Goal: Task Accomplishment & Management: Use online tool/utility

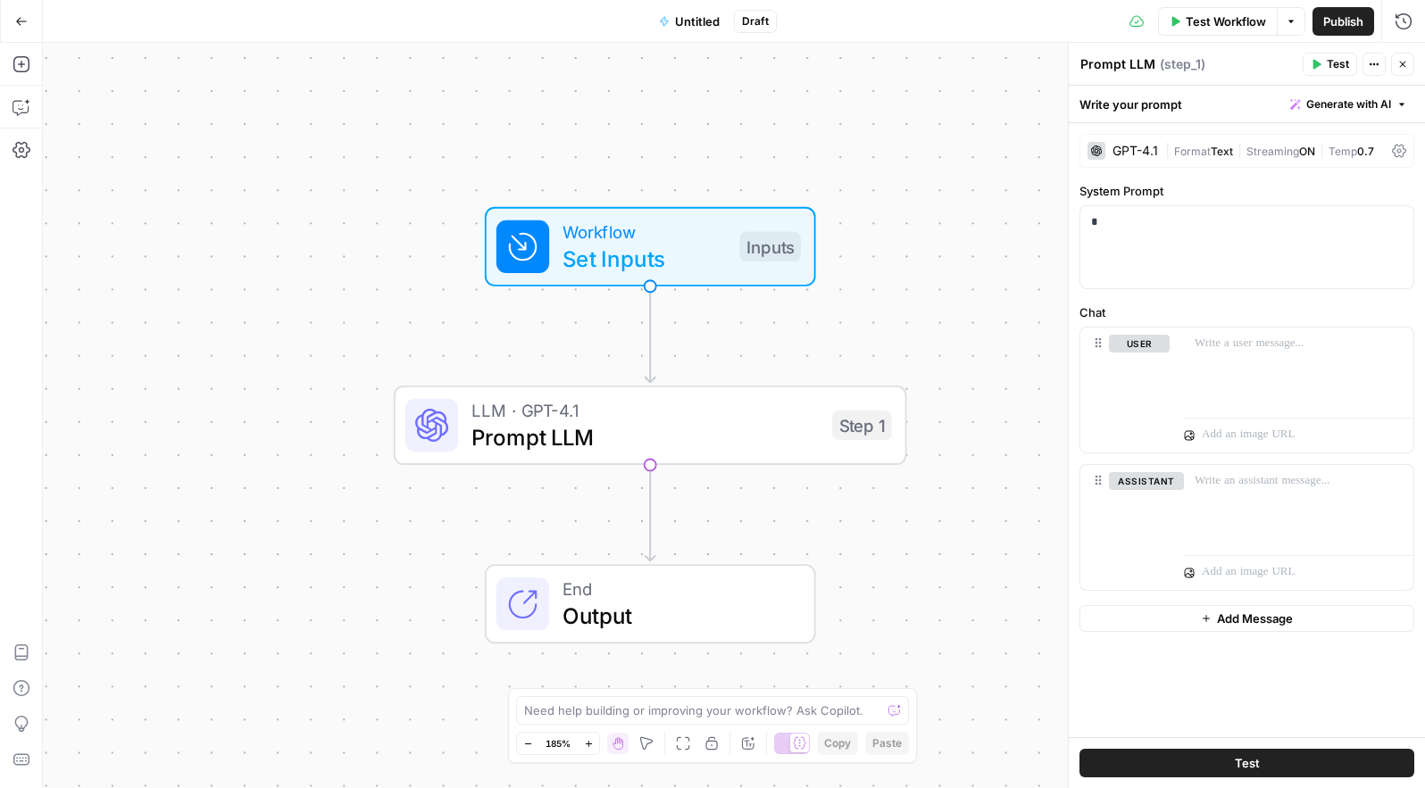
click at [15, 18] on icon "button" at bounding box center [21, 21] width 12 height 12
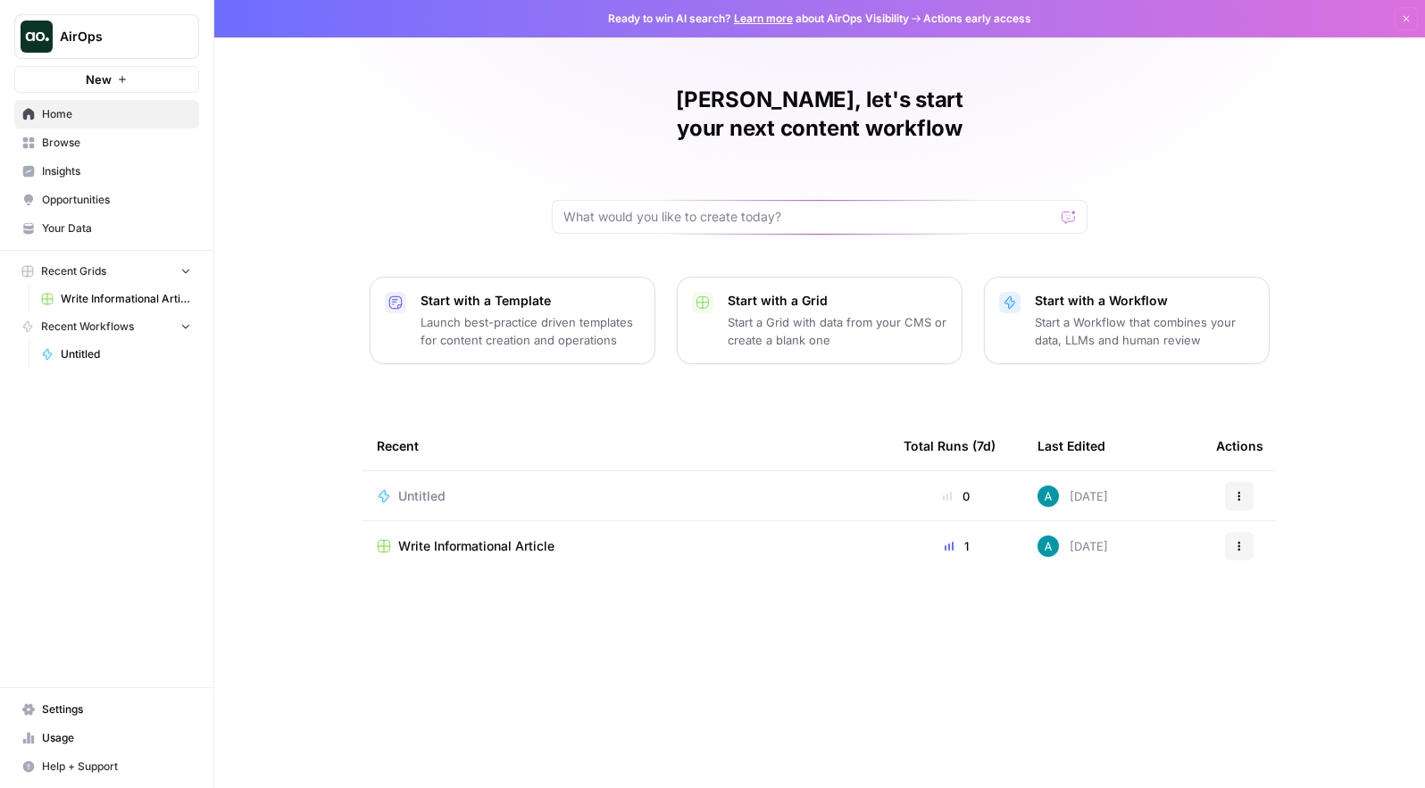
click at [57, 222] on span "Your Data" at bounding box center [116, 228] width 149 height 16
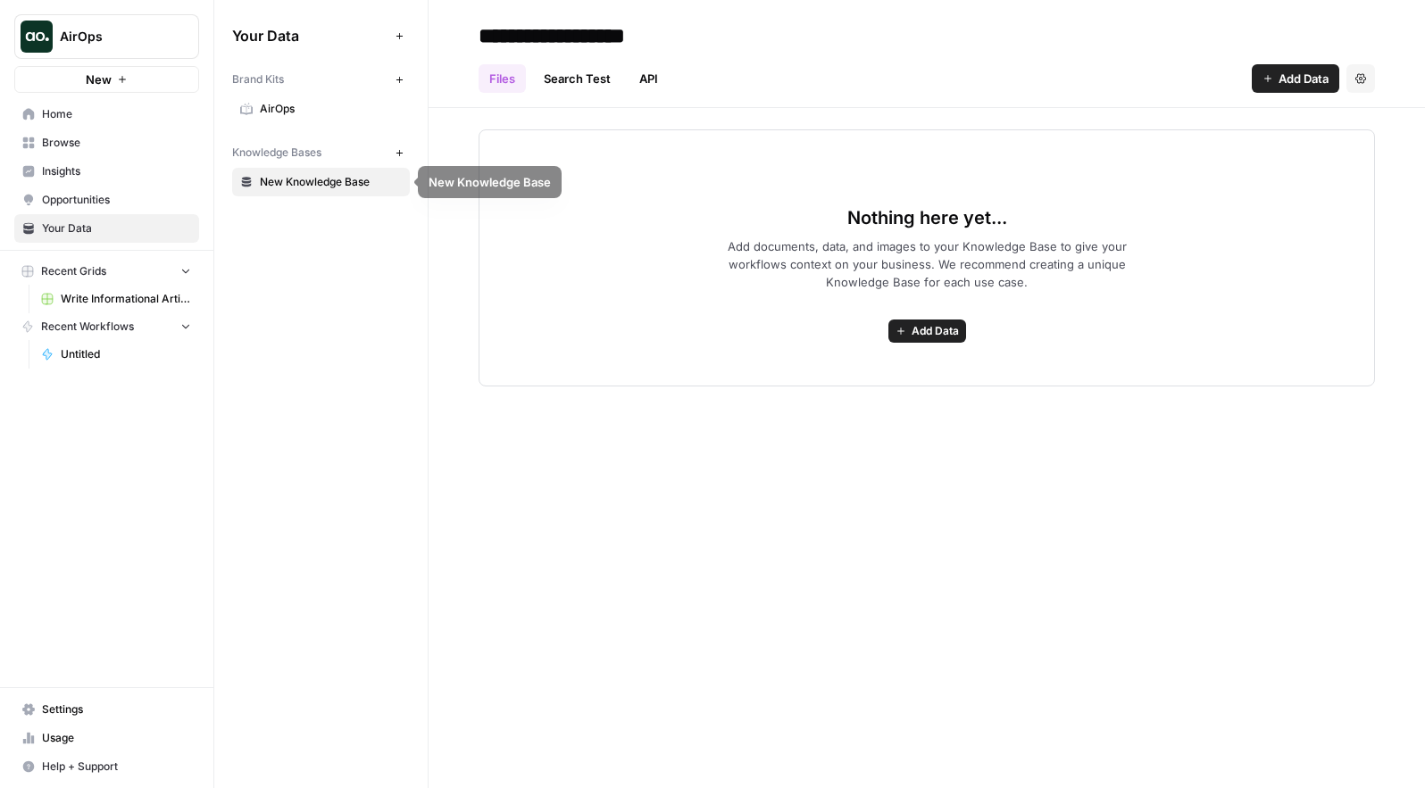
click at [302, 104] on span "AirOps" at bounding box center [331, 109] width 142 height 16
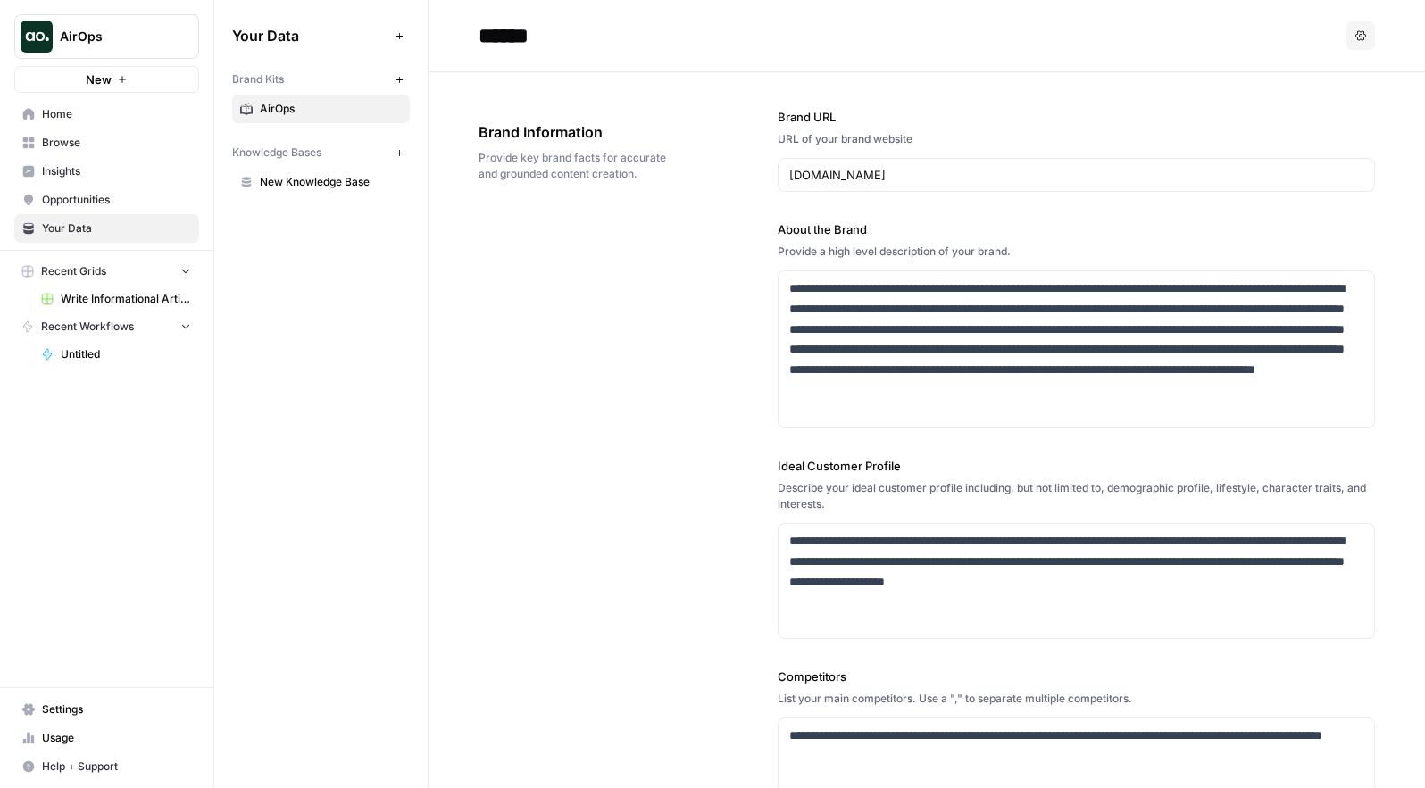
click at [865, 188] on div "www.airops.com" at bounding box center [1076, 175] width 597 height 34
click at [854, 370] on p "**********" at bounding box center [1076, 350] width 574 height 142
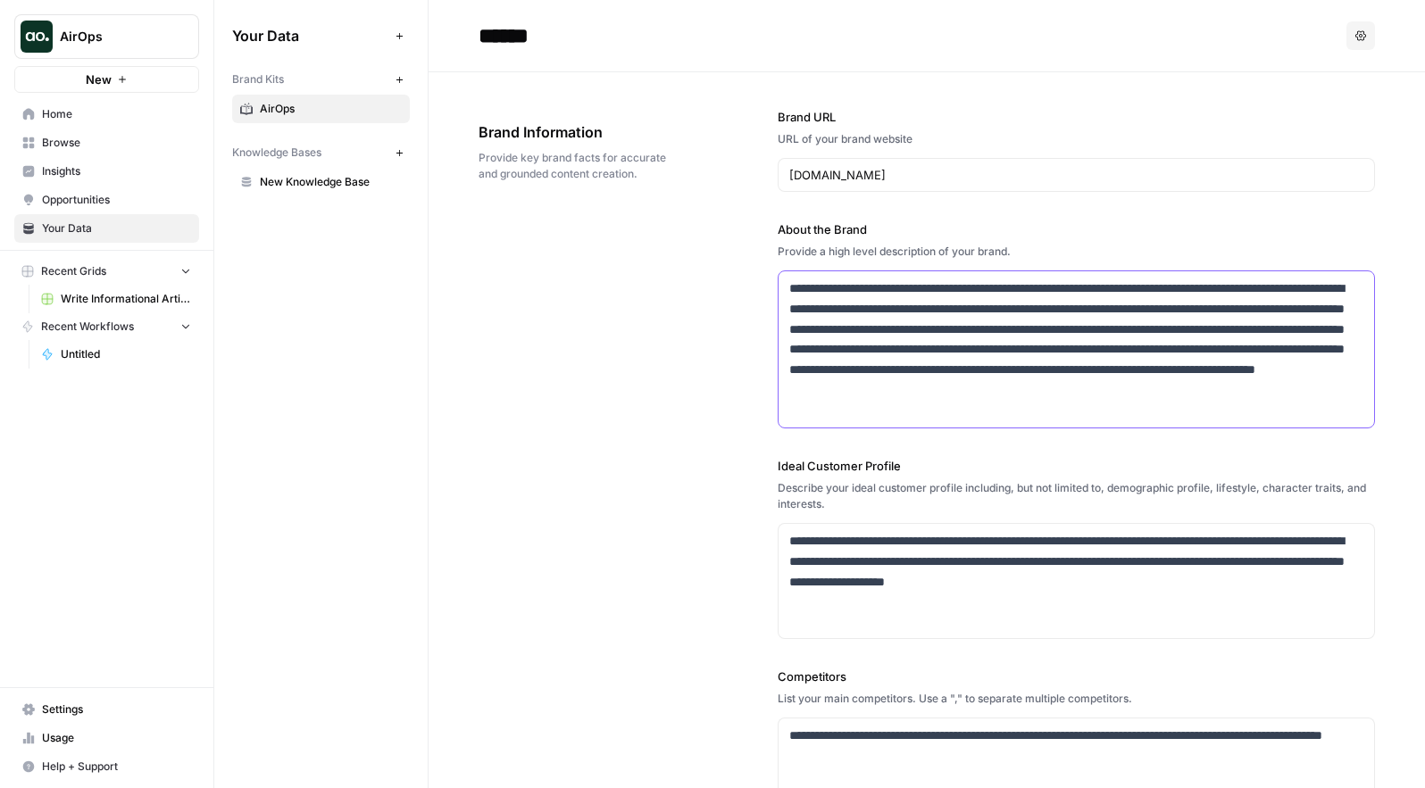
click at [854, 370] on p "**********" at bounding box center [1076, 350] width 574 height 142
click at [875, 354] on p "**********" at bounding box center [1076, 350] width 574 height 142
click at [877, 371] on p "**********" at bounding box center [1076, 350] width 574 height 142
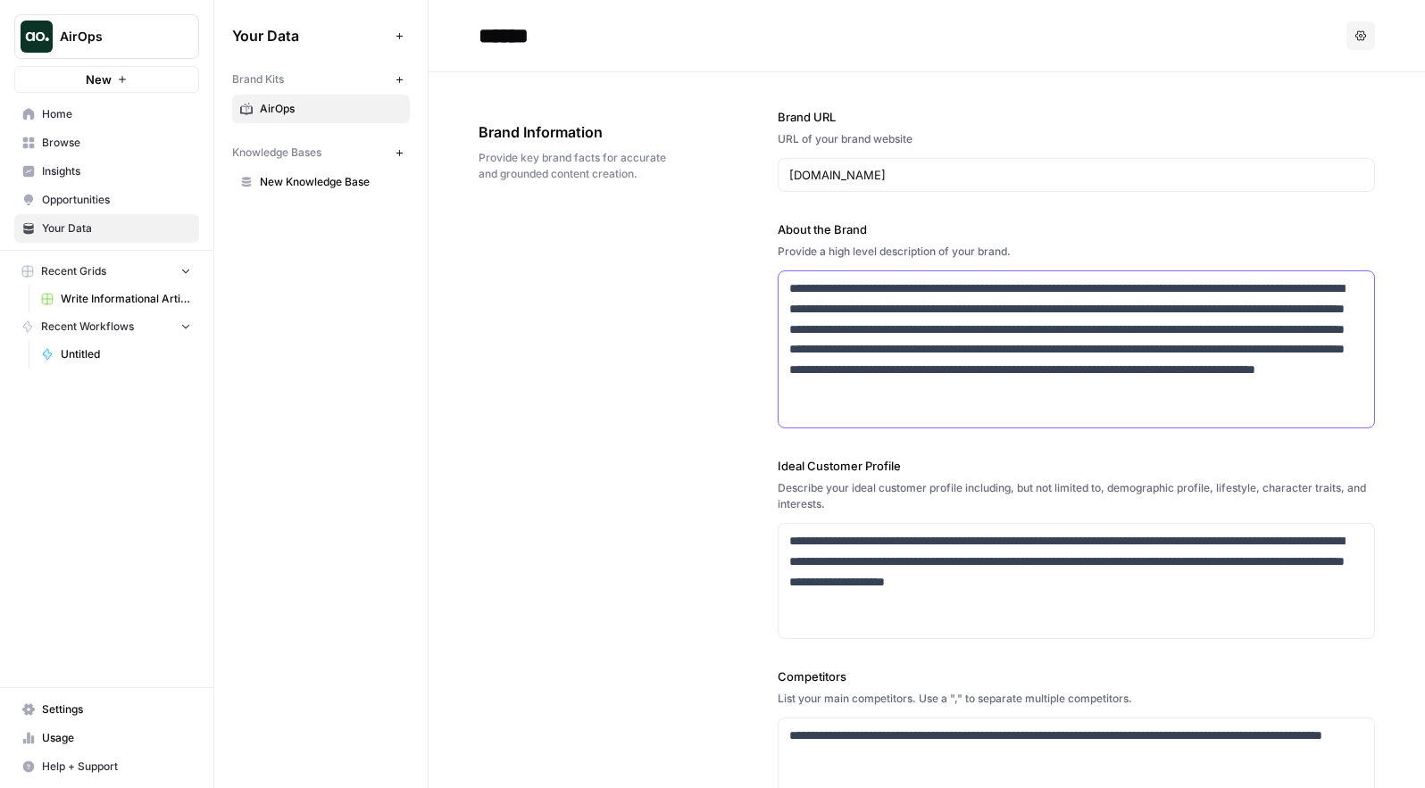
click at [877, 371] on p "**********" at bounding box center [1076, 350] width 574 height 142
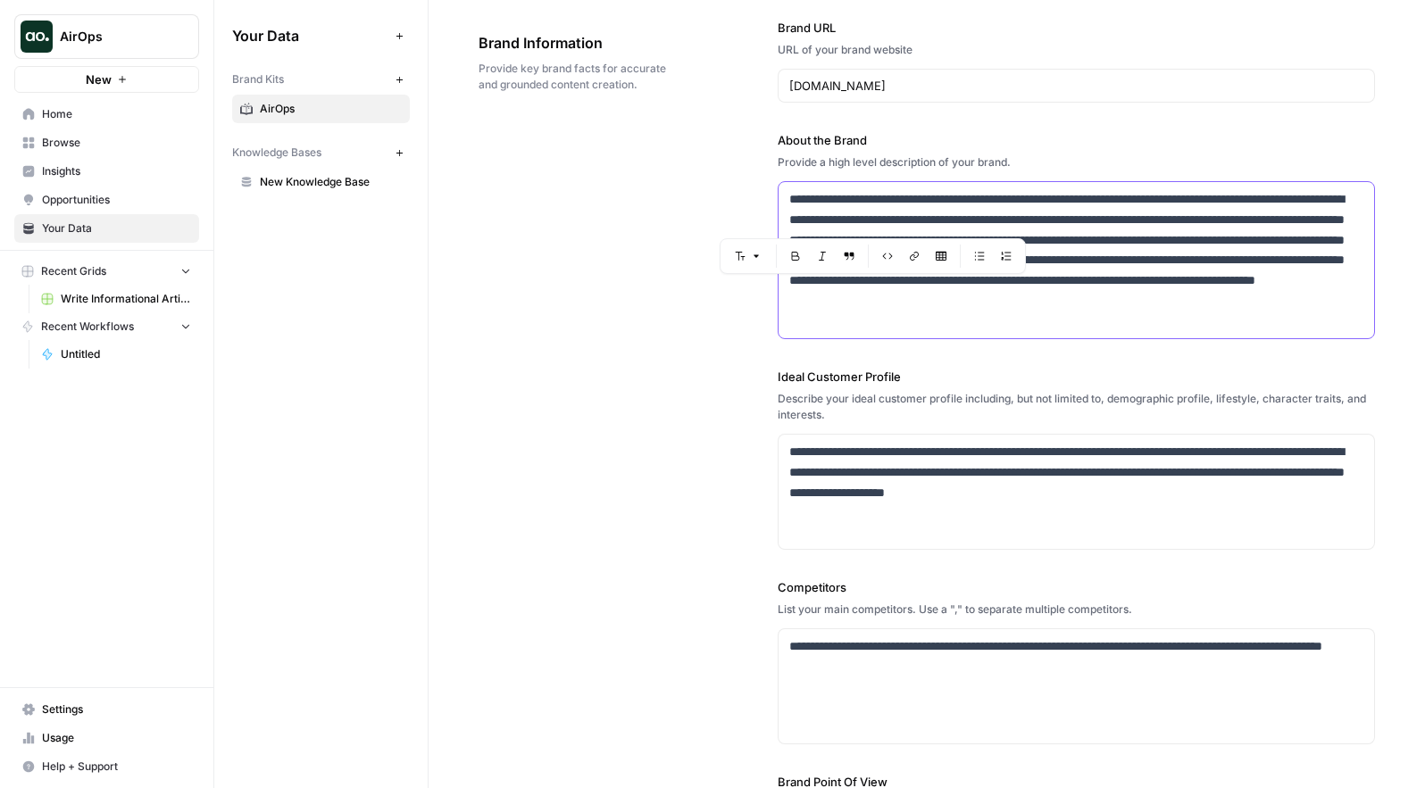
scroll to position [116, 0]
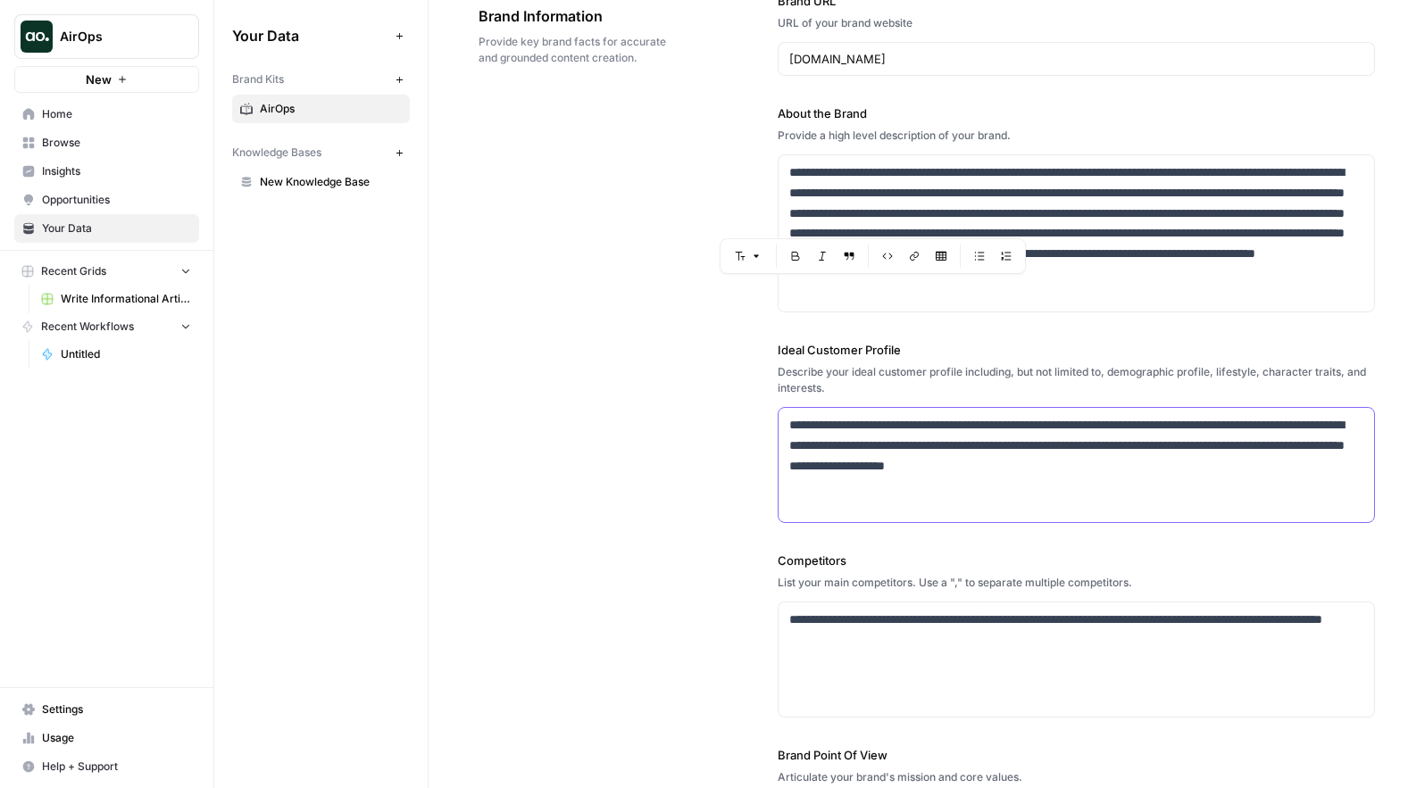
click at [853, 454] on p "**********" at bounding box center [1076, 445] width 574 height 61
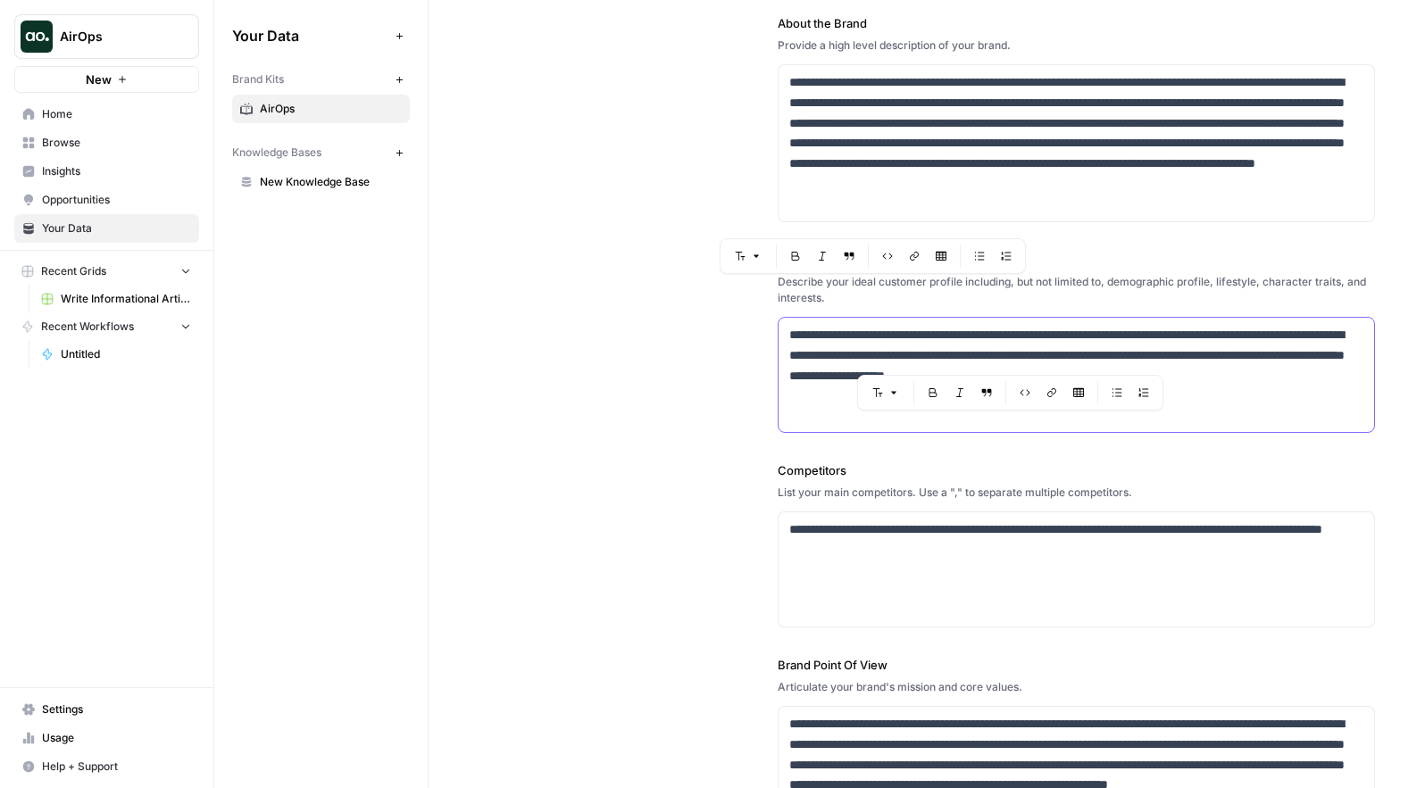
scroll to position [207, 0]
click at [846, 557] on p "**********" at bounding box center [1076, 539] width 574 height 41
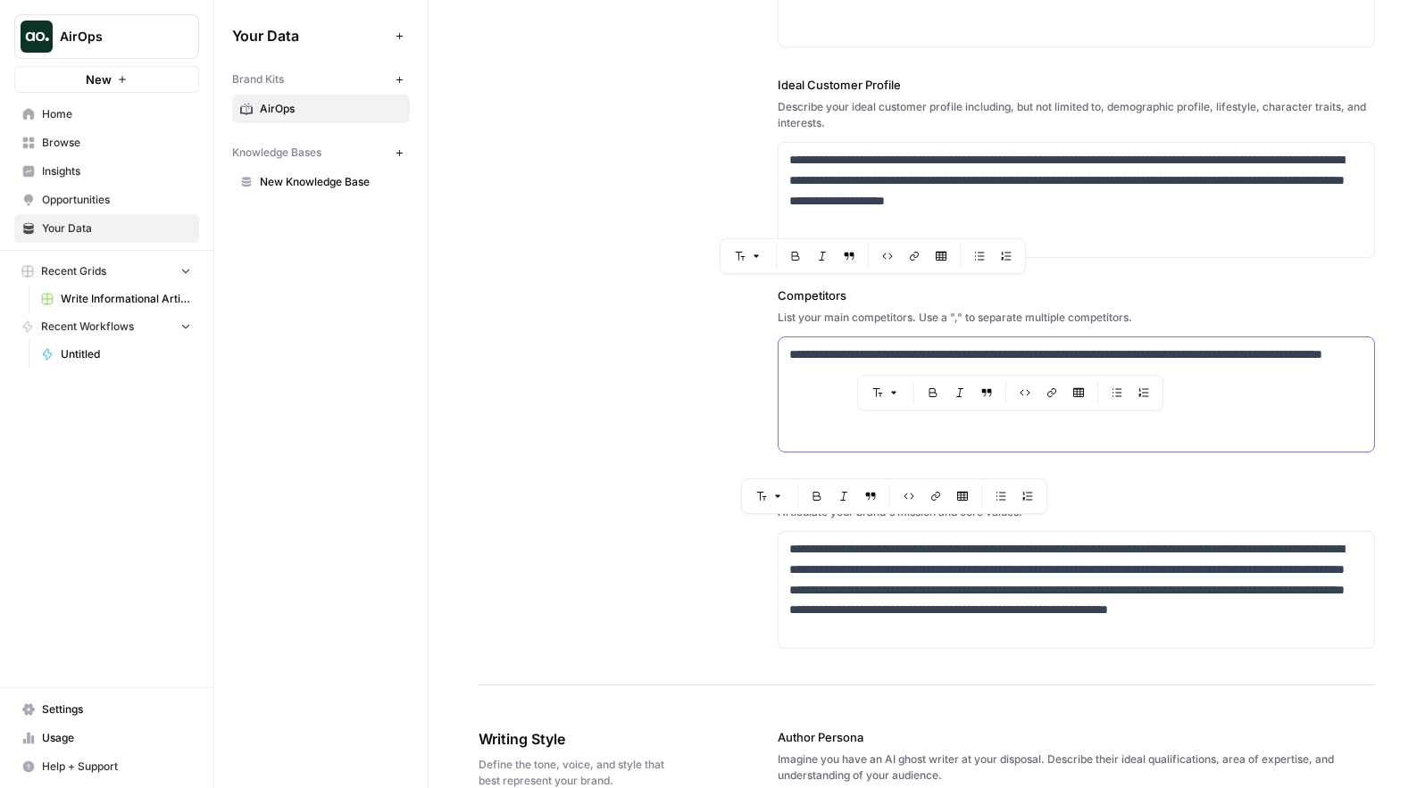
scroll to position [420, 0]
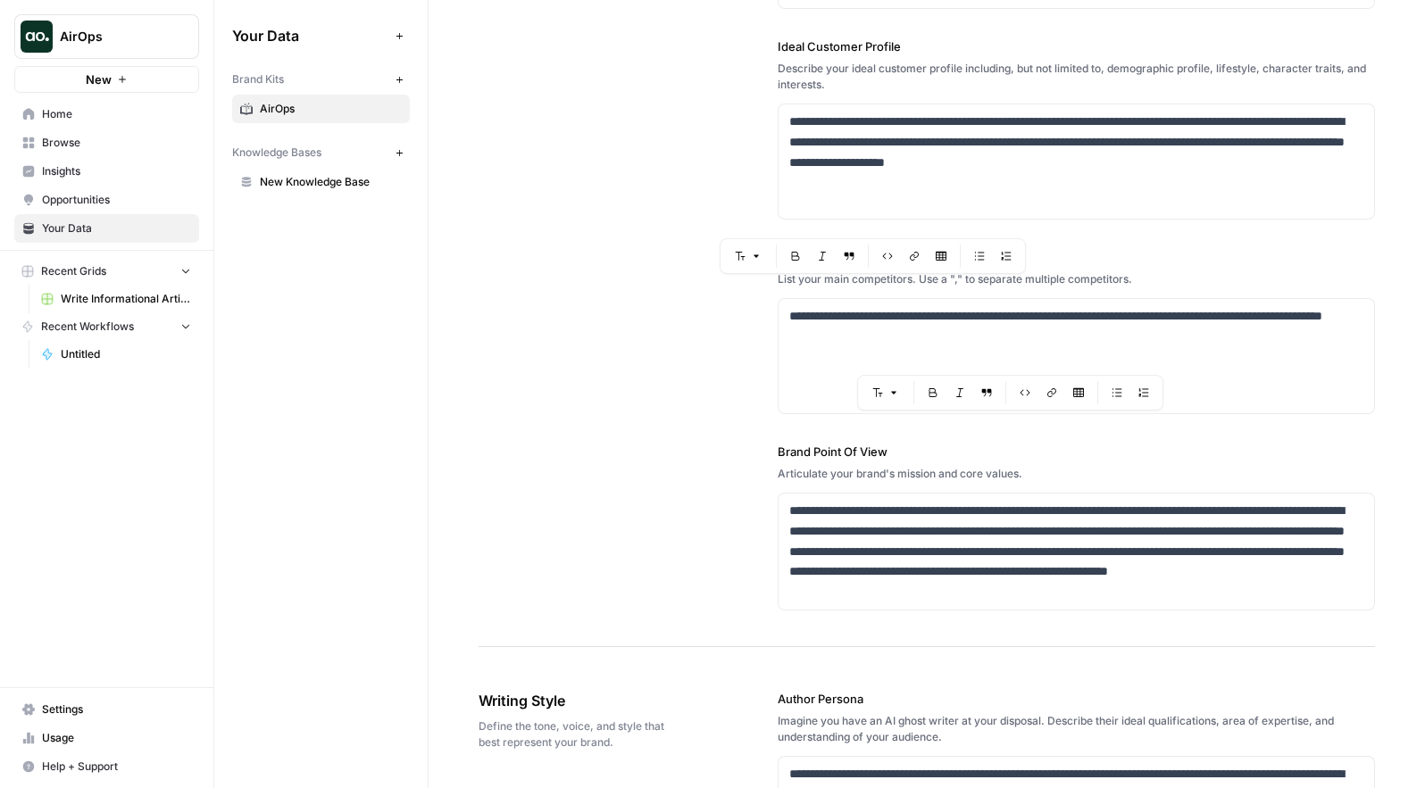
click at [731, 378] on div "**********" at bounding box center [926, 150] width 896 height 994
click at [853, 557] on p "**********" at bounding box center [1076, 552] width 574 height 102
click at [704, 471] on div "**********" at bounding box center [926, 150] width 896 height 994
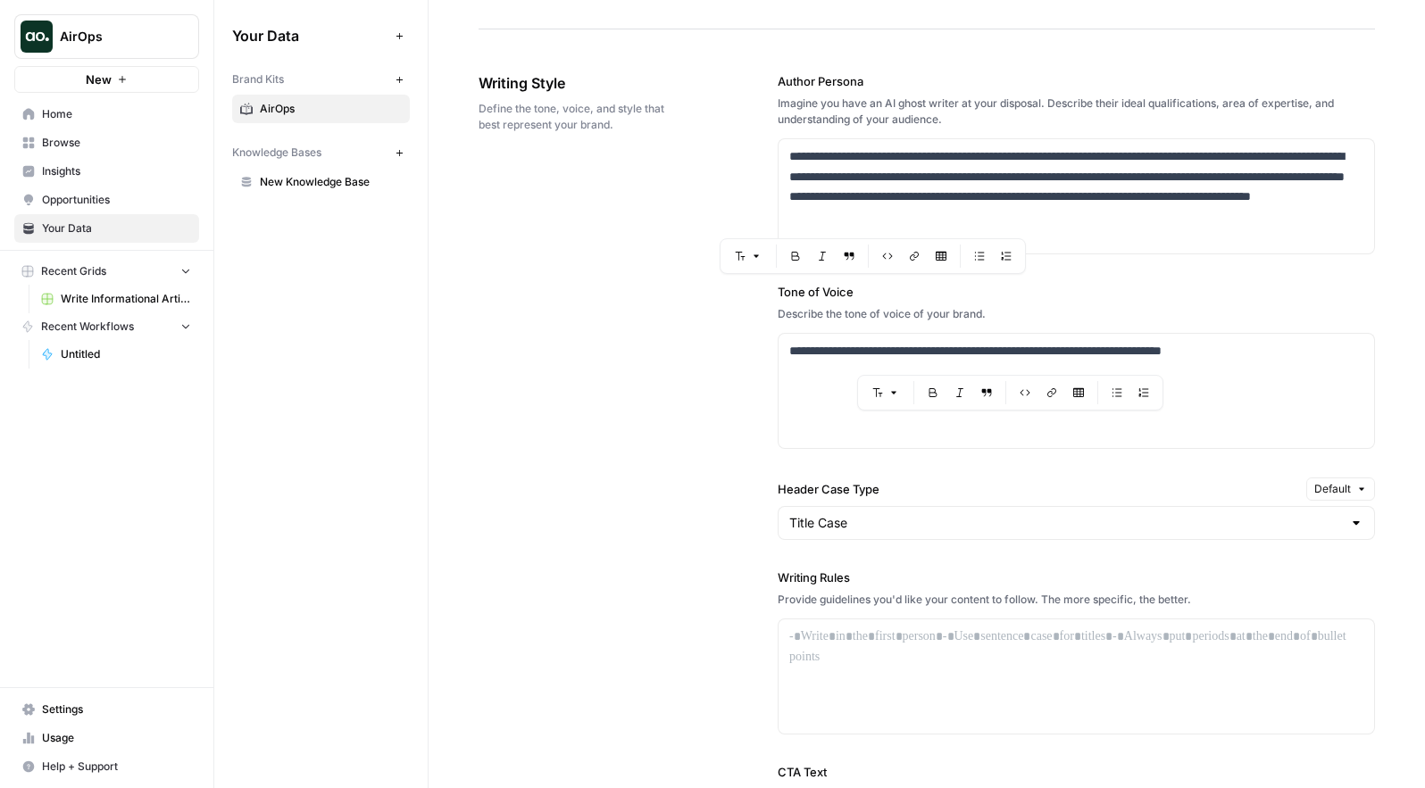
scroll to position [1070, 0]
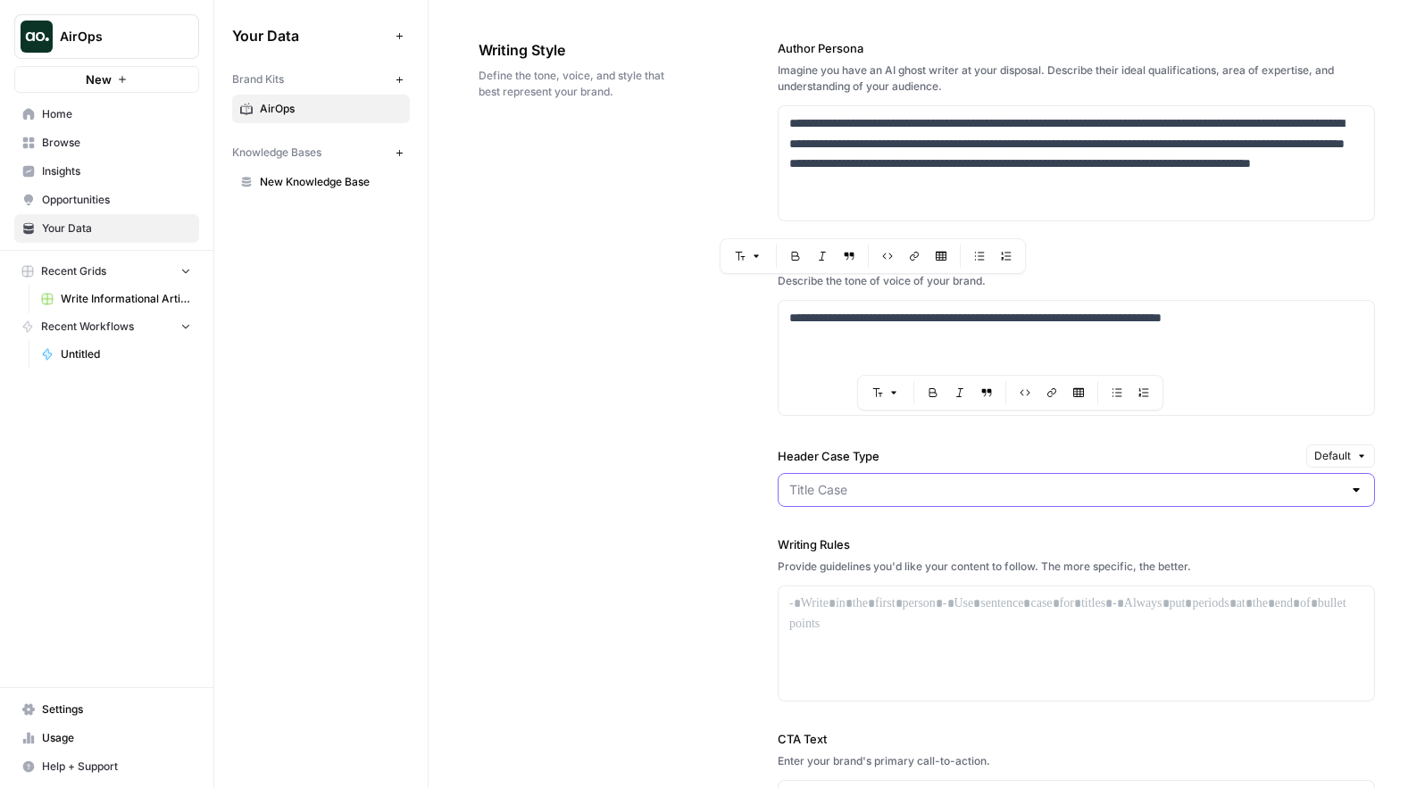
click at [861, 497] on input "Header Case Type" at bounding box center [1065, 490] width 553 height 18
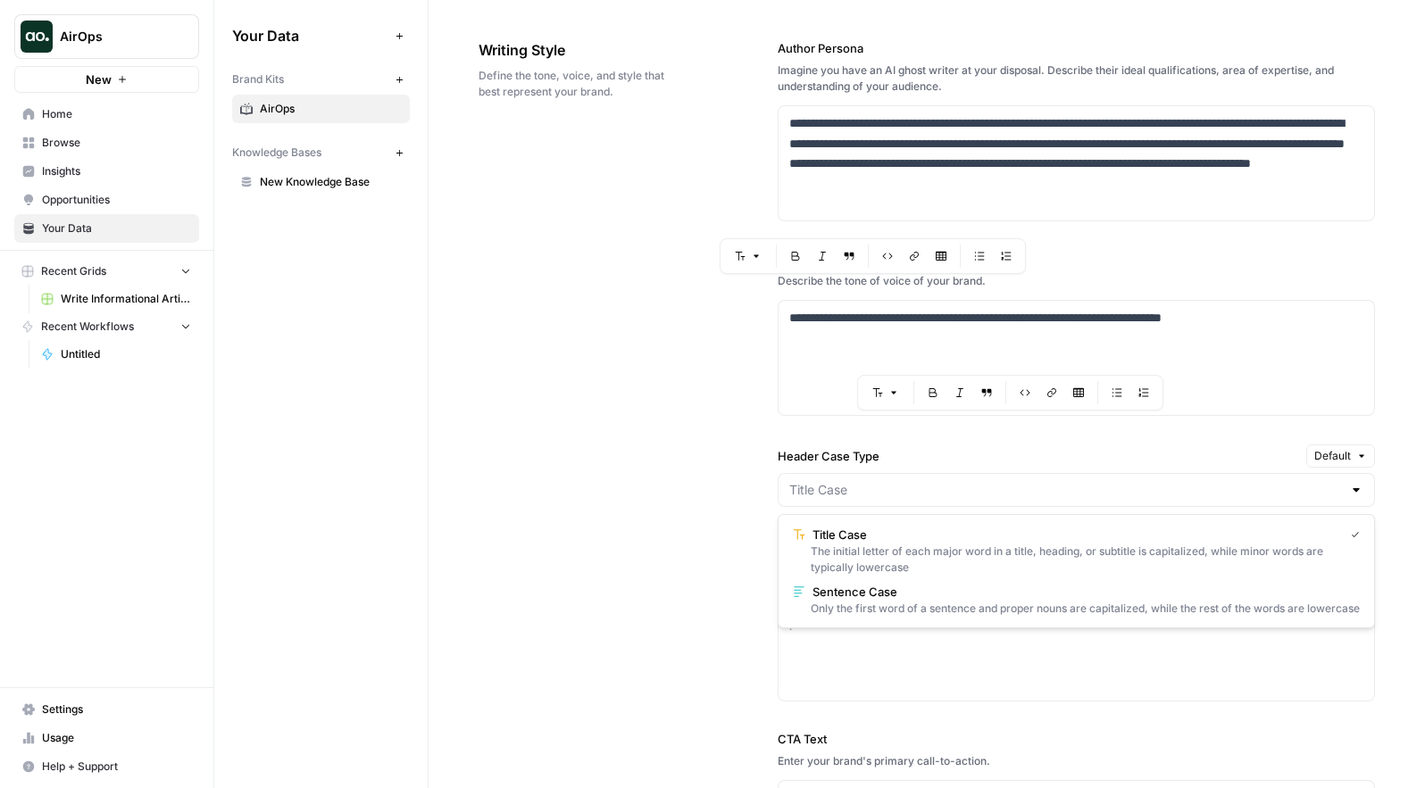
type input "Title Case"
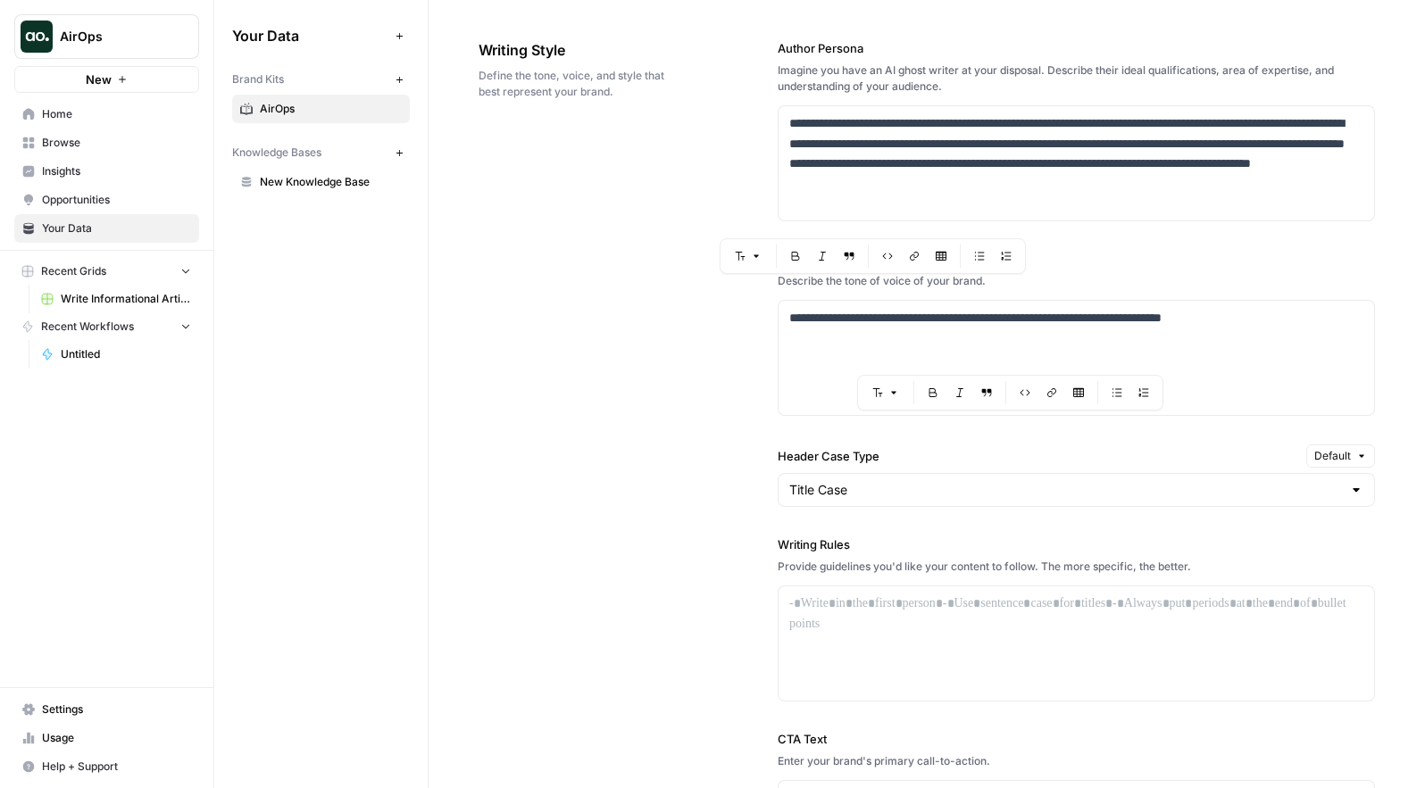
click at [708, 531] on div "**********" at bounding box center [926, 484] width 896 height 960
click at [742, 488] on div "**********" at bounding box center [926, 484] width 896 height 960
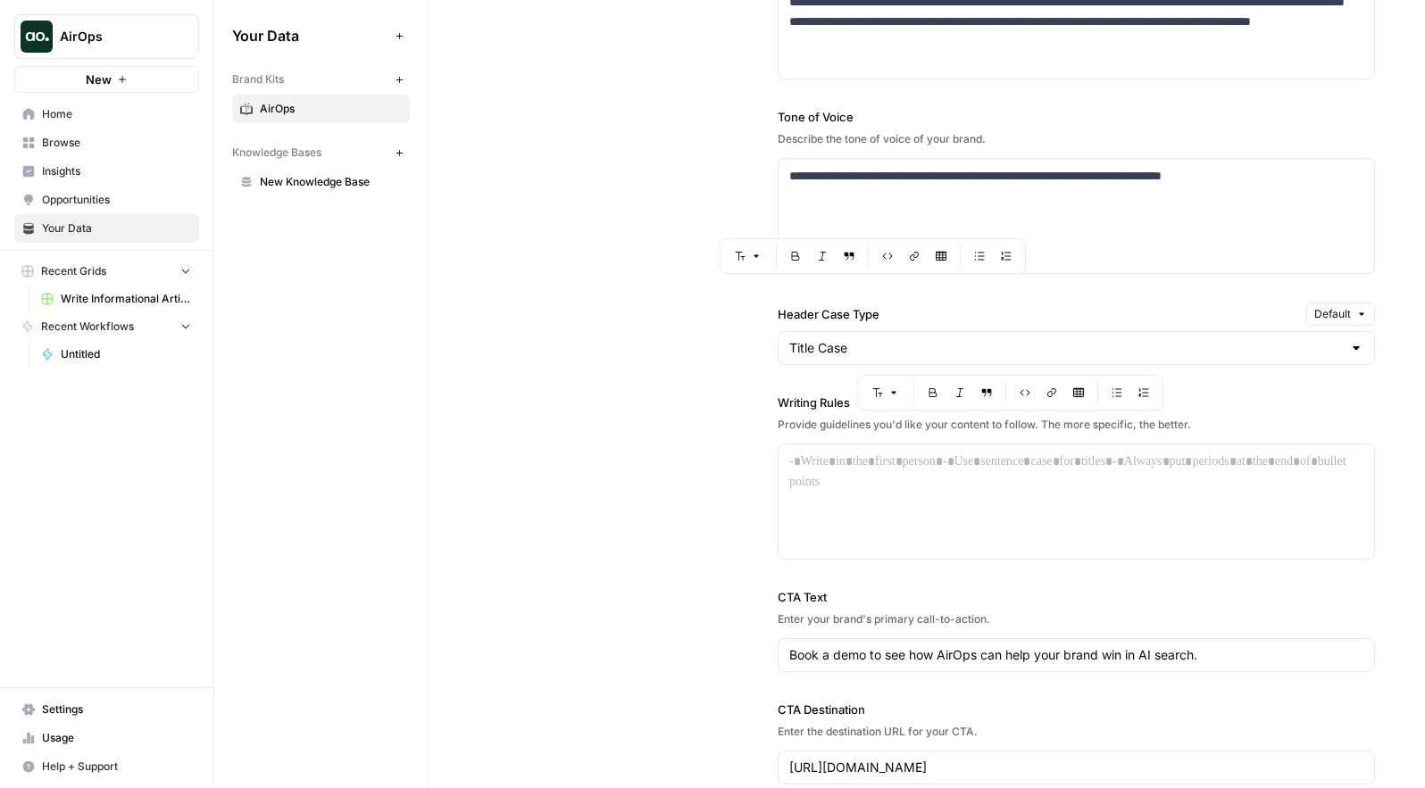
scroll to position [1214, 0]
click at [895, 480] on div at bounding box center [1075, 500] width 595 height 114
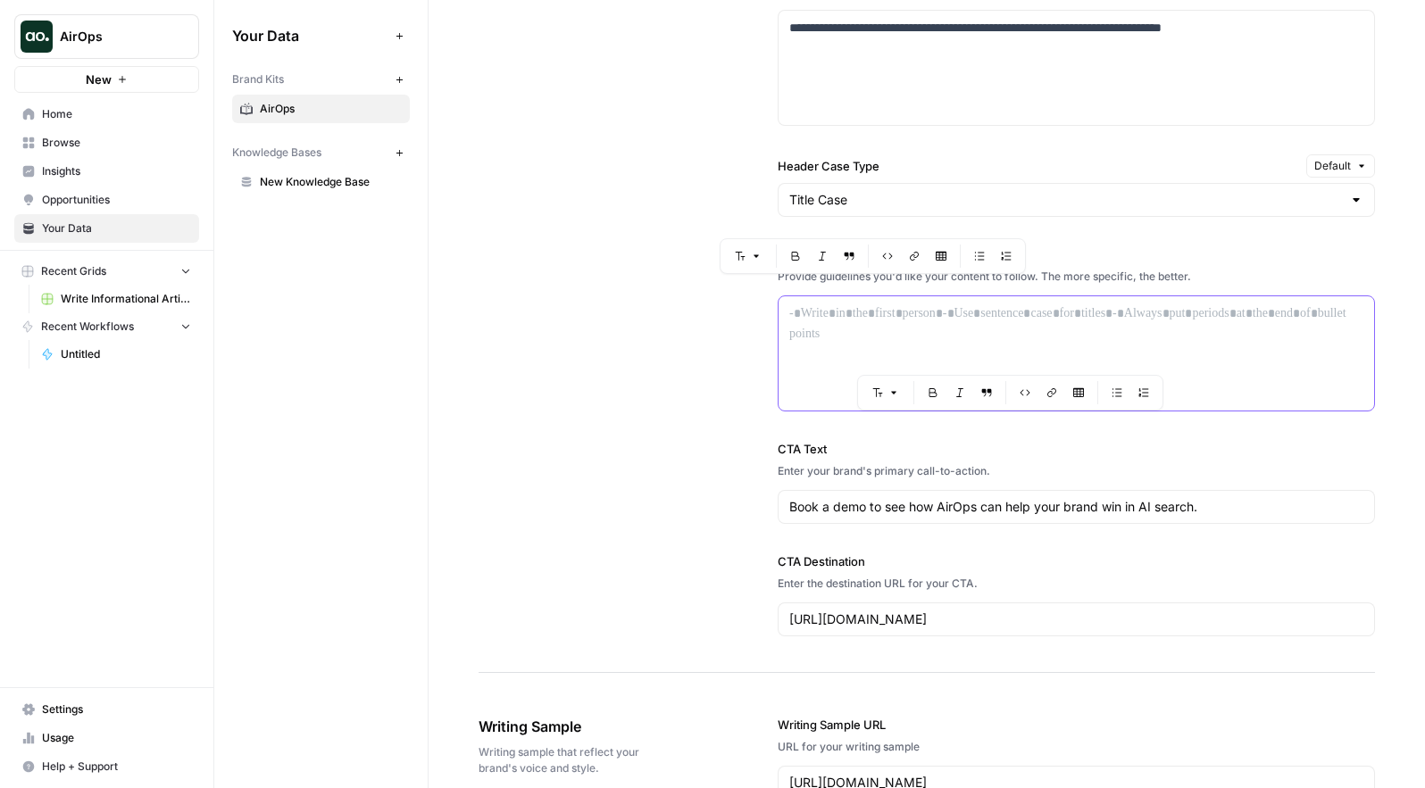
scroll to position [1372, 0]
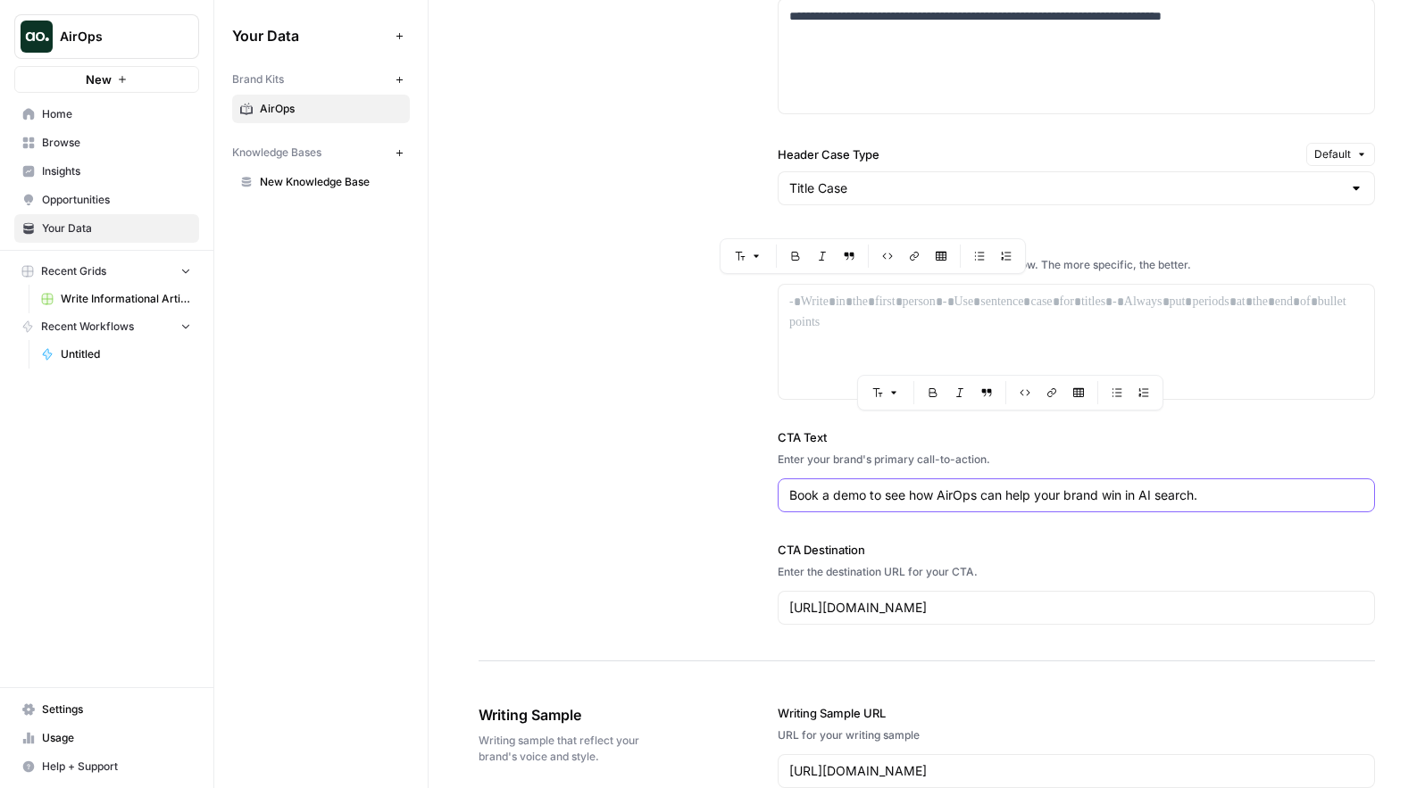
click at [894, 499] on input "Book a demo to see how AirOps can help your brand win in AI search." at bounding box center [1076, 496] width 574 height 18
click at [847, 615] on input "https://www.airops.com/book-a-call" at bounding box center [1076, 608] width 574 height 18
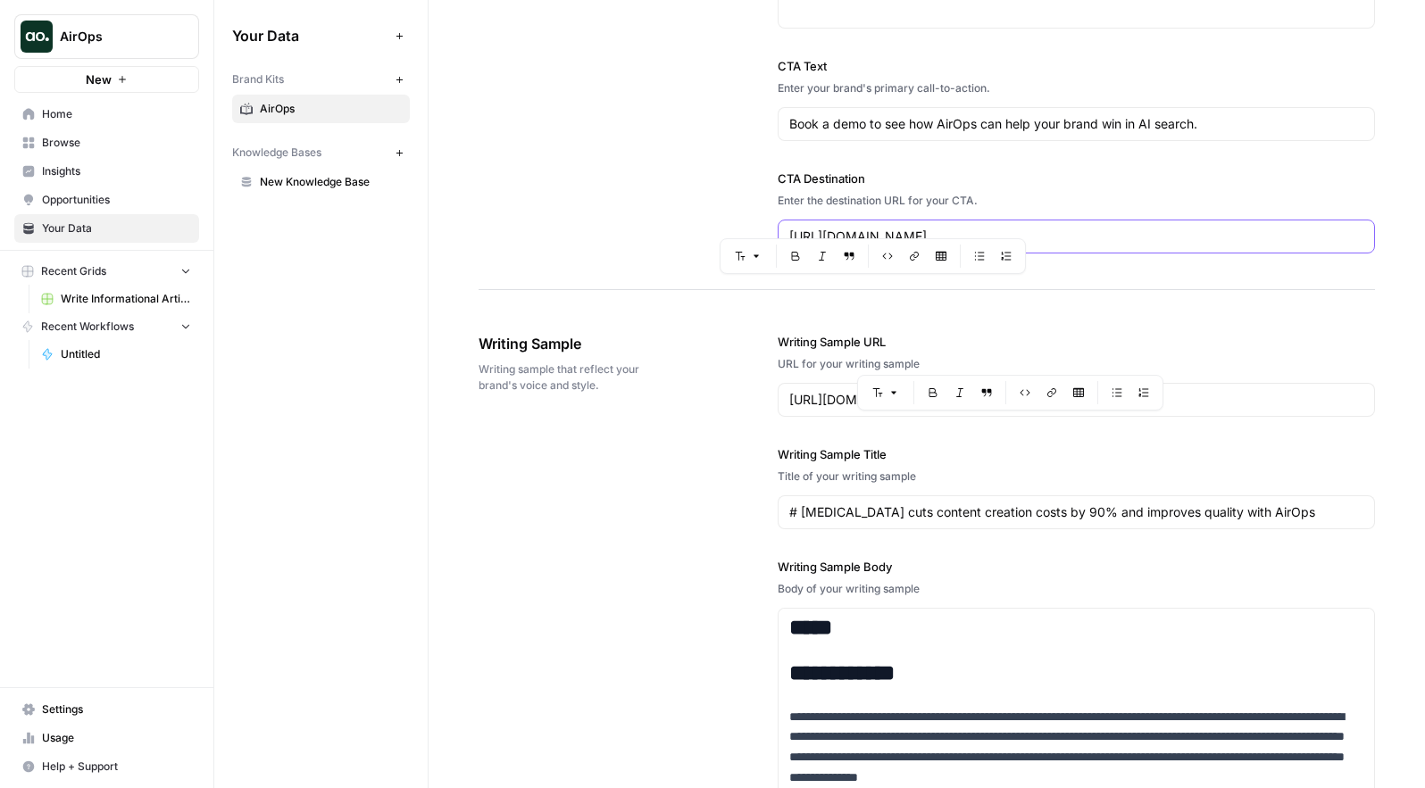
scroll to position [1751, 0]
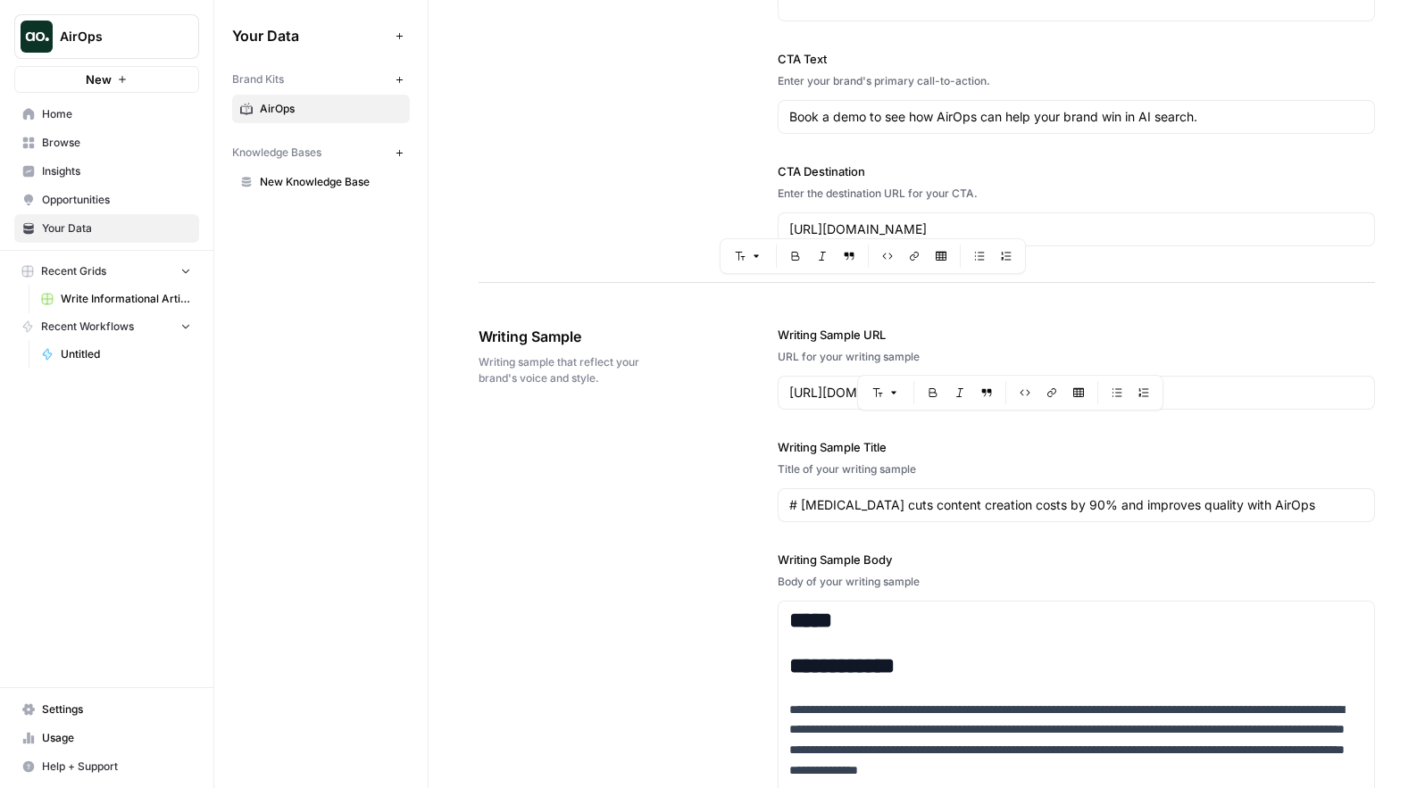
click at [837, 445] on label "Writing Sample Title" at bounding box center [1076, 447] width 597 height 18
click at [837, 496] on input "# T3 cuts content creation costs by 90% and improves quality with AirOps" at bounding box center [1076, 505] width 574 height 18
click at [820, 516] on div "# T3 cuts content creation costs by 90% and improves quality with AirOps" at bounding box center [1076, 505] width 597 height 34
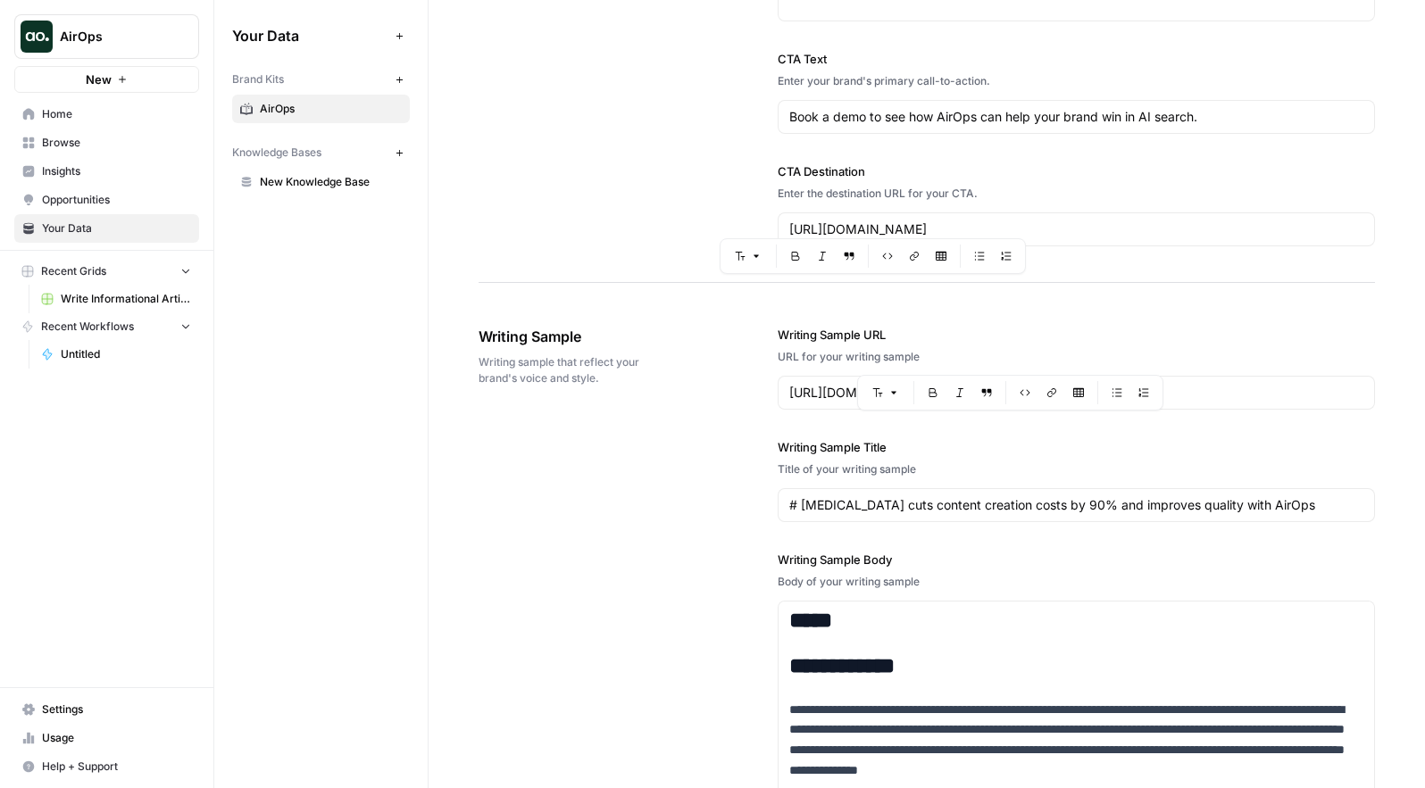
click at [820, 516] on div "# T3 cuts content creation costs by 90% and improves quality with AirOps" at bounding box center [1076, 505] width 597 height 34
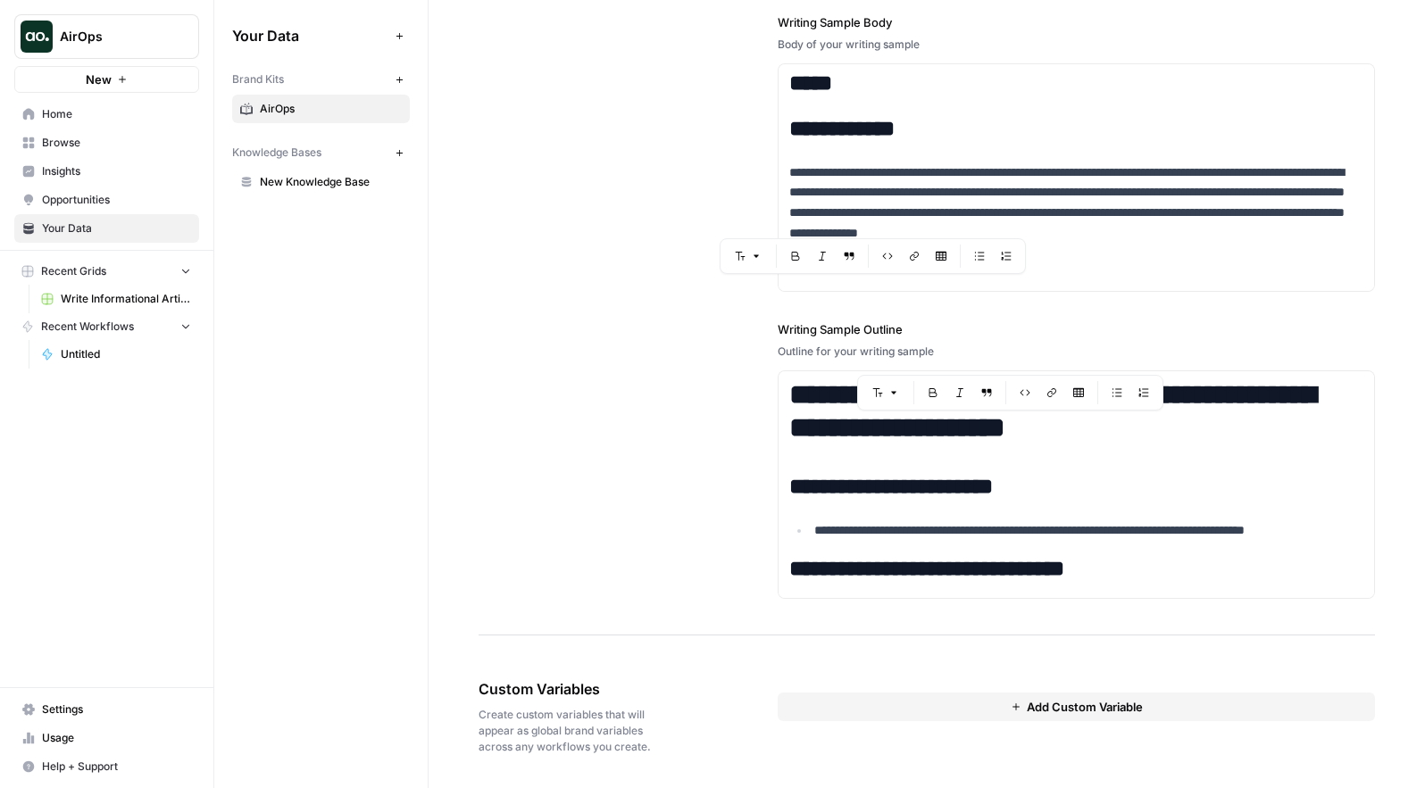
scroll to position [2291, 0]
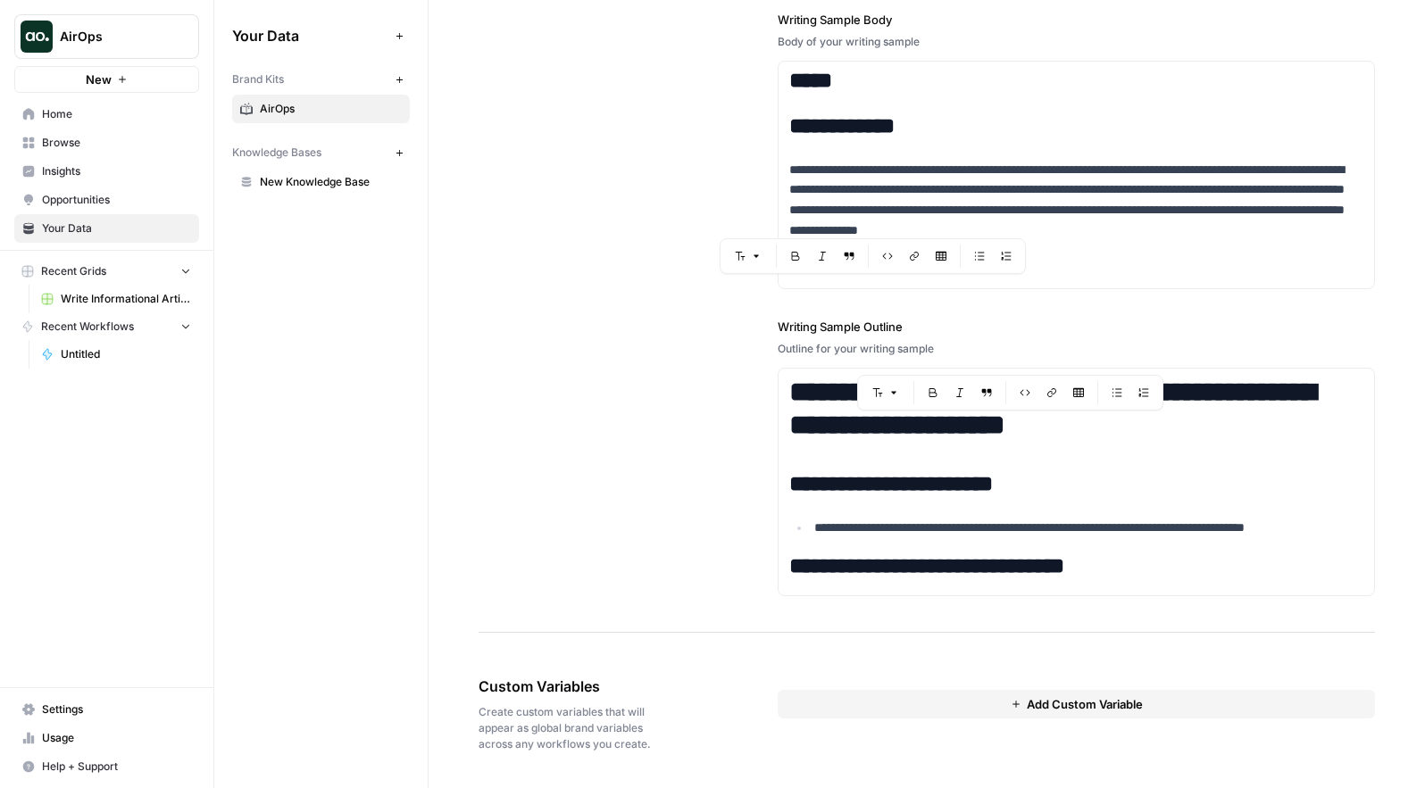
click at [730, 657] on div "Custom Variables Create custom variables that will appear as global brand varia…" at bounding box center [926, 714] width 896 height 148
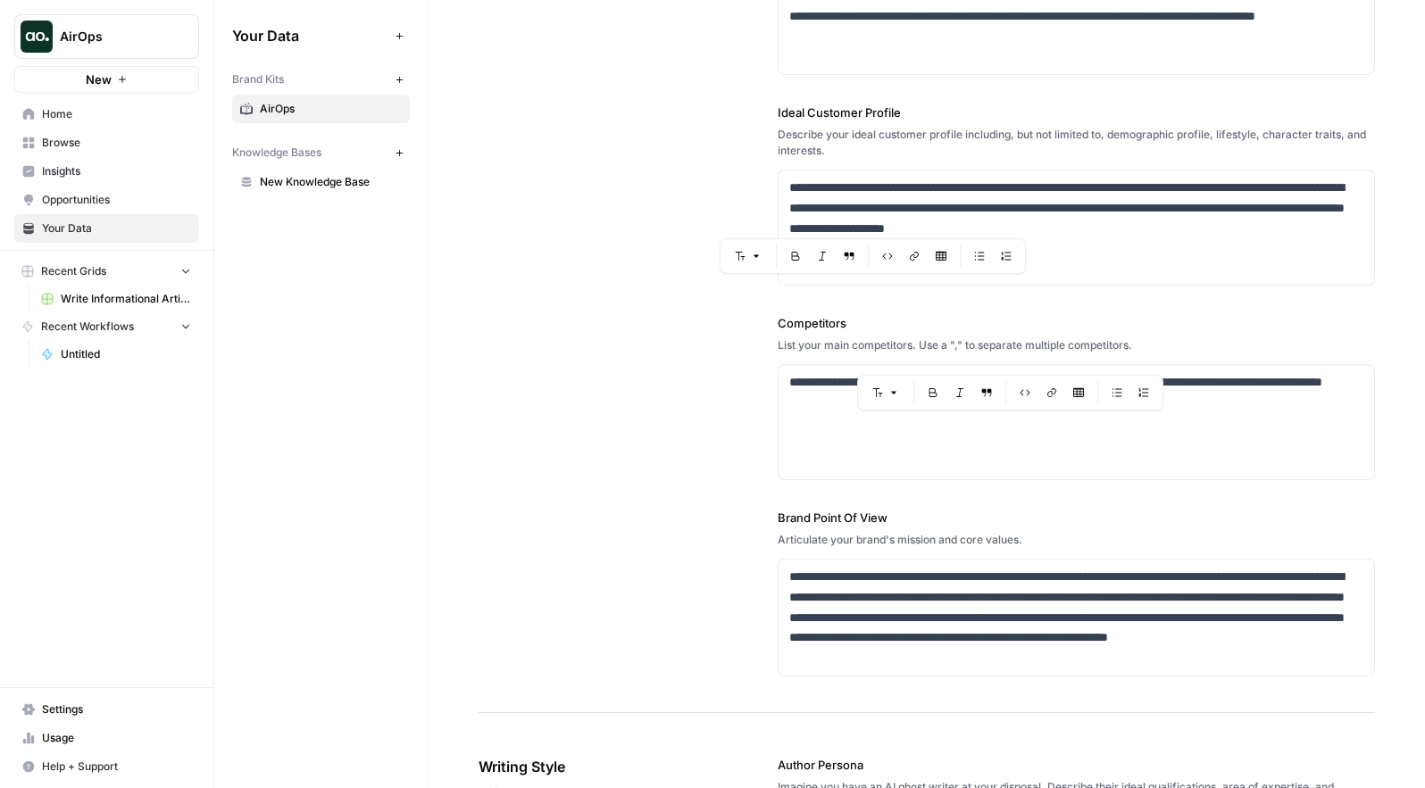
scroll to position [0, 0]
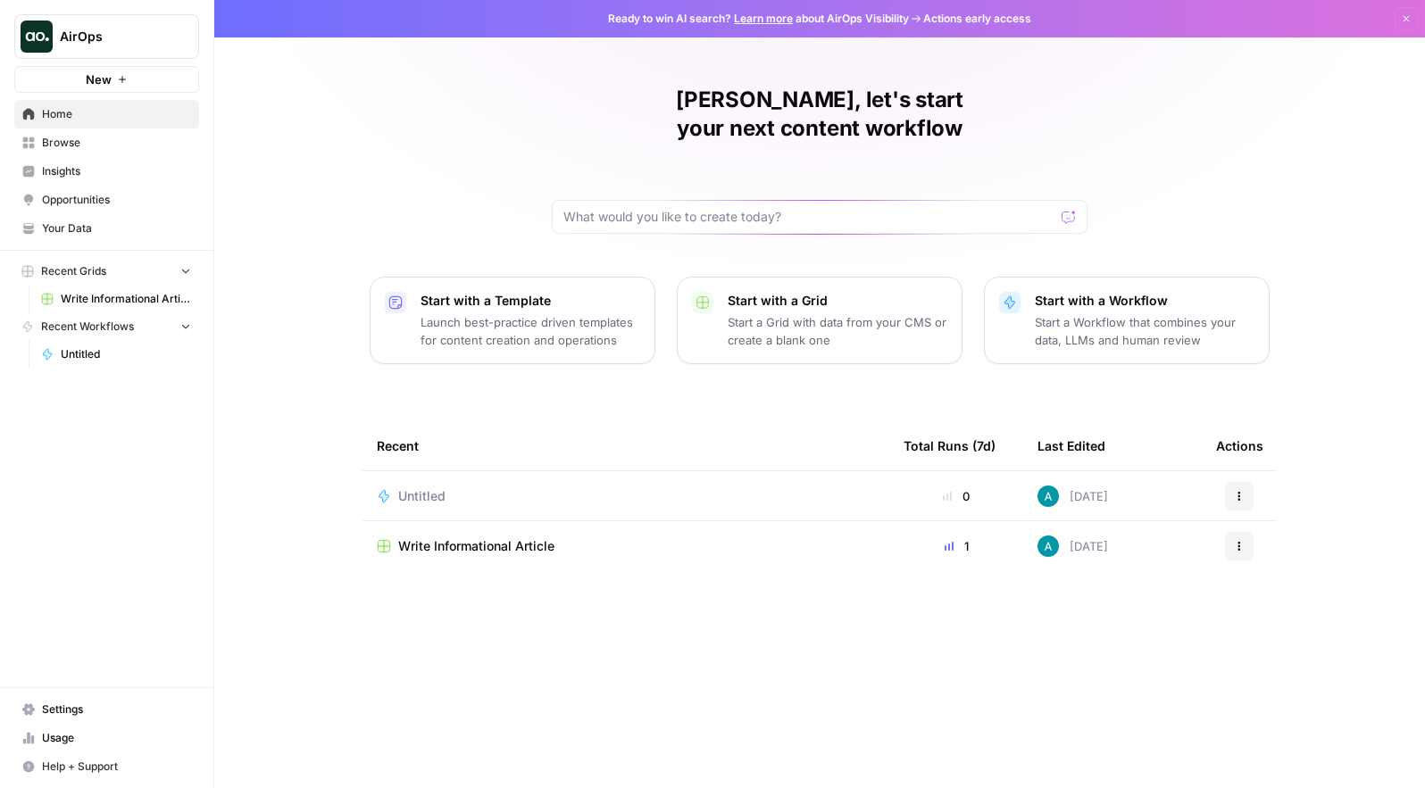
click at [112, 298] on span "Write Informational Article" at bounding box center [126, 299] width 130 height 16
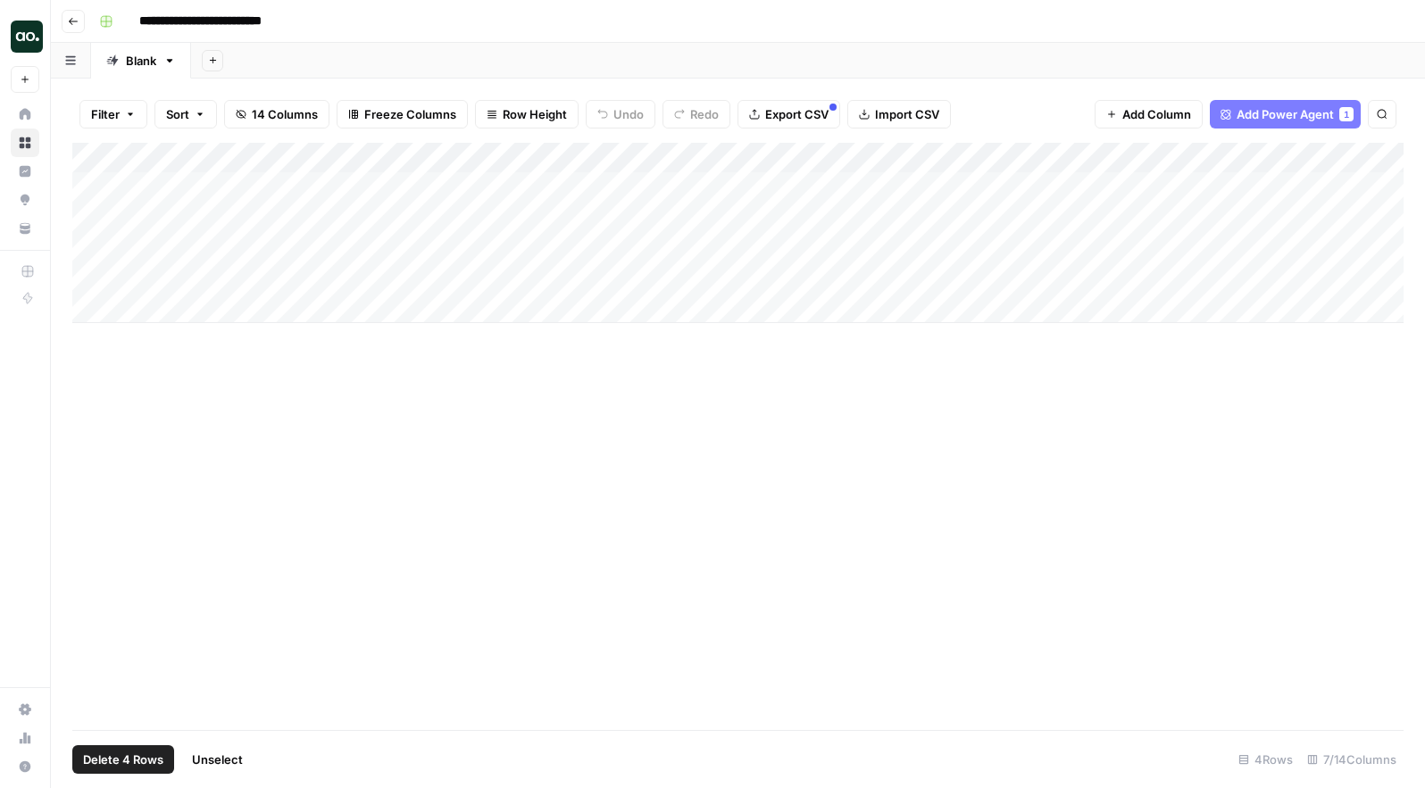
click at [114, 159] on div "Add Column" at bounding box center [737, 233] width 1331 height 180
click at [106, 157] on div "Add Column" at bounding box center [737, 233] width 1331 height 180
click at [88, 184] on div "Add Column" at bounding box center [737, 233] width 1331 height 180
click at [1321, 110] on span "Add Power Agent" at bounding box center [1284, 114] width 97 height 18
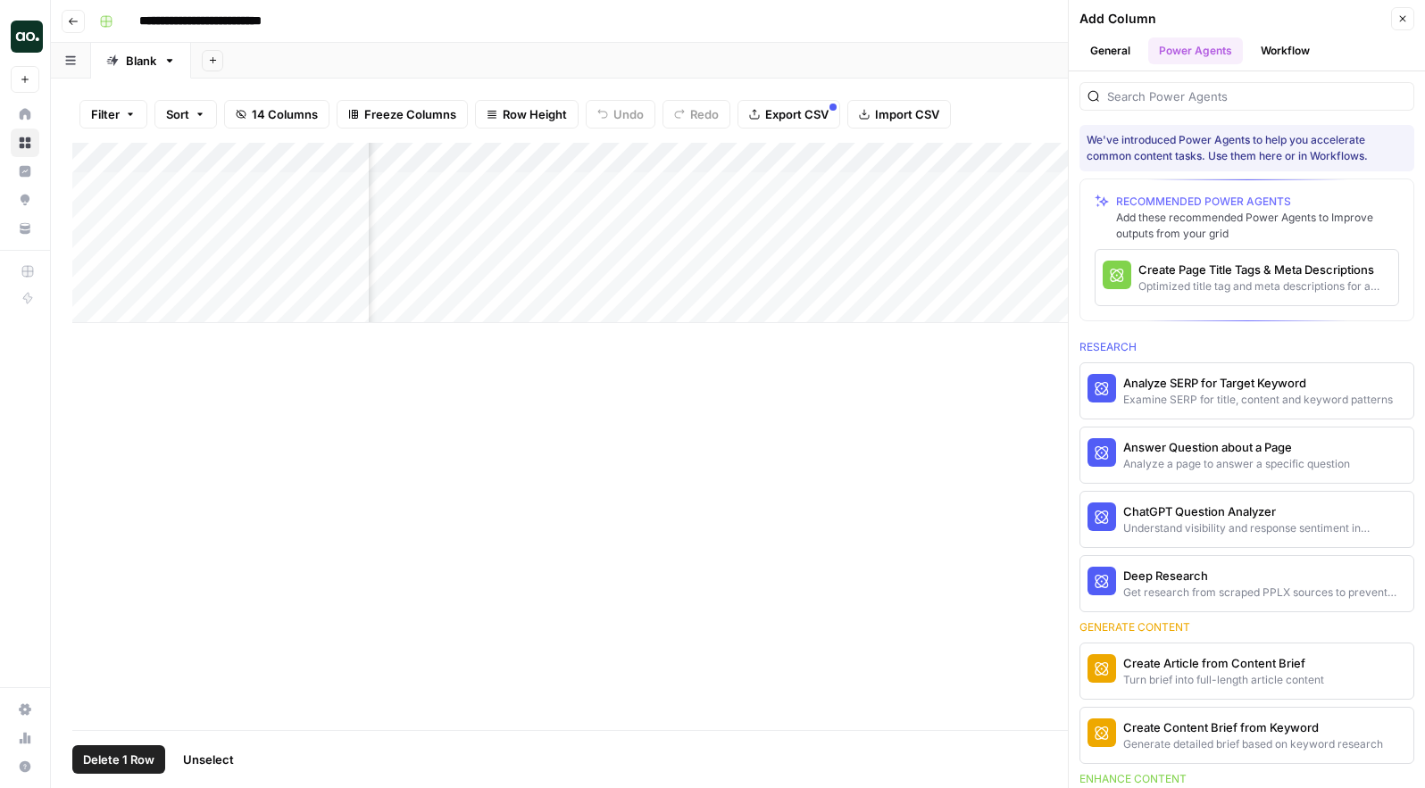
click at [1406, 13] on icon "button" at bounding box center [1402, 18] width 11 height 11
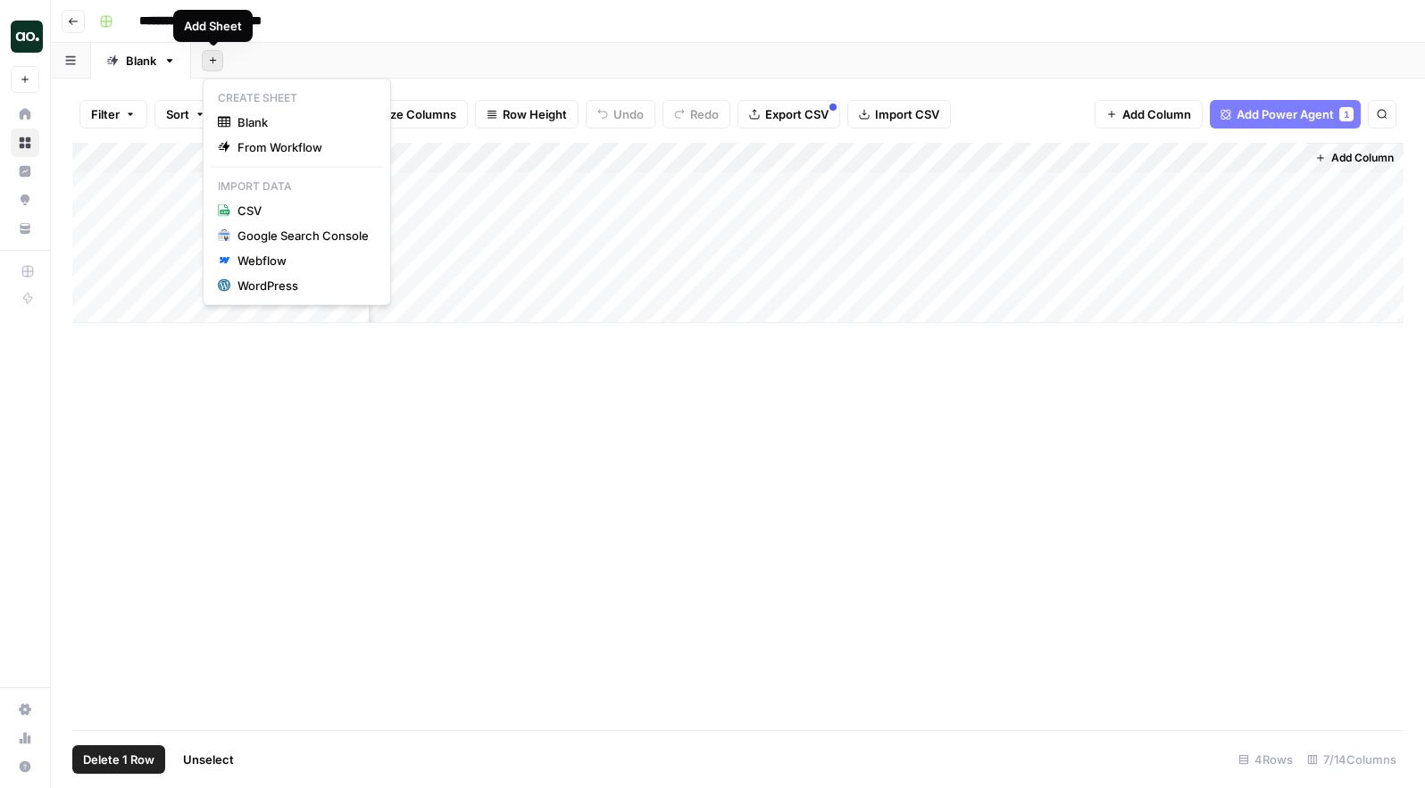
click at [214, 60] on icon "button" at bounding box center [213, 60] width 10 height 10
click at [1352, 35] on div "**********" at bounding box center [749, 21] width 1315 height 29
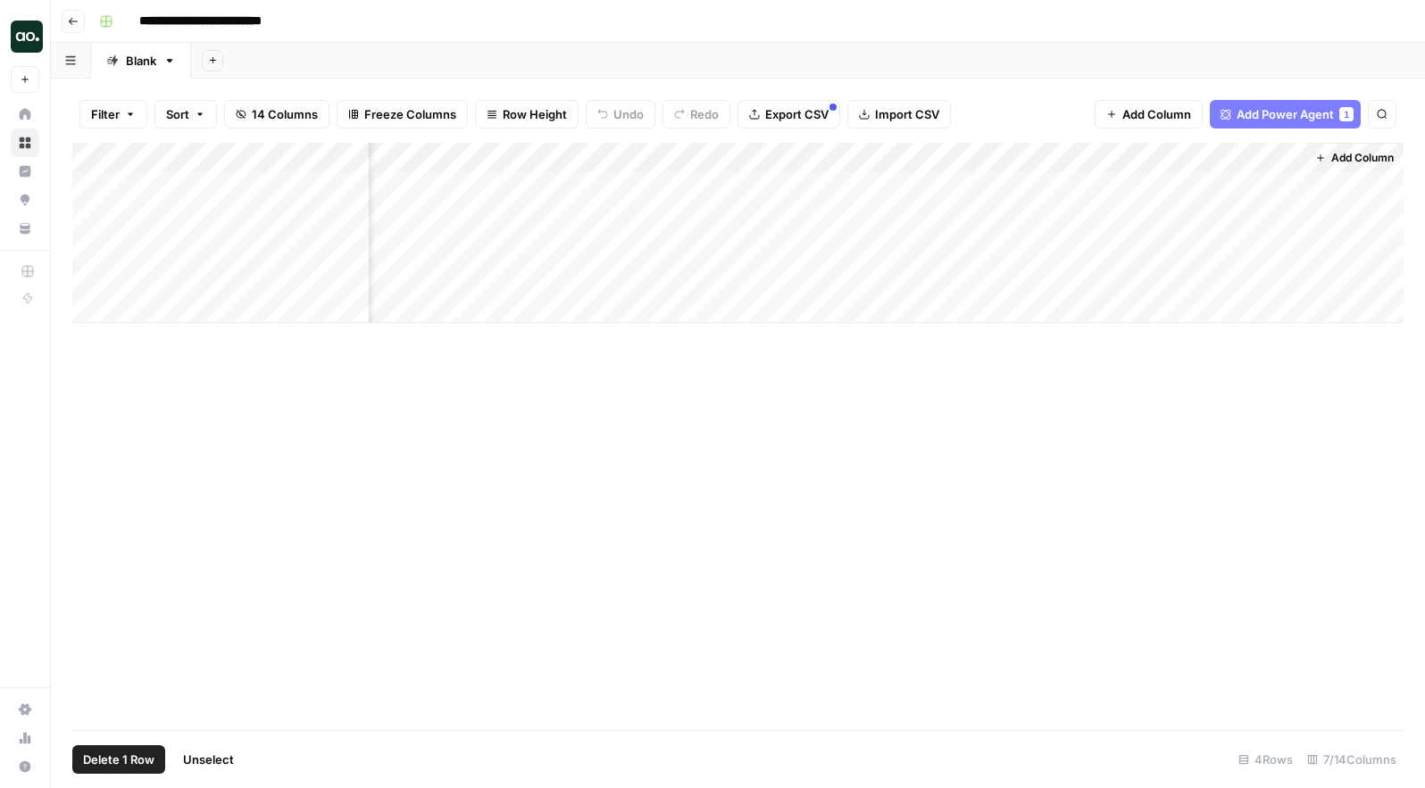
click at [90, 183] on div "Add Column" at bounding box center [737, 233] width 1331 height 180
click at [673, 544] on div "Add Column" at bounding box center [737, 436] width 1331 height 587
click at [74, 27] on button "Go back" at bounding box center [73, 21] width 23 height 23
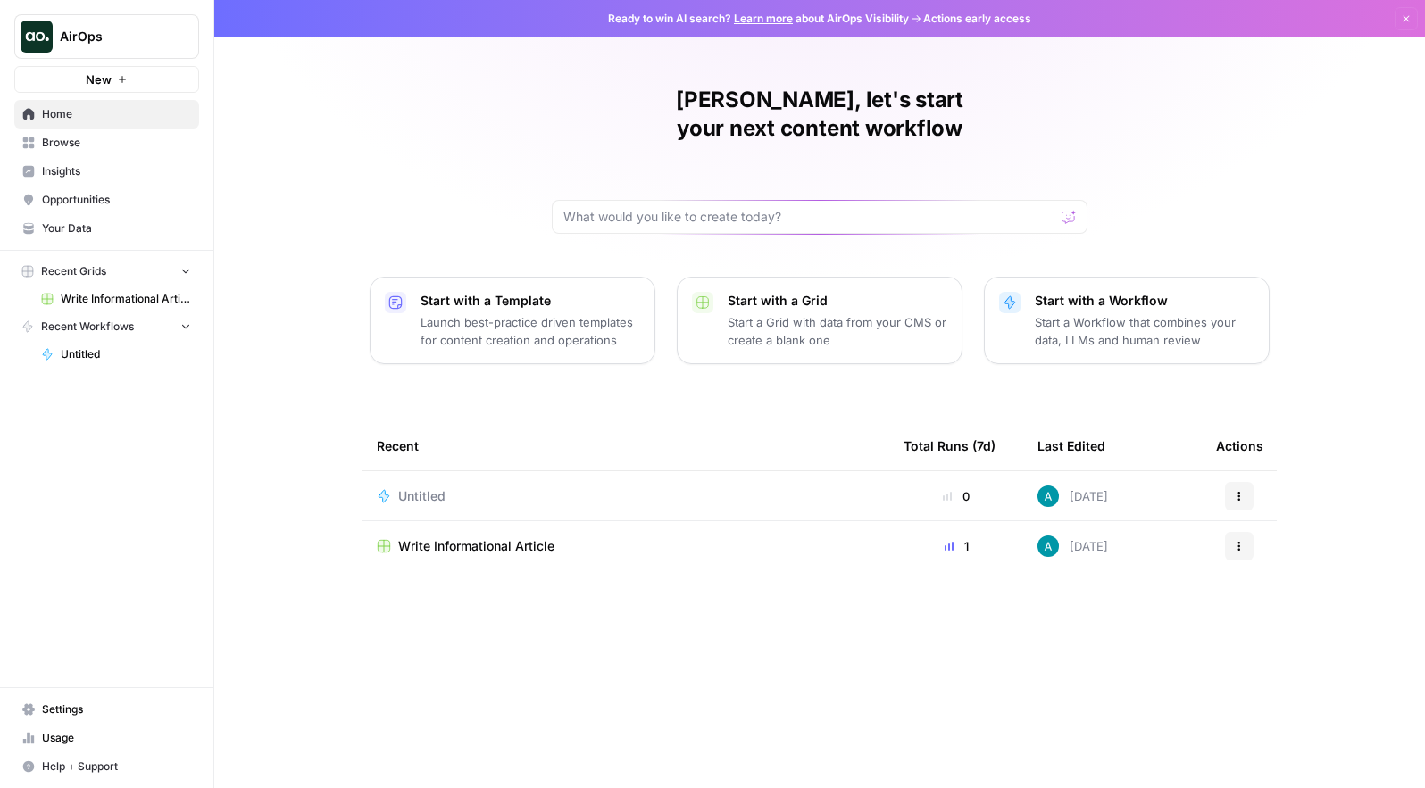
click at [82, 357] on span "Untitled" at bounding box center [126, 354] width 130 height 16
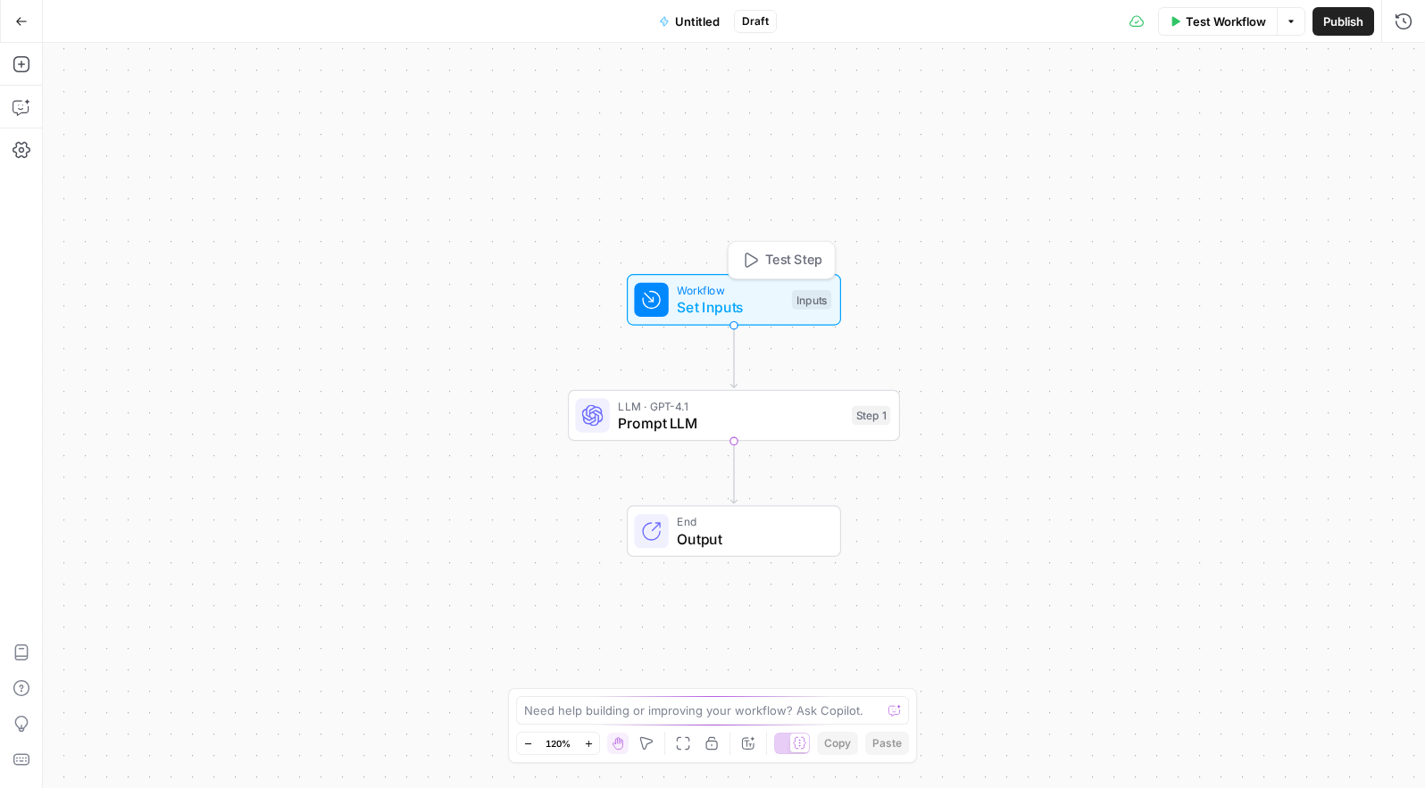
click at [731, 303] on span "Set Inputs" at bounding box center [730, 306] width 106 height 21
click at [1171, 143] on kit "brand kit" at bounding box center [1256, 144] width 285 height 18
click at [1139, 201] on button "Add Field" at bounding box center [1231, 200] width 297 height 29
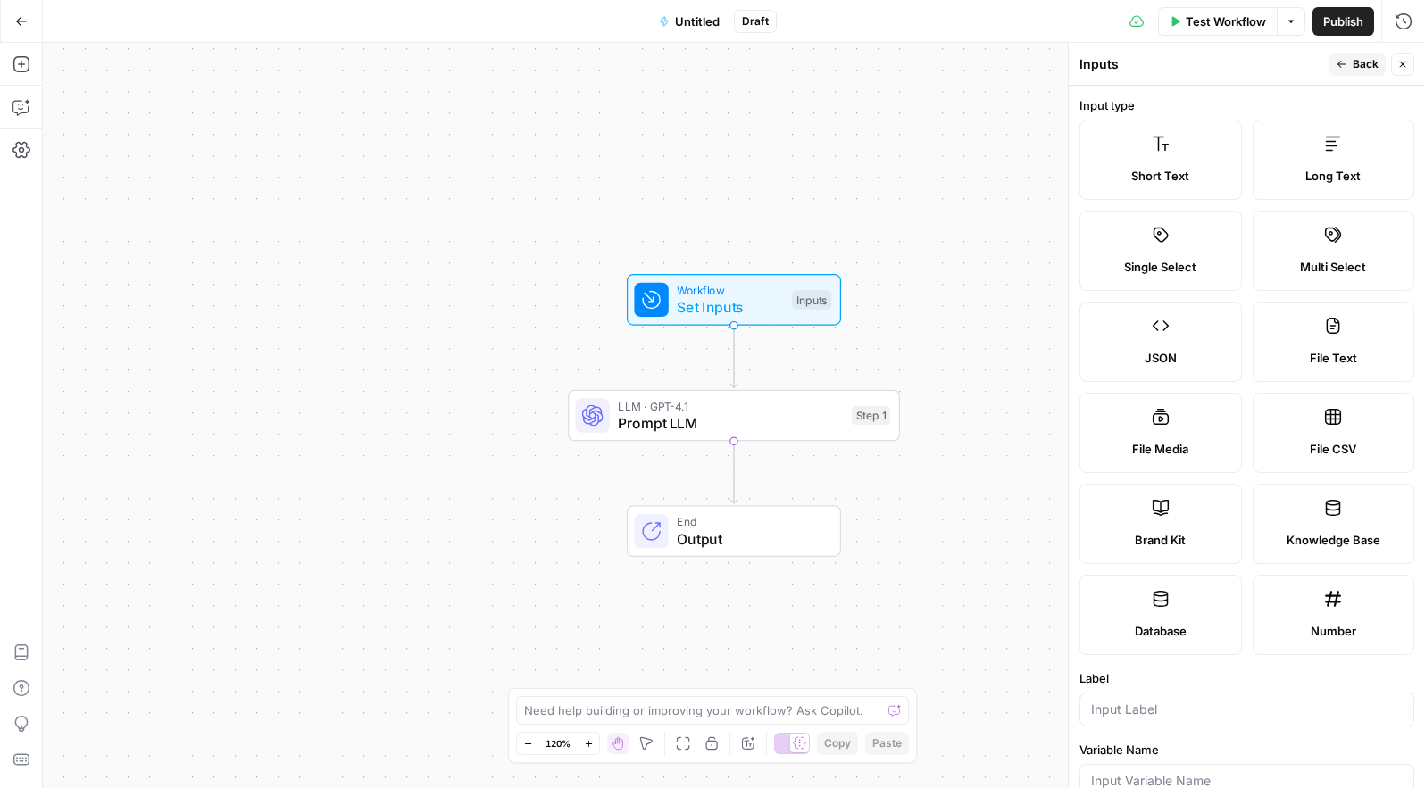
click at [1315, 341] on label "File Text" at bounding box center [1333, 342] width 162 height 80
type textarea "Supports .pdf, .txt, .docx, .md file types"
click at [1328, 337] on label "File Text" at bounding box center [1333, 342] width 162 height 80
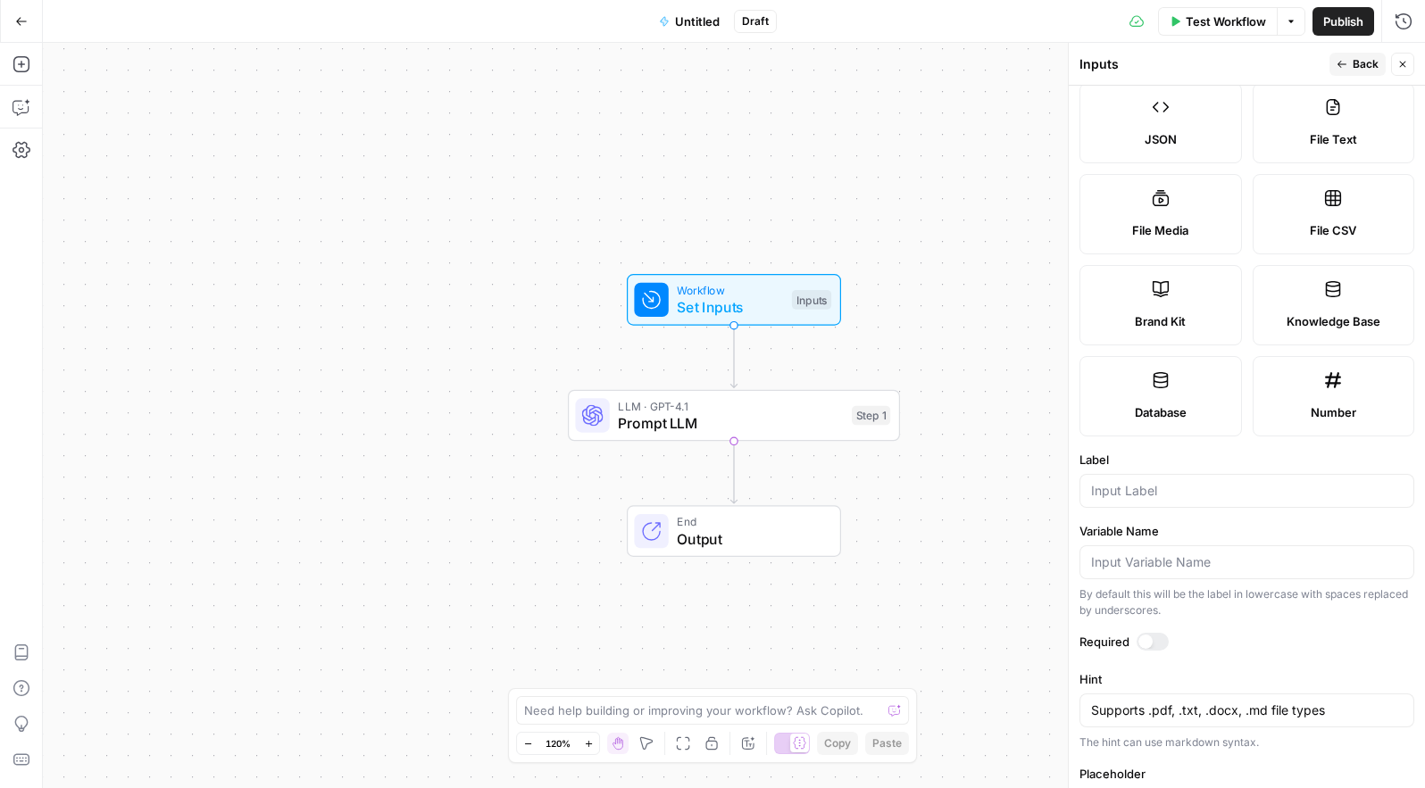
scroll to position [287, 0]
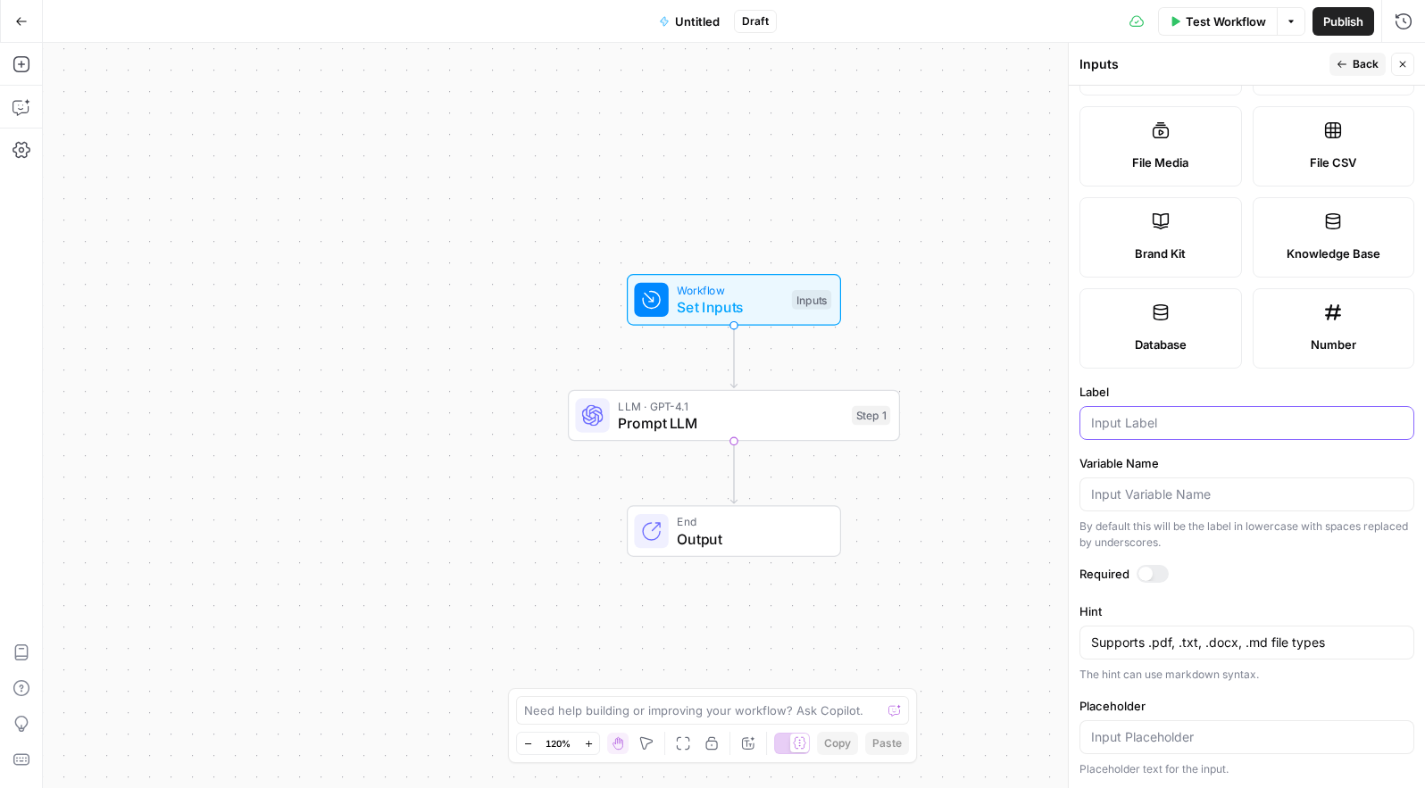
click at [1216, 431] on input "Label" at bounding box center [1247, 423] width 312 height 18
type input "transcript"
click at [1153, 496] on input "Variable Name" at bounding box center [1247, 495] width 312 height 18
click at [1152, 495] on input "Variable Name" at bounding box center [1247, 495] width 312 height 18
type input "transcript"
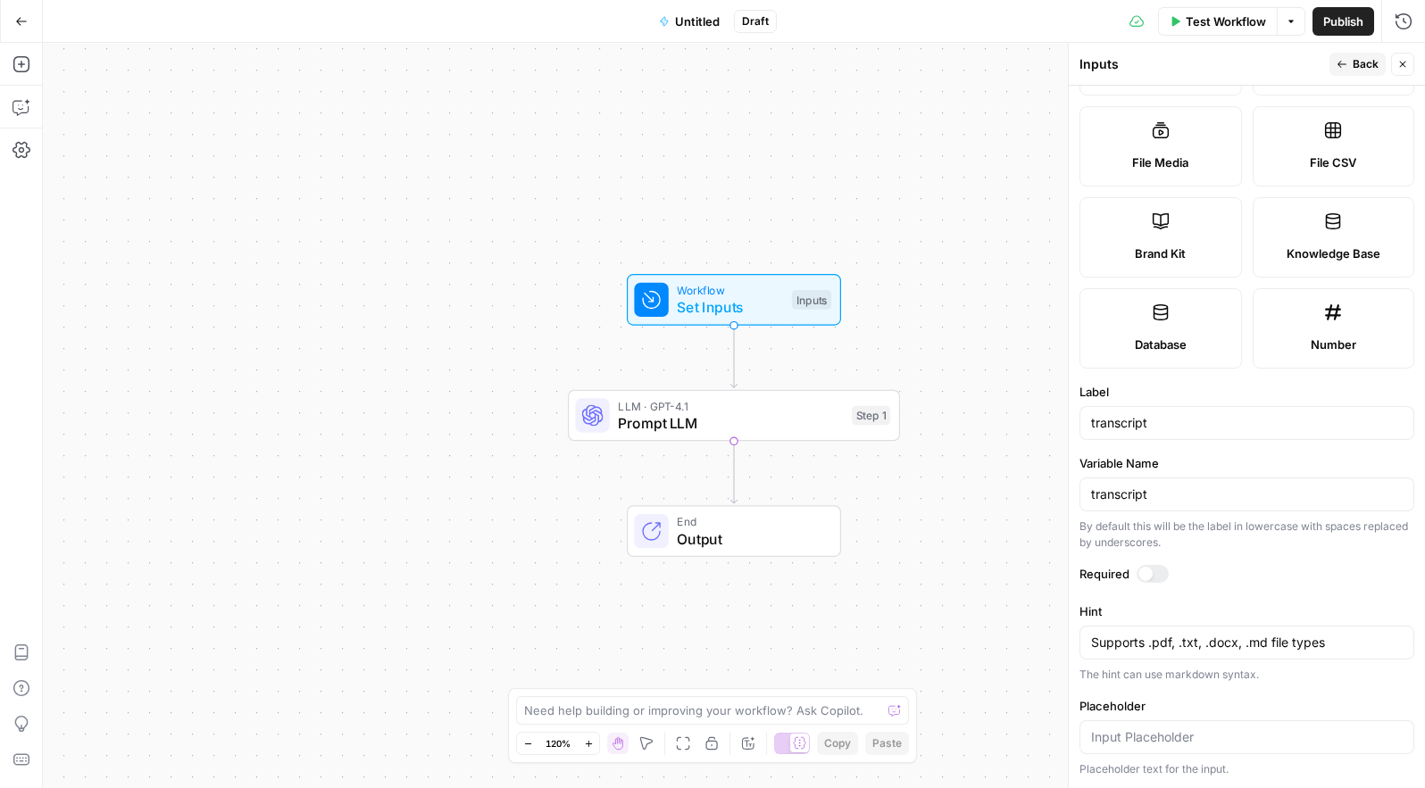
click at [1161, 577] on div at bounding box center [1152, 574] width 32 height 18
click at [1168, 645] on textarea "Supports .pdf, .txt, .docx, .md file types" at bounding box center [1247, 643] width 312 height 18
click at [1168, 741] on input "Placeholder" at bounding box center [1247, 737] width 312 height 18
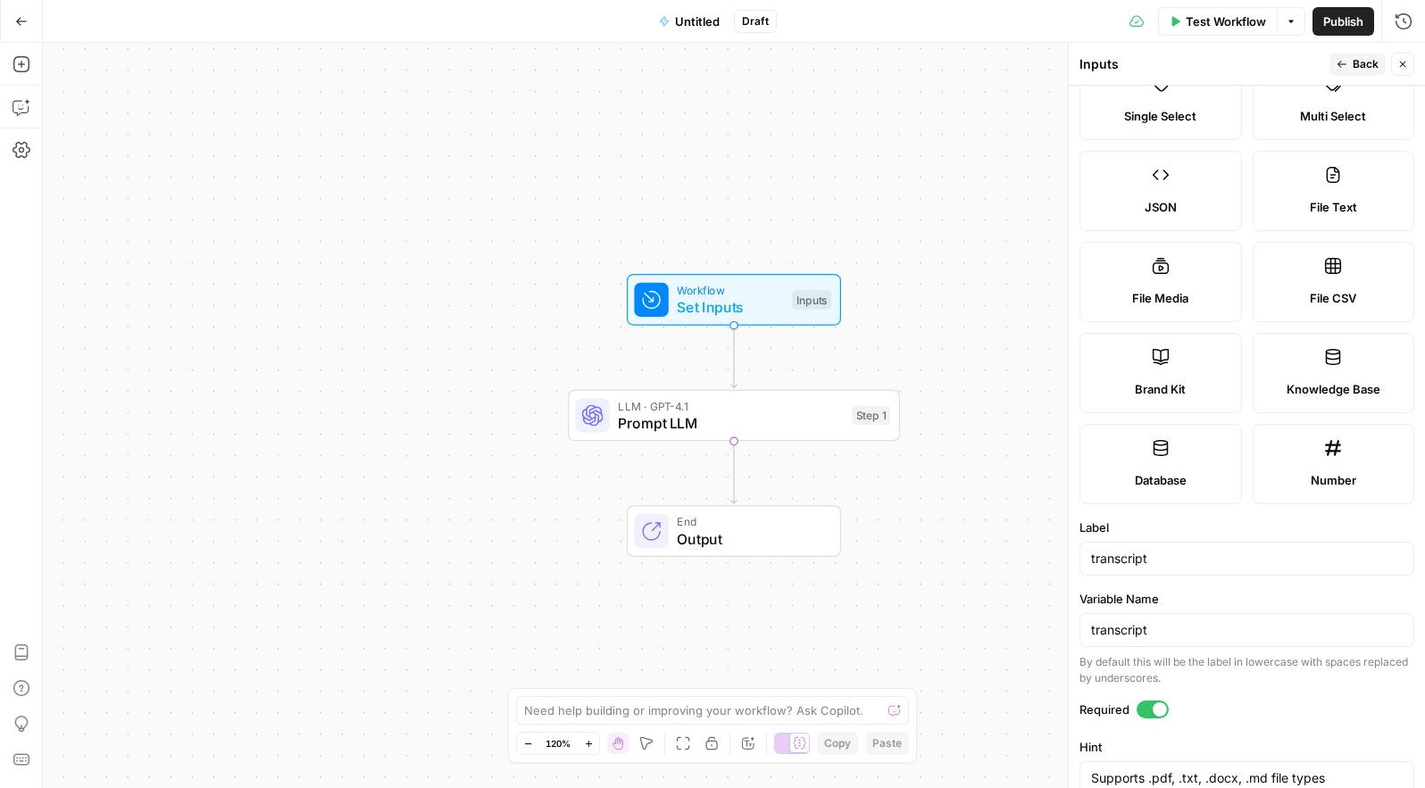
scroll to position [140, 0]
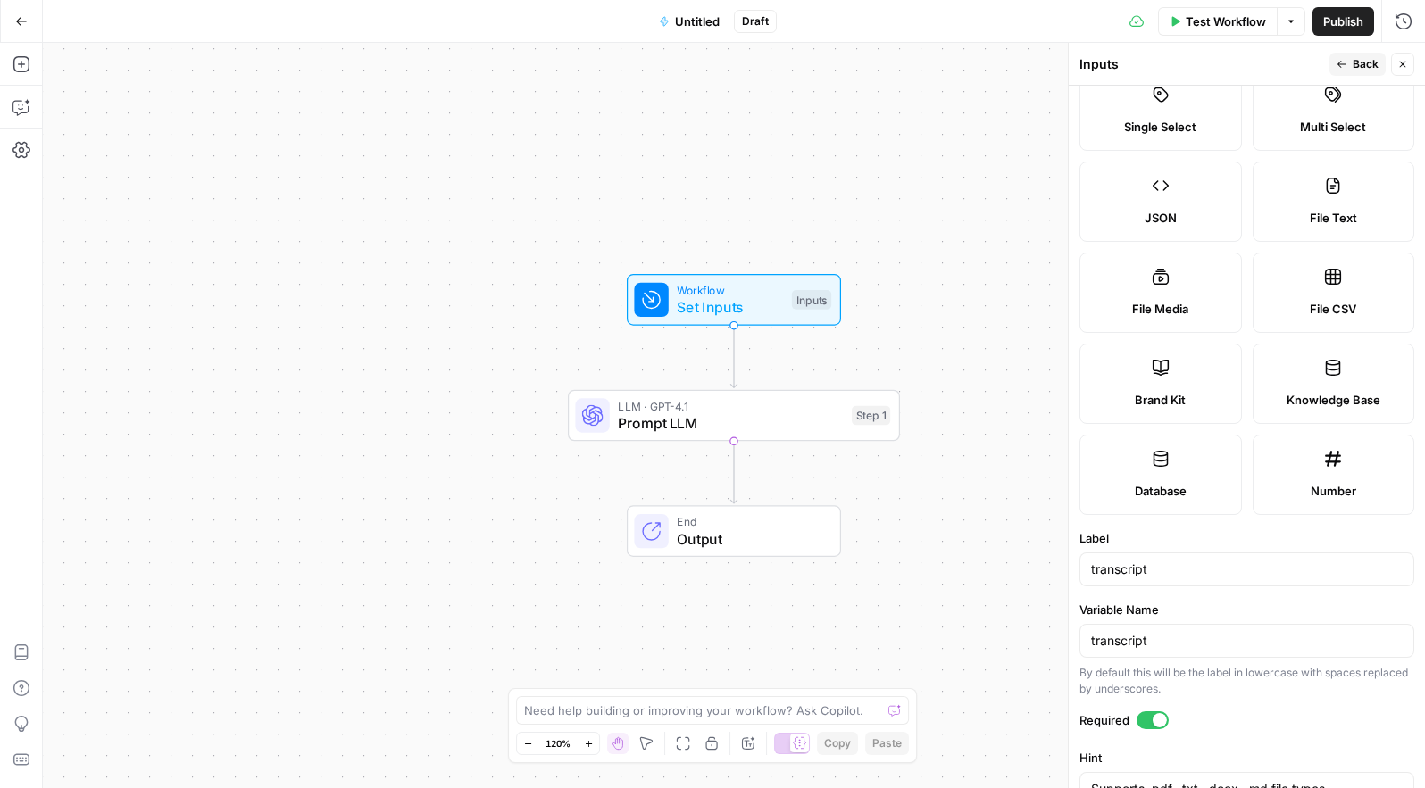
click at [1327, 195] on label "File Text" at bounding box center [1333, 202] width 162 height 80
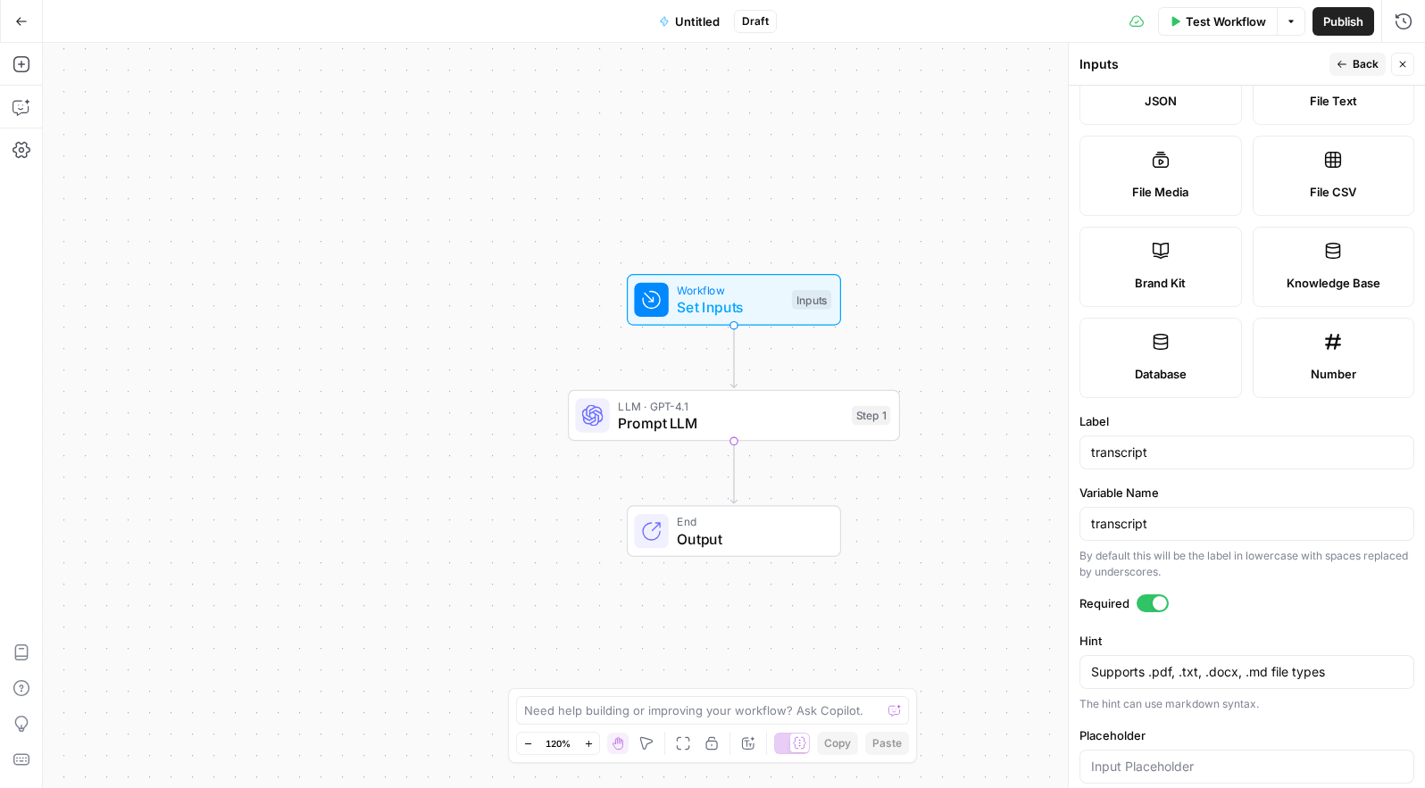
scroll to position [0, 0]
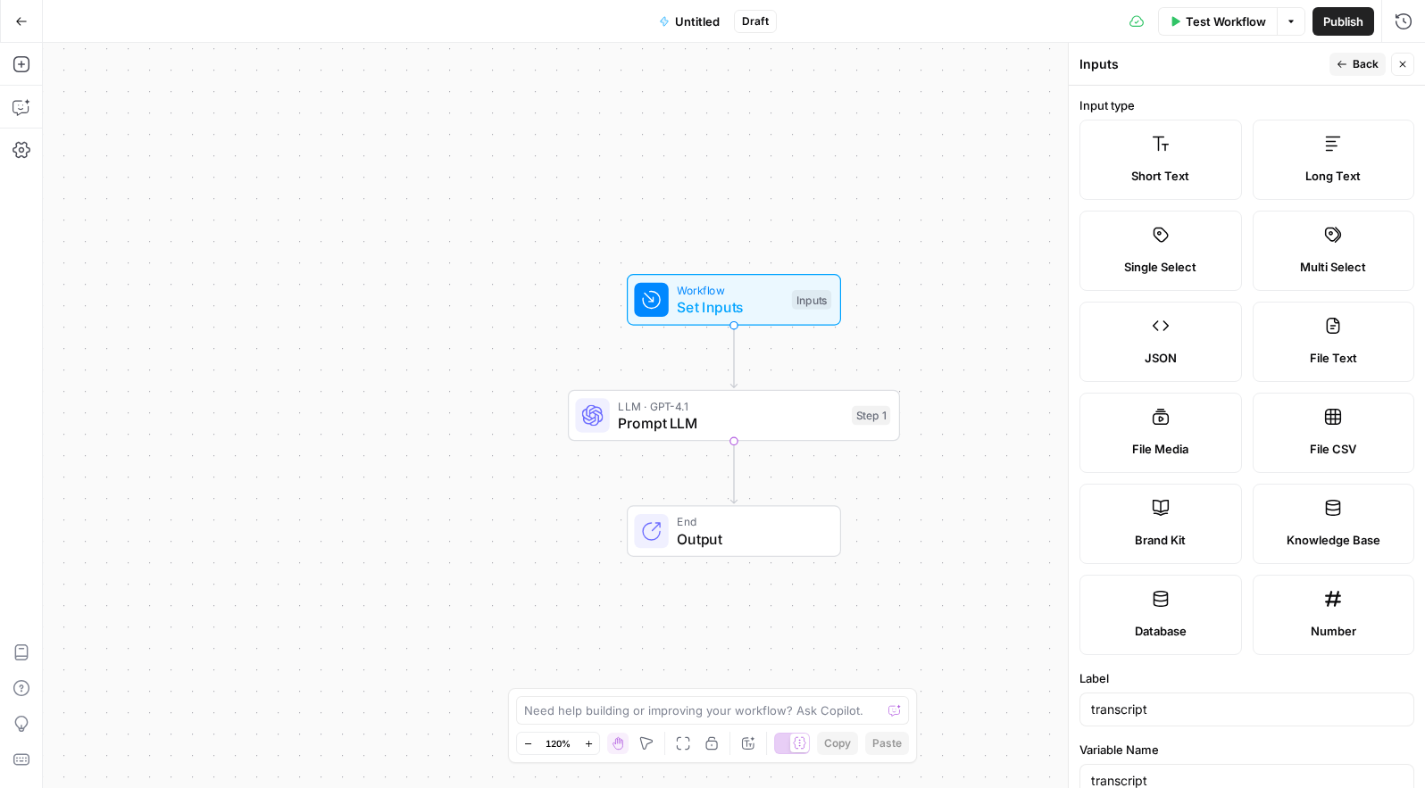
click at [1360, 61] on span "Back" at bounding box center [1365, 64] width 26 height 16
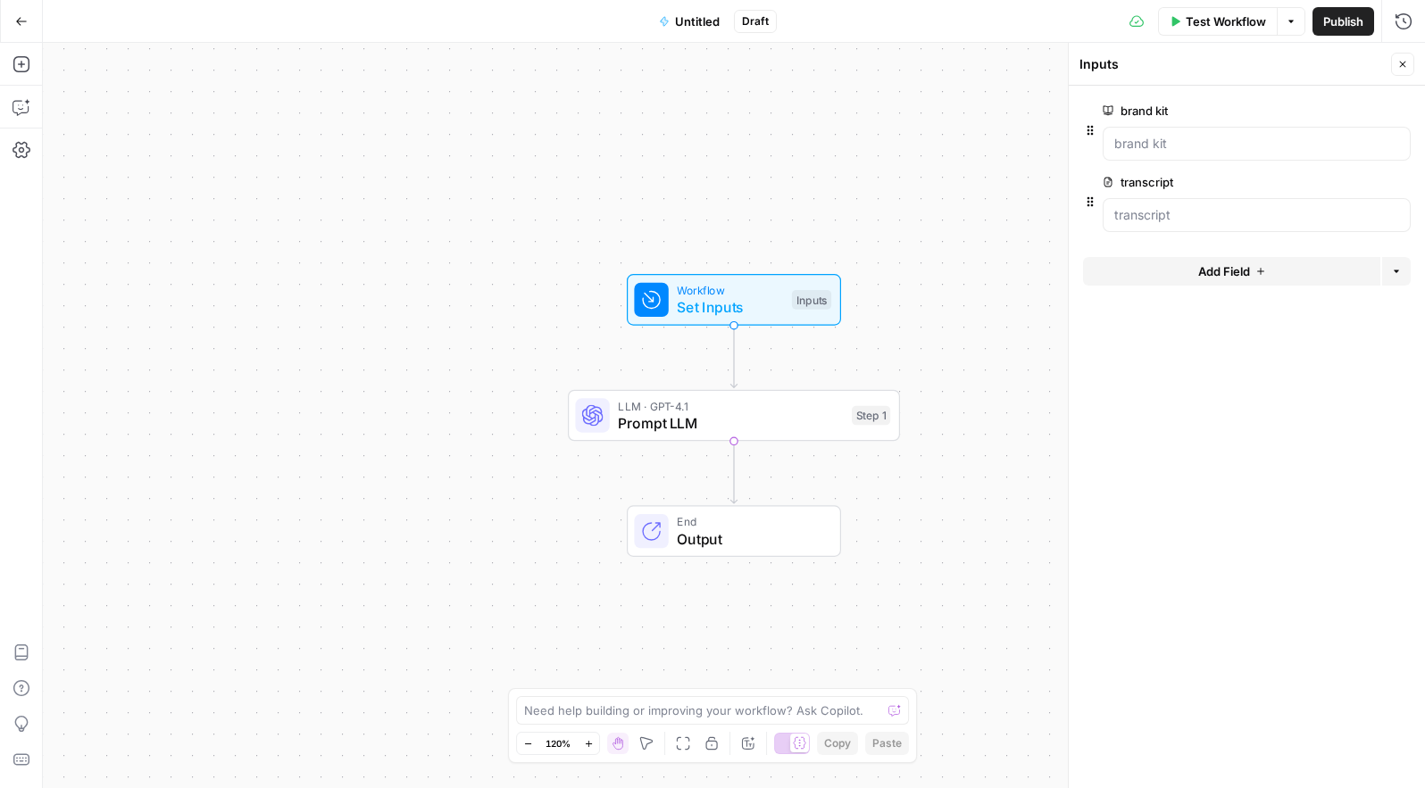
click at [1355, 182] on span "edit field" at bounding box center [1343, 182] width 39 height 14
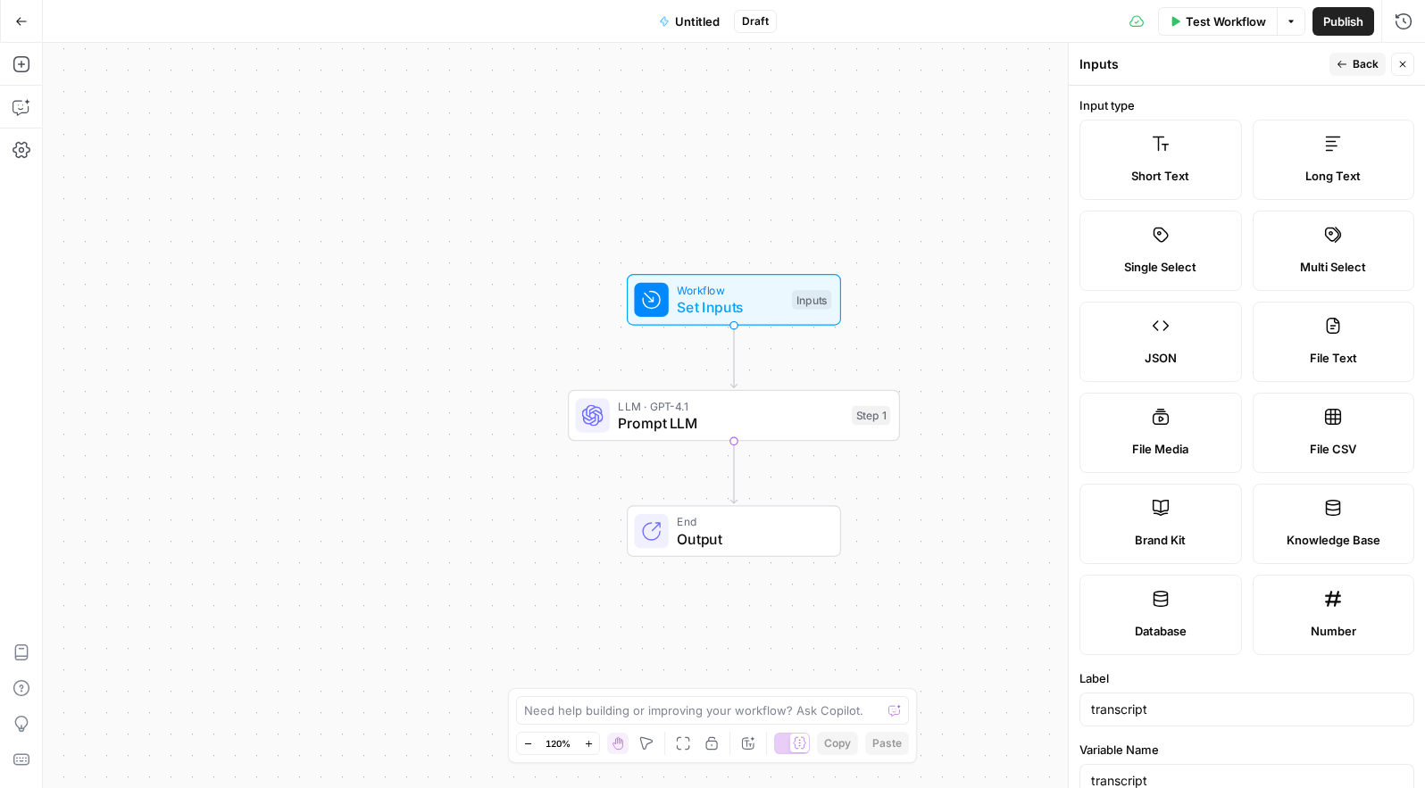
click at [1359, 63] on span "Back" at bounding box center [1365, 64] width 26 height 16
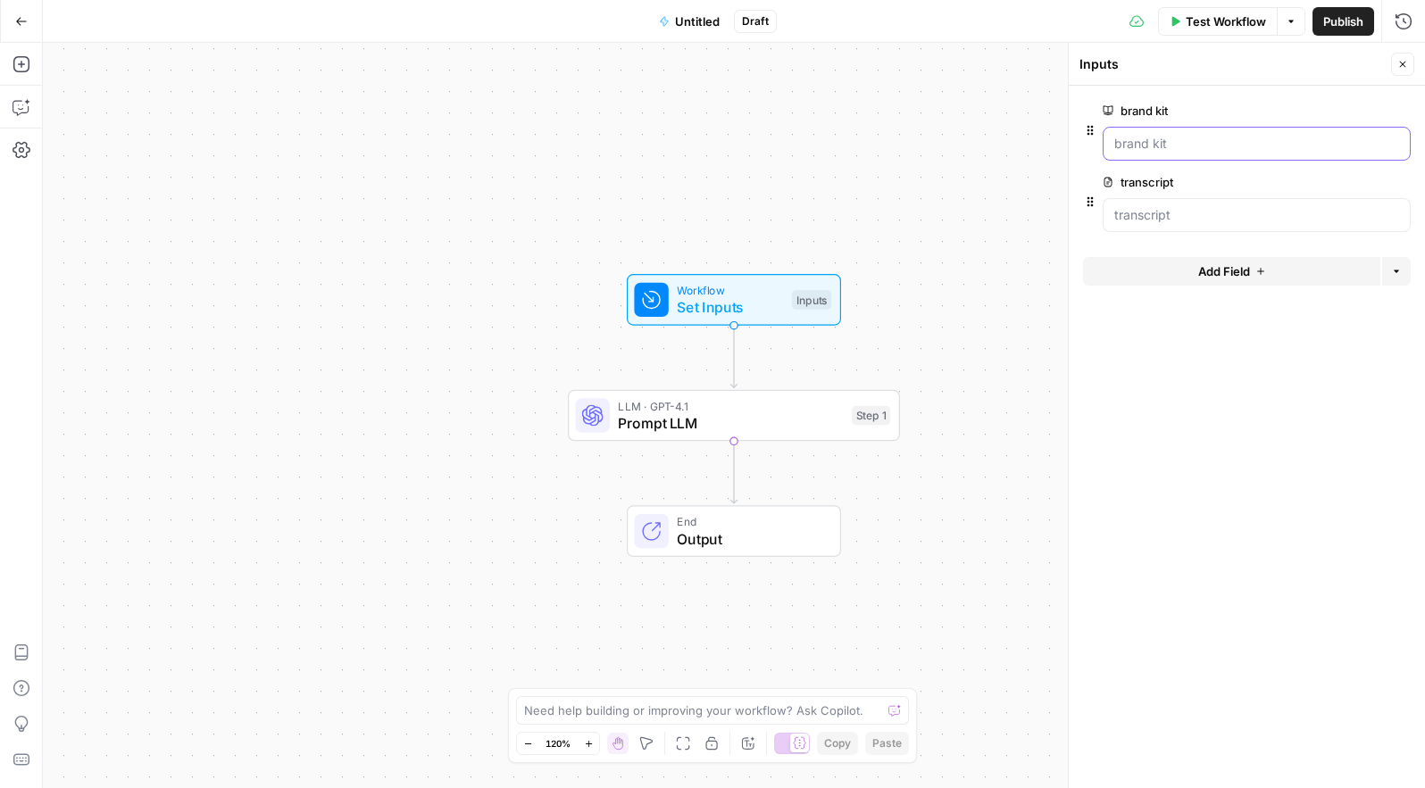
click at [1229, 141] on kit "brand kit" at bounding box center [1256, 144] width 285 height 18
click at [1267, 139] on kit "brand kit" at bounding box center [1256, 144] width 285 height 18
click at [1363, 105] on button "edit field" at bounding box center [1351, 110] width 69 height 21
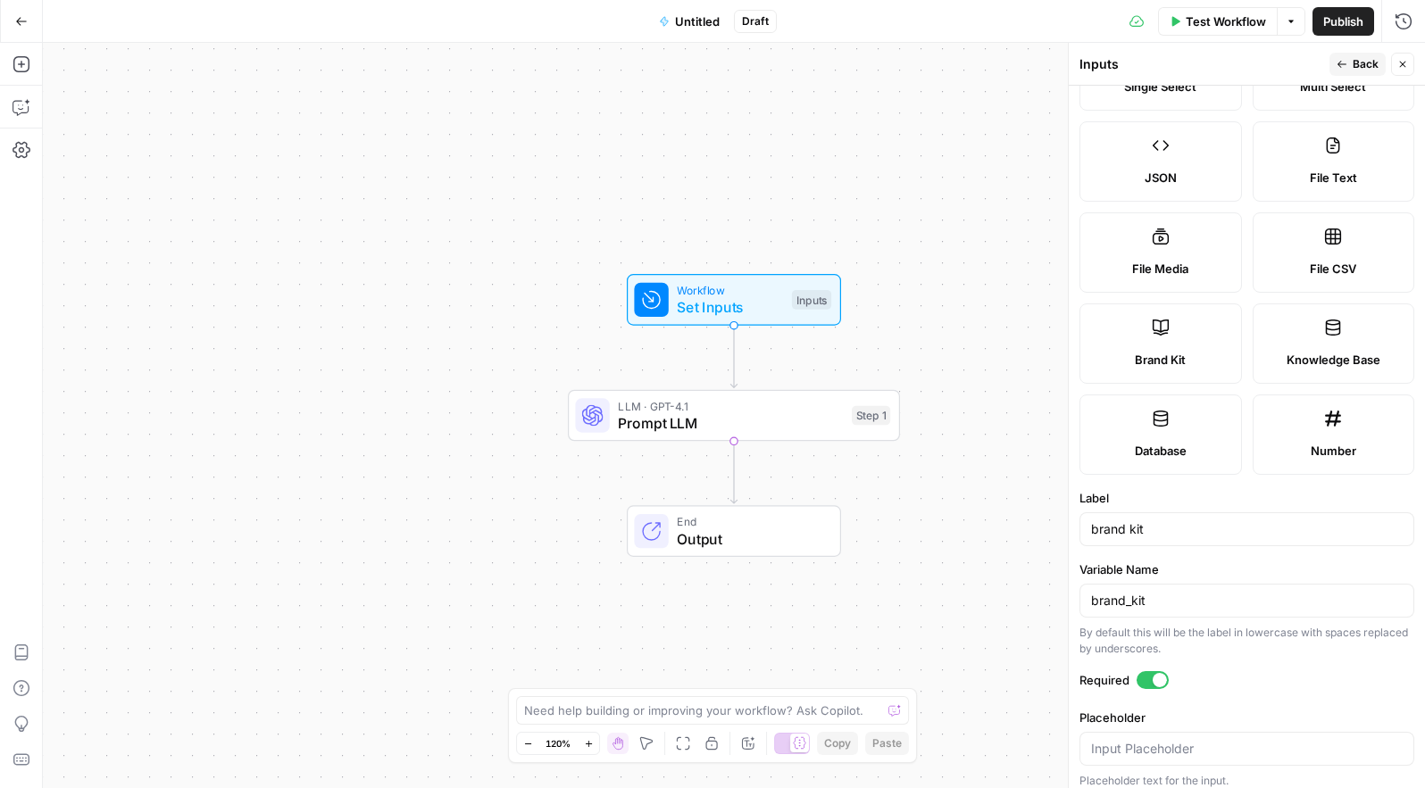
scroll to position [192, 0]
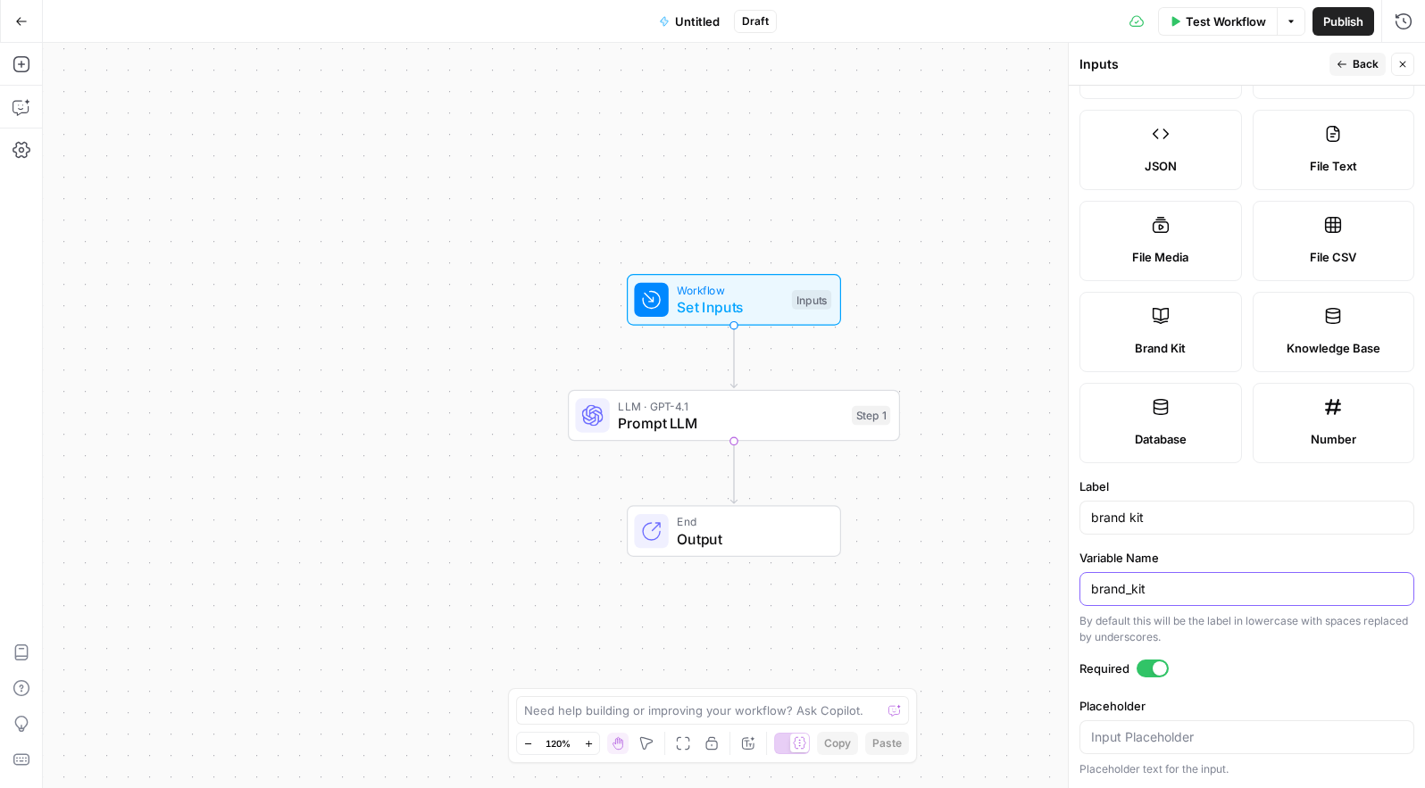
click at [1189, 581] on input "brand_kit" at bounding box center [1247, 589] width 312 height 18
click at [1178, 517] on input "brand kit" at bounding box center [1247, 518] width 312 height 18
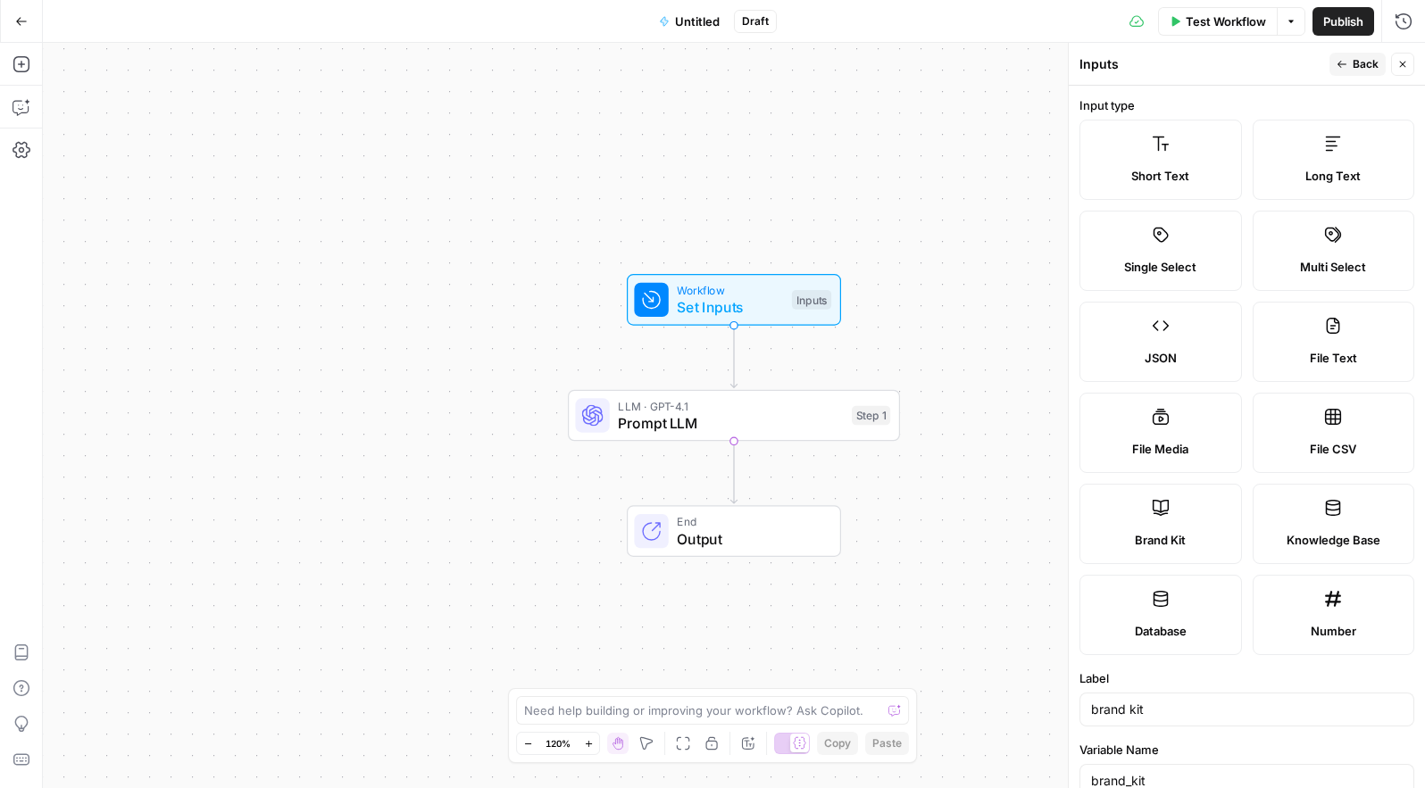
click at [1364, 61] on span "Back" at bounding box center [1365, 64] width 26 height 16
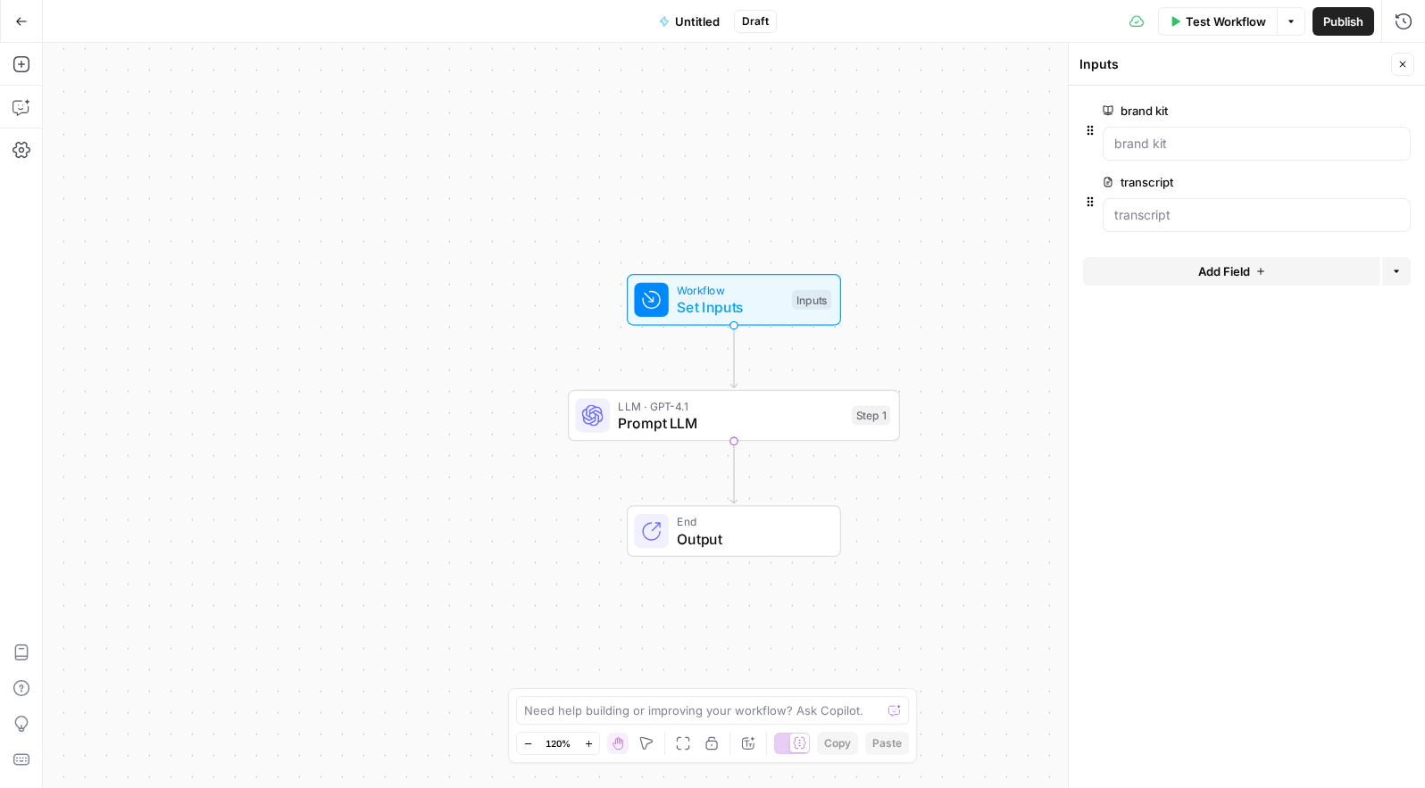
click at [1086, 132] on icon "button" at bounding box center [1090, 130] width 14 height 14
click at [1408, 107] on button "Delete group" at bounding box center [1399, 110] width 21 height 21
click at [1286, 204] on button "Add Field" at bounding box center [1231, 200] width 297 height 29
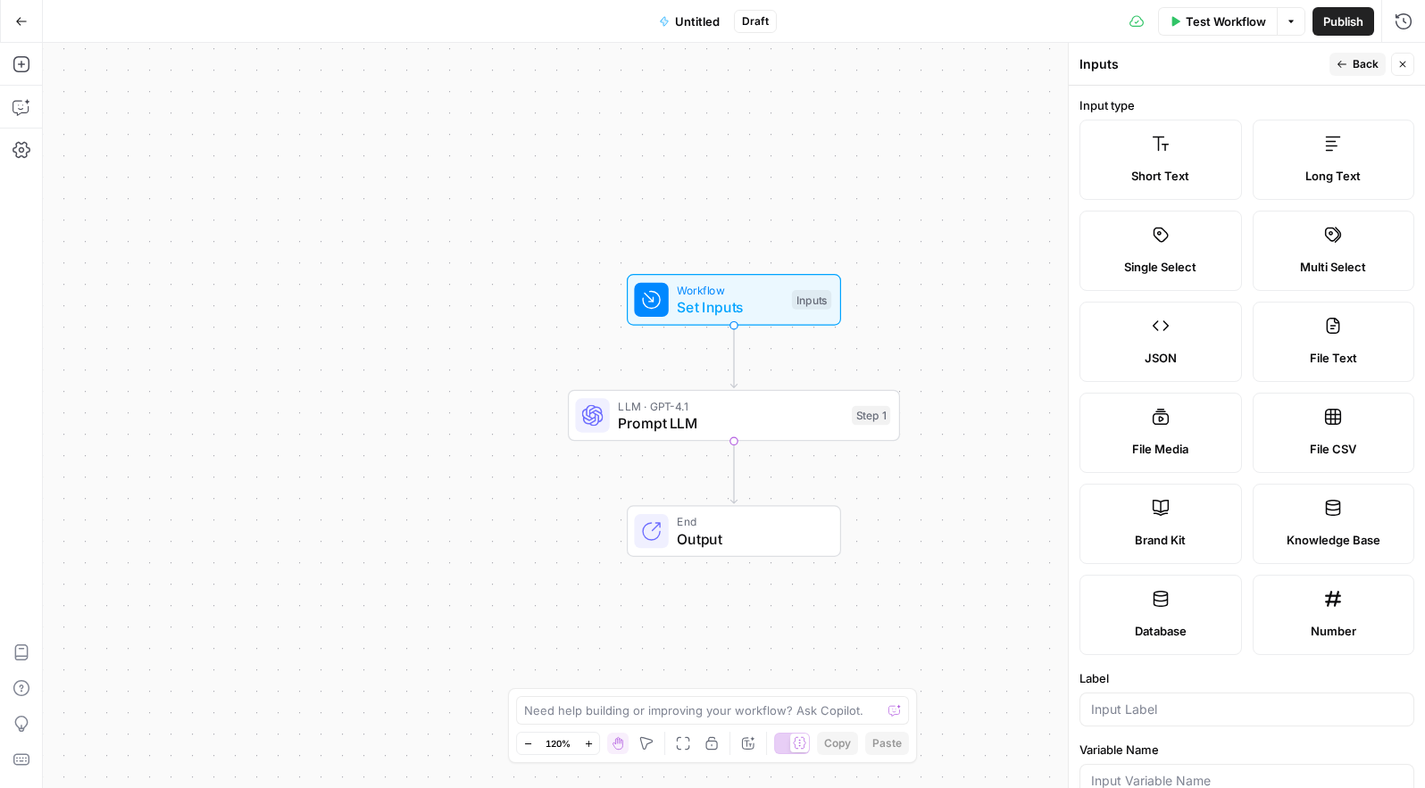
click at [1202, 510] on label "Brand Kit" at bounding box center [1160, 524] width 162 height 80
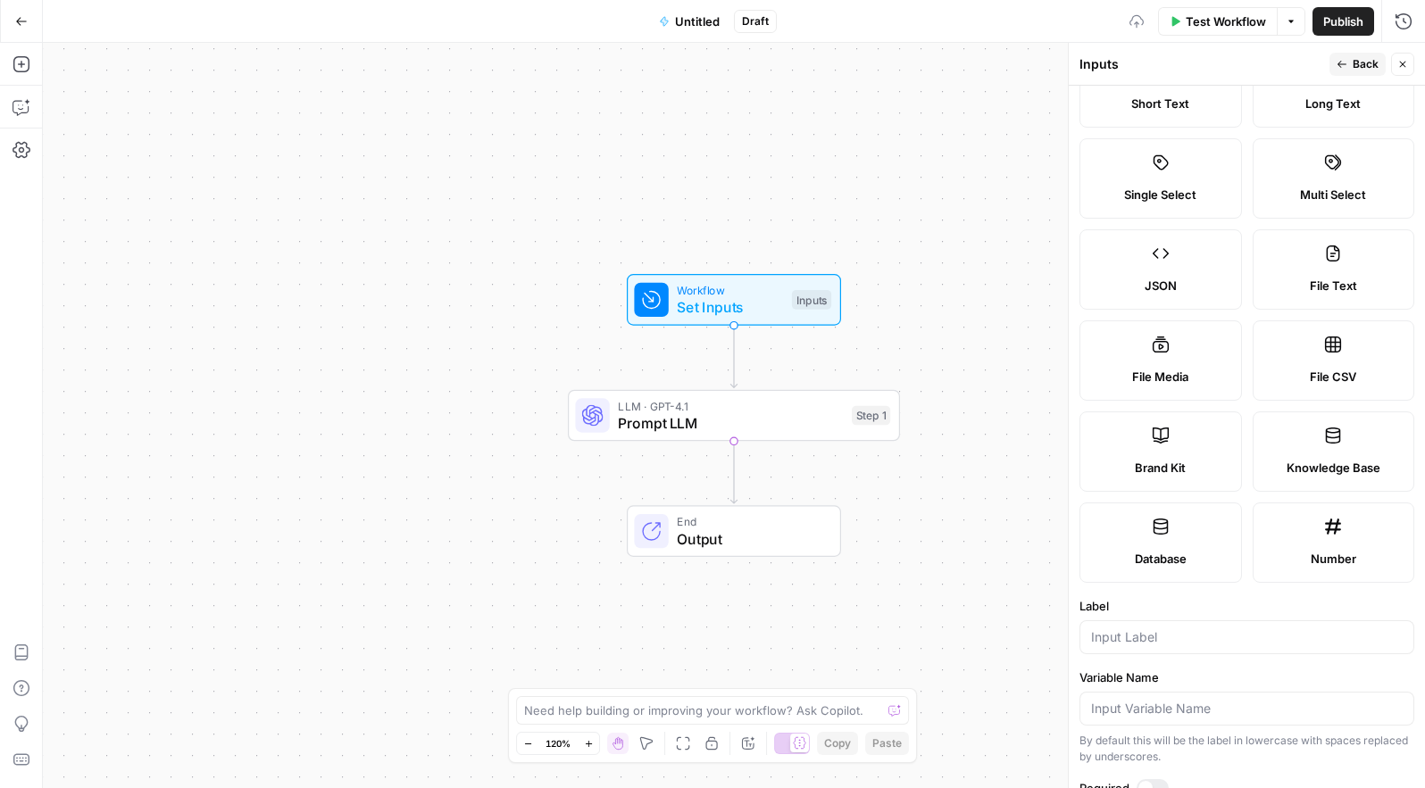
scroll to position [192, 0]
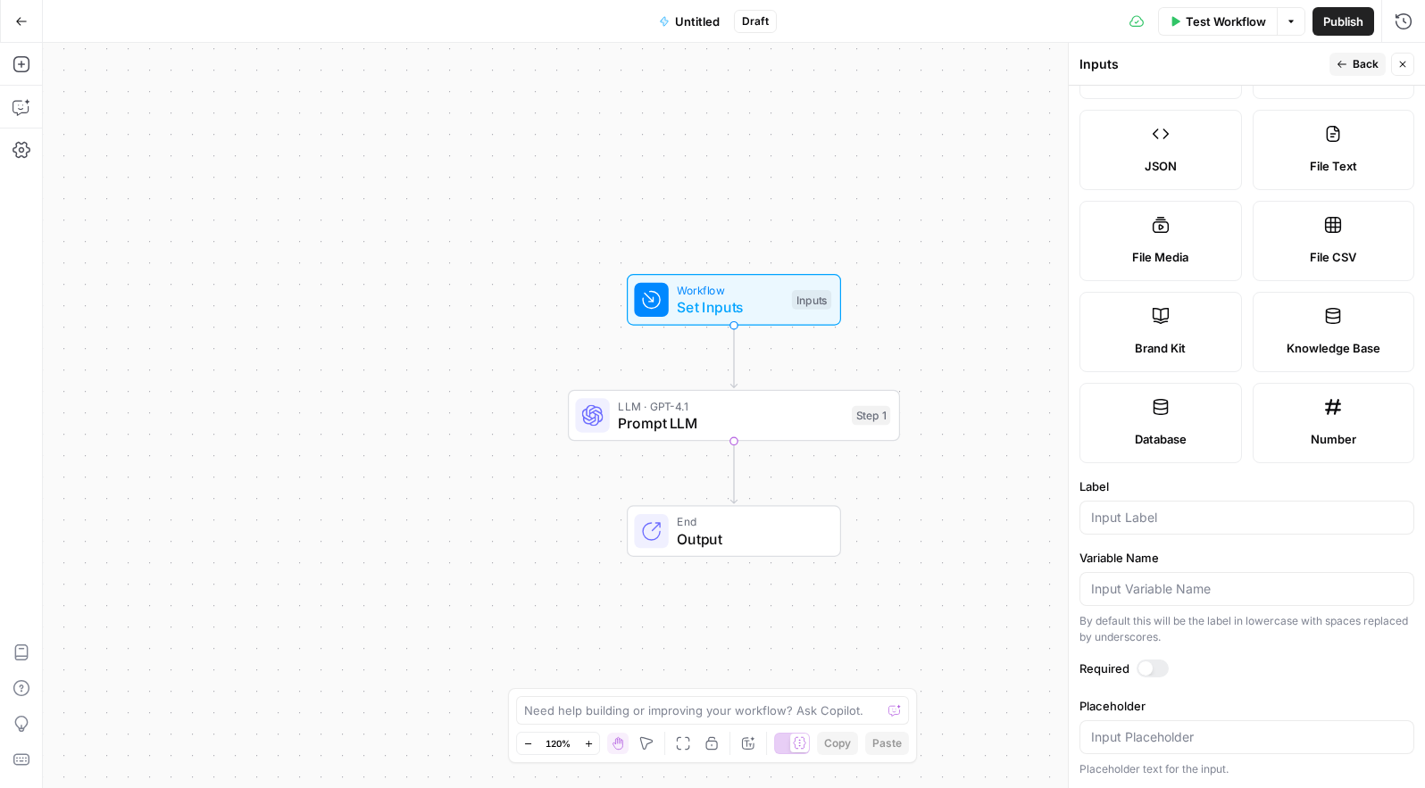
click at [1174, 318] on label "Brand Kit" at bounding box center [1160, 332] width 162 height 80
click at [1168, 529] on div at bounding box center [1246, 518] width 335 height 34
type input "brand kit"
click at [1152, 671] on div at bounding box center [1152, 669] width 32 height 18
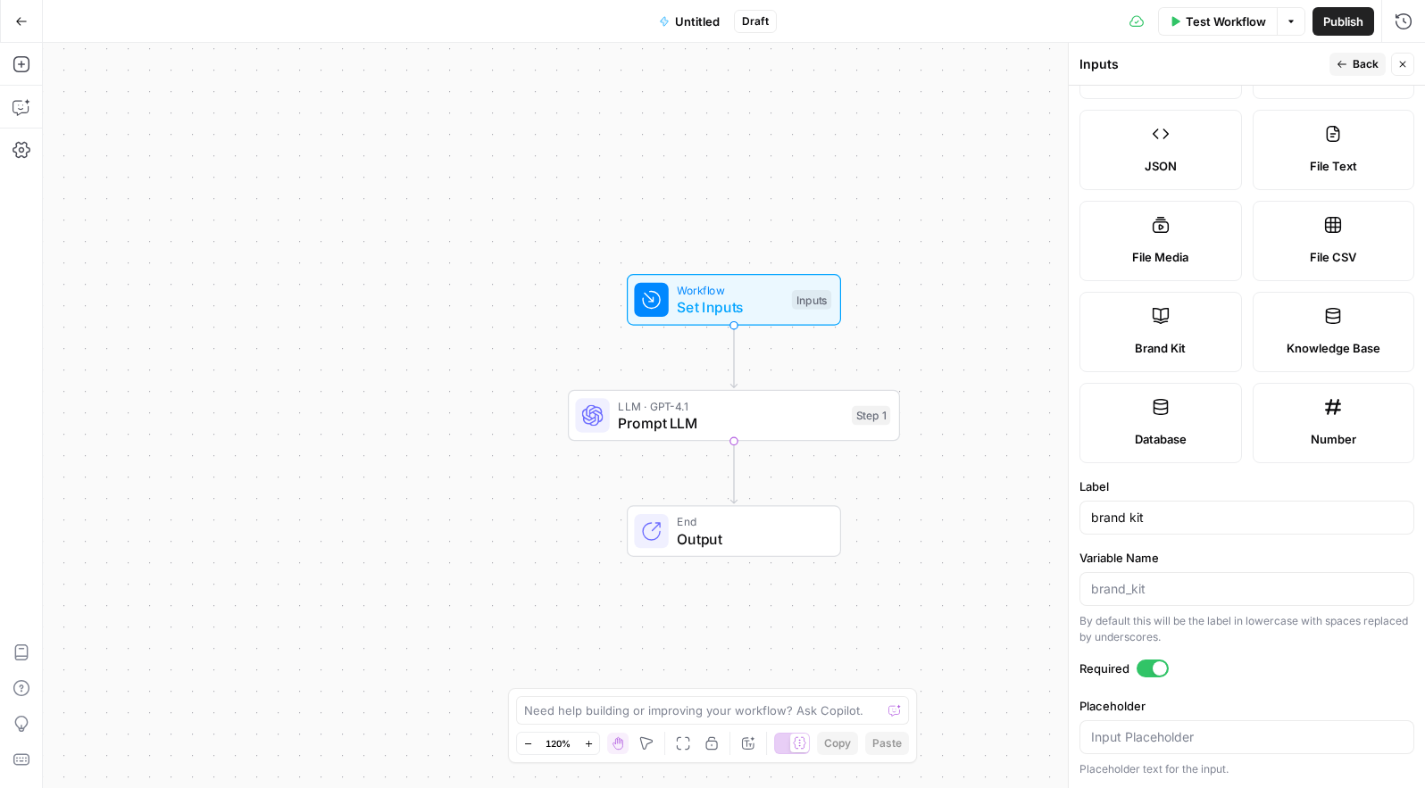
scroll to position [0, 0]
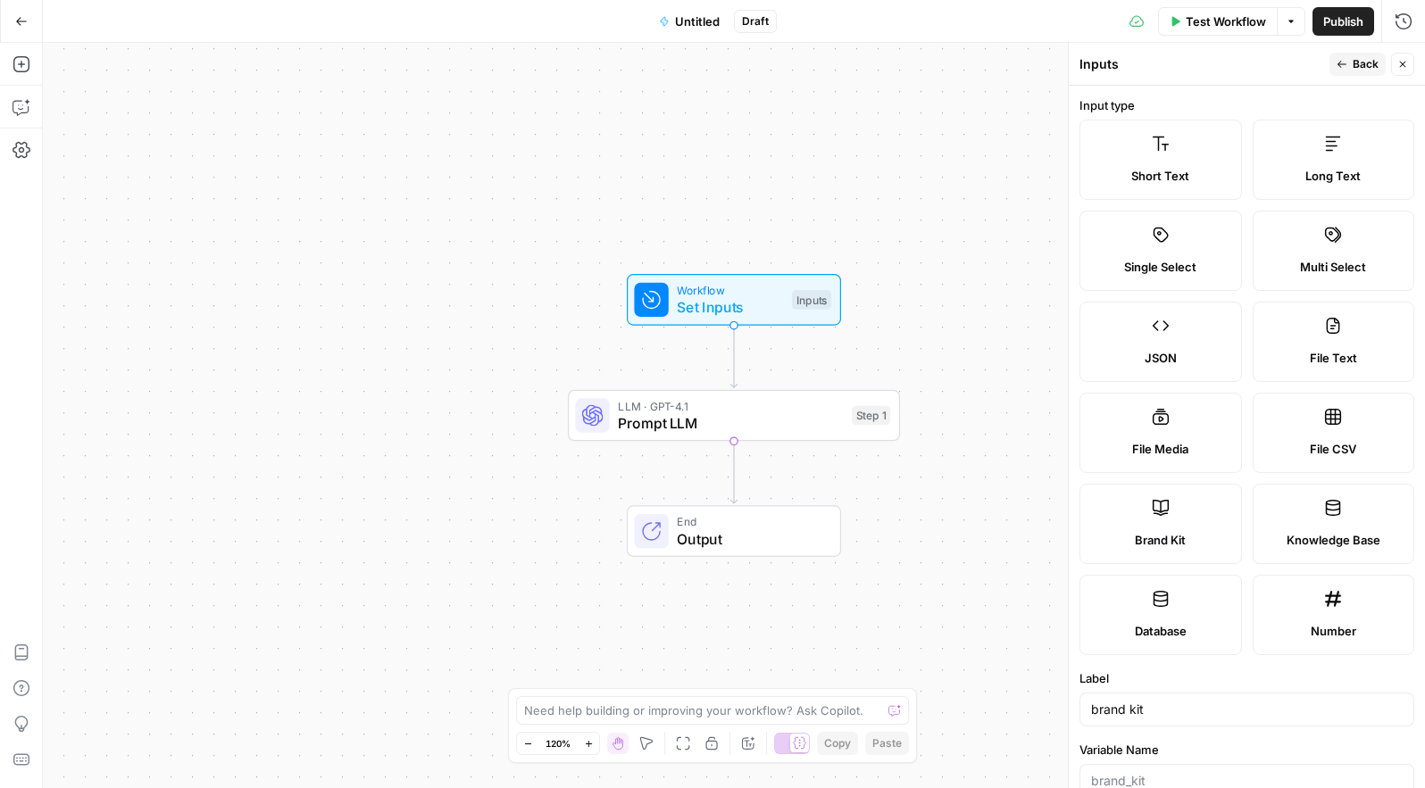
click at [1344, 57] on button "Back" at bounding box center [1357, 64] width 56 height 23
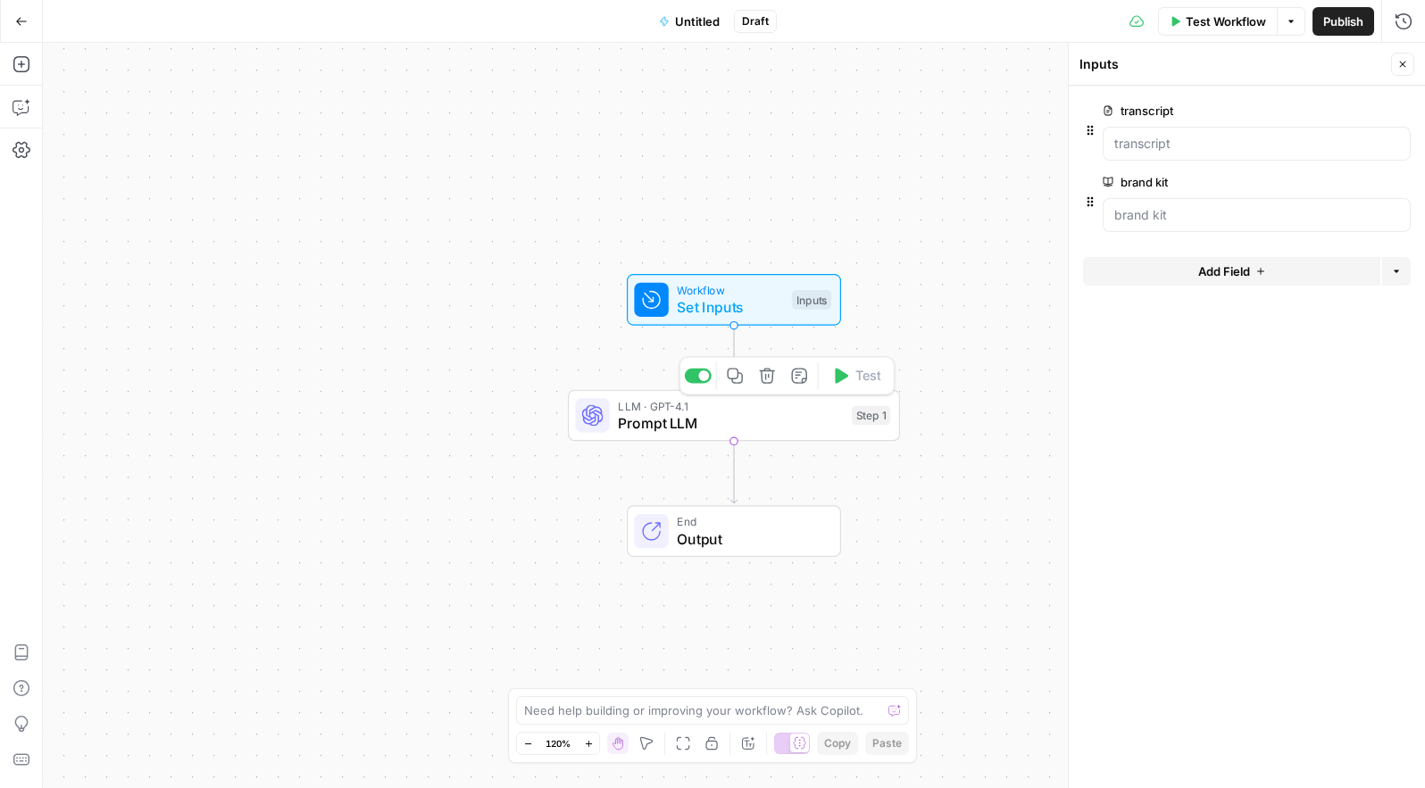
click at [736, 429] on span "Prompt LLM" at bounding box center [730, 422] width 225 height 21
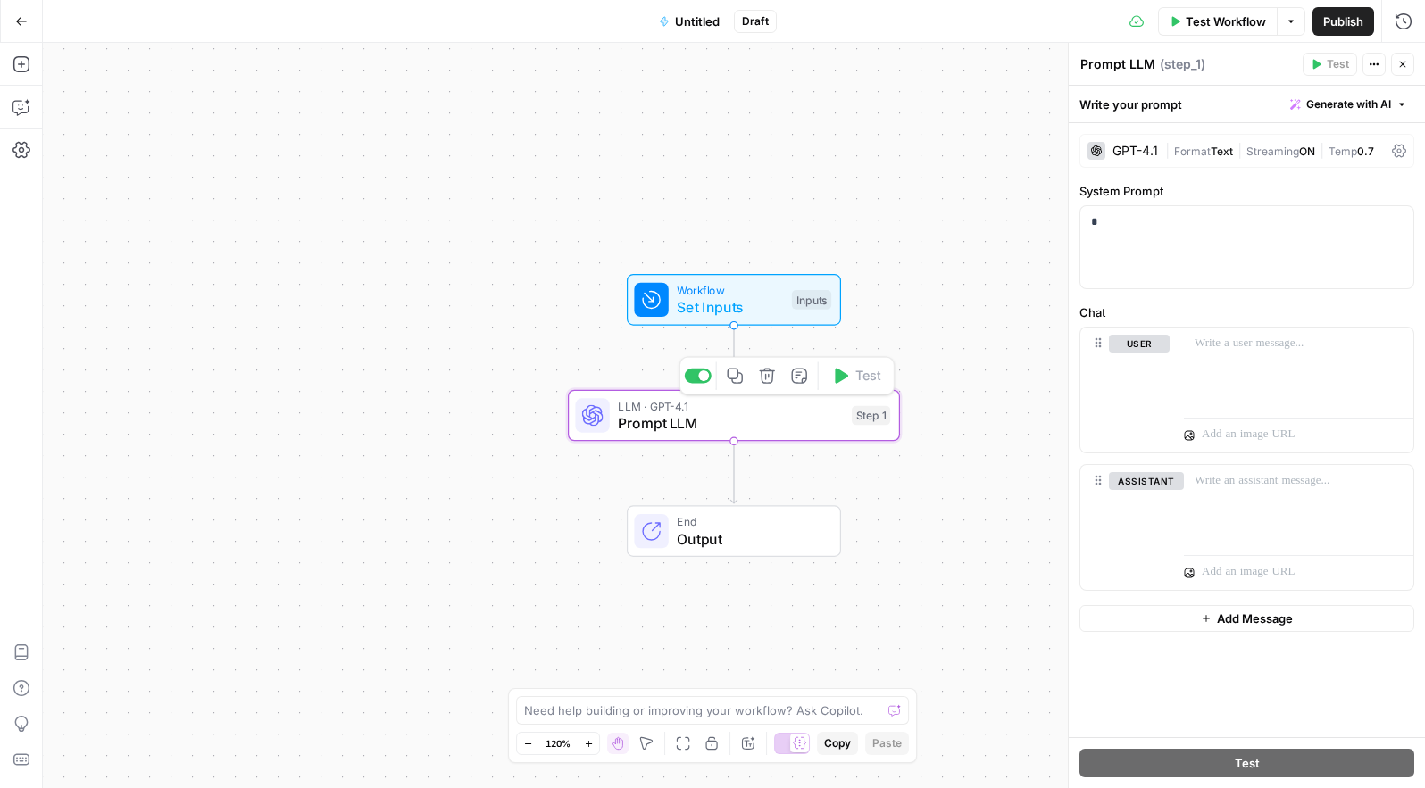
click at [725, 315] on span "Set Inputs" at bounding box center [730, 306] width 106 height 21
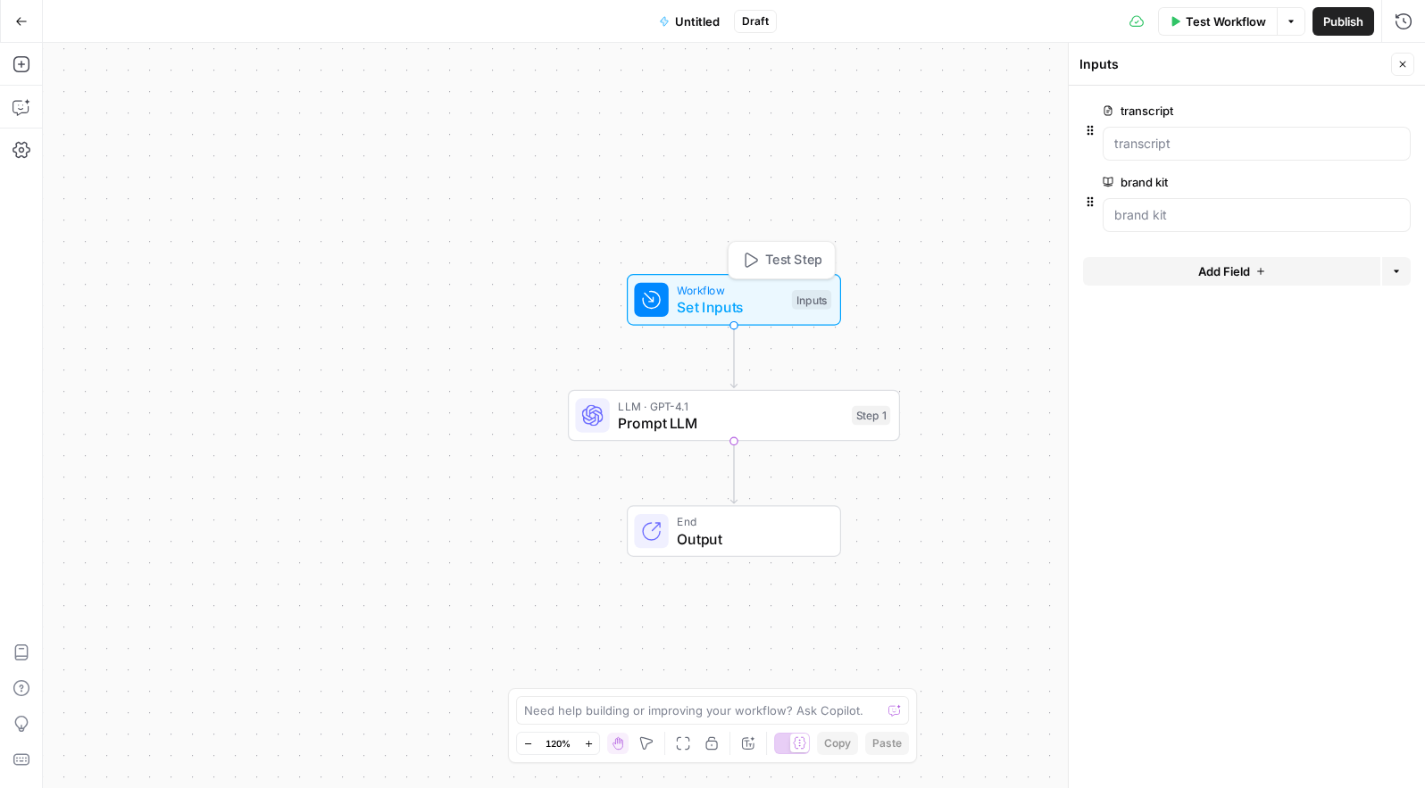
click at [772, 255] on span "Test Step" at bounding box center [793, 261] width 57 height 20
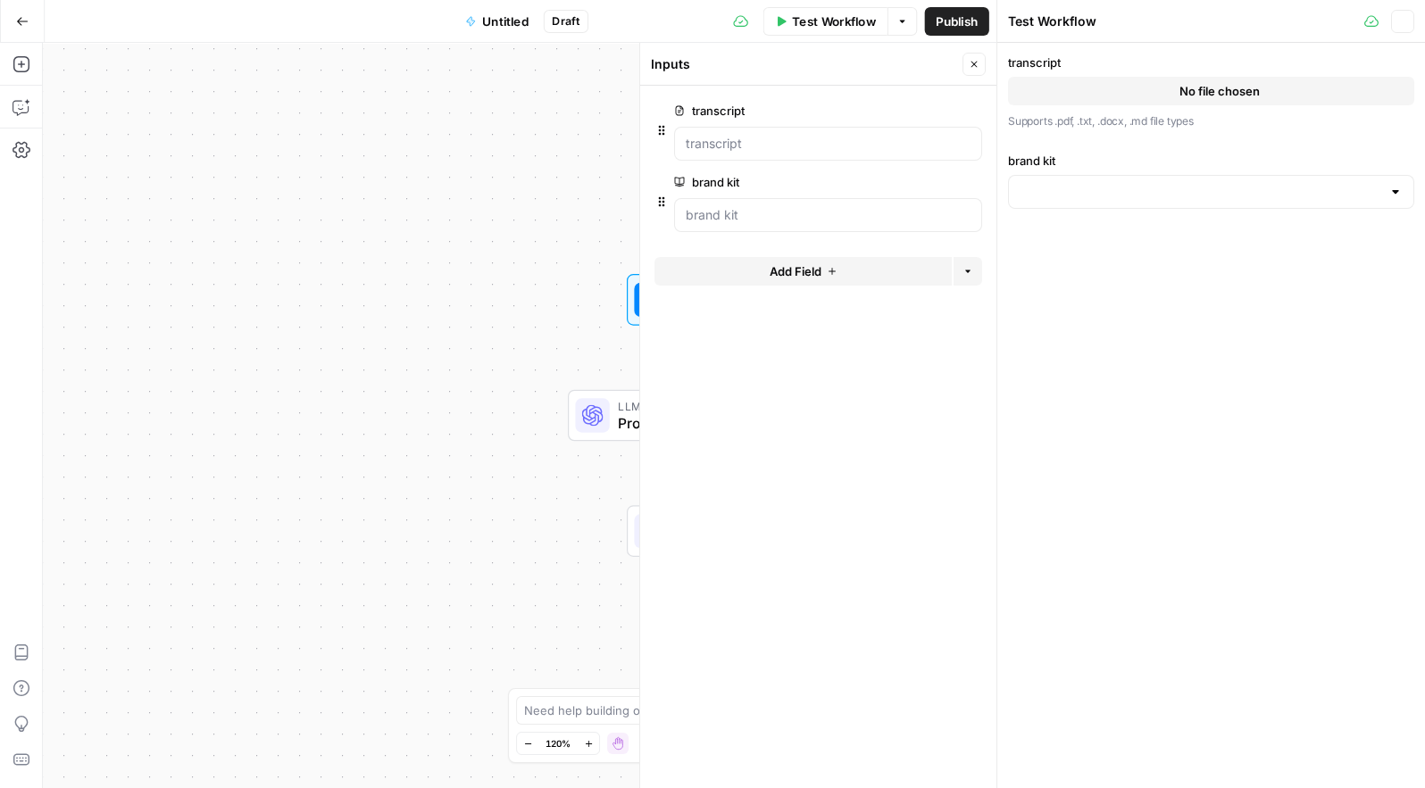
type input "AirOps"
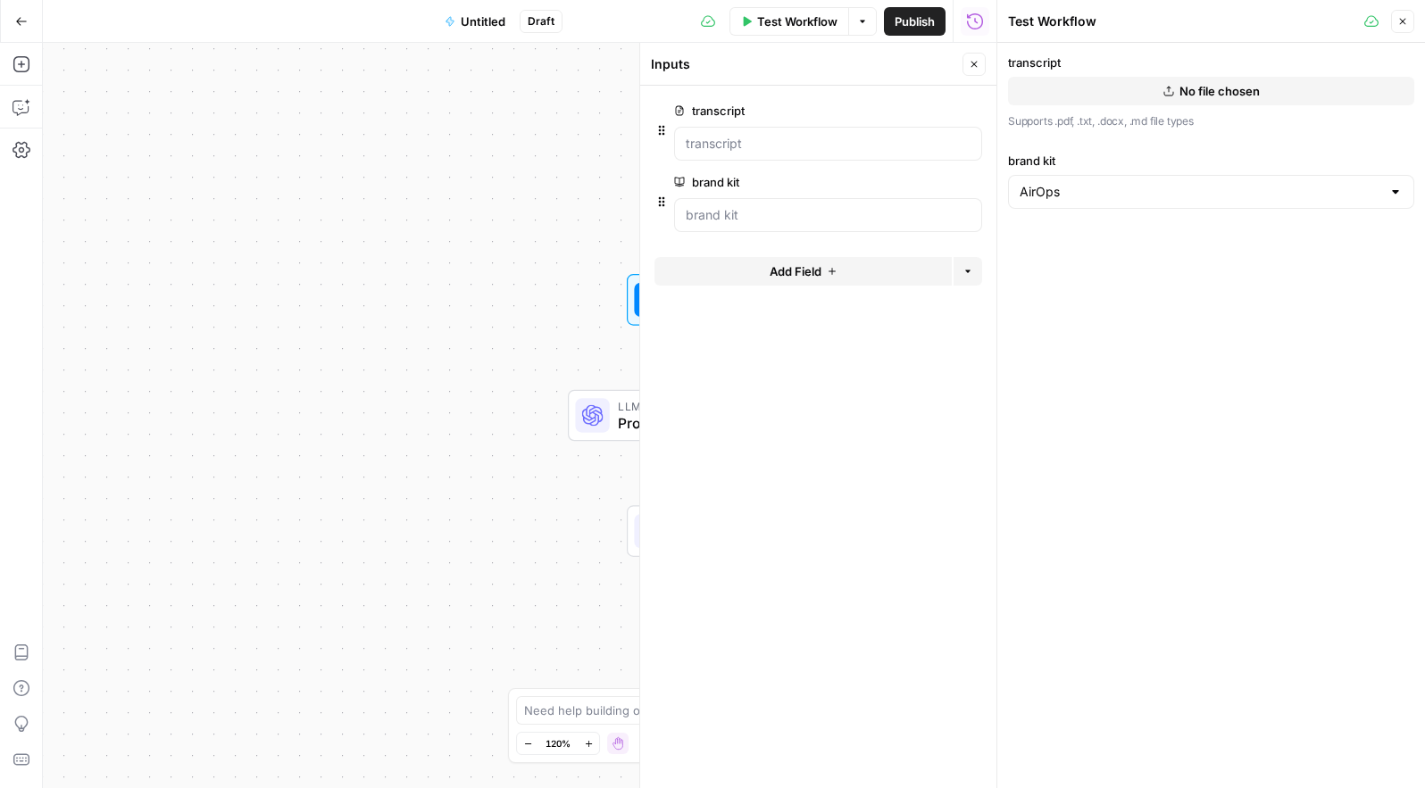
click at [1118, 90] on button "No file chosen" at bounding box center [1211, 91] width 406 height 29
click at [767, 29] on span "Test Workflow" at bounding box center [797, 21] width 80 height 18
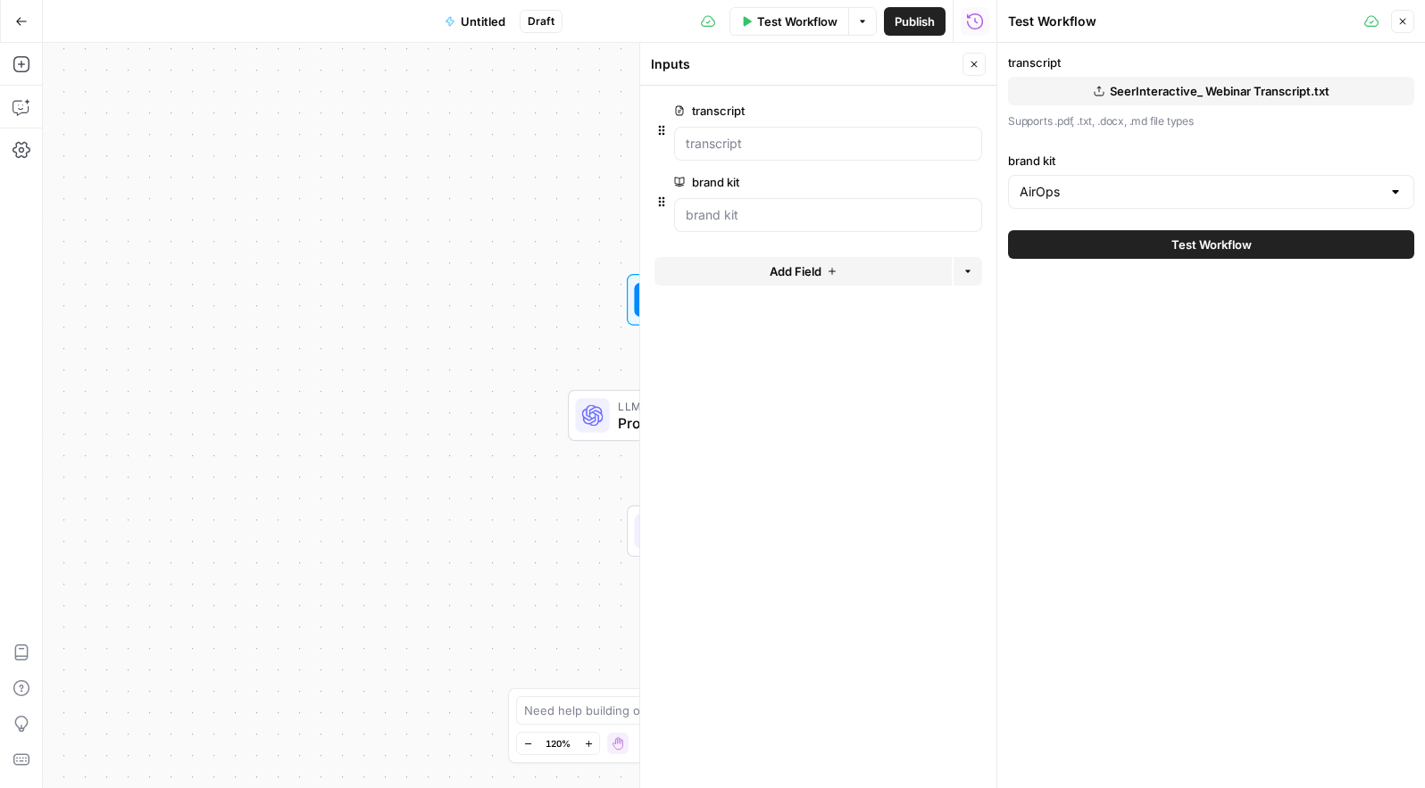
click at [1092, 259] on div "Test Workflow" at bounding box center [1211, 245] width 406 height 50
click at [1089, 238] on button "Test Workflow" at bounding box center [1211, 244] width 406 height 29
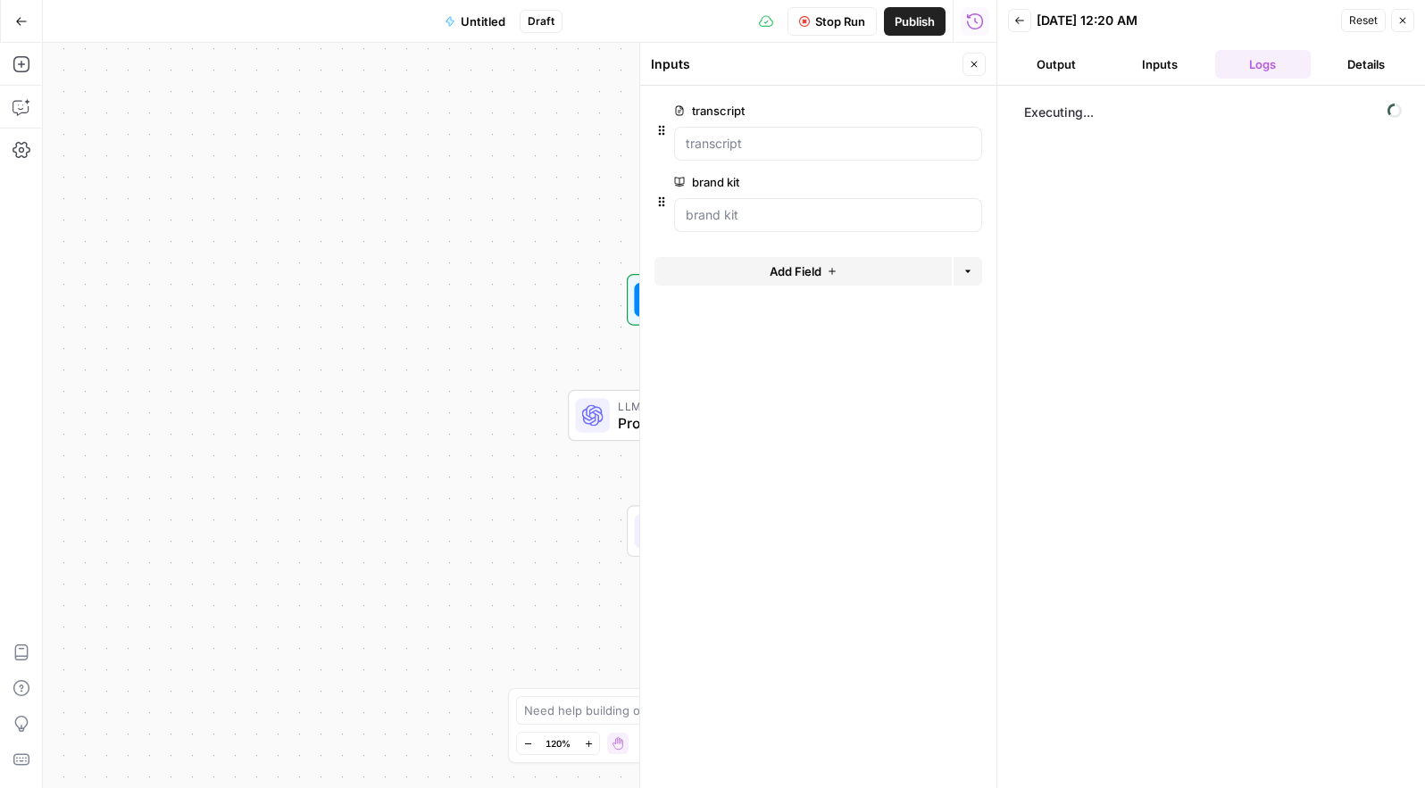
click at [1061, 64] on button "Output" at bounding box center [1056, 64] width 96 height 29
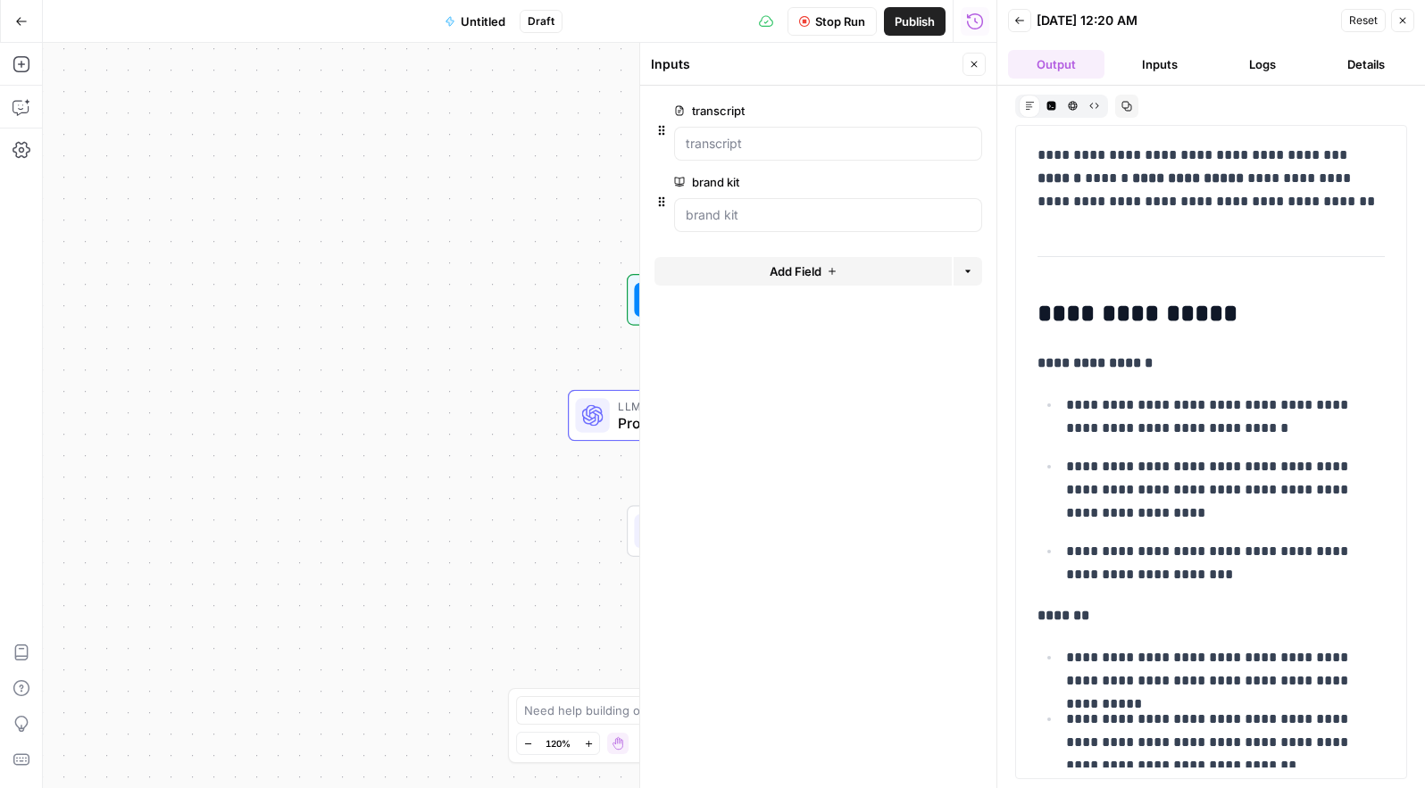
click at [1146, 70] on button "Inputs" at bounding box center [1159, 64] width 96 height 29
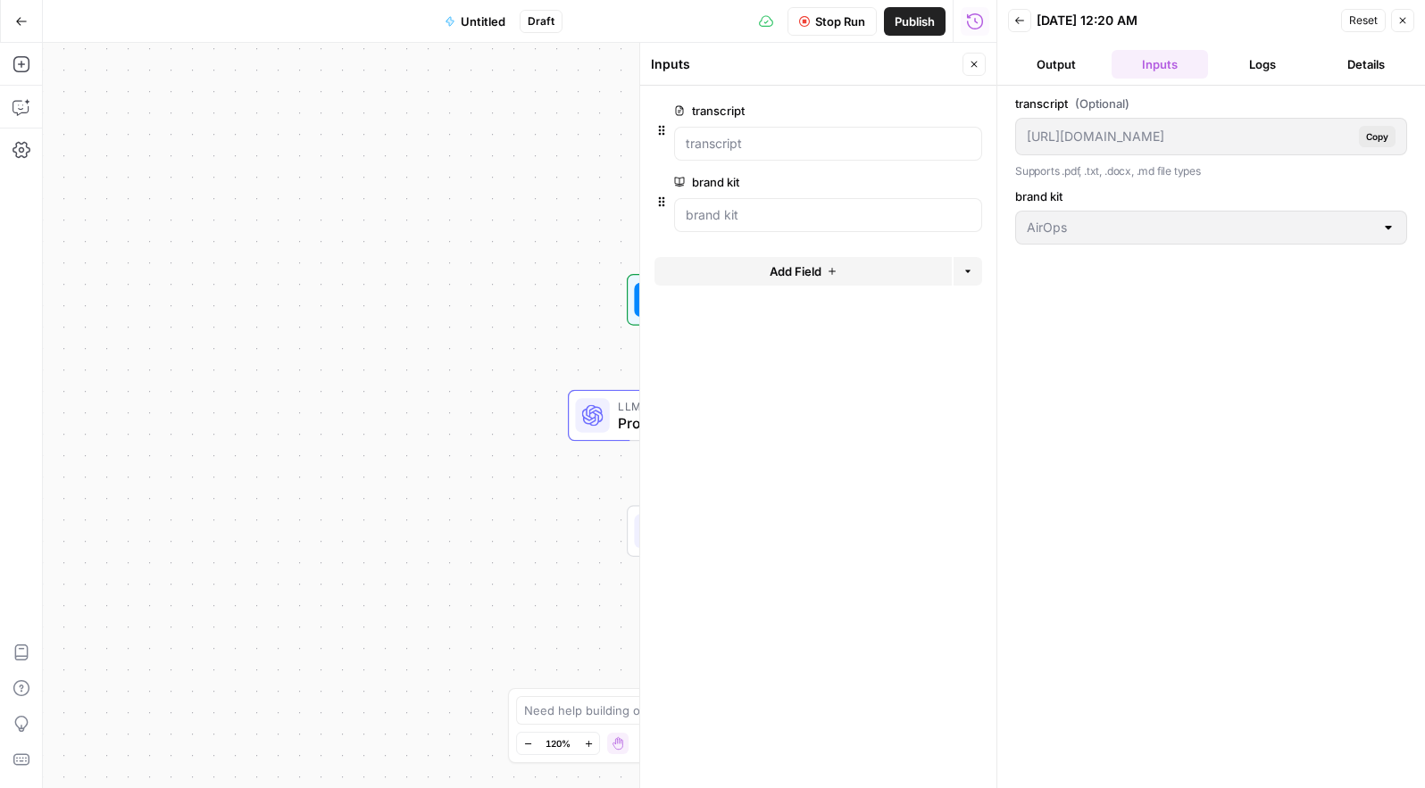
click at [1078, 70] on button "Output" at bounding box center [1056, 64] width 96 height 29
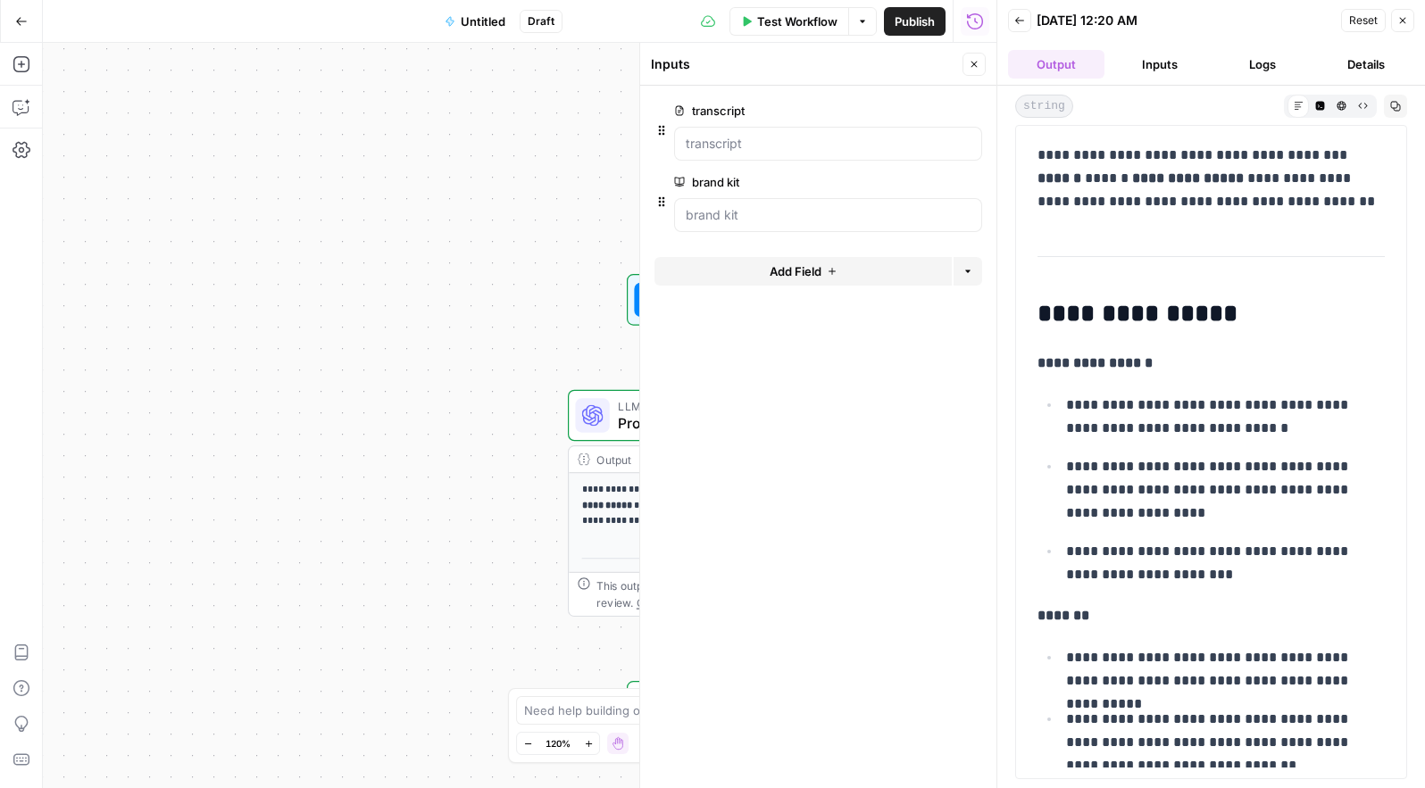
click at [1161, 62] on button "Inputs" at bounding box center [1159, 64] width 96 height 29
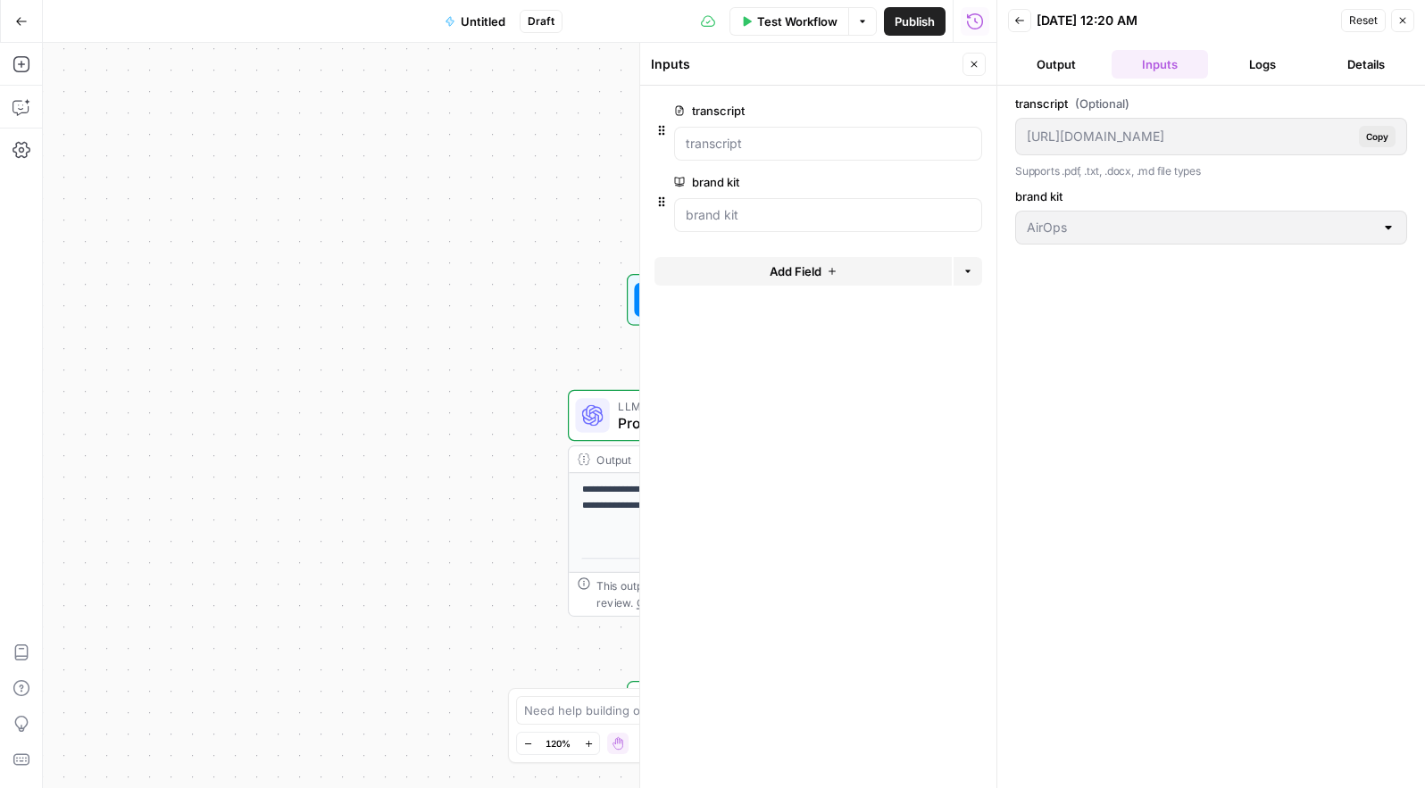
click at [1267, 54] on button "Logs" at bounding box center [1263, 64] width 96 height 29
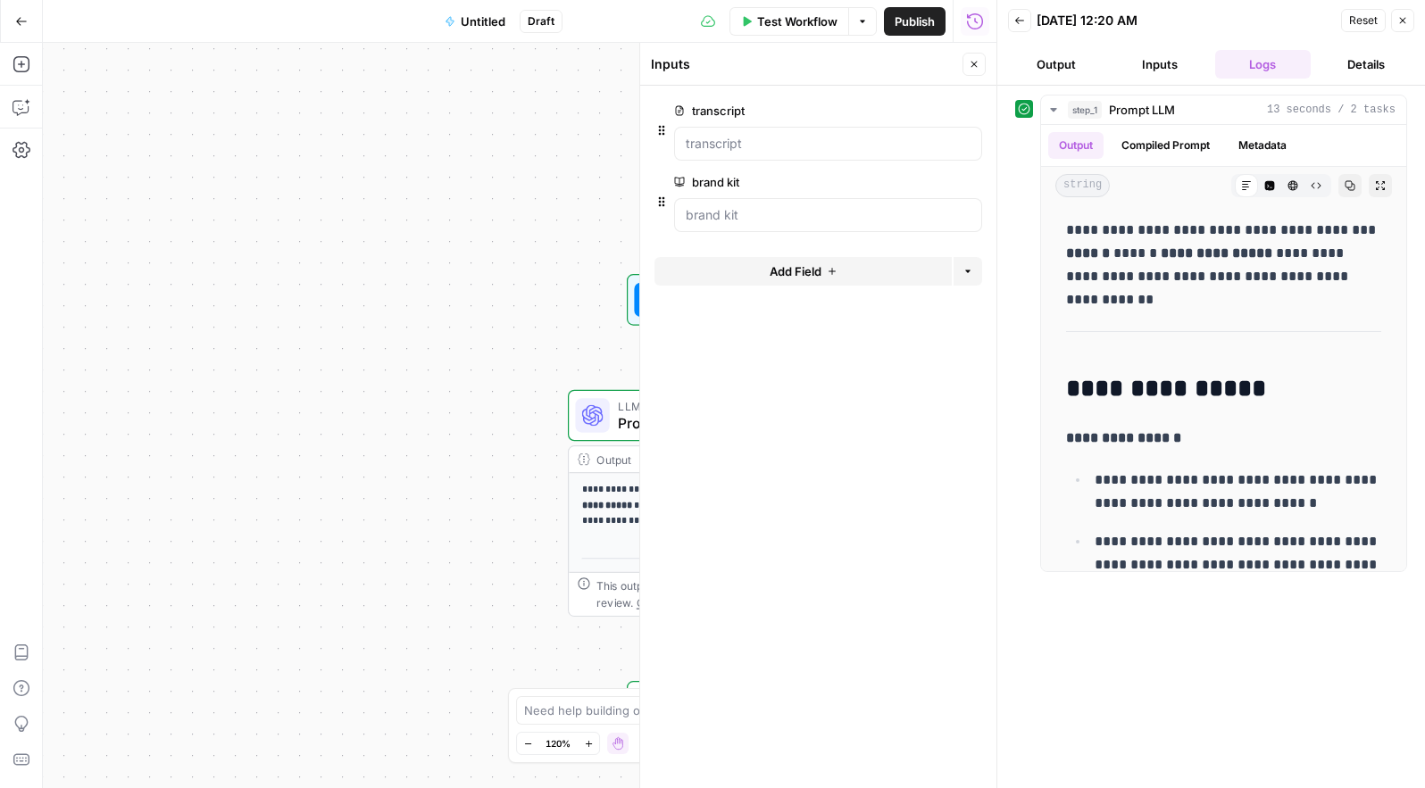
click at [1023, 21] on icon "button" at bounding box center [1019, 20] width 11 height 11
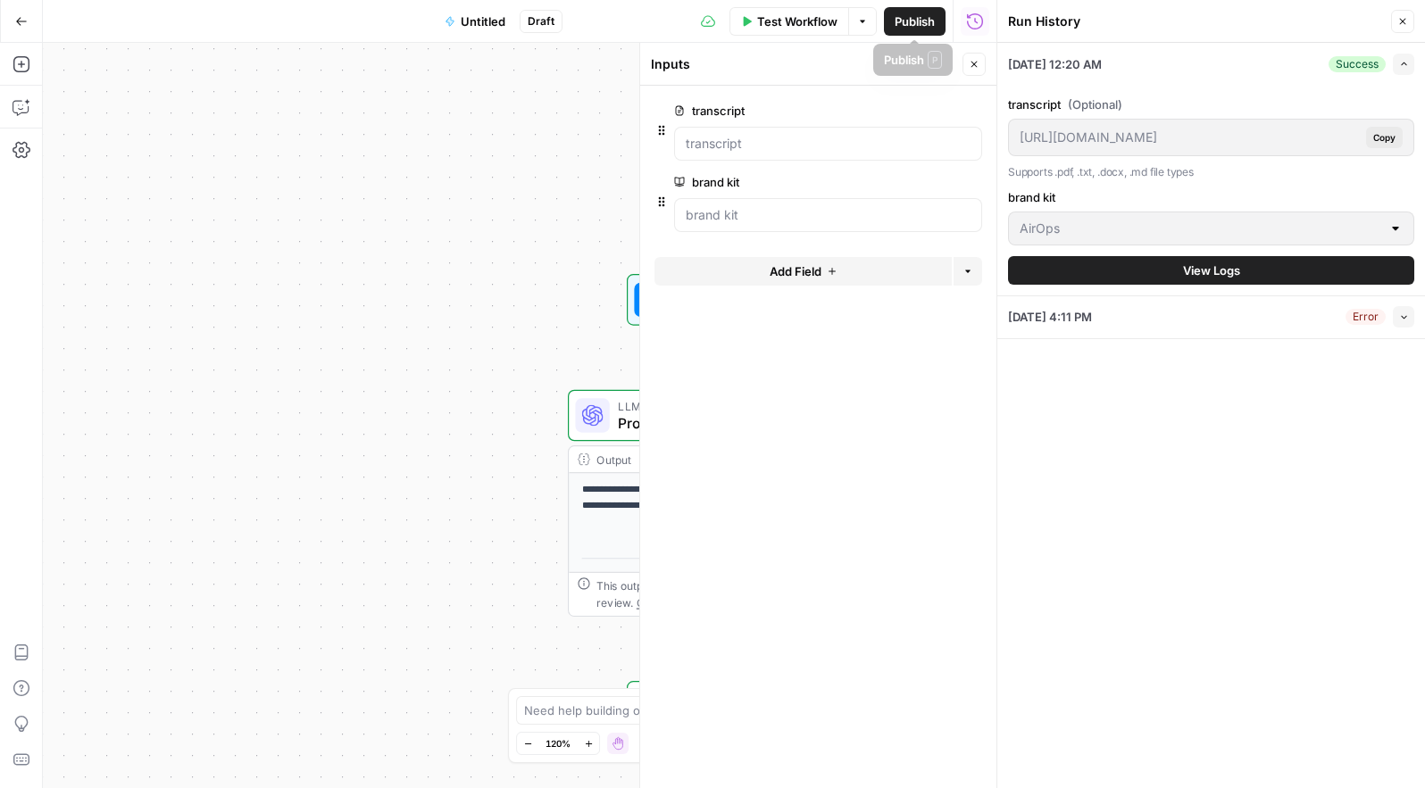
click at [559, 249] on div "**********" at bounding box center [519, 415] width 953 height 745
click at [1398, 17] on icon "button" at bounding box center [1402, 21] width 11 height 11
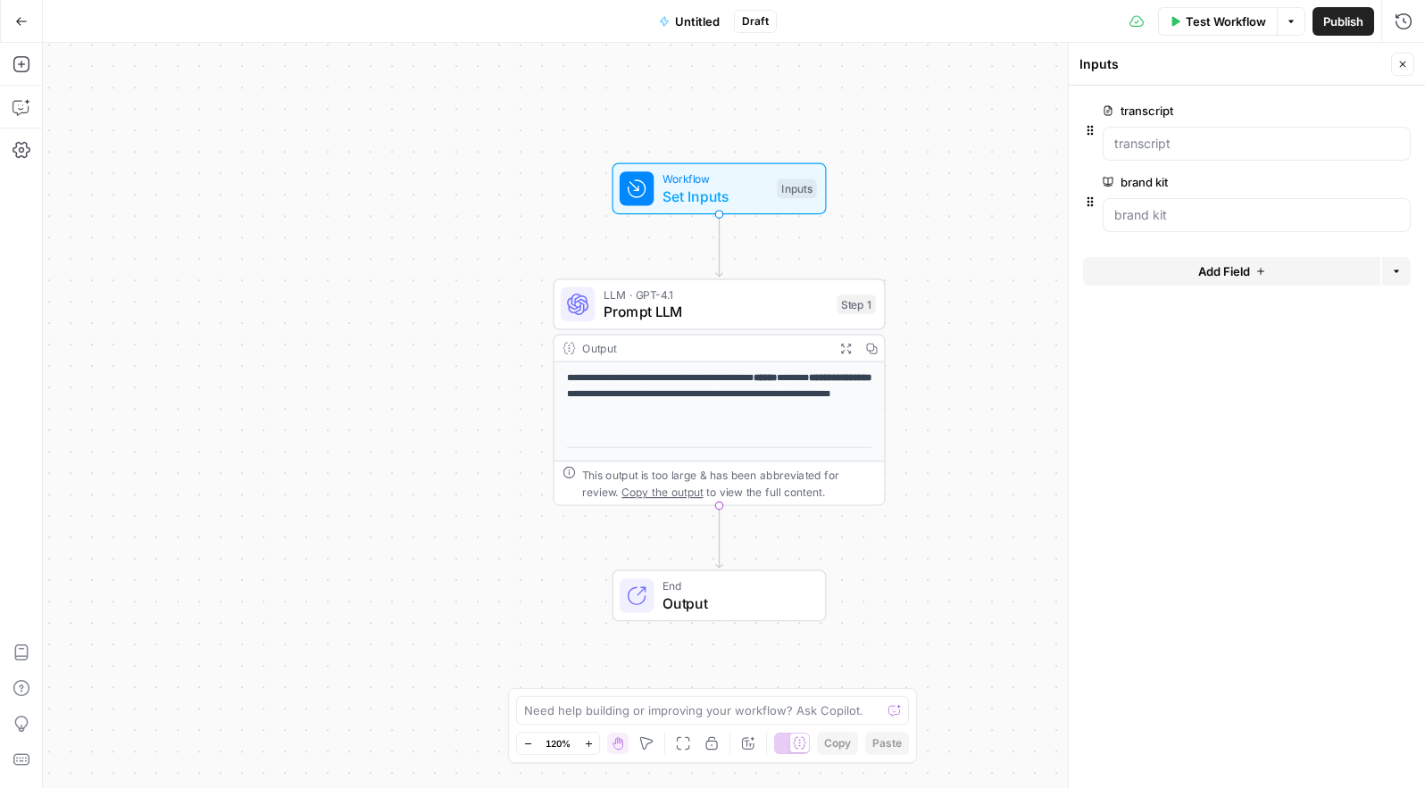
click at [761, 599] on span "Output" at bounding box center [735, 603] width 146 height 21
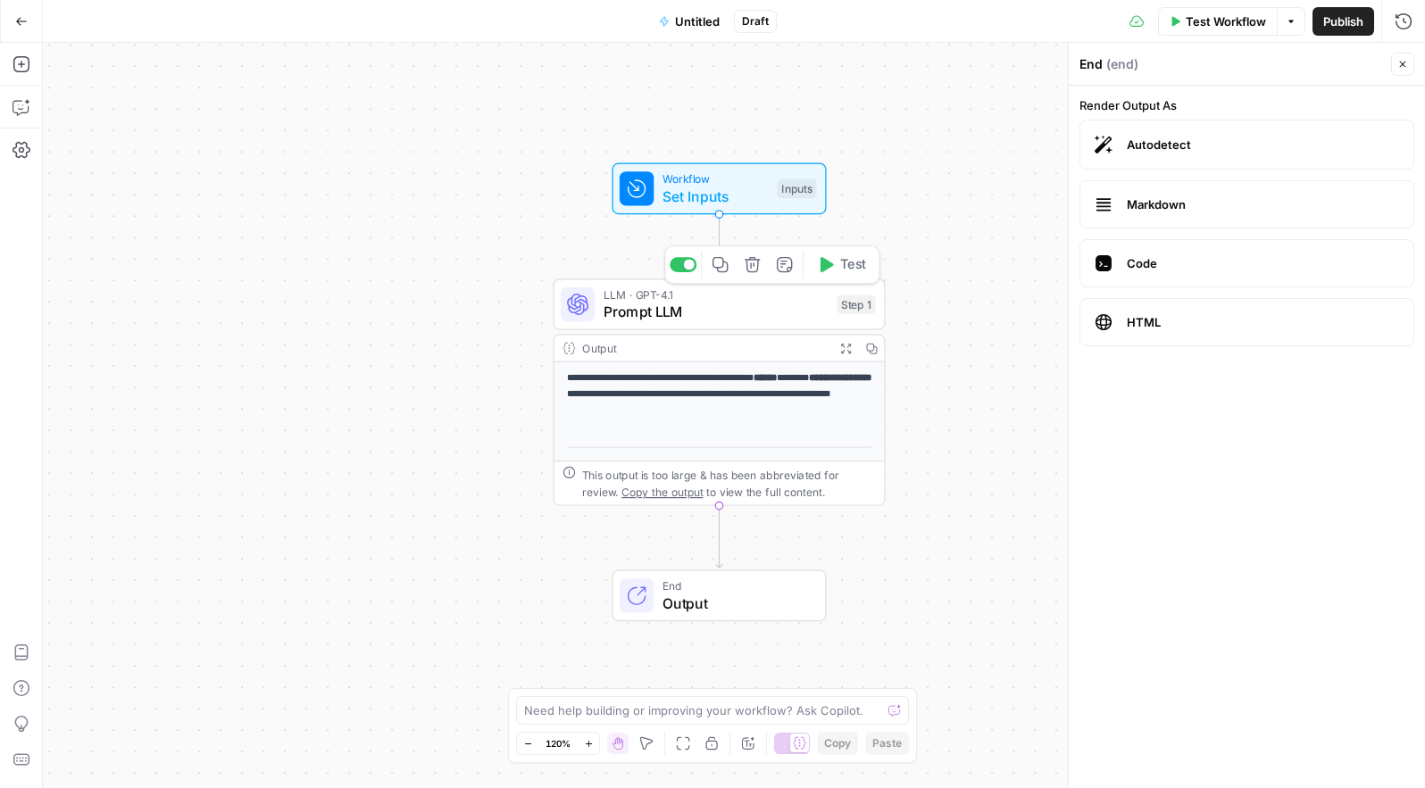
click at [728, 321] on span "Prompt LLM" at bounding box center [715, 311] width 225 height 21
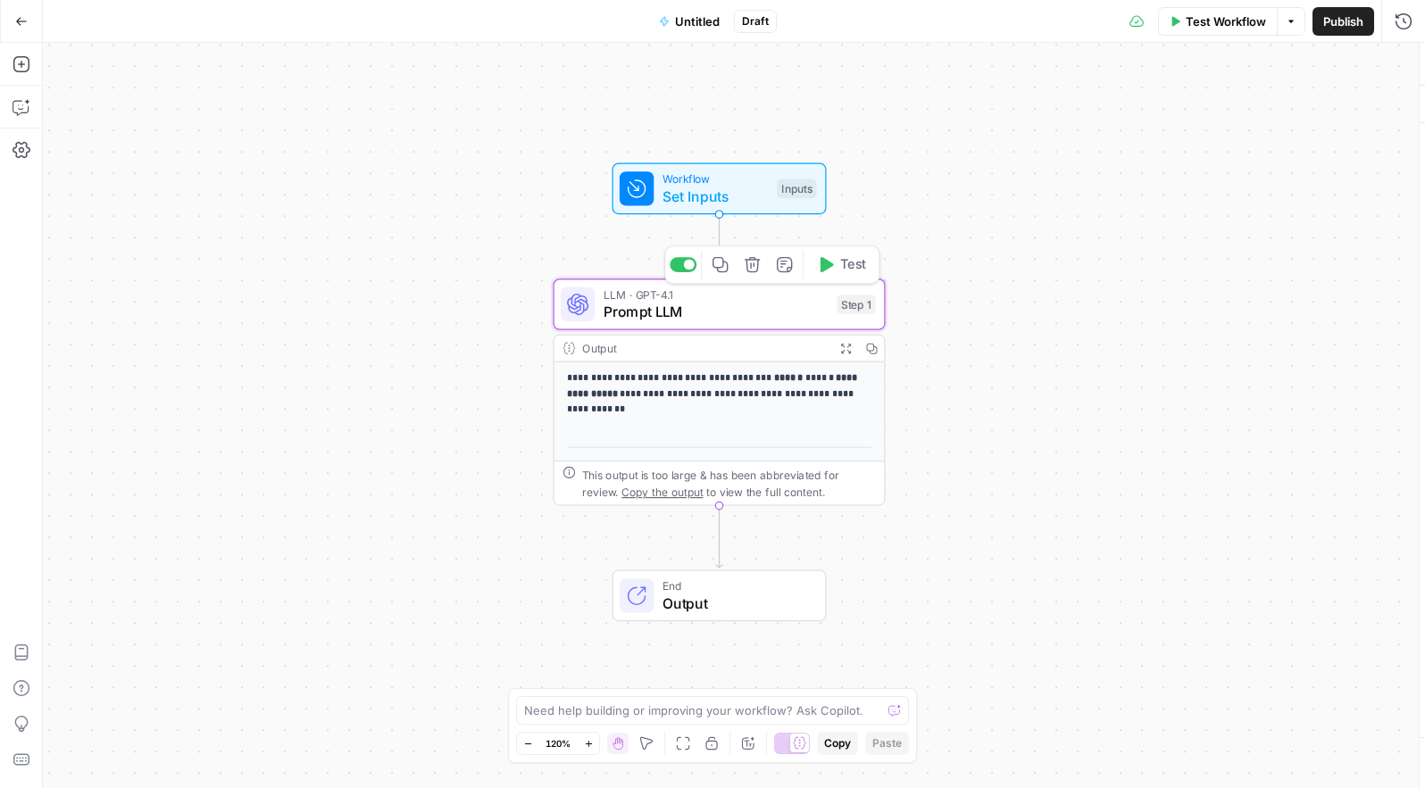
type textarea "Prompt LLM"
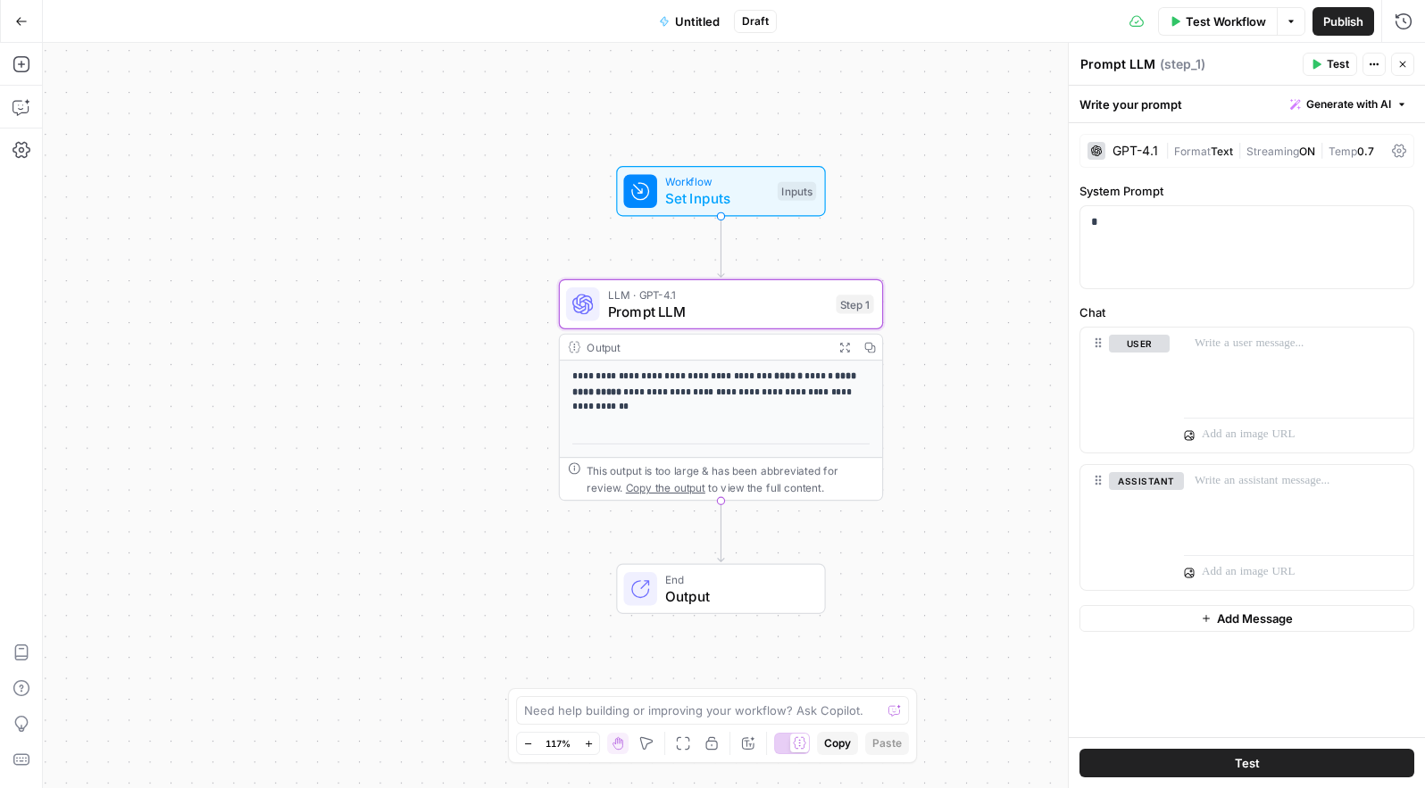
click at [709, 23] on span "Untitled" at bounding box center [697, 21] width 45 height 18
click at [703, 22] on span "Untitled" at bounding box center [697, 21] width 45 height 18
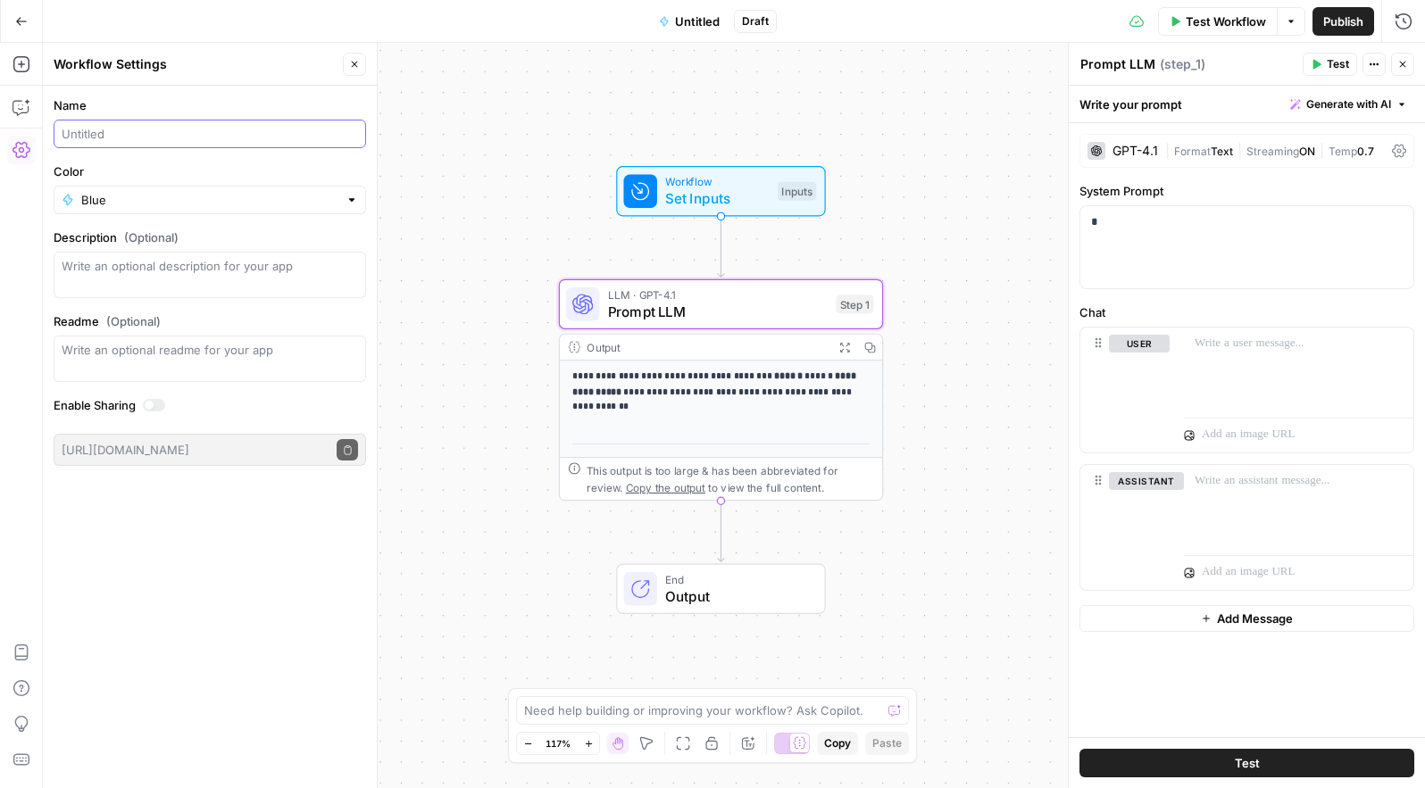
click at [233, 132] on input "Name" at bounding box center [210, 134] width 296 height 18
type input "Article Generator"
click at [541, 137] on div "**********" at bounding box center [734, 415] width 1382 height 745
click at [652, 194] on div at bounding box center [640, 191] width 34 height 34
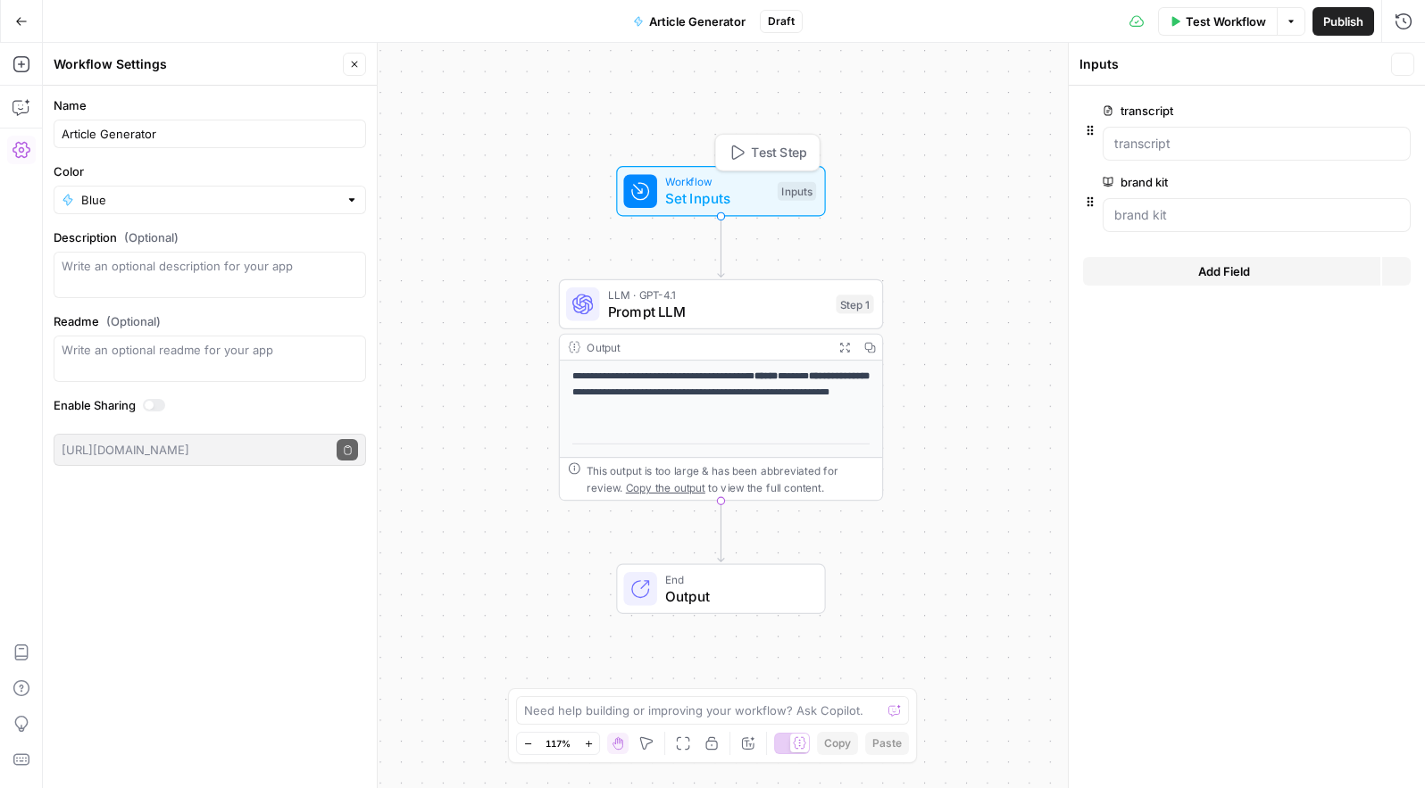
click at [652, 194] on div at bounding box center [640, 191] width 34 height 34
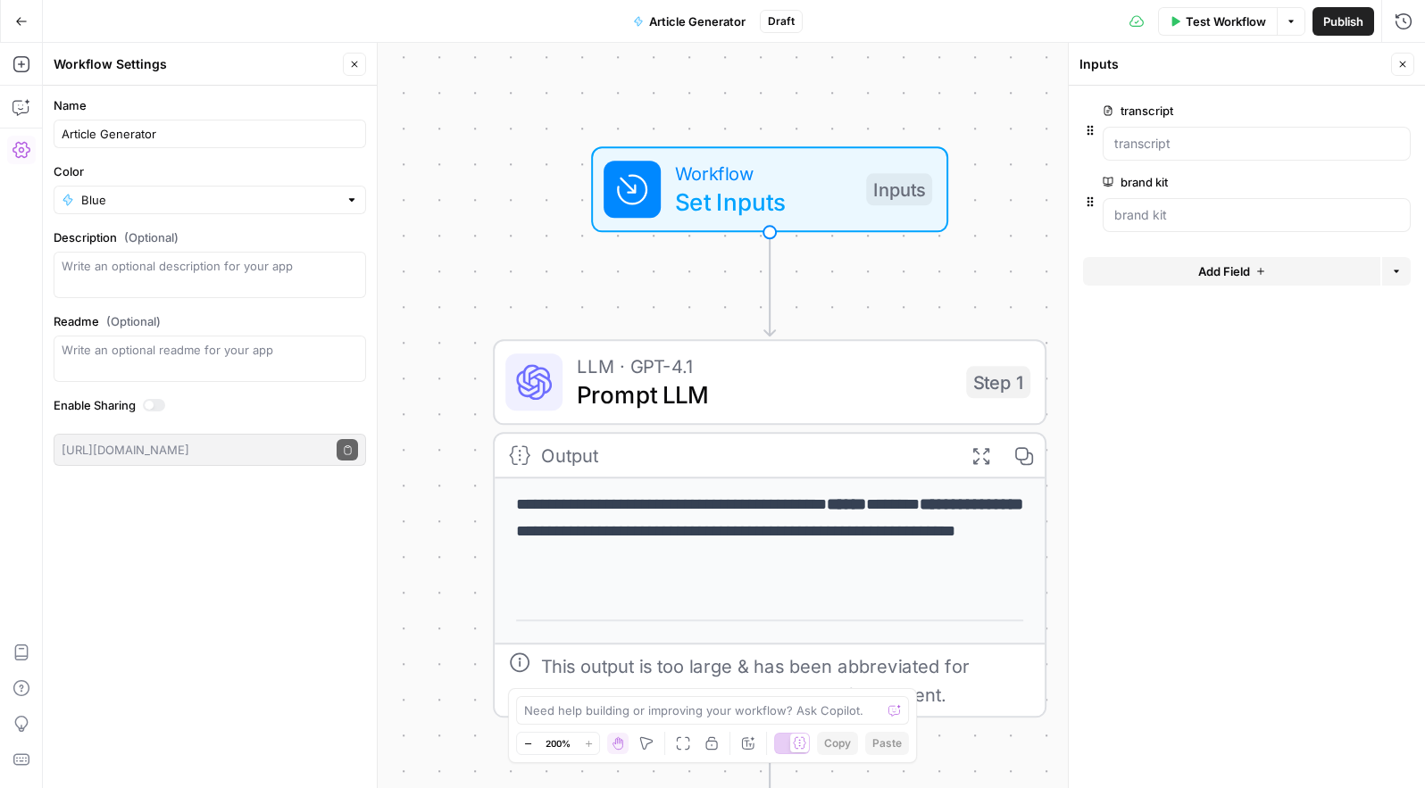
click at [1205, 274] on span "Add Field" at bounding box center [1224, 271] width 52 height 18
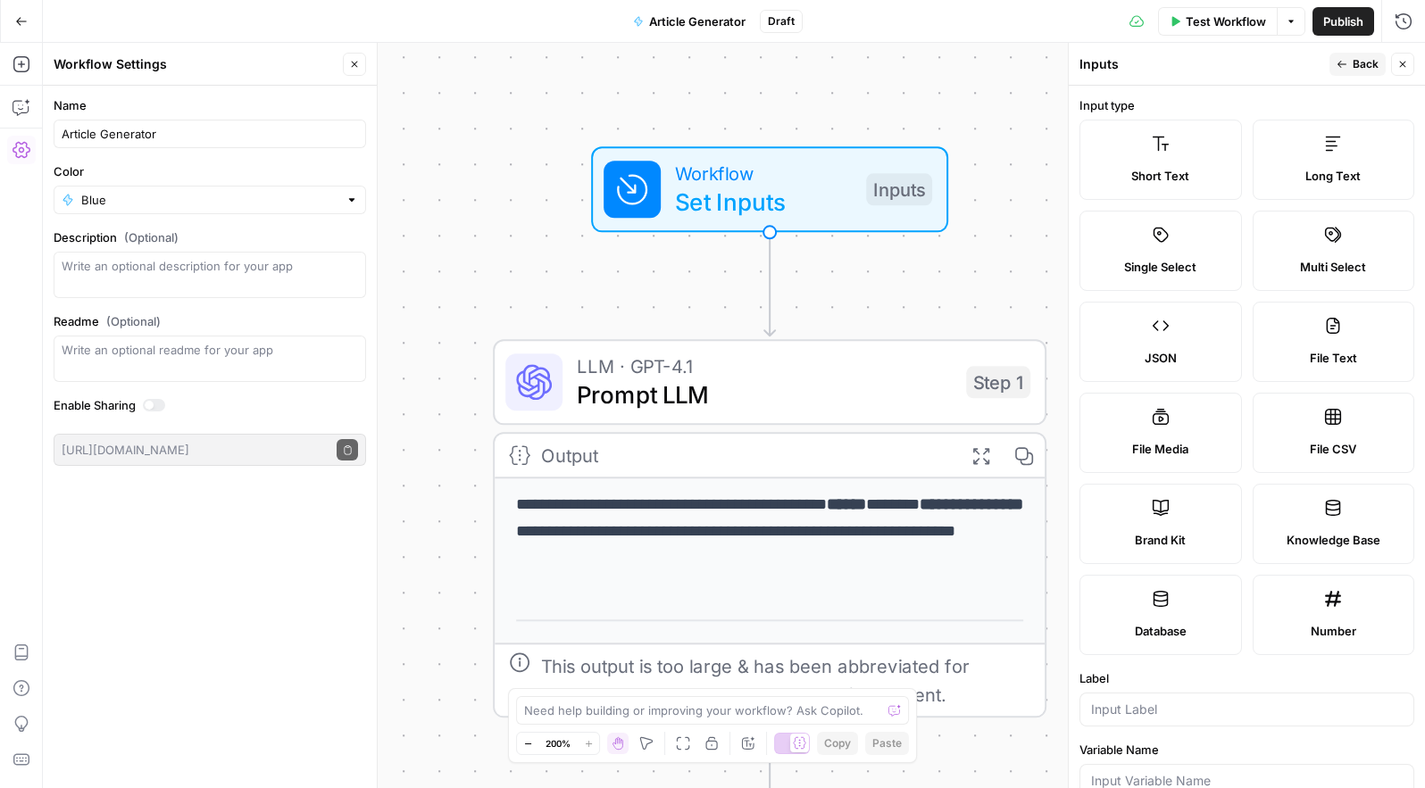
click at [1198, 437] on label "File Media" at bounding box center [1160, 433] width 162 height 80
type textarea "Supports .mp4, .mp3, .wav, .jpg, .png, .webp, .wma, .m4a file types"
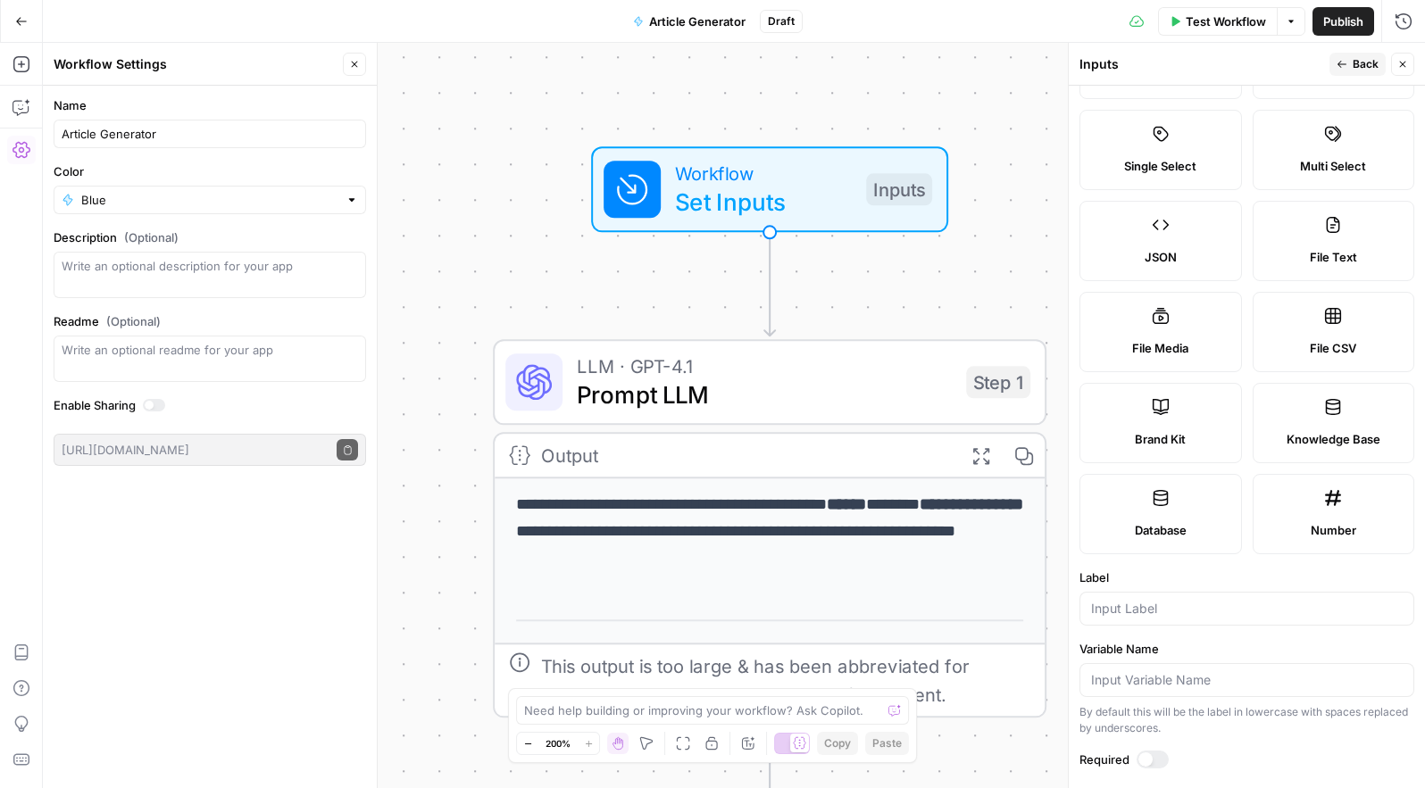
scroll to position [87, 0]
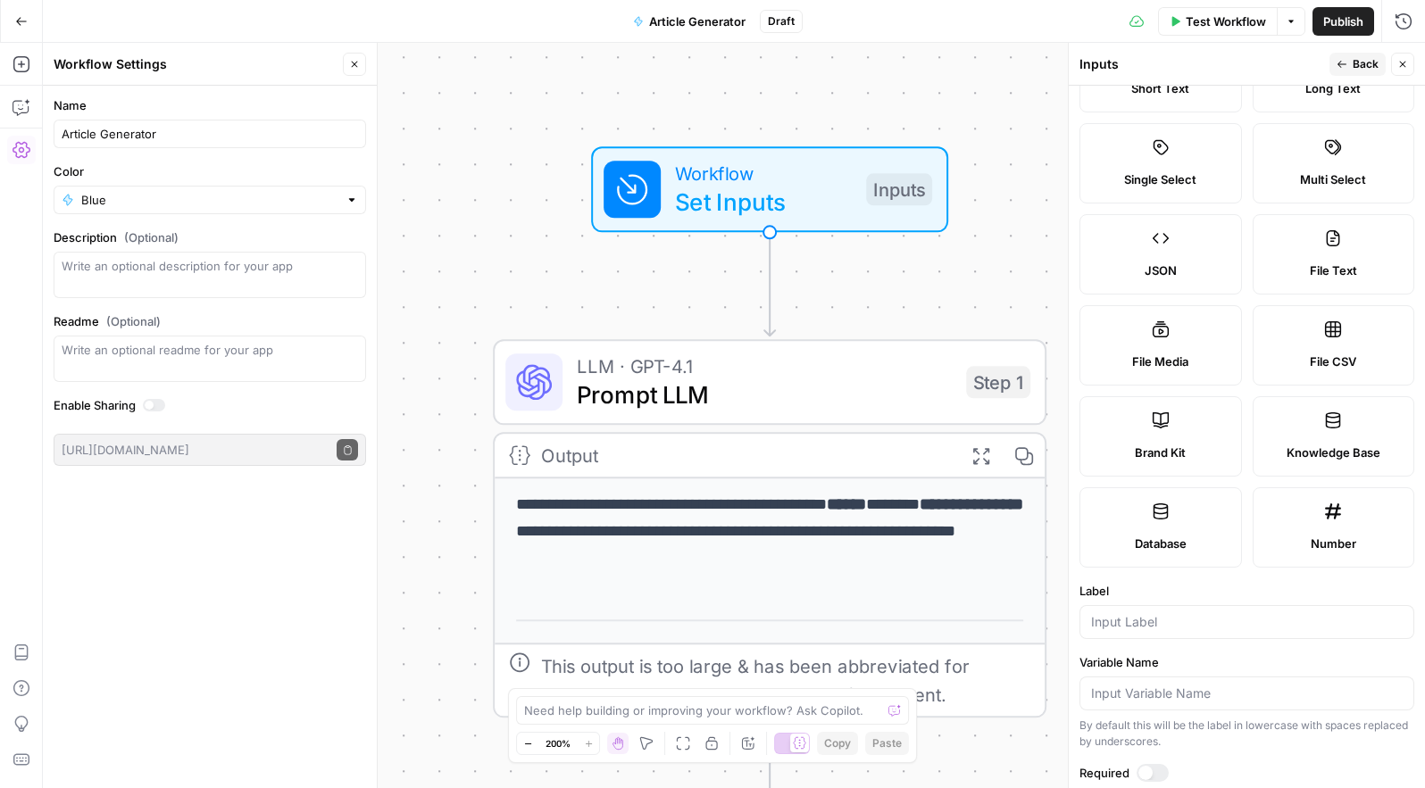
click at [1196, 262] on div "JSON" at bounding box center [1160, 271] width 132 height 18
click at [1186, 341] on label "File Media" at bounding box center [1160, 345] width 162 height 80
type textarea "Supports .mp4, .mp3, .wav, .jpg, .png, .webp, .wma, .m4a file types"
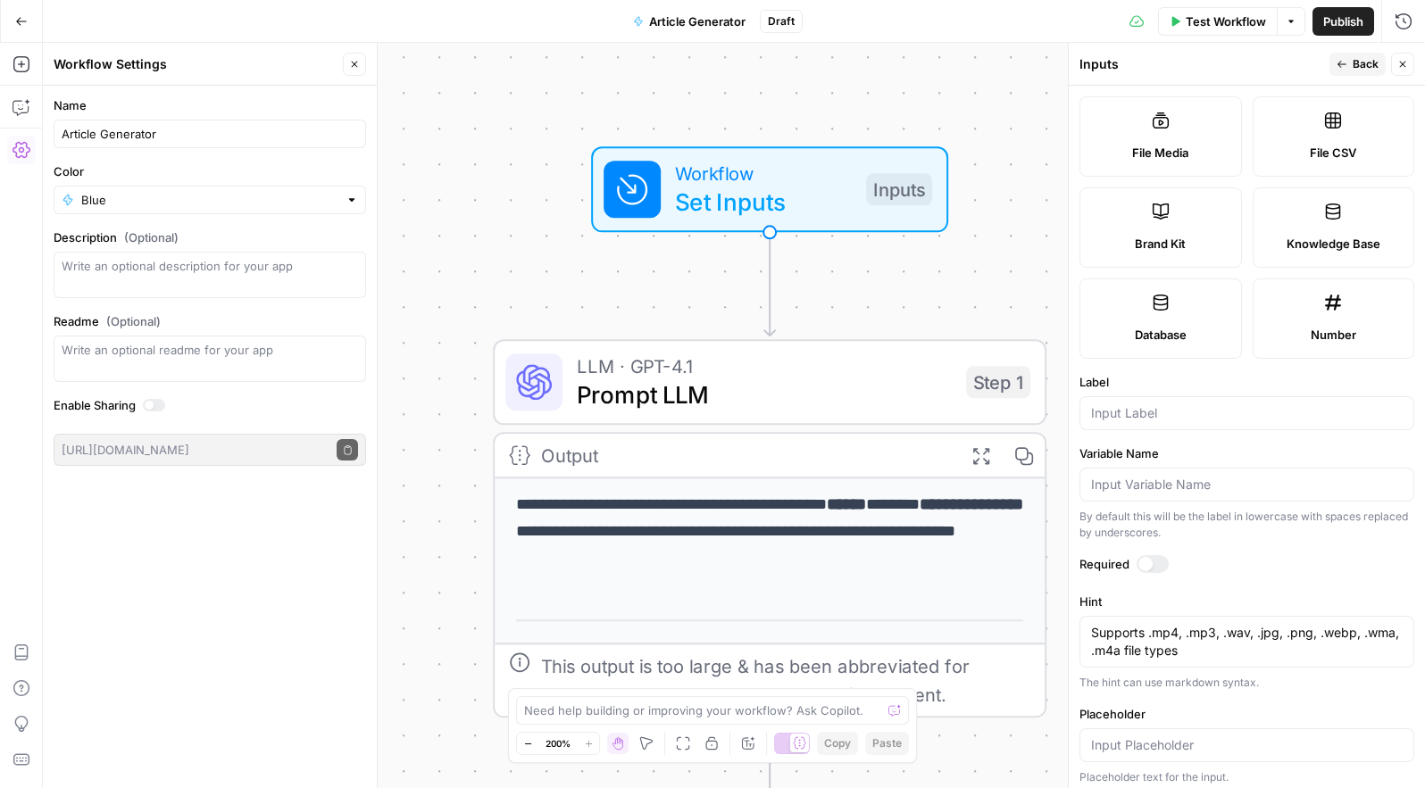
scroll to position [304, 0]
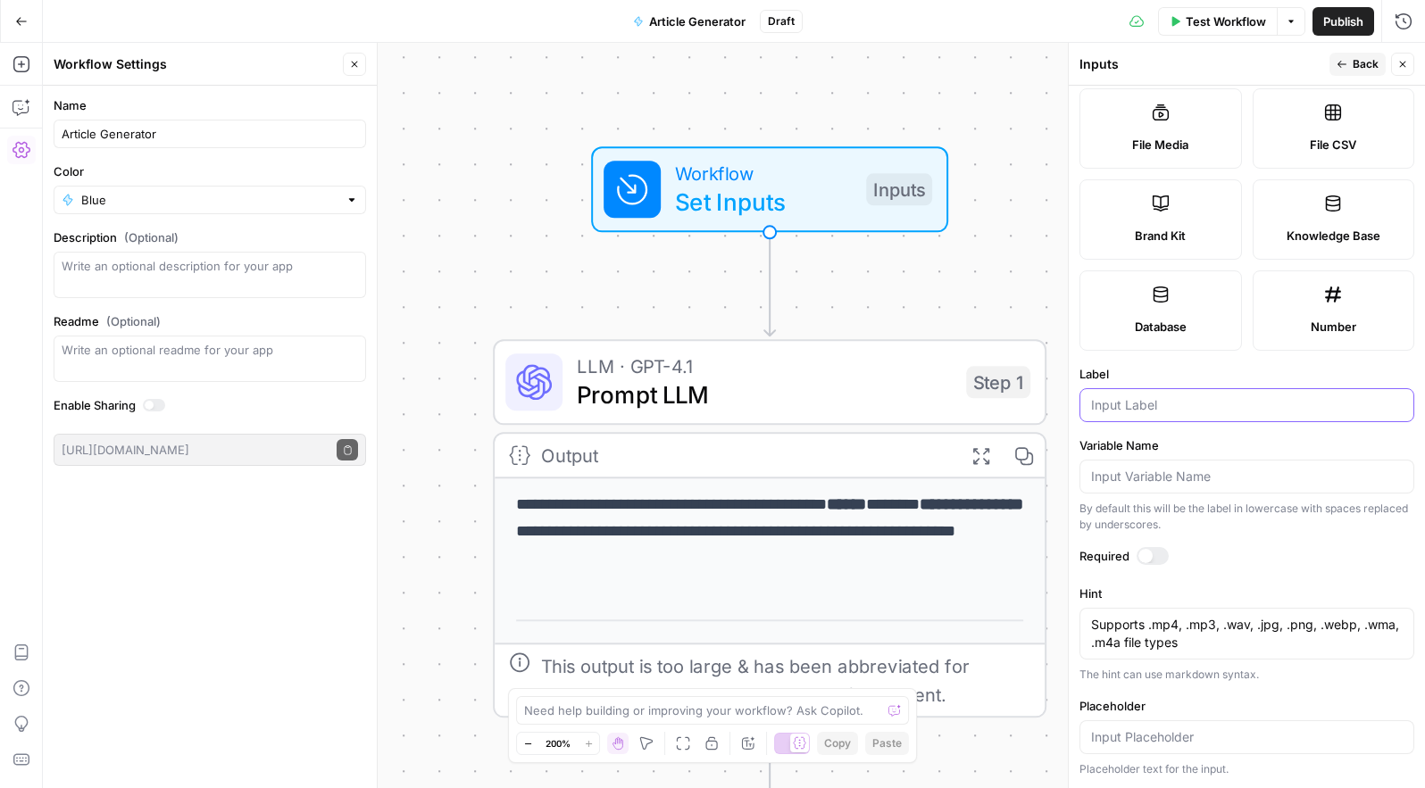
click at [1234, 399] on input "Label" at bounding box center [1247, 405] width 312 height 18
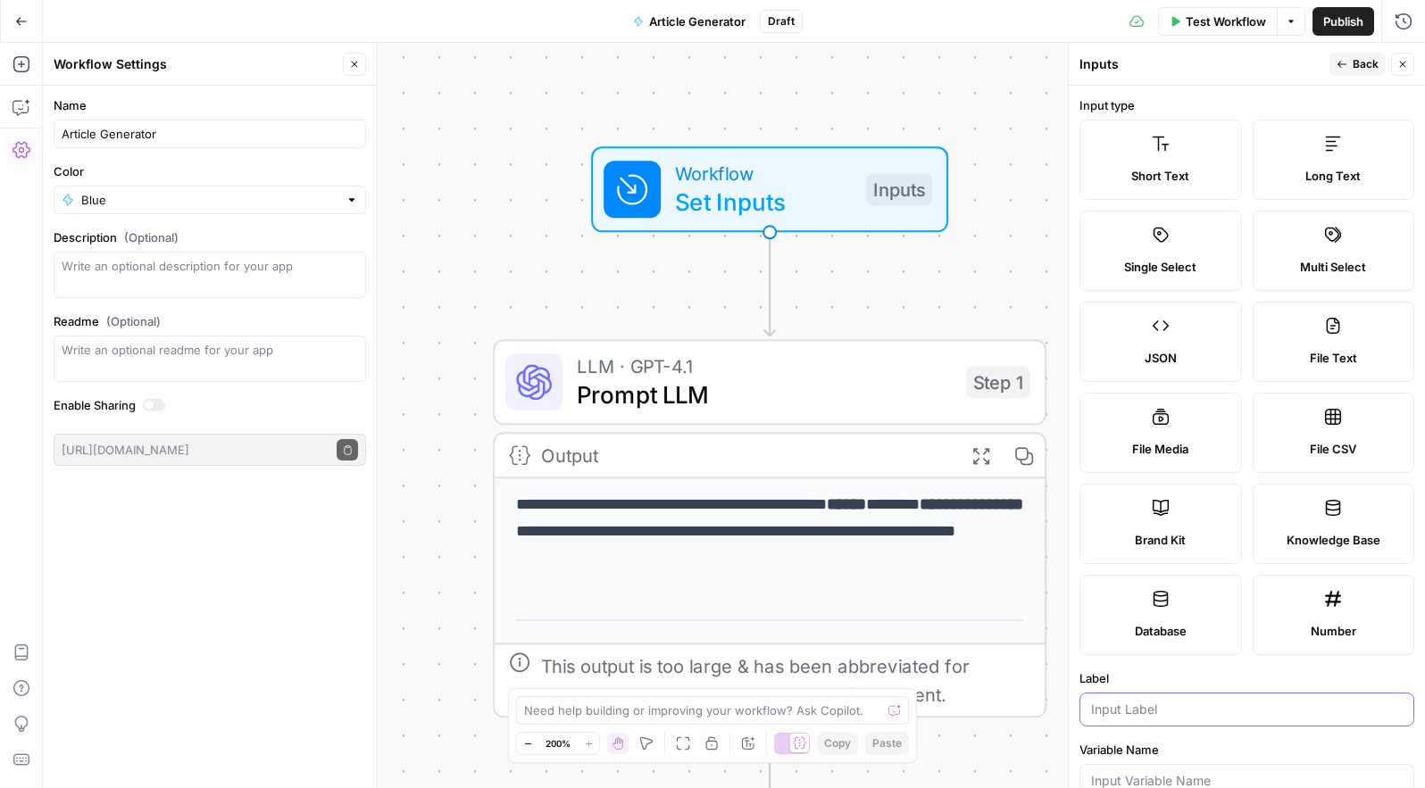
scroll to position [4, 0]
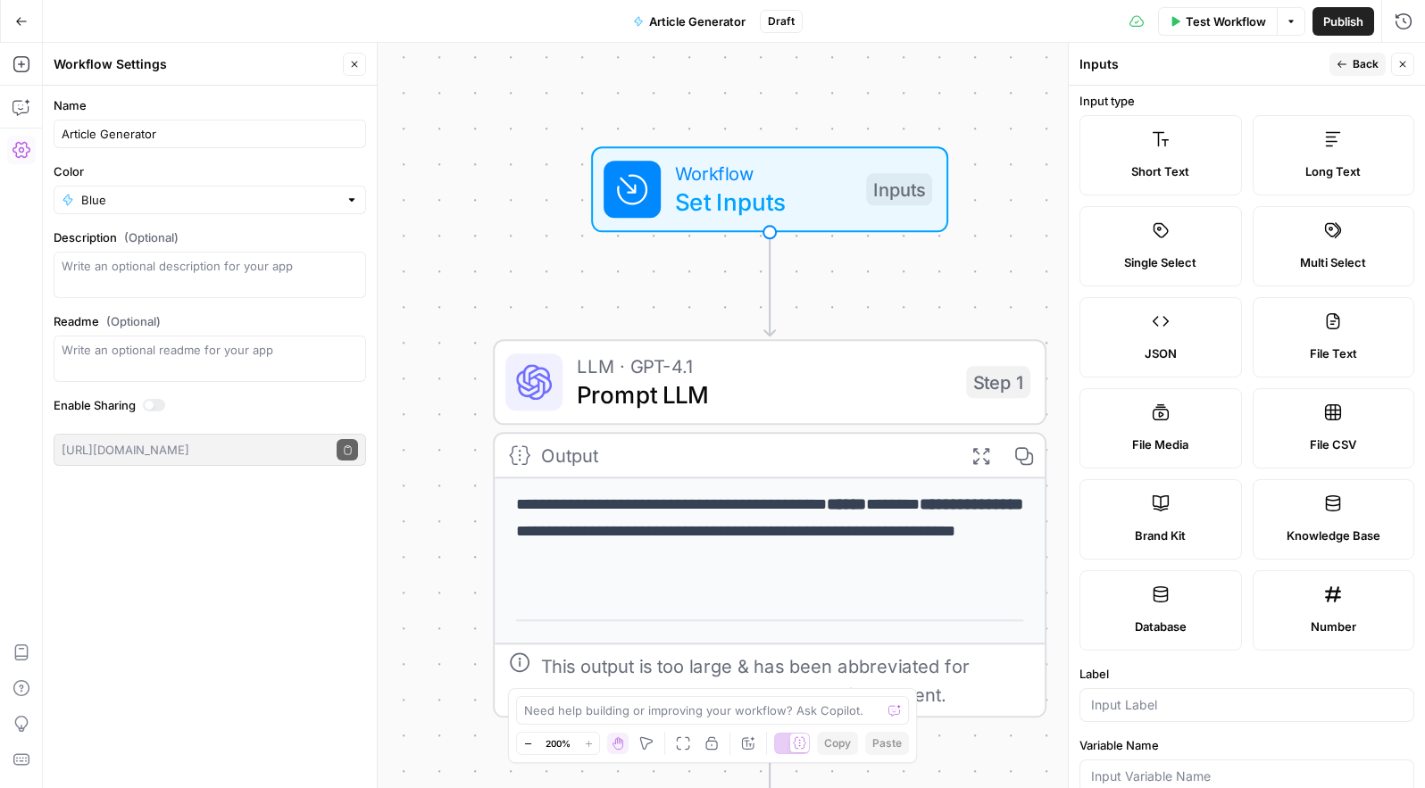
click at [1301, 191] on label "Long Text" at bounding box center [1333, 155] width 162 height 80
click at [1303, 162] on div "Long Text" at bounding box center [1334, 171] width 132 height 18
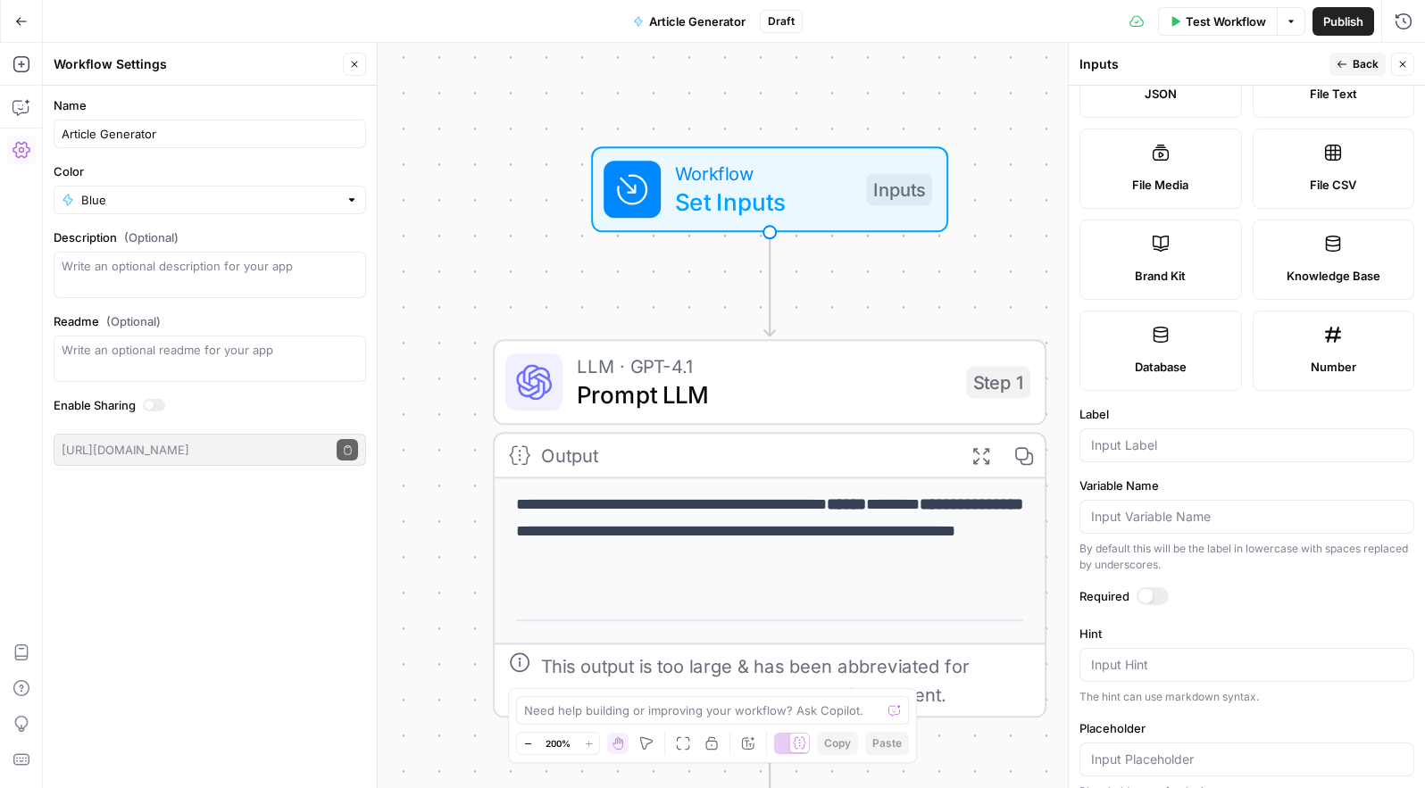
scroll to position [278, 0]
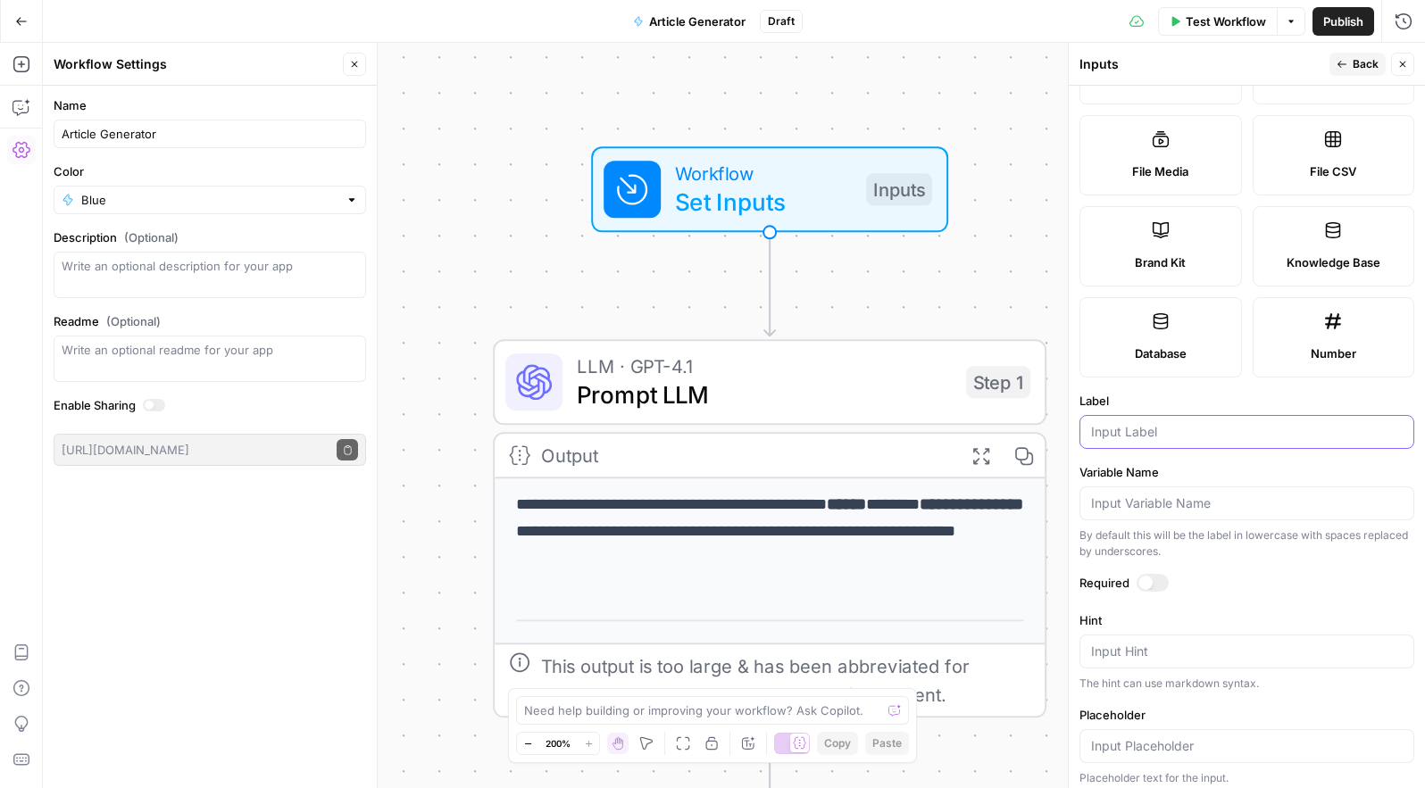
click at [1244, 430] on input "Label" at bounding box center [1247, 432] width 312 height 18
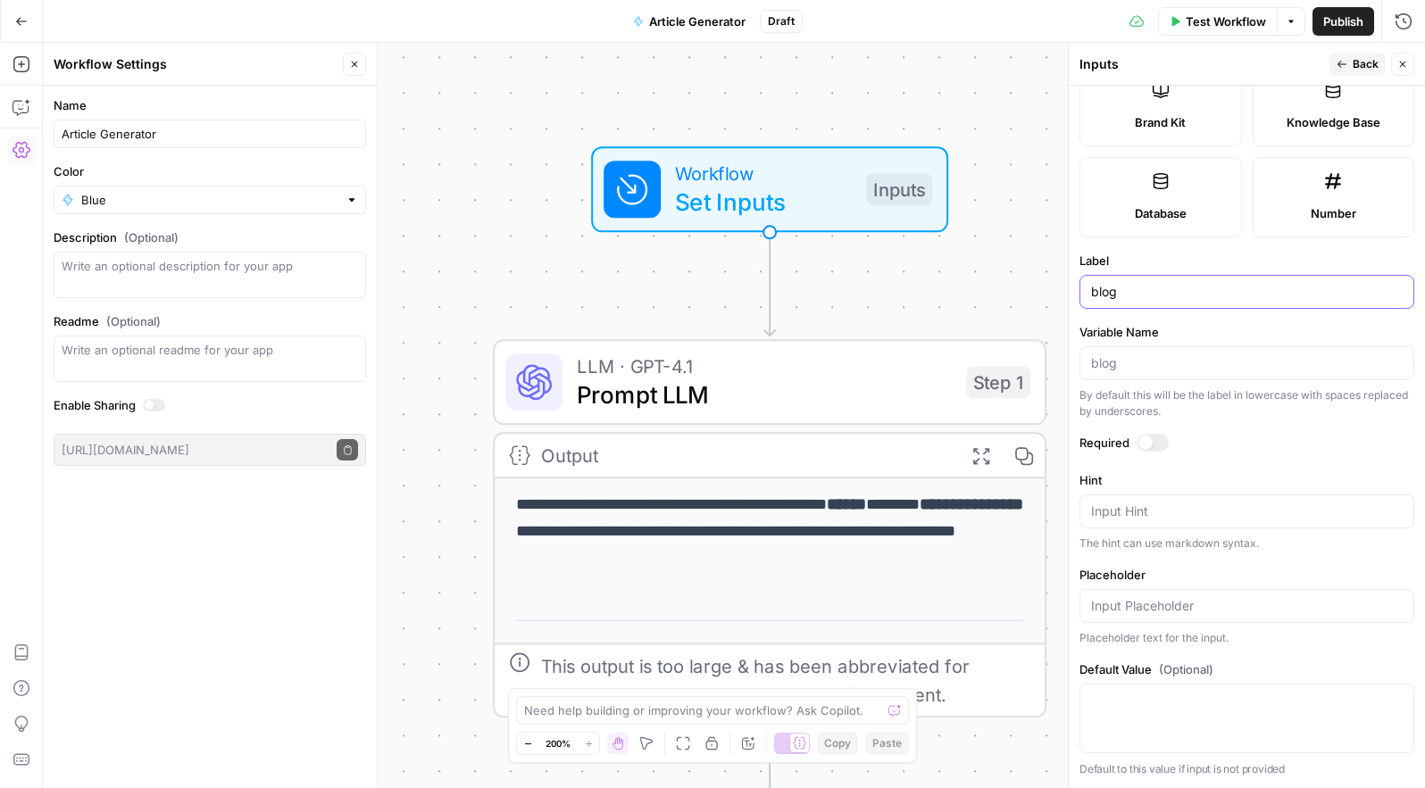
scroll to position [417, 0]
type input "blog"
click at [1167, 512] on textarea "Hint" at bounding box center [1247, 512] width 312 height 18
click at [1164, 603] on input "Placeholder" at bounding box center [1247, 607] width 312 height 18
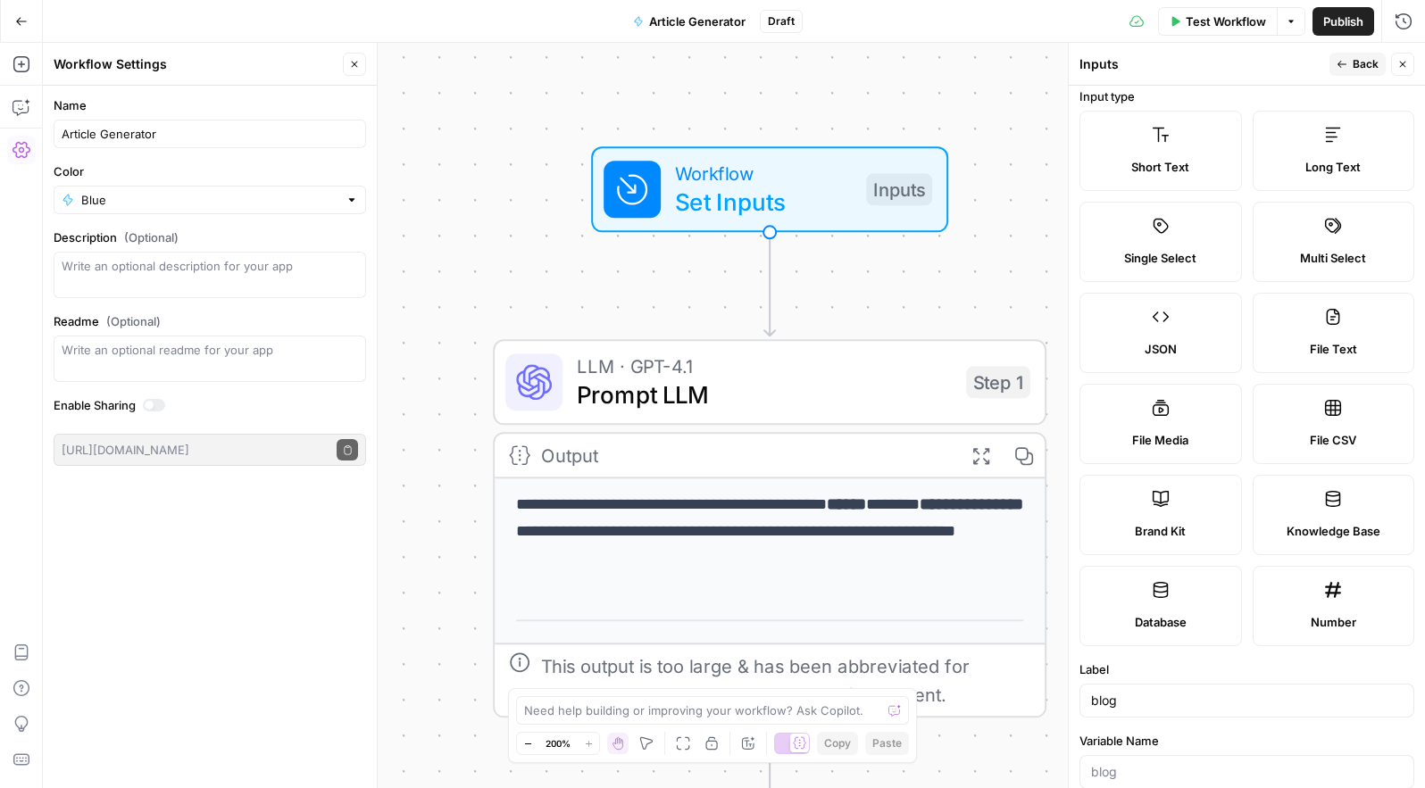
scroll to position [0, 0]
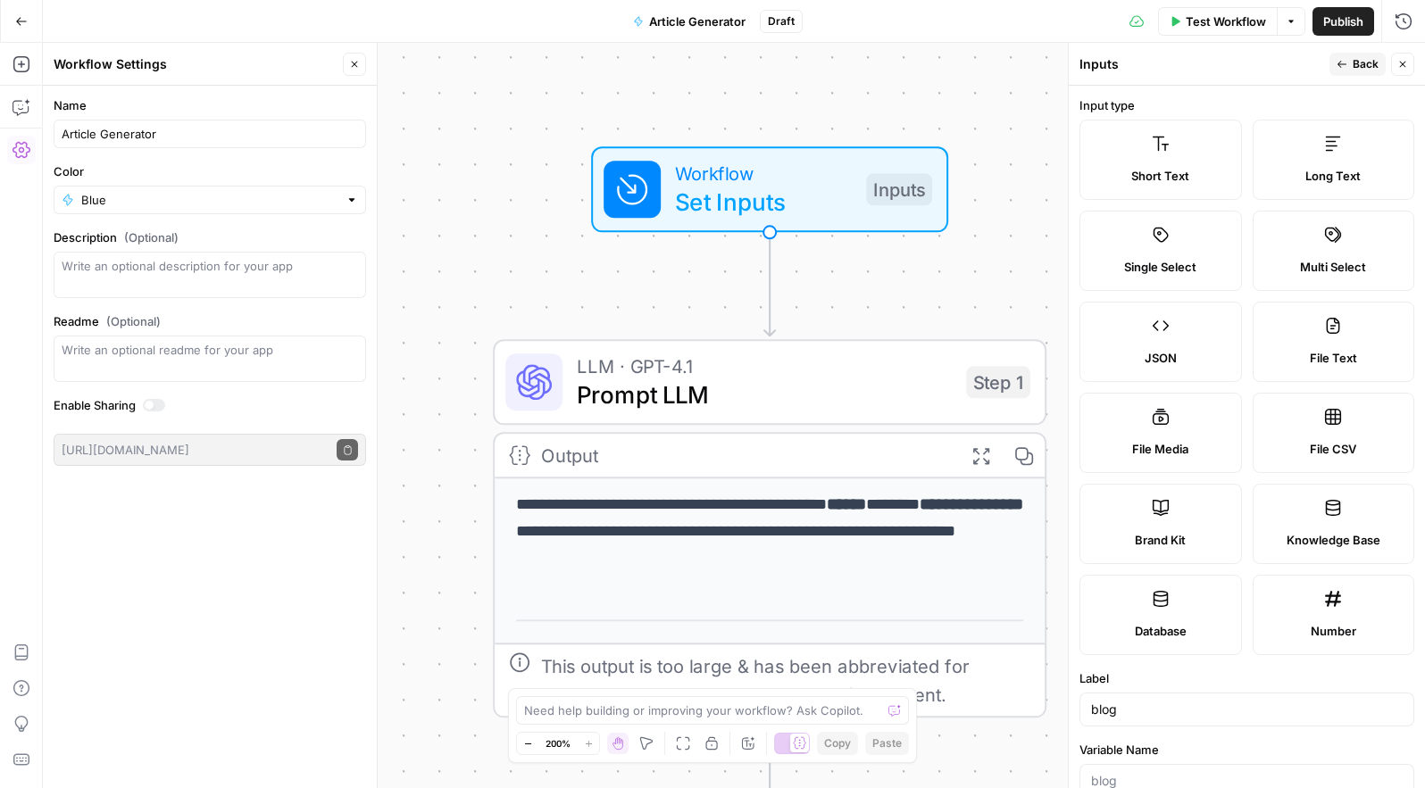
click at [1355, 59] on span "Back" at bounding box center [1365, 64] width 26 height 16
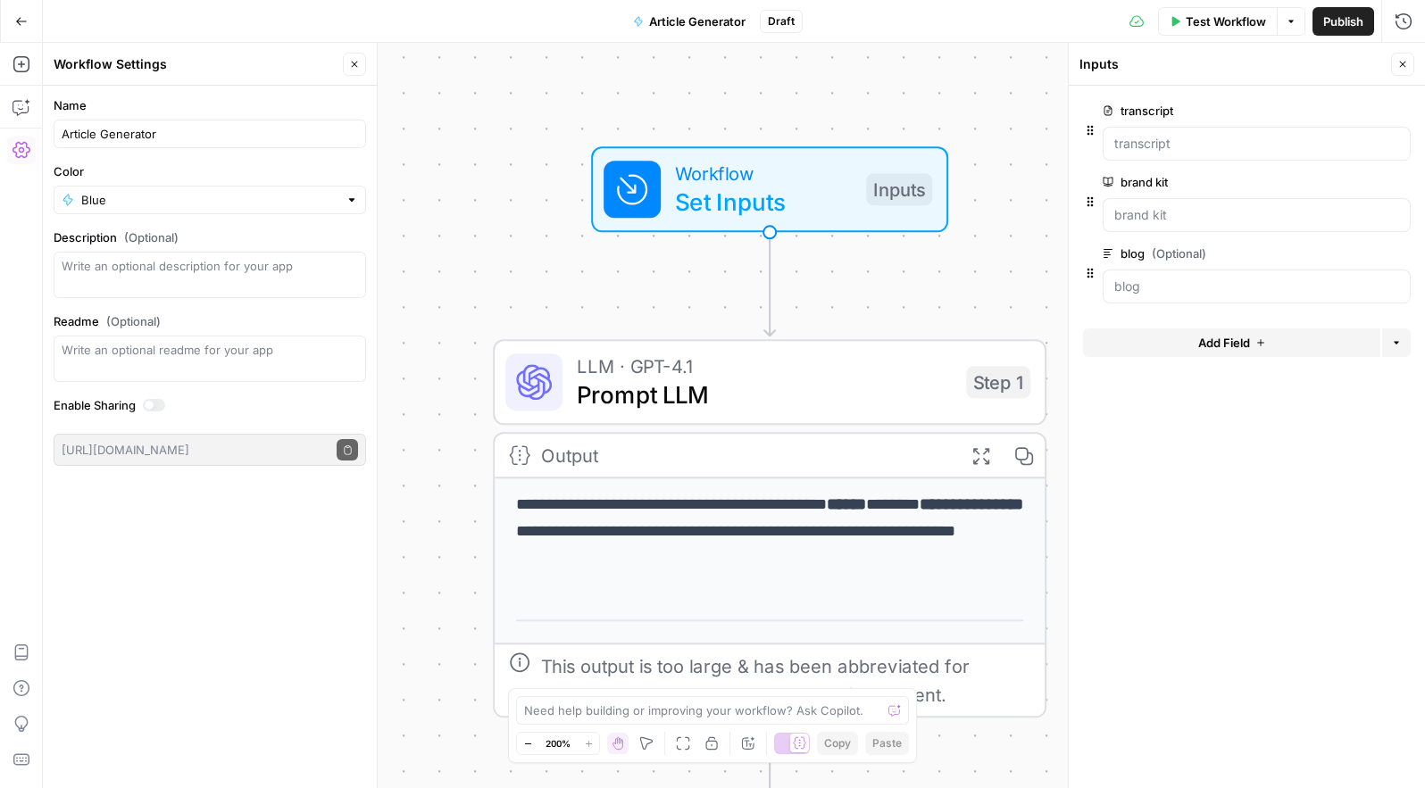
click at [842, 194] on span "Set Inputs" at bounding box center [763, 202] width 177 height 36
click at [843, 124] on span "Test Step" at bounding box center [868, 123] width 95 height 32
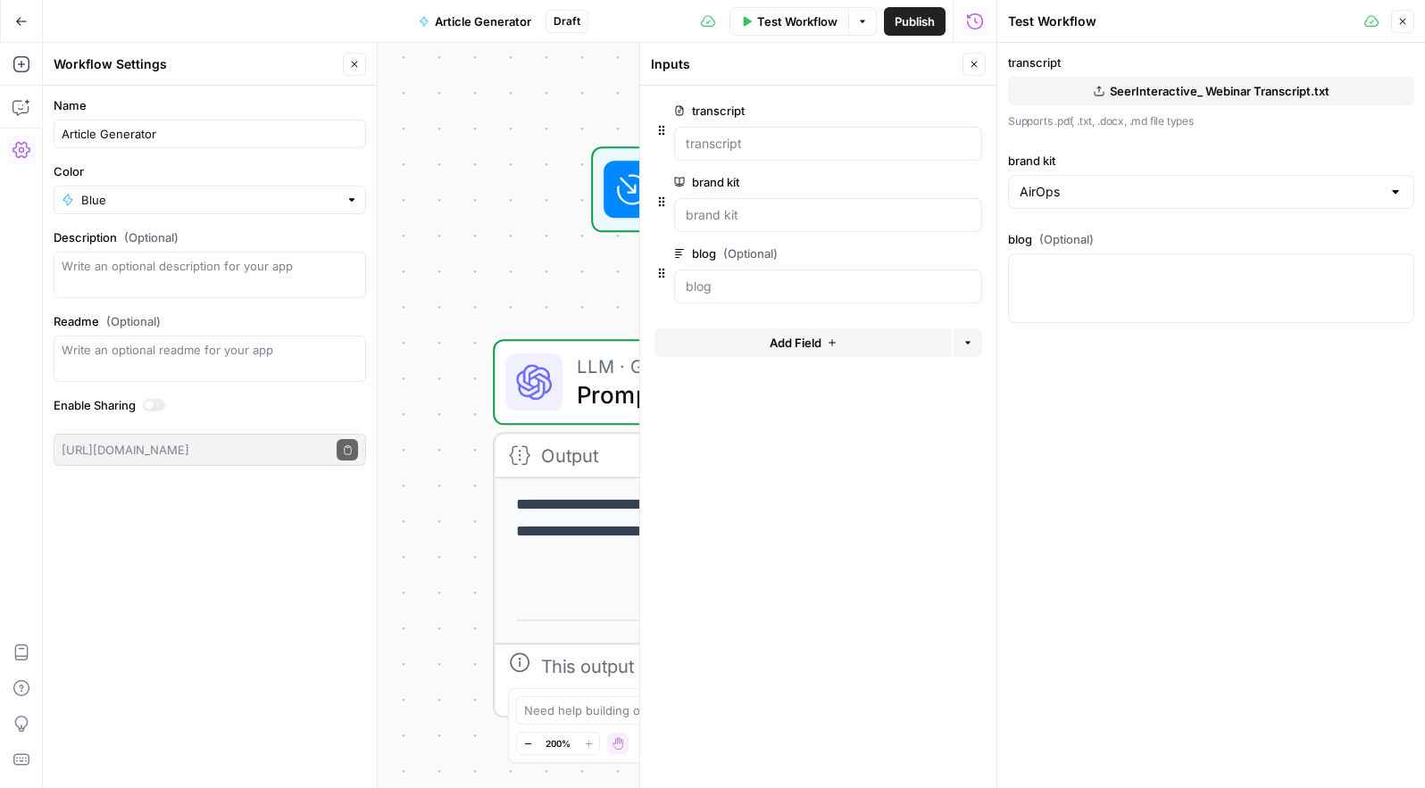
click at [1091, 279] on div at bounding box center [1211, 289] width 406 height 70
paste textarea "[URL][DOMAIN_NAME][PERSON_NAME][PERSON_NAME]"
type textarea "[URL][DOMAIN_NAME][PERSON_NAME][PERSON_NAME]"
click at [1083, 355] on div "transcript SeerInteractive_ Webinar Transcript.txt Supports .pdf, .txt, .docx, …" at bounding box center [1211, 415] width 428 height 745
click at [1135, 296] on div "[URL][DOMAIN_NAME][PERSON_NAME][PERSON_NAME] [URL][DOMAIN_NAME][PERSON_NAME][PE…" at bounding box center [1211, 289] width 406 height 70
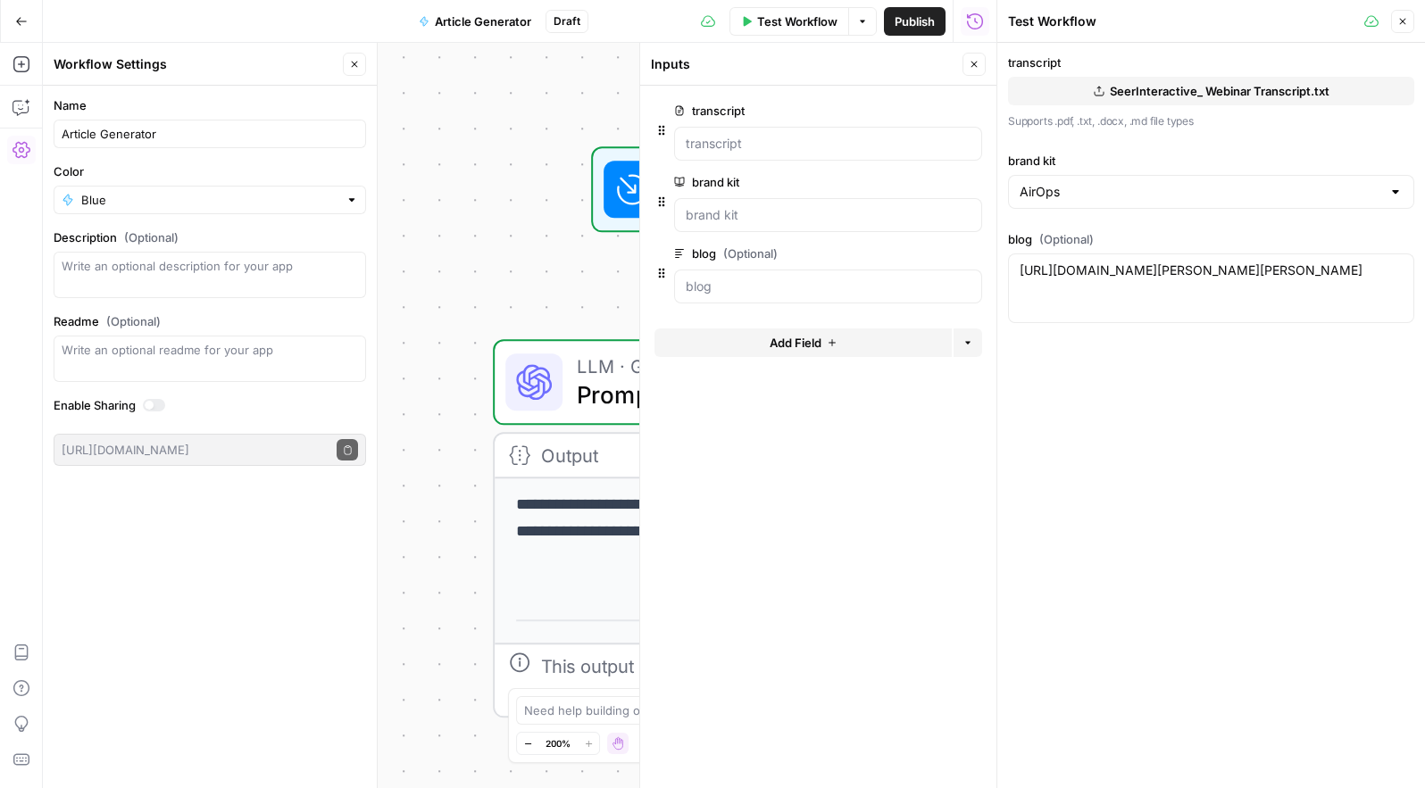
click at [0, 0] on div "Test Workflow" at bounding box center [0, 0] width 0 height 0
drag, startPoint x: 793, startPoint y: 24, endPoint x: 1059, endPoint y: 42, distance: 266.6
click at [1059, 42] on body "**********" at bounding box center [712, 394] width 1425 height 788
click at [803, 32] on button "Test Workflow" at bounding box center [789, 21] width 120 height 29
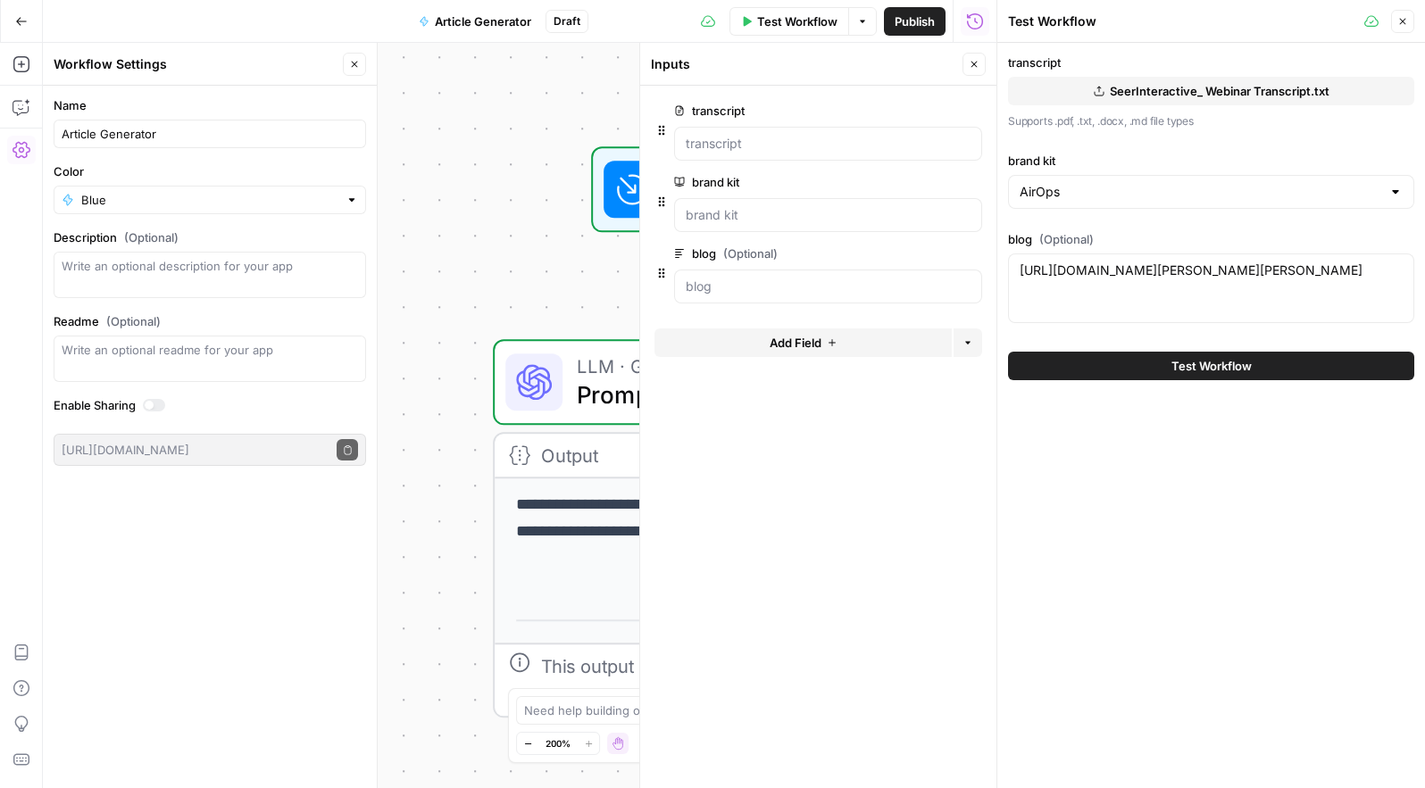
click at [1119, 364] on button "Test Workflow" at bounding box center [1211, 366] width 406 height 29
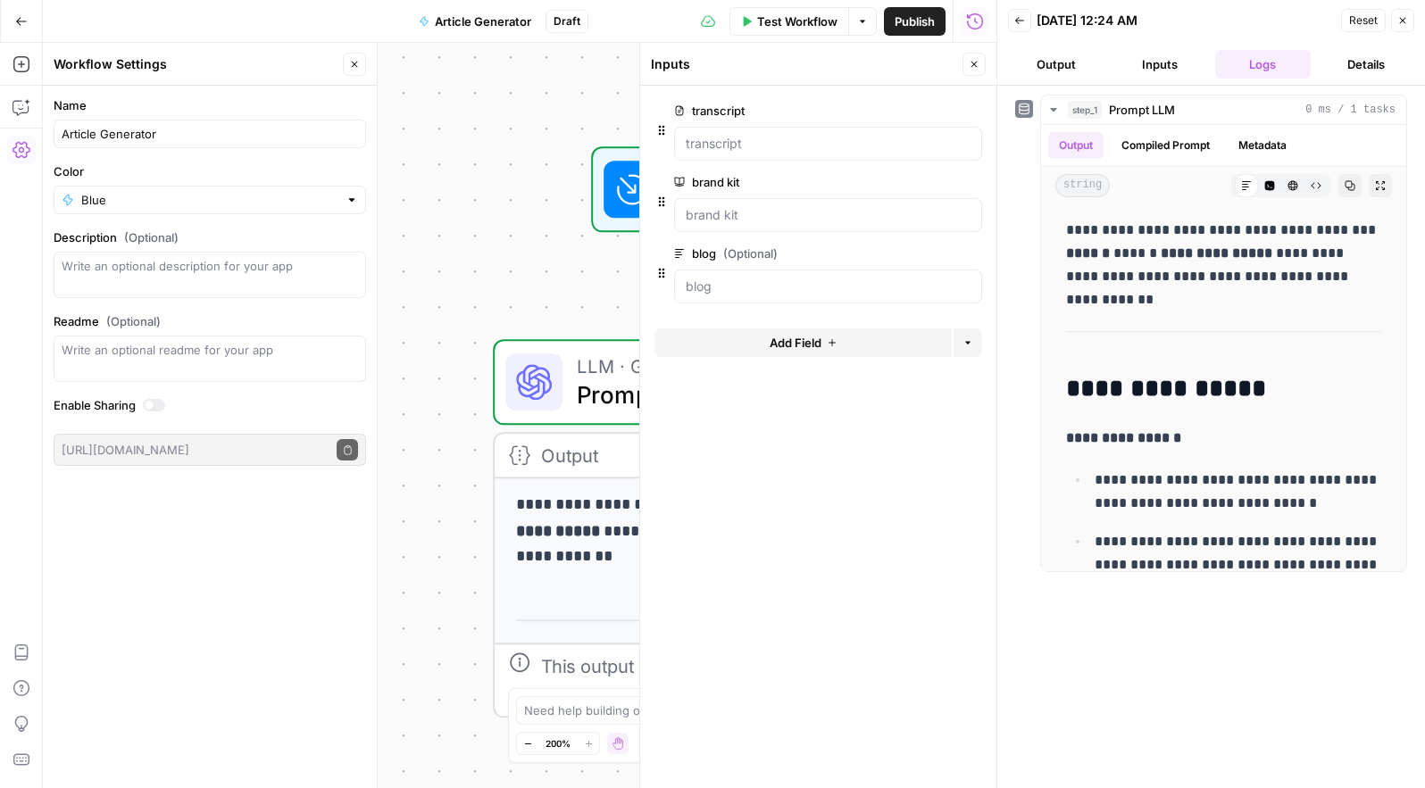
click at [1143, 58] on button "Inputs" at bounding box center [1159, 64] width 96 height 29
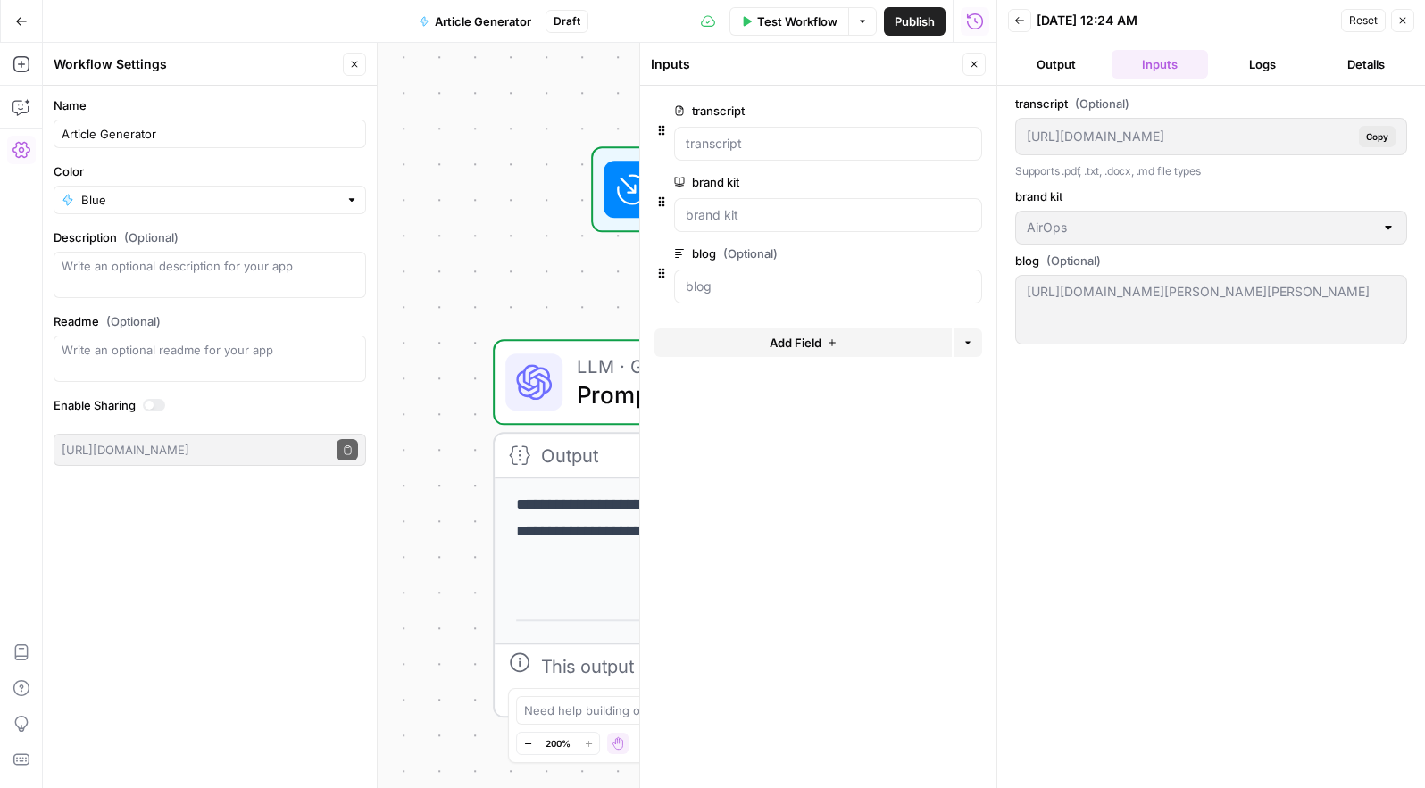
click at [1045, 58] on button "Output" at bounding box center [1056, 64] width 96 height 29
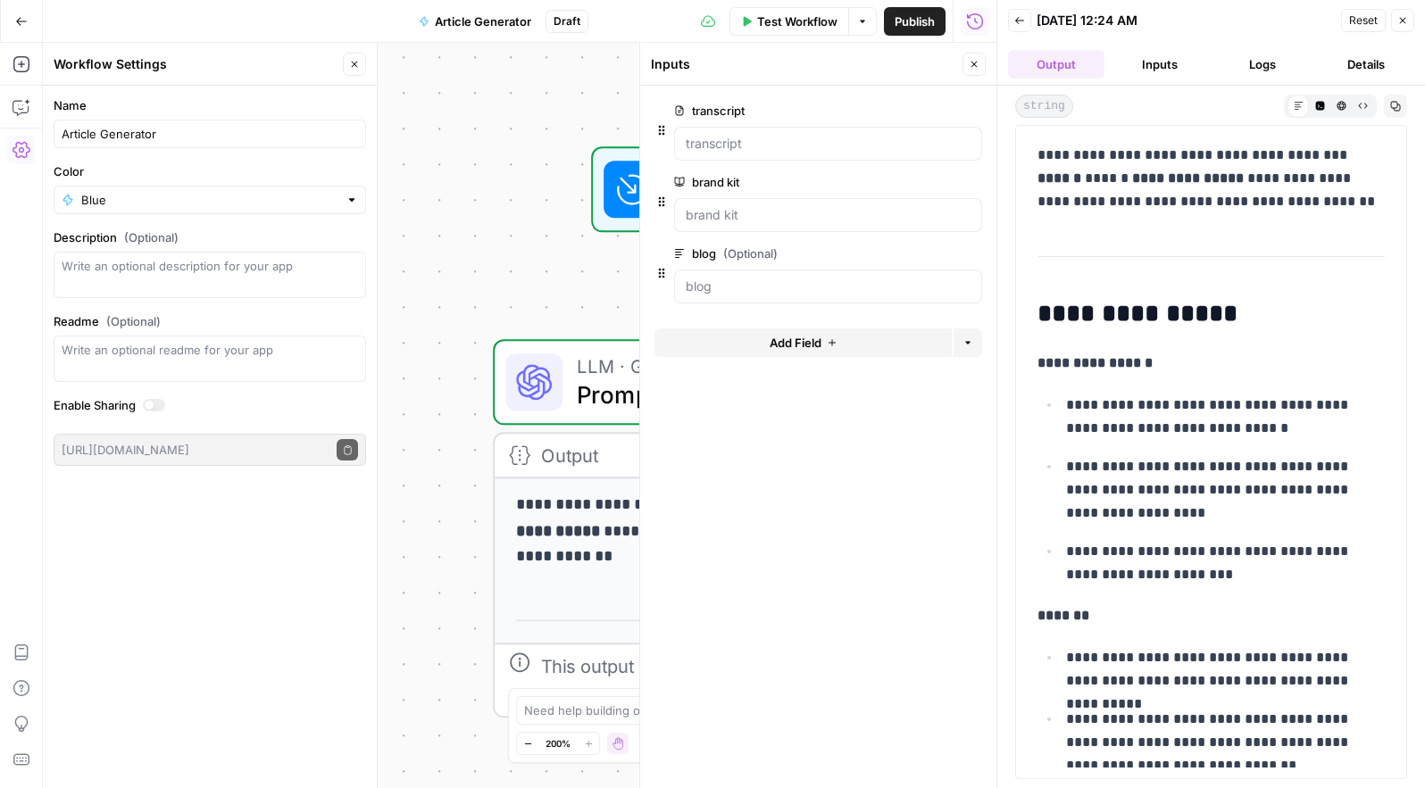
click at [1151, 64] on button "Inputs" at bounding box center [1159, 64] width 96 height 29
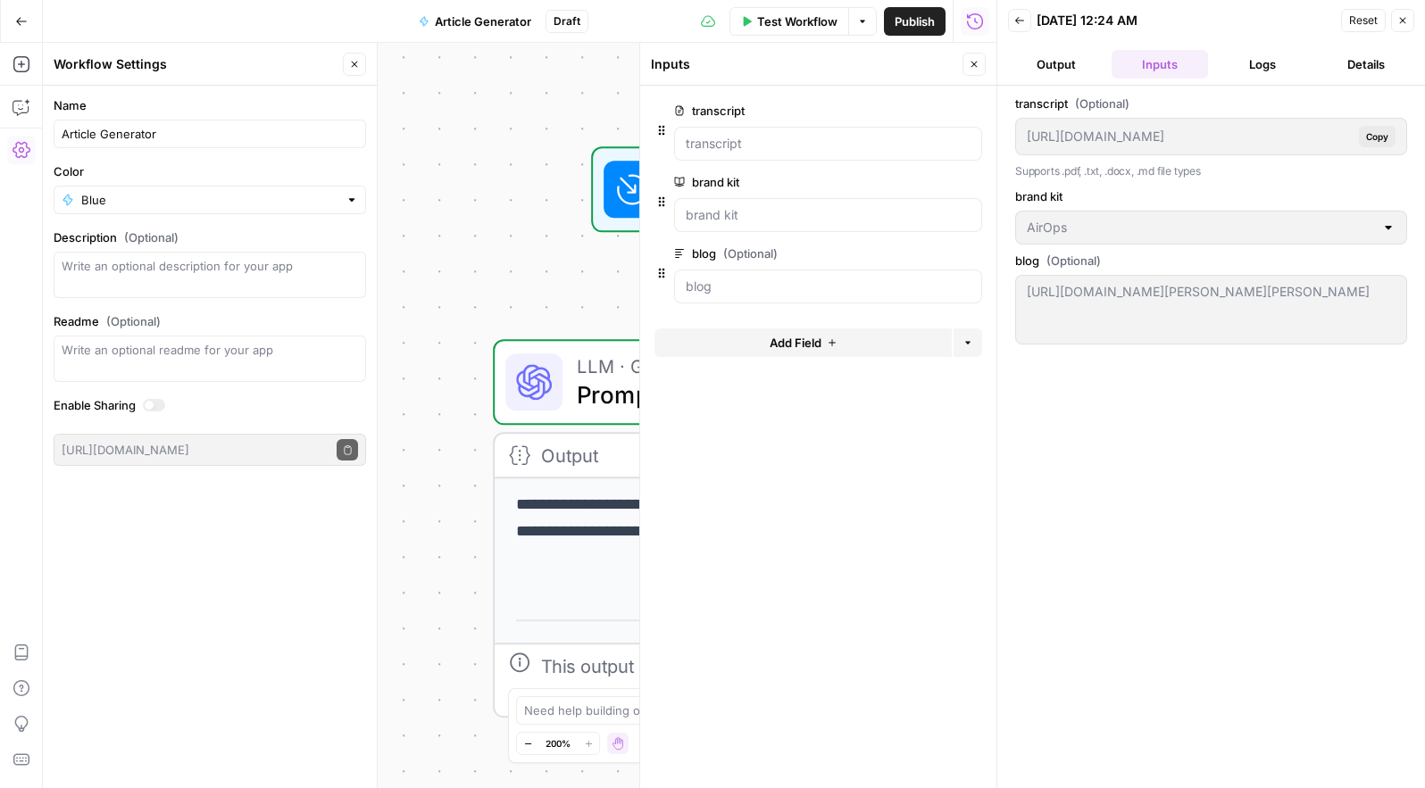
click at [1263, 79] on header "Back [DATE] 12:24 AM Reset Close Output Inputs Logs Details" at bounding box center [1211, 43] width 428 height 86
click at [1263, 71] on button "Logs" at bounding box center [1263, 64] width 96 height 29
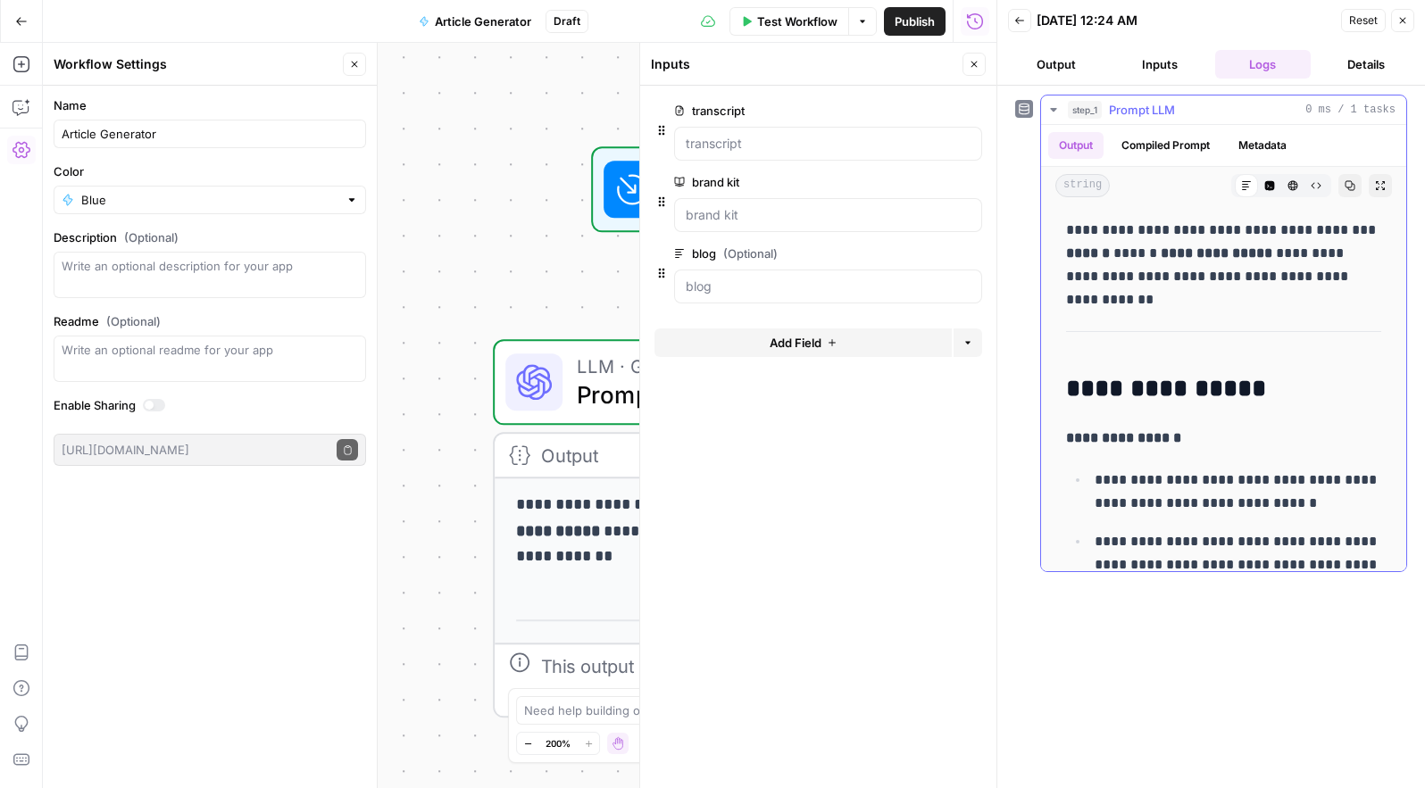
click at [1199, 137] on button "Compiled Prompt" at bounding box center [1166, 145] width 110 height 27
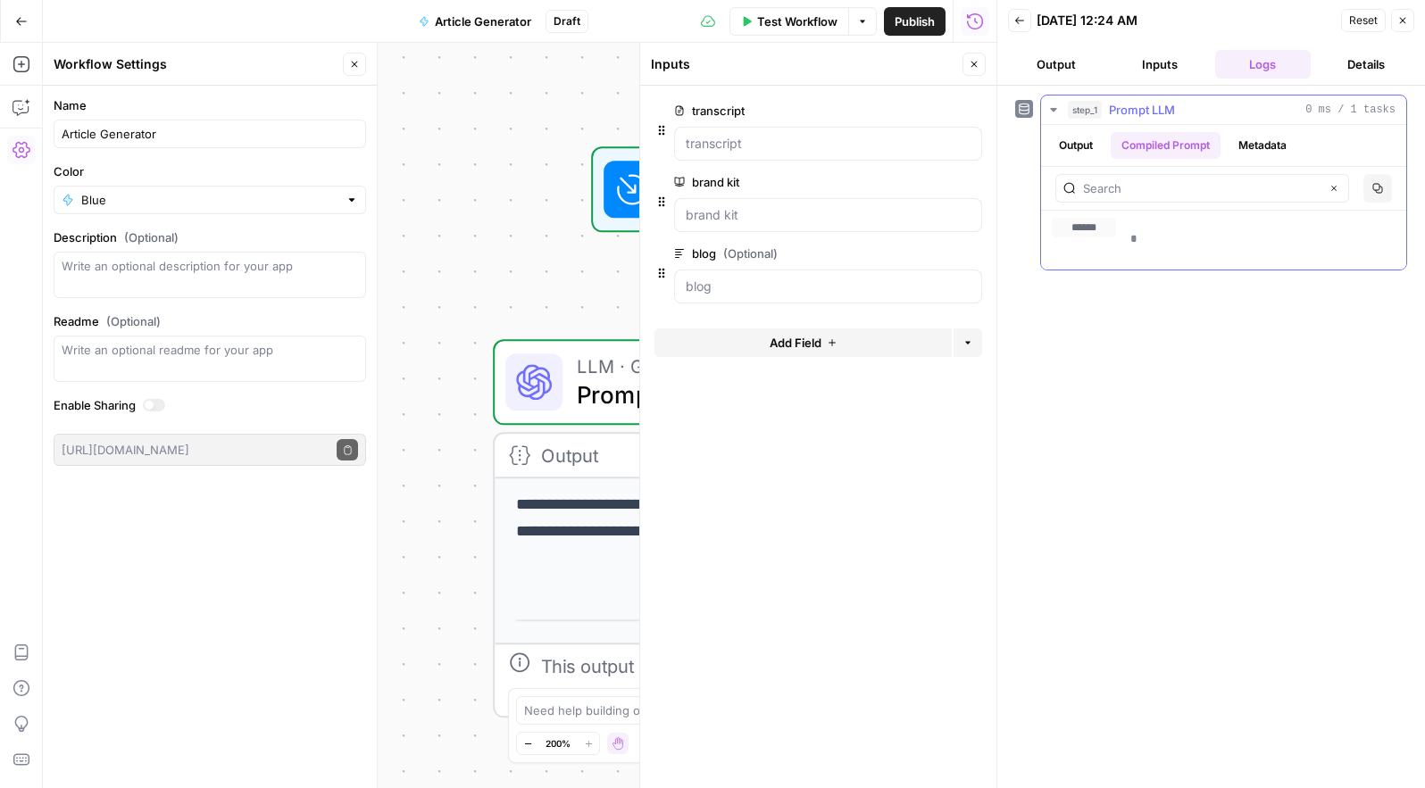
click at [1277, 137] on button "Metadata" at bounding box center [1262, 145] width 70 height 27
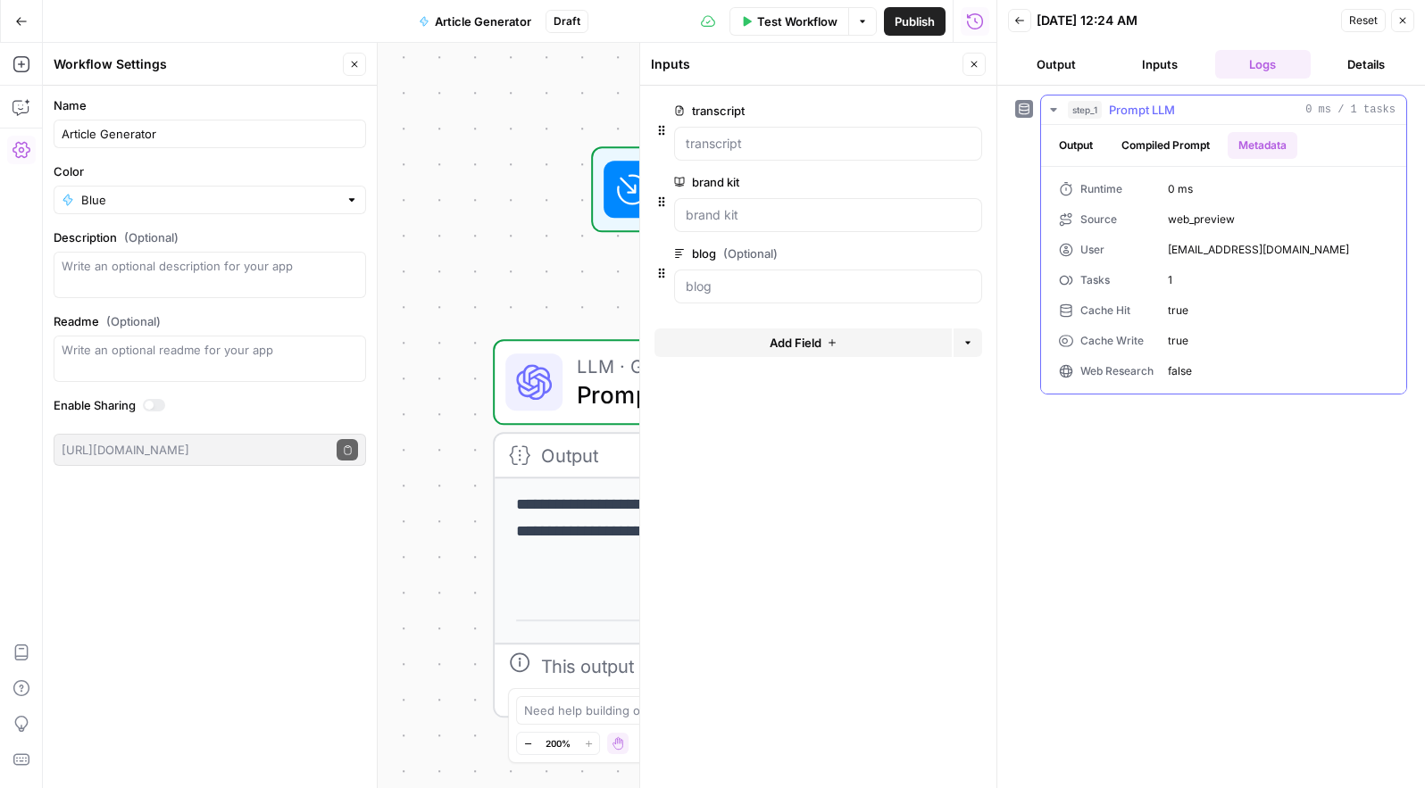
click at [1095, 144] on button "Output" at bounding box center [1075, 145] width 55 height 27
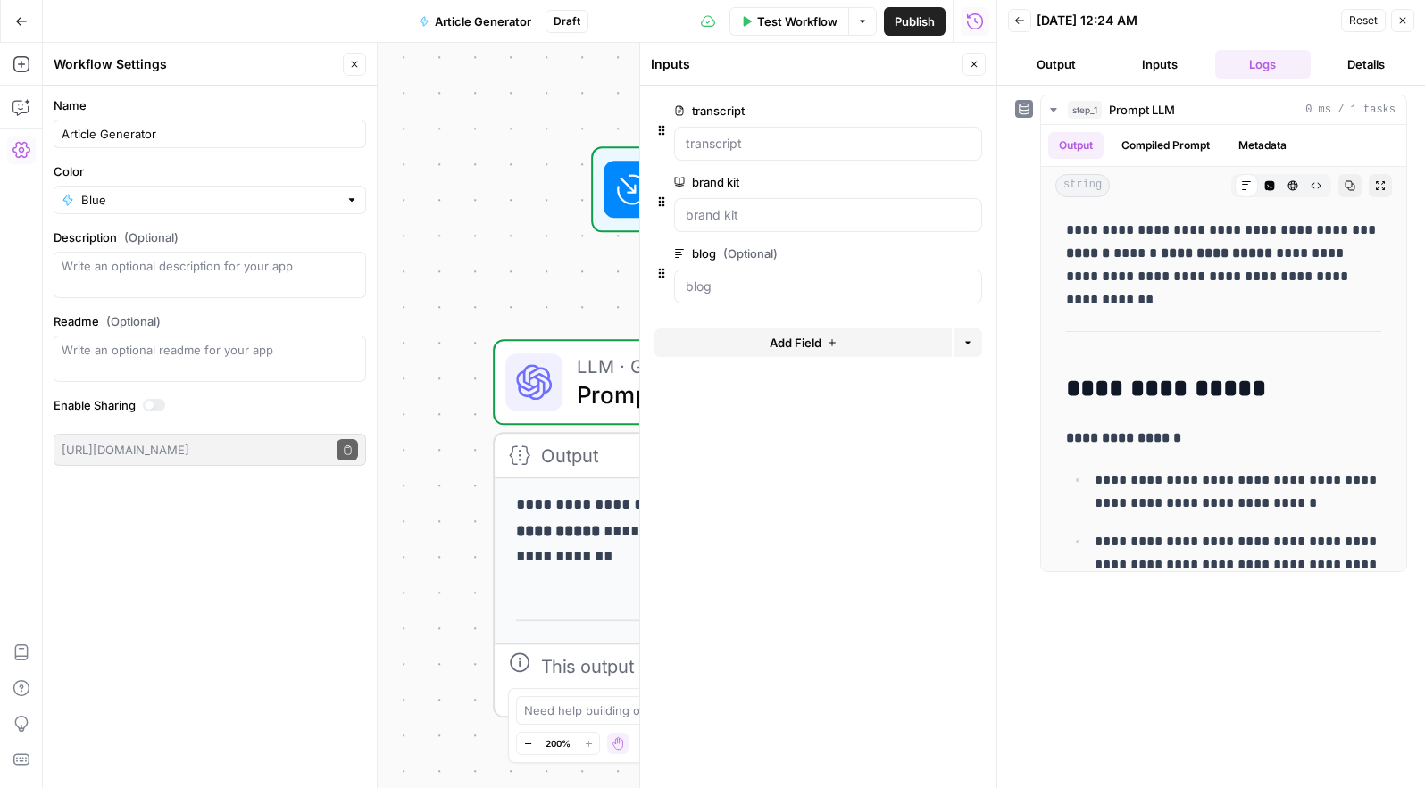
click at [495, 293] on div "**********" at bounding box center [519, 415] width 953 height 745
click at [591, 369] on span "LLM · GPT-4.1" at bounding box center [764, 366] width 375 height 29
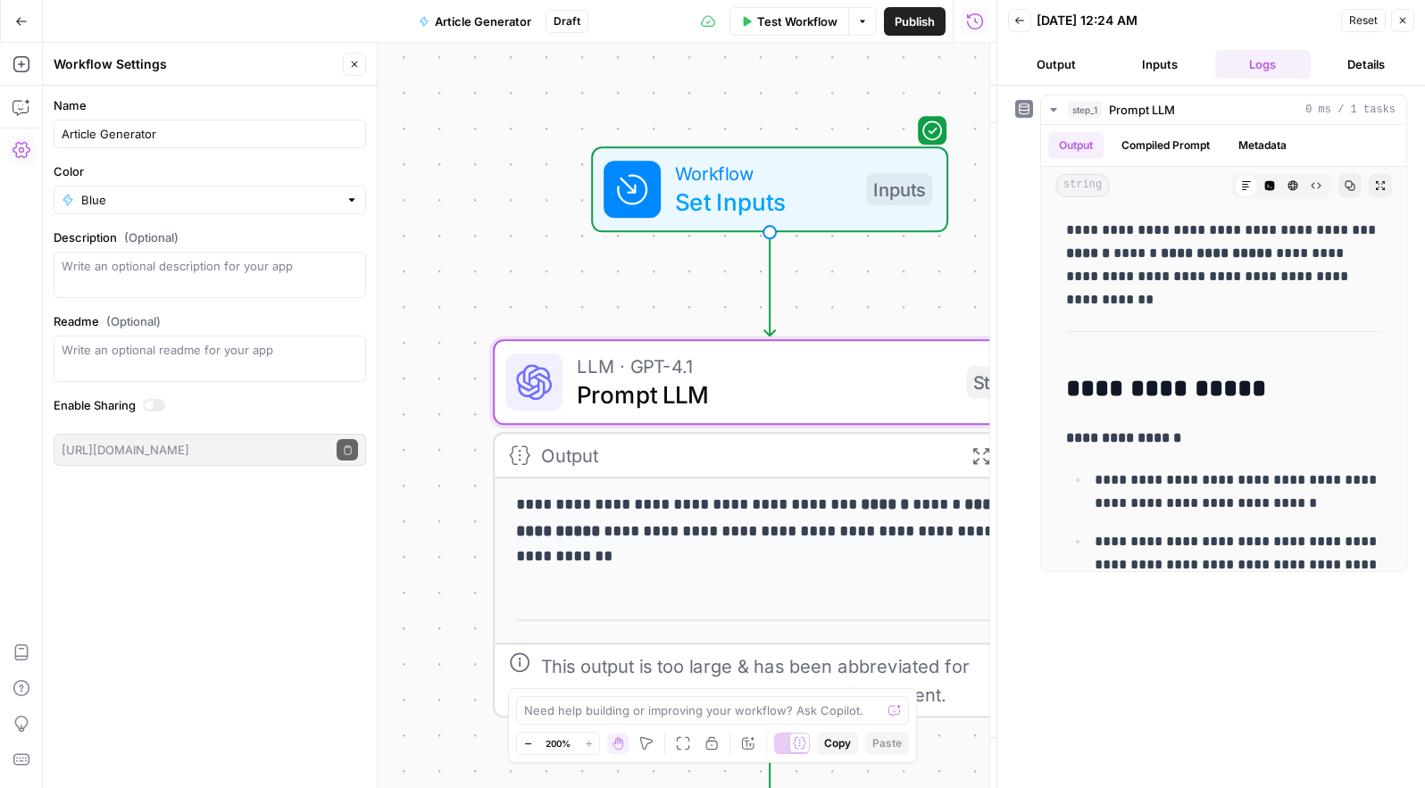
type textarea "Prompt LLM"
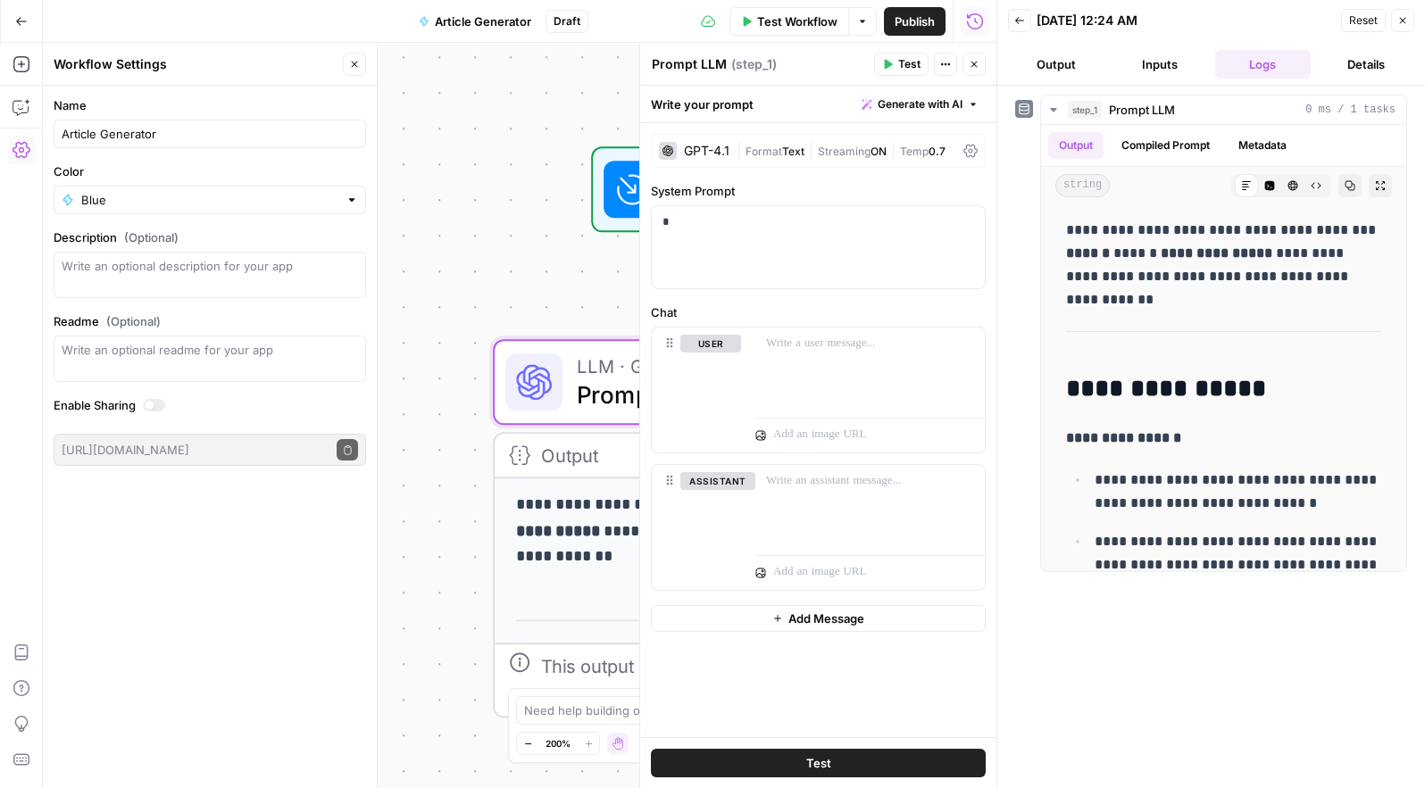
click at [1136, 53] on button "Inputs" at bounding box center [1159, 64] width 96 height 29
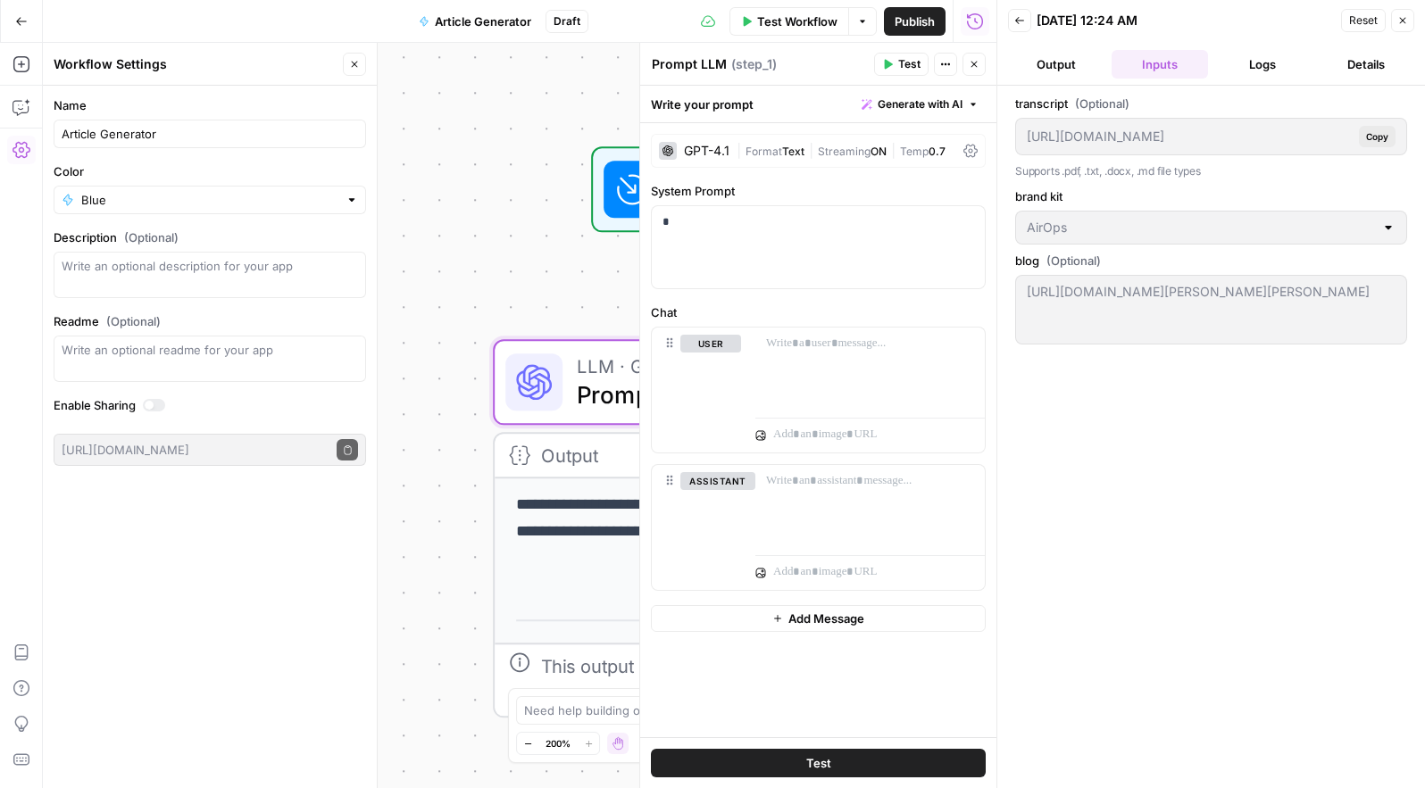
click at [574, 258] on div "**********" at bounding box center [519, 415] width 953 height 745
click at [616, 167] on div at bounding box center [631, 189] width 57 height 57
click at [626, 184] on icon at bounding box center [631, 190] width 29 height 29
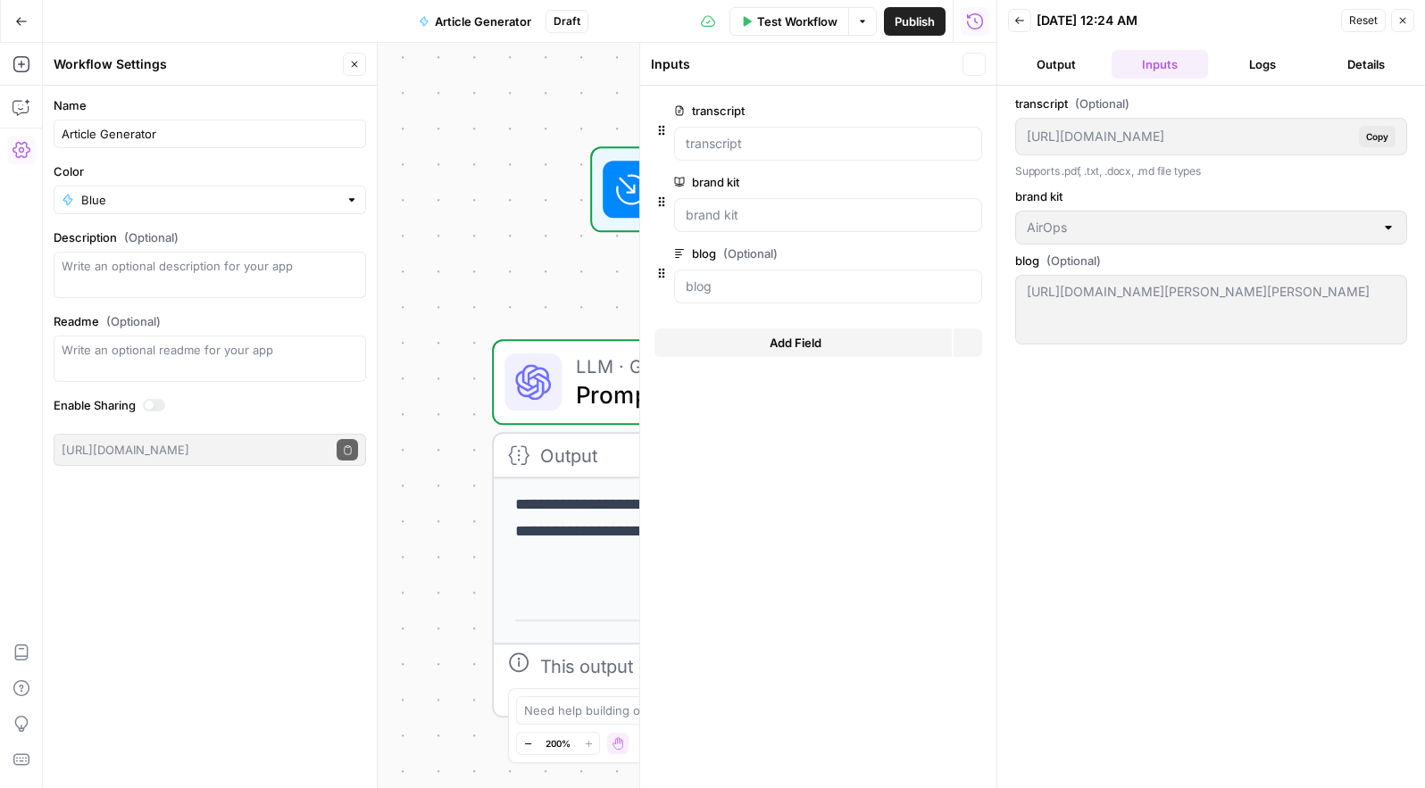
click at [609, 202] on div at bounding box center [631, 189] width 57 height 57
click at [4, 106] on div "Add Steps Copilot Settings AirOps Academy Help Give Feedback Shortcuts" at bounding box center [21, 415] width 43 height 745
click at [18, 108] on icon "button" at bounding box center [21, 107] width 18 height 18
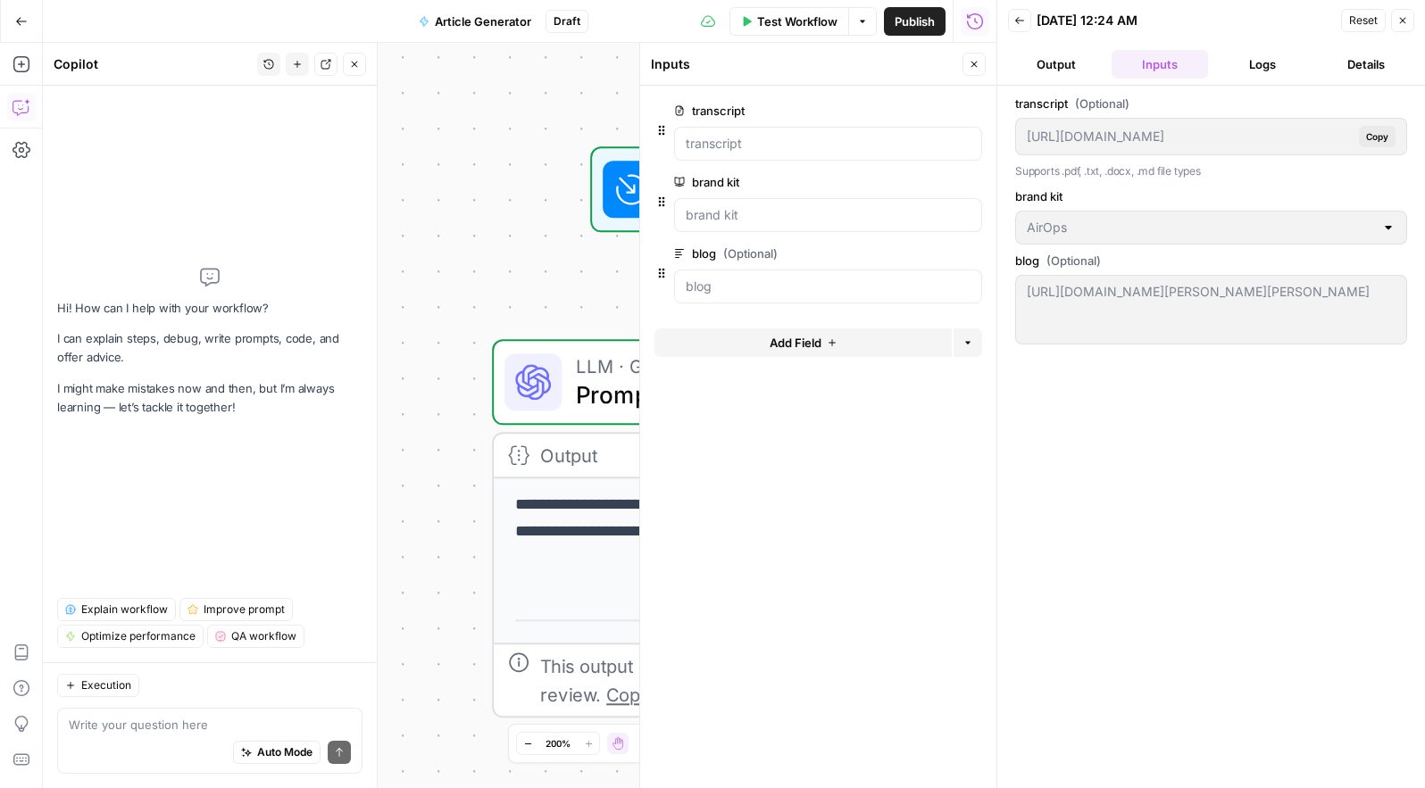
click at [1399, 18] on icon "button" at bounding box center [1402, 20] width 11 height 11
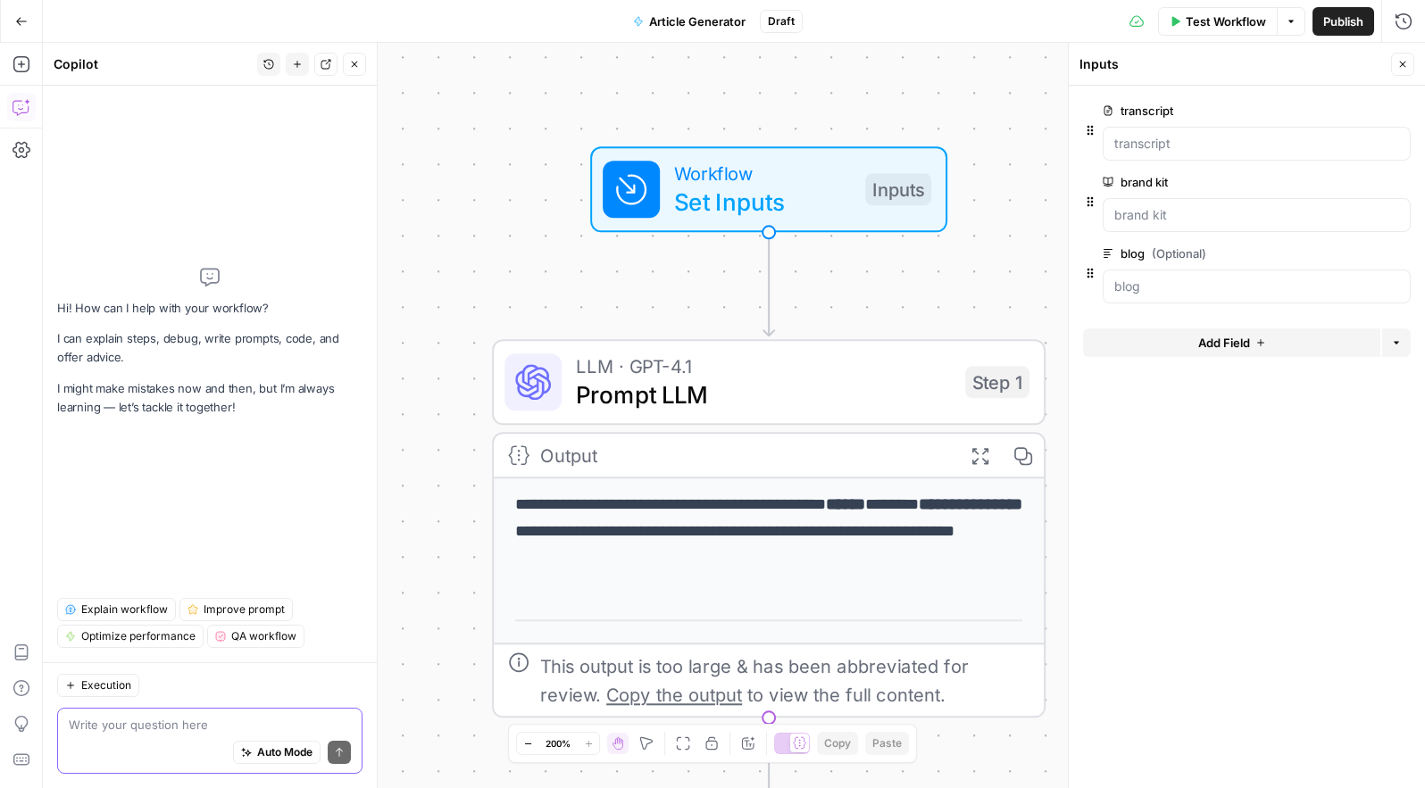
click at [122, 731] on textarea at bounding box center [210, 725] width 282 height 18
type textarea "h"
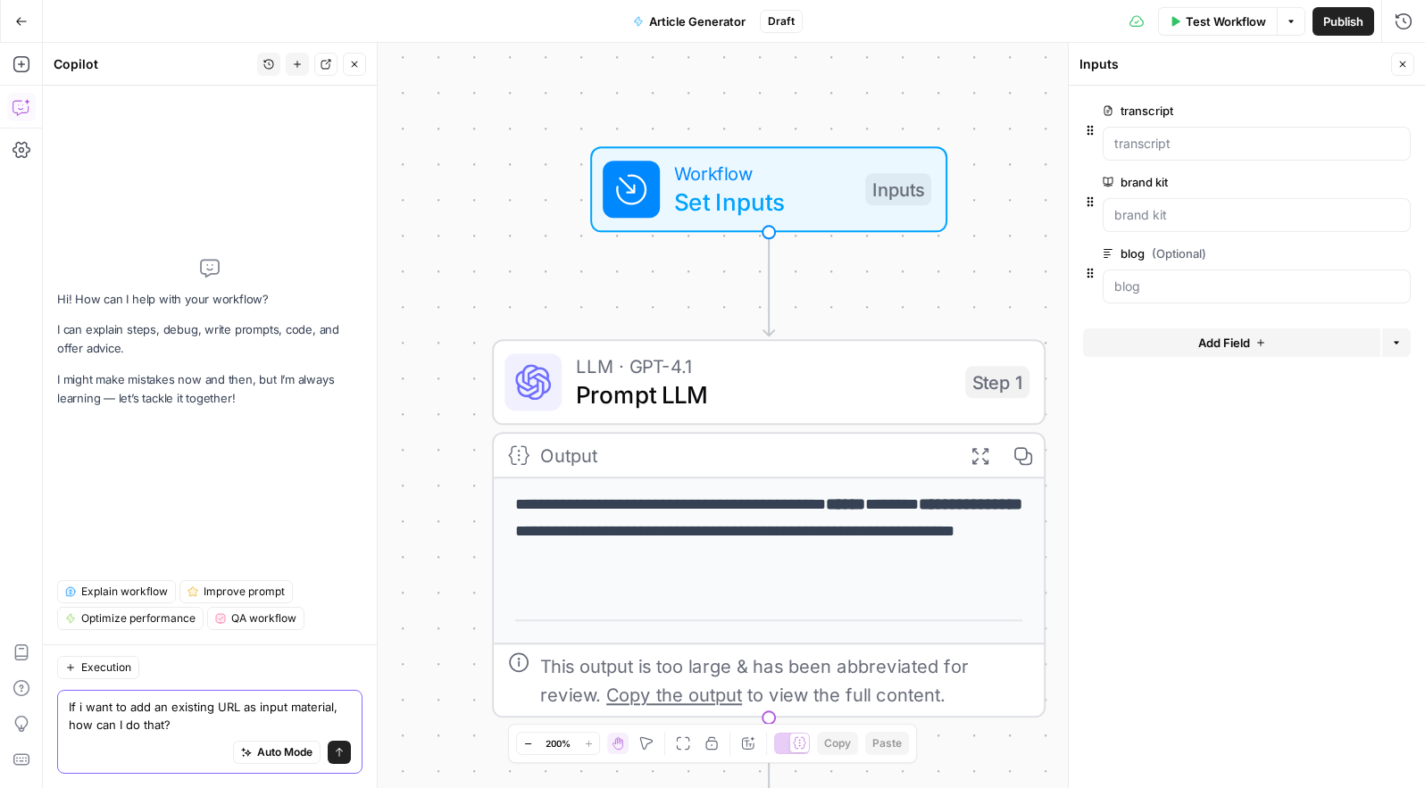
type textarea "If i want to add an existing URL as input material, how can I do that?"
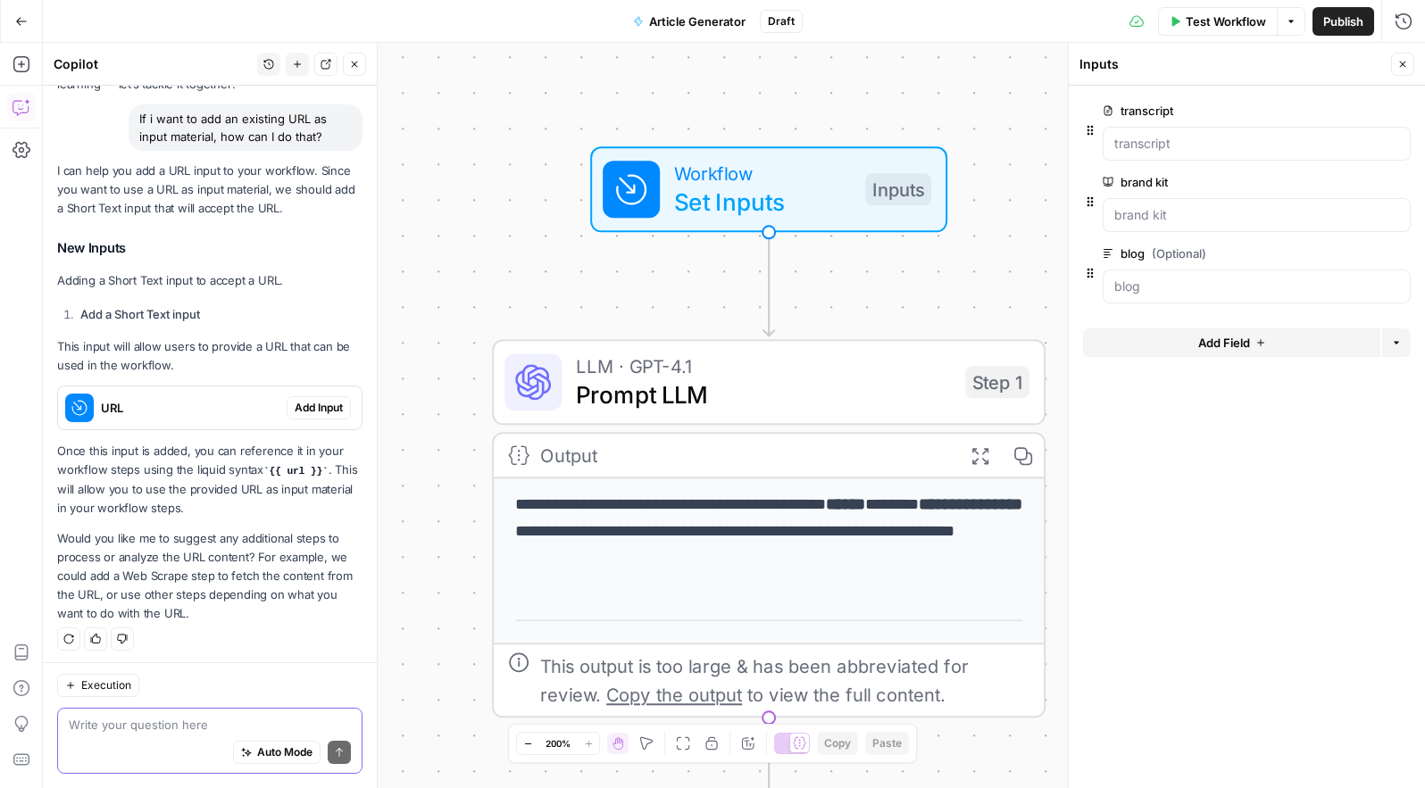
scroll to position [128, 0]
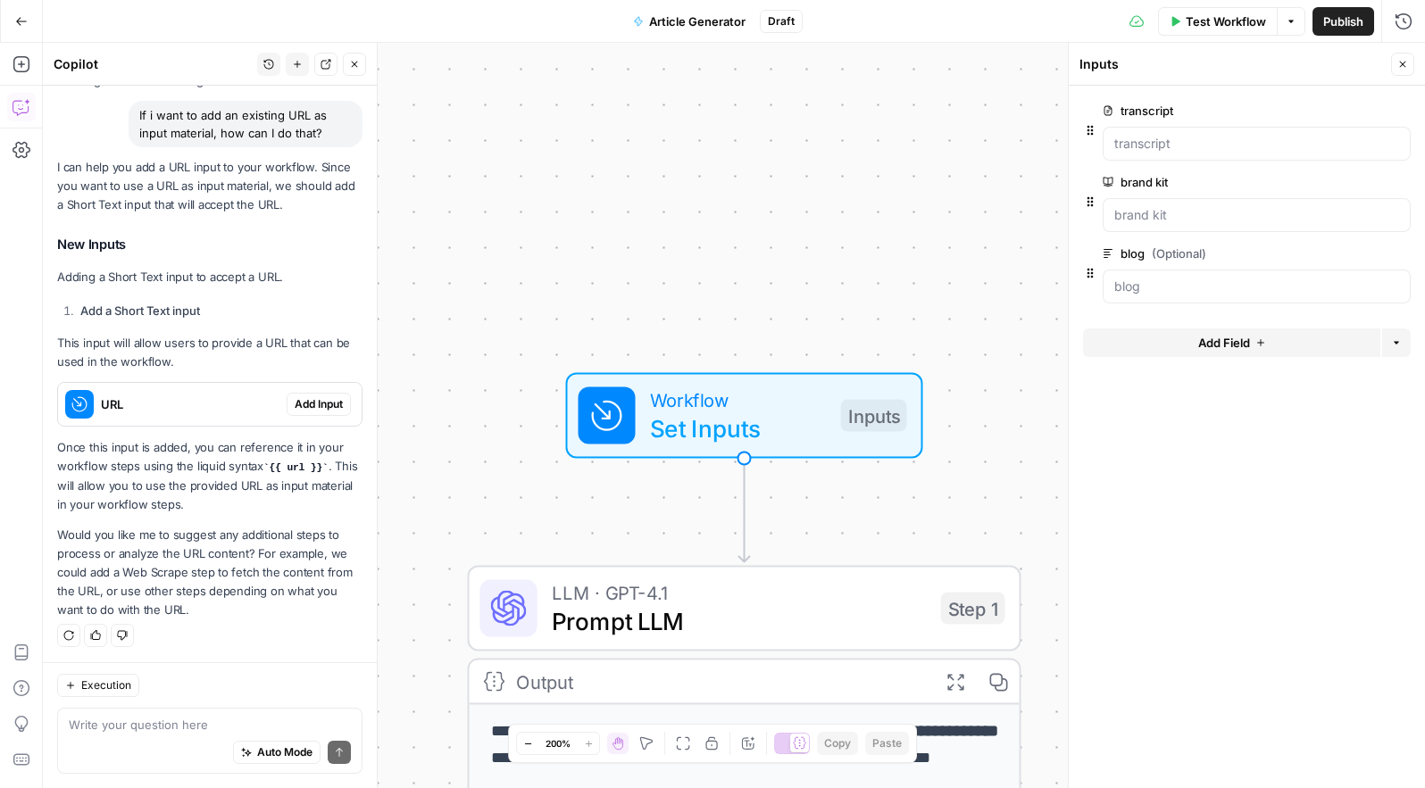
click at [695, 437] on span "Set Inputs" at bounding box center [738, 429] width 177 height 36
click at [1404, 252] on icon "button" at bounding box center [1400, 254] width 10 height 10
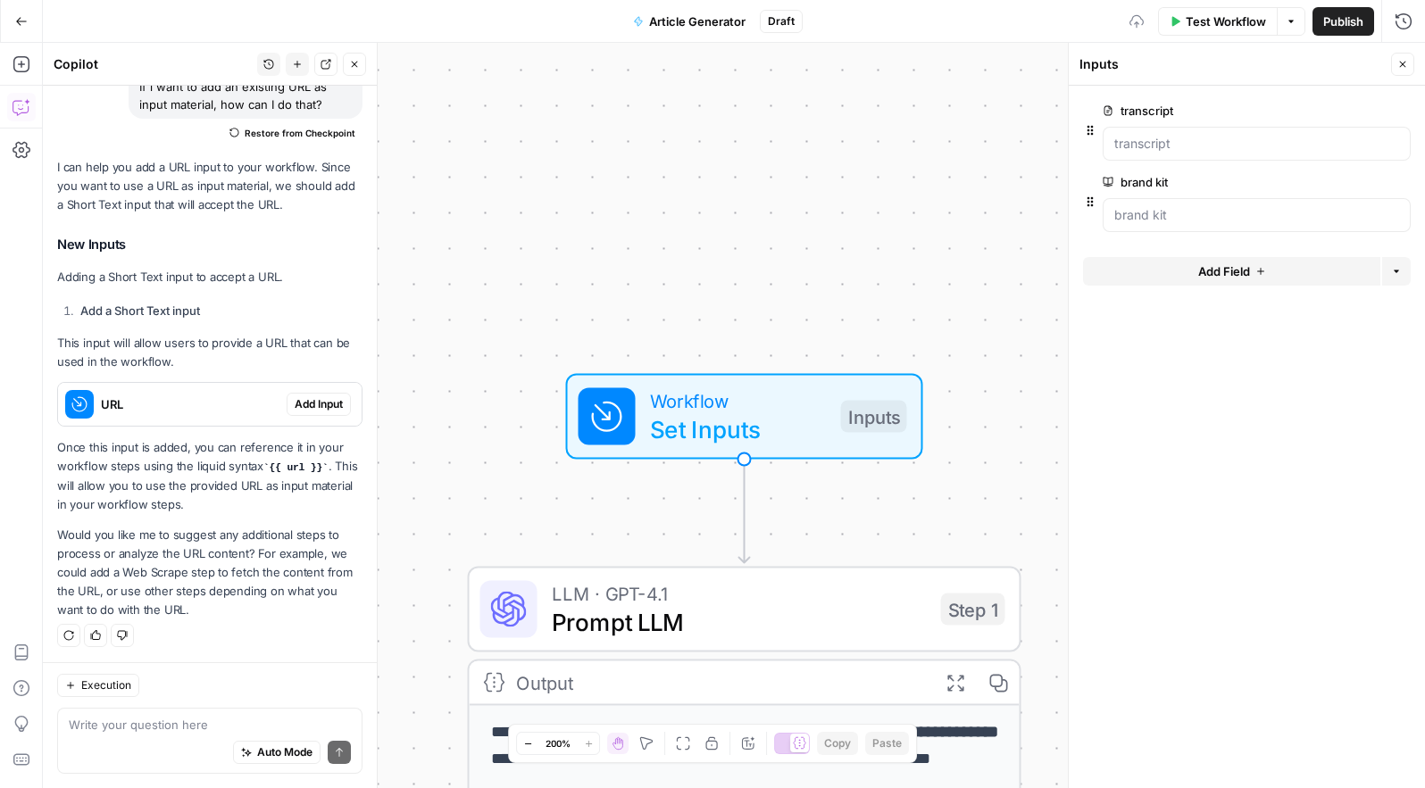
click at [1307, 262] on button "Add Field" at bounding box center [1231, 271] width 297 height 29
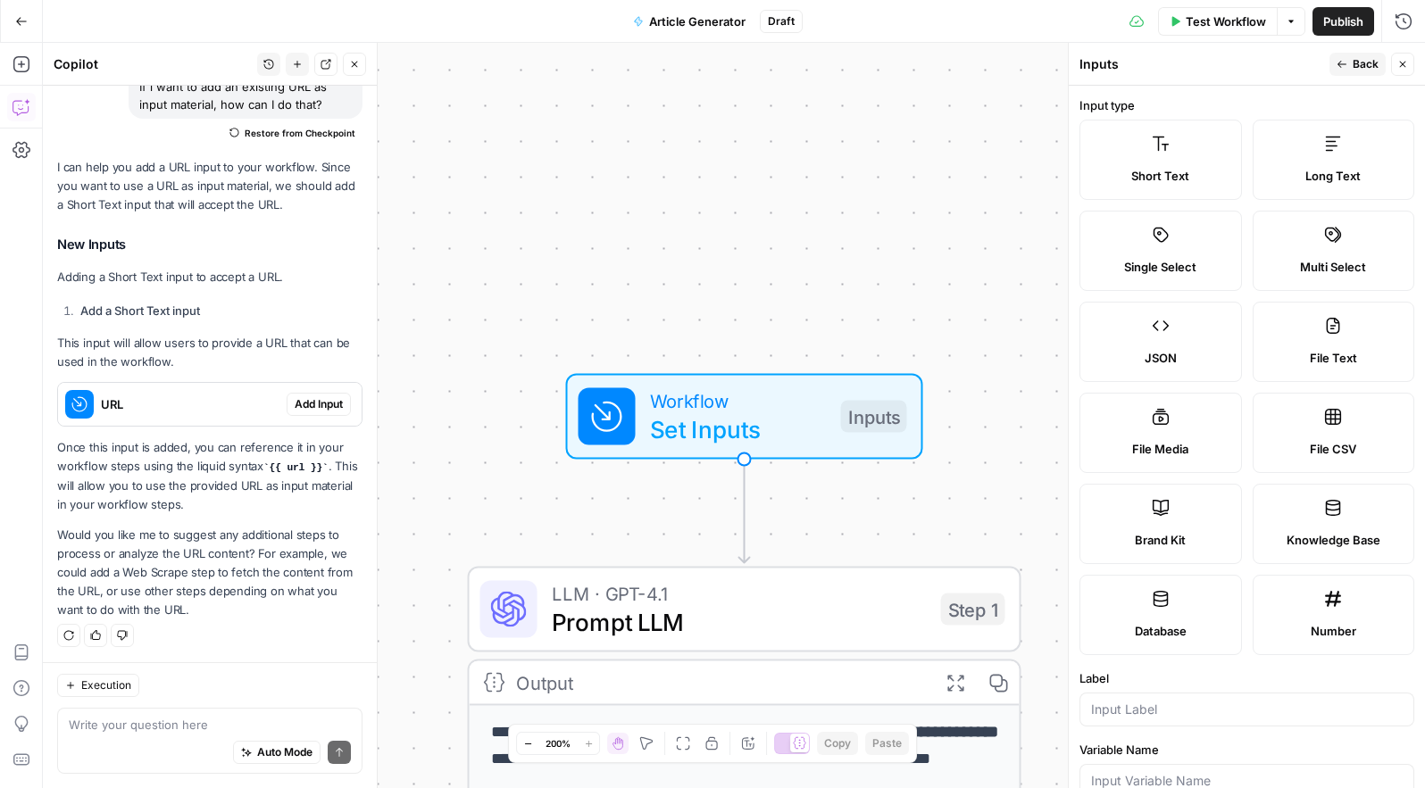
click at [1211, 162] on label "Short Text" at bounding box center [1160, 160] width 162 height 80
click at [1159, 172] on span "Short Text" at bounding box center [1160, 176] width 58 height 18
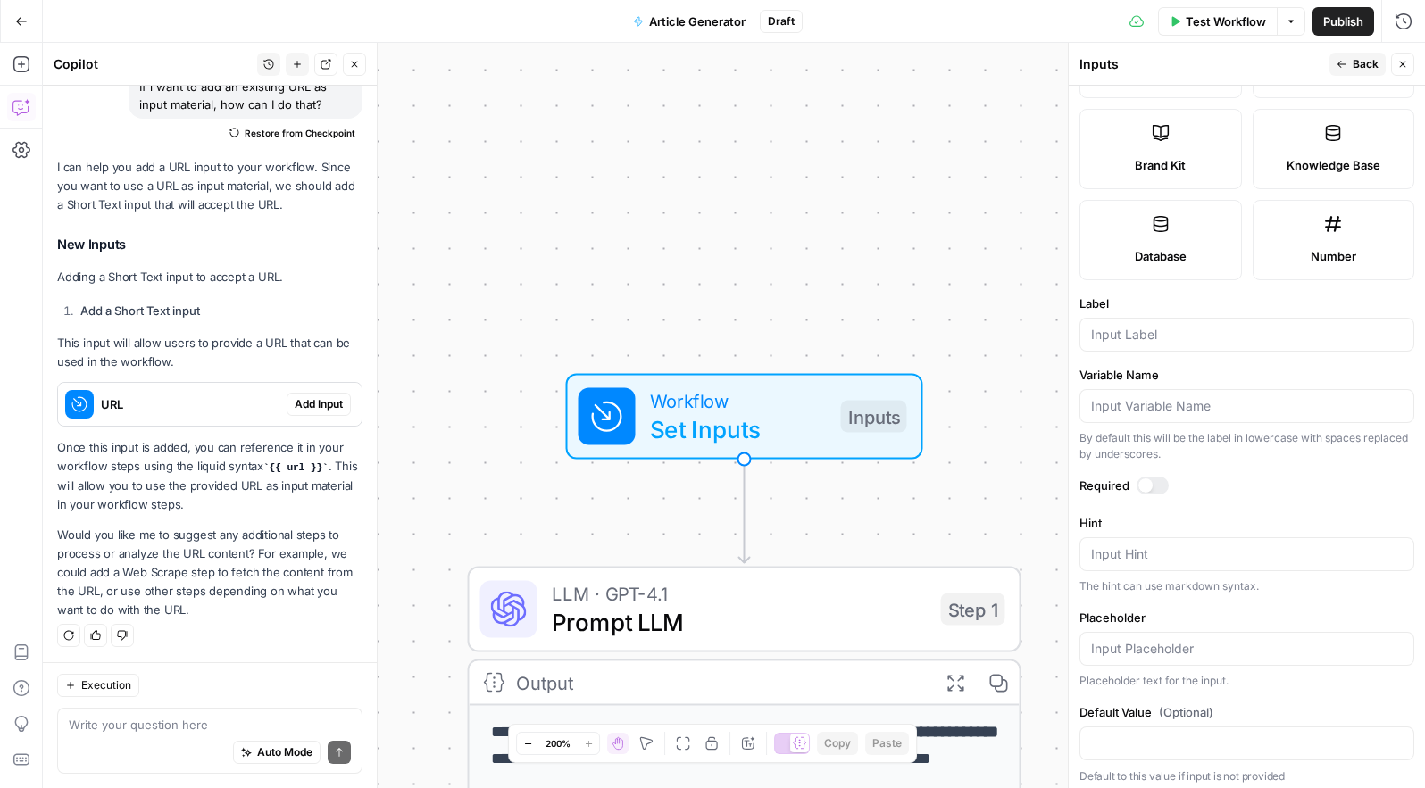
scroll to position [382, 0]
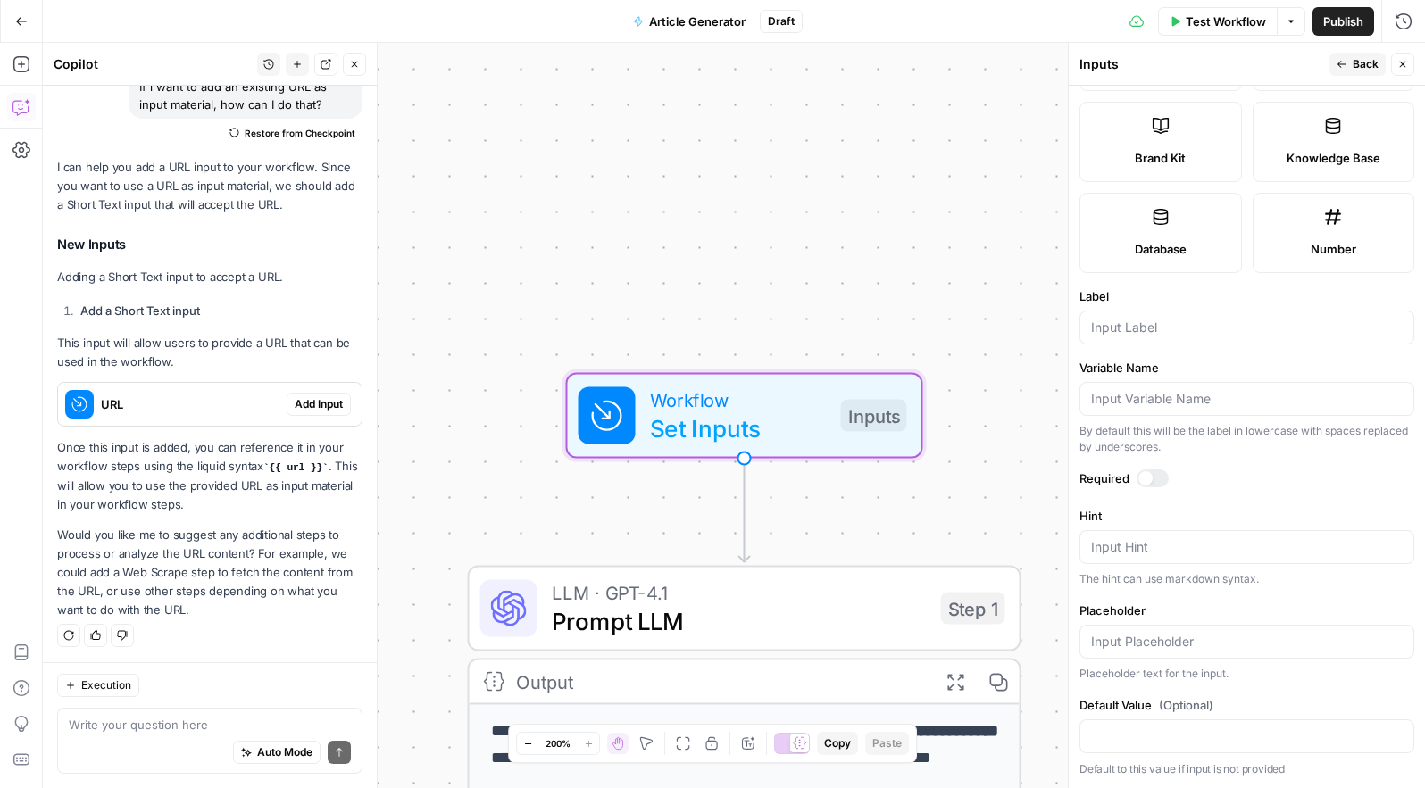
click at [309, 397] on span "Add Input" at bounding box center [319, 404] width 48 height 16
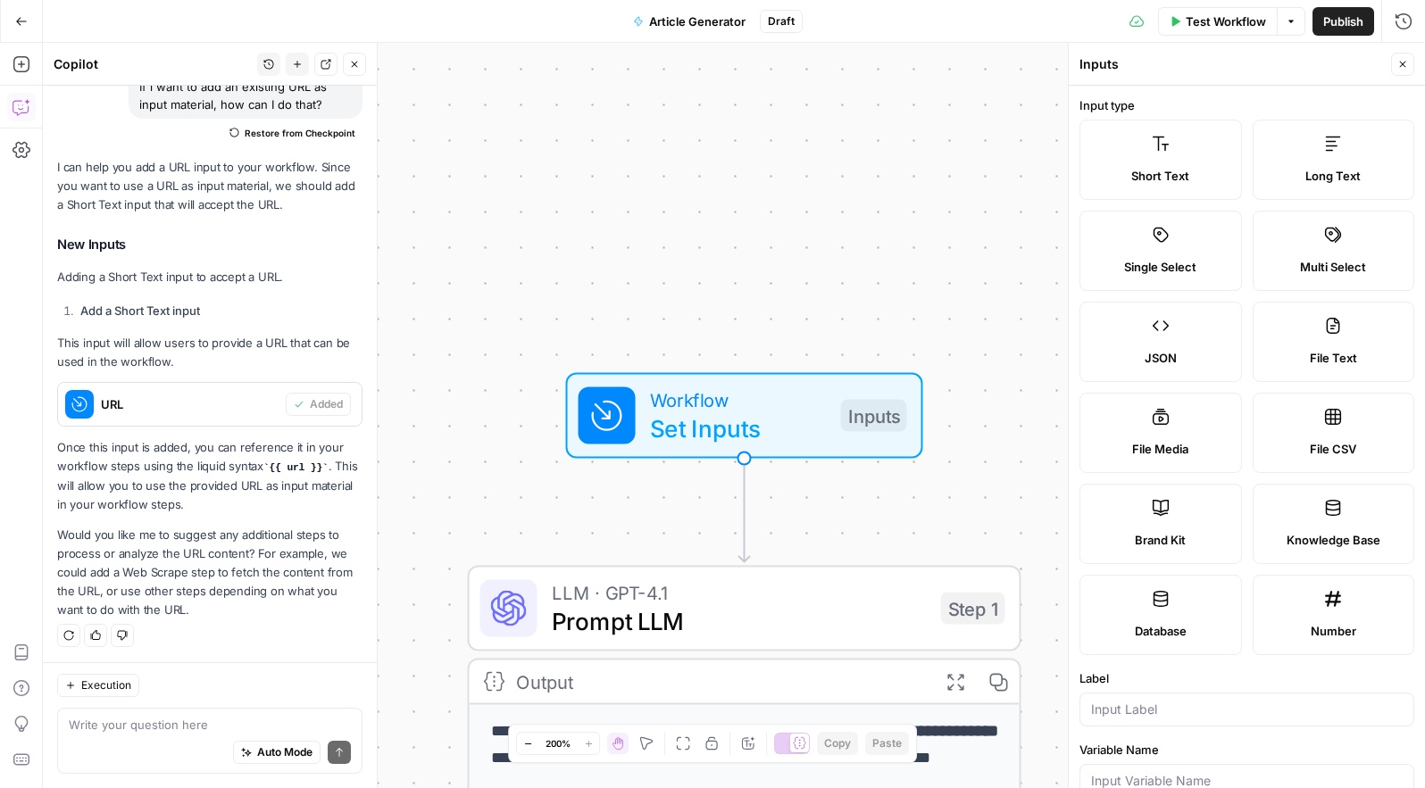
click at [1405, 57] on button "Close" at bounding box center [1402, 64] width 23 height 23
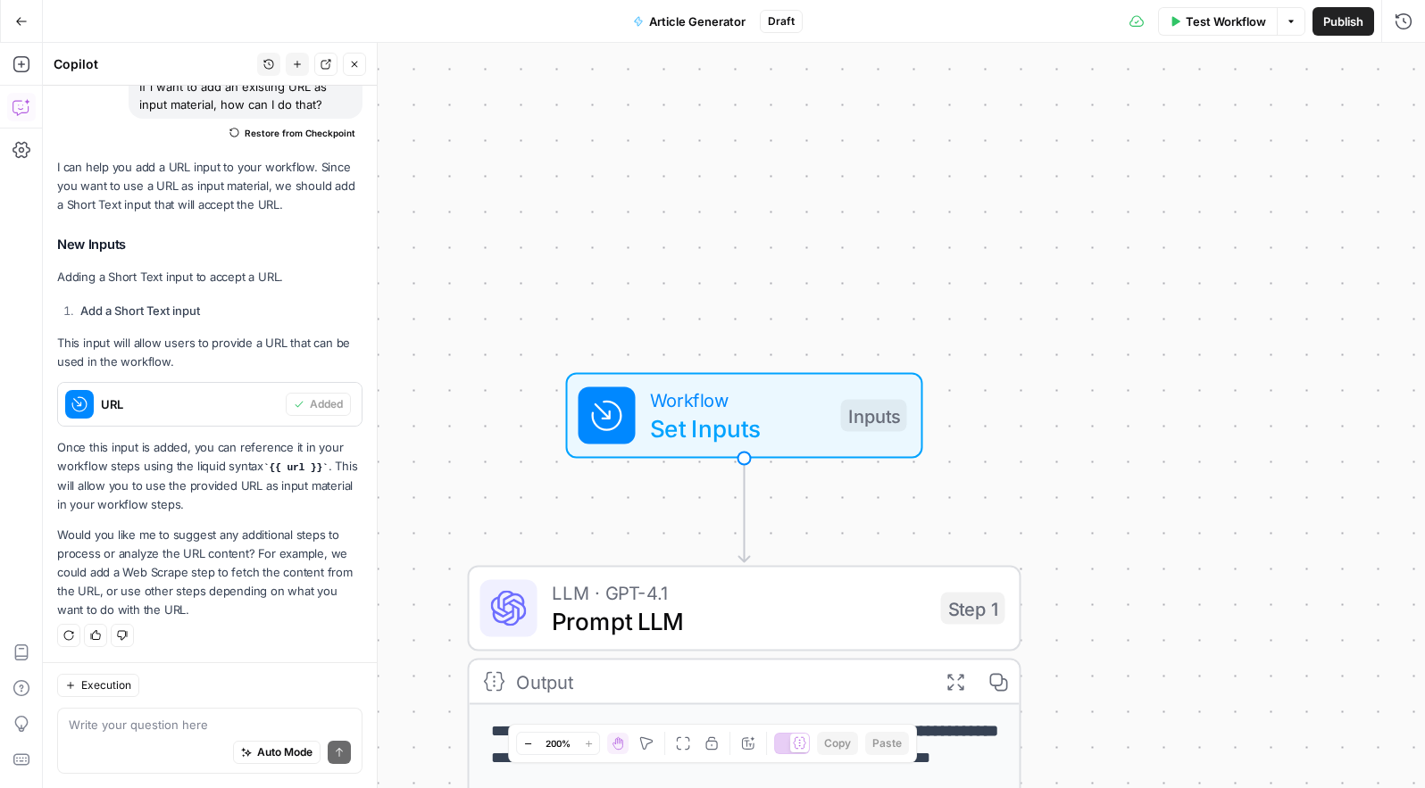
click at [783, 401] on span "Workflow" at bounding box center [738, 400] width 177 height 29
click at [1157, 289] on input "URL" at bounding box center [1256, 287] width 285 height 18
click at [1348, 250] on span "edit field" at bounding box center [1343, 253] width 39 height 14
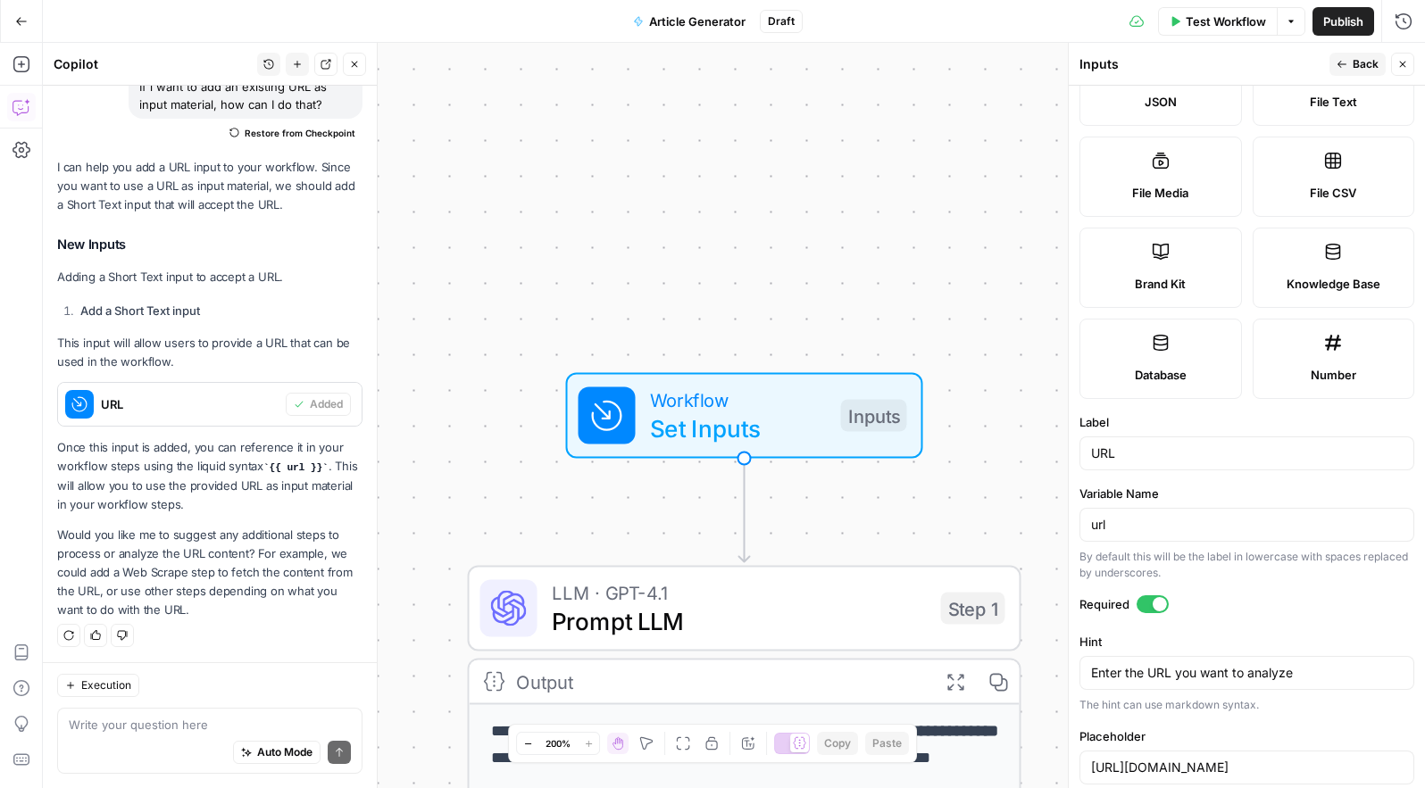
scroll to position [382, 0]
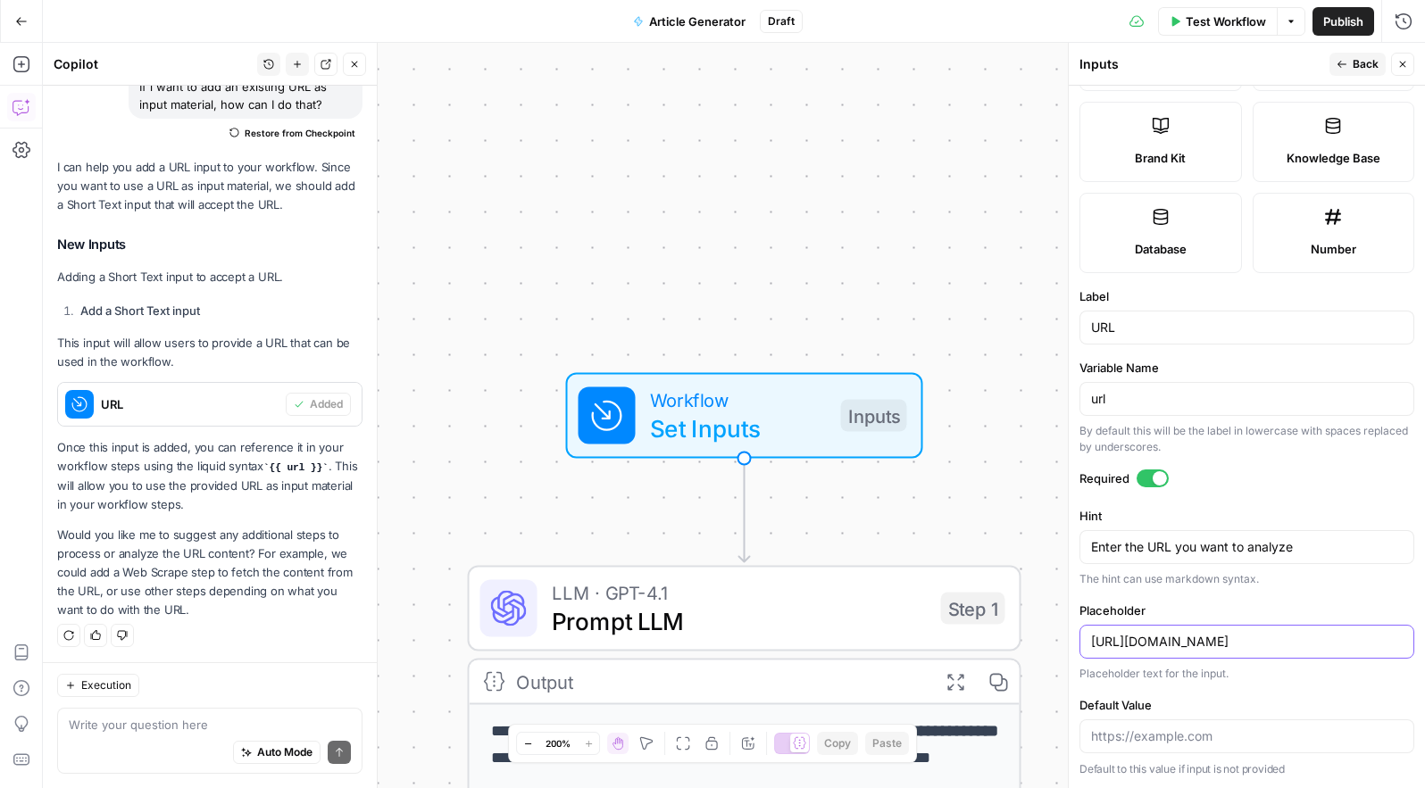
drag, startPoint x: 1228, startPoint y: 638, endPoint x: 1057, endPoint y: 622, distance: 172.2
click at [1057, 621] on body "**********" at bounding box center [712, 394] width 1425 height 788
click at [1102, 645] on input "[URL][DOMAIN_NAME]" at bounding box center [1247, 642] width 312 height 18
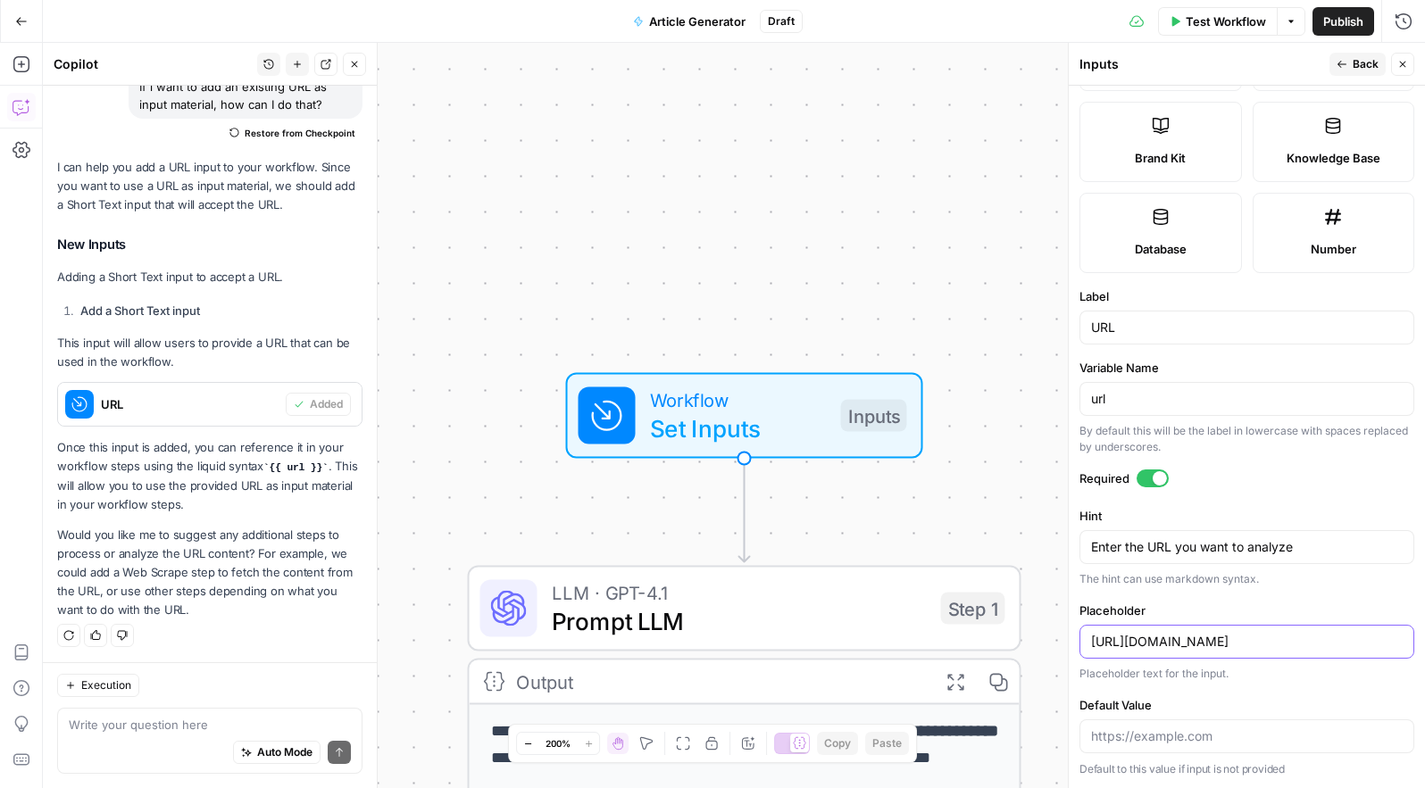
paste input "[DOMAIN_NAME][URL][PERSON_NAME][PERSON_NAME]"
type input "[URL][DOMAIN_NAME][PERSON_NAME][PERSON_NAME]"
click at [1180, 542] on textarea "Enter the URL you want to analyze" at bounding box center [1247, 547] width 312 height 18
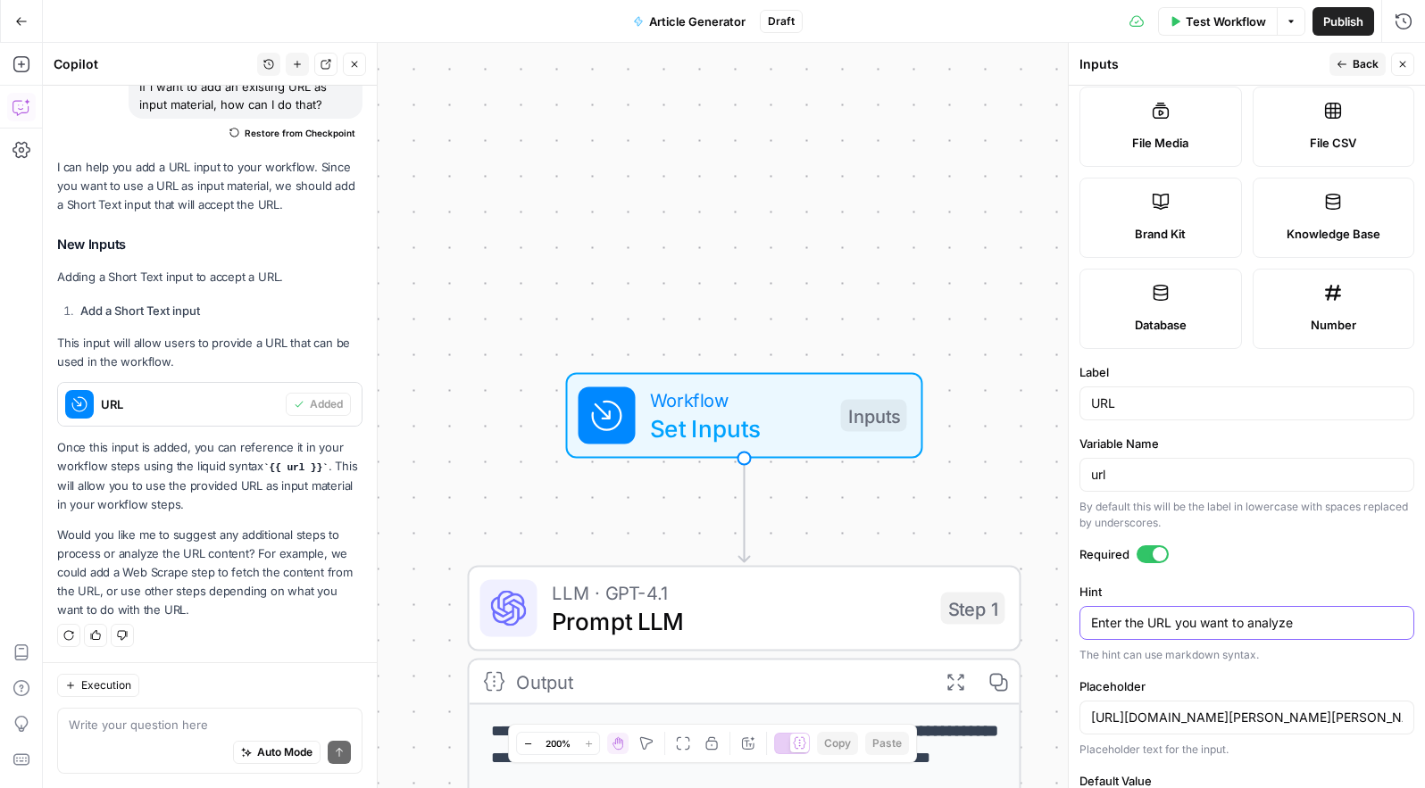
scroll to position [278, 0]
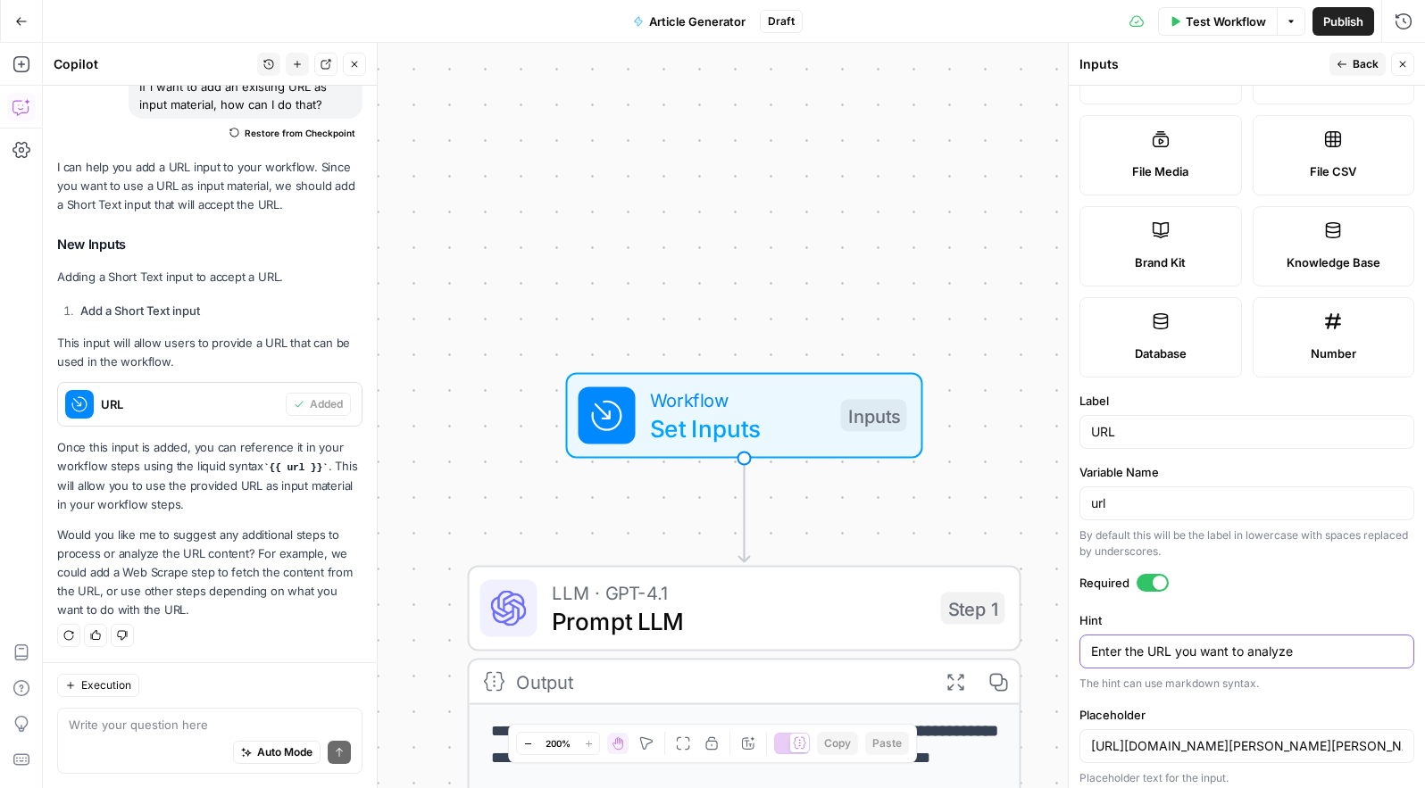
click at [1171, 653] on textarea "Enter the URL you want to analyze" at bounding box center [1247, 652] width 312 height 18
click at [1182, 506] on input "url" at bounding box center [1247, 504] width 312 height 18
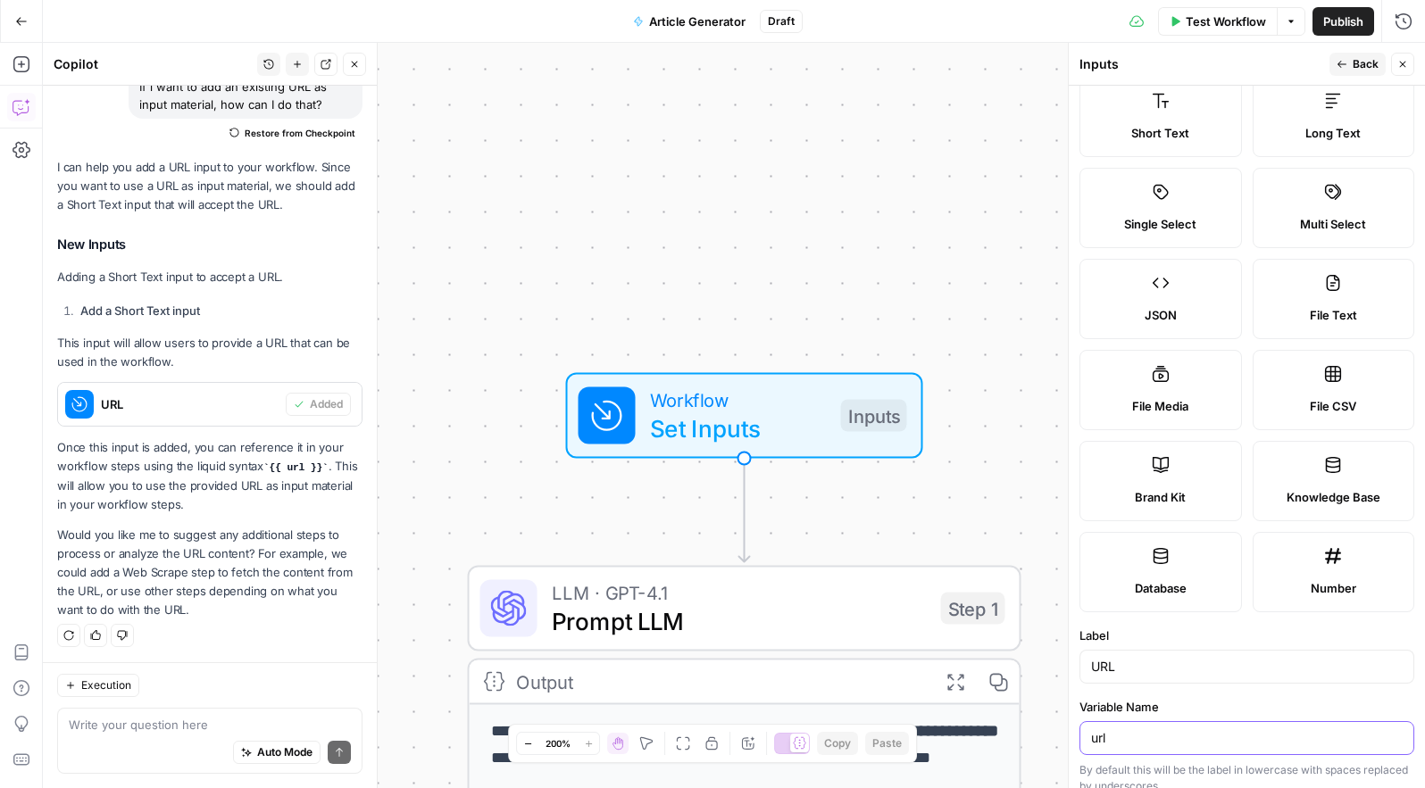
scroll to position [0, 0]
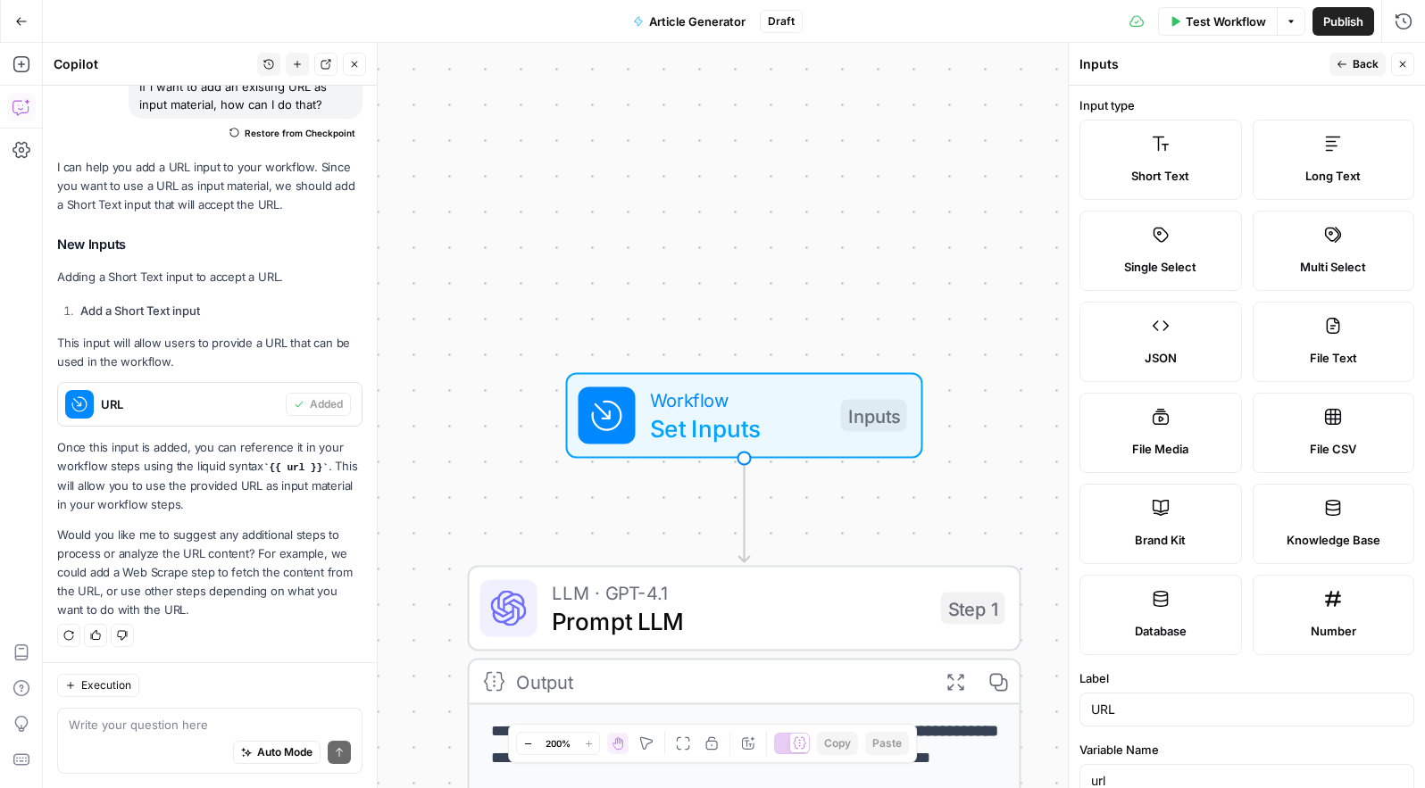
click at [1351, 61] on div "Publish P" at bounding box center [1342, 59] width 54 height 17
click at [1355, 58] on span "Back" at bounding box center [1365, 64] width 26 height 16
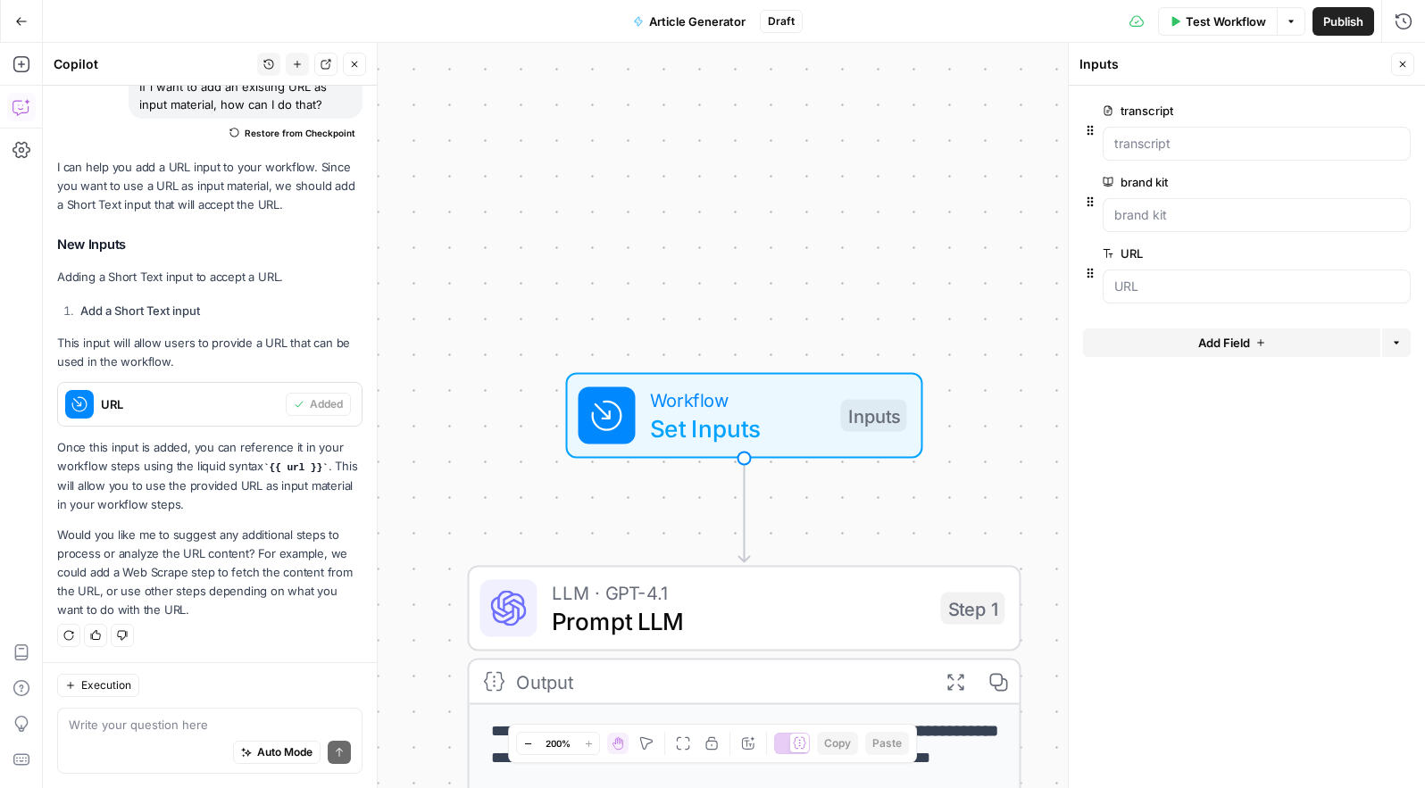
click at [1337, 106] on span "edit field" at bounding box center [1343, 111] width 39 height 14
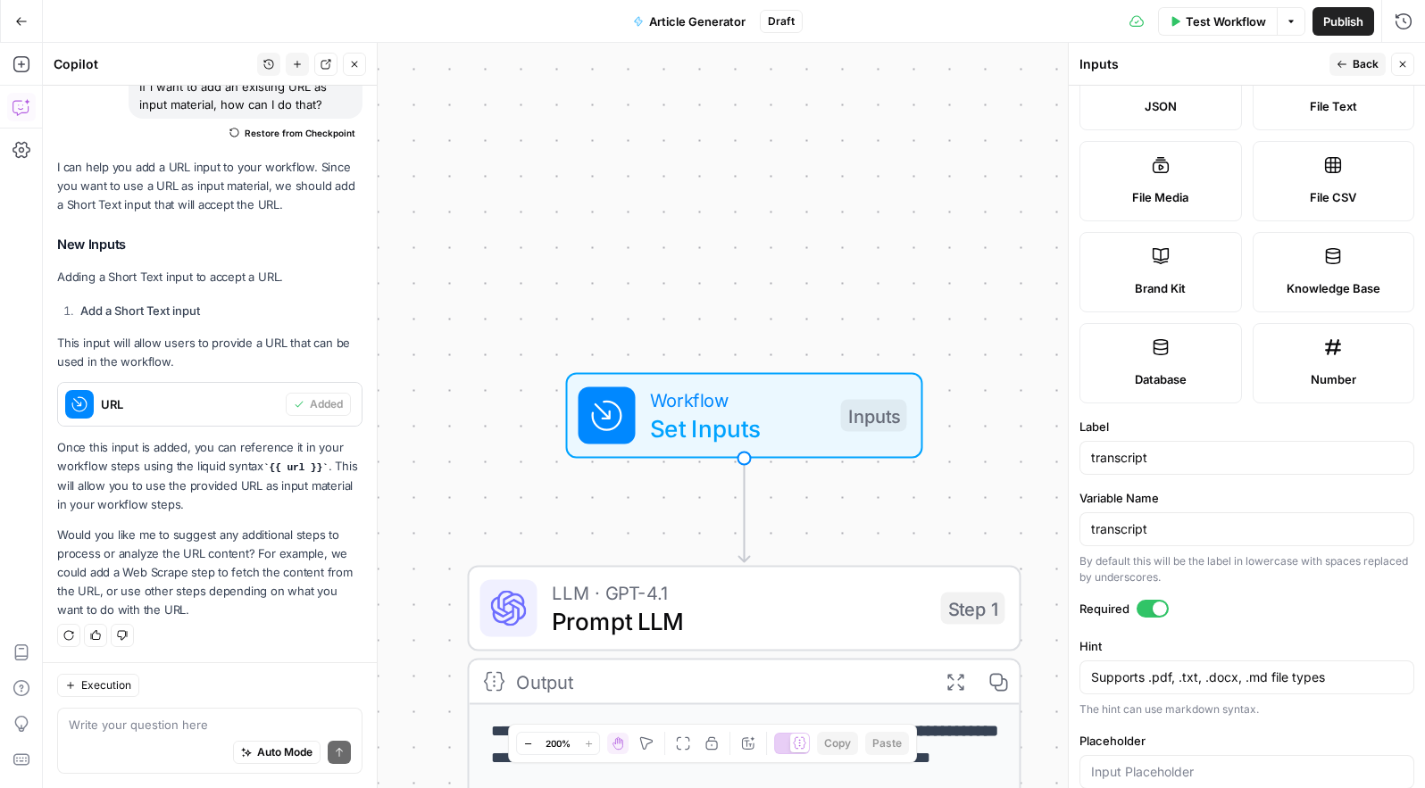
scroll to position [287, 0]
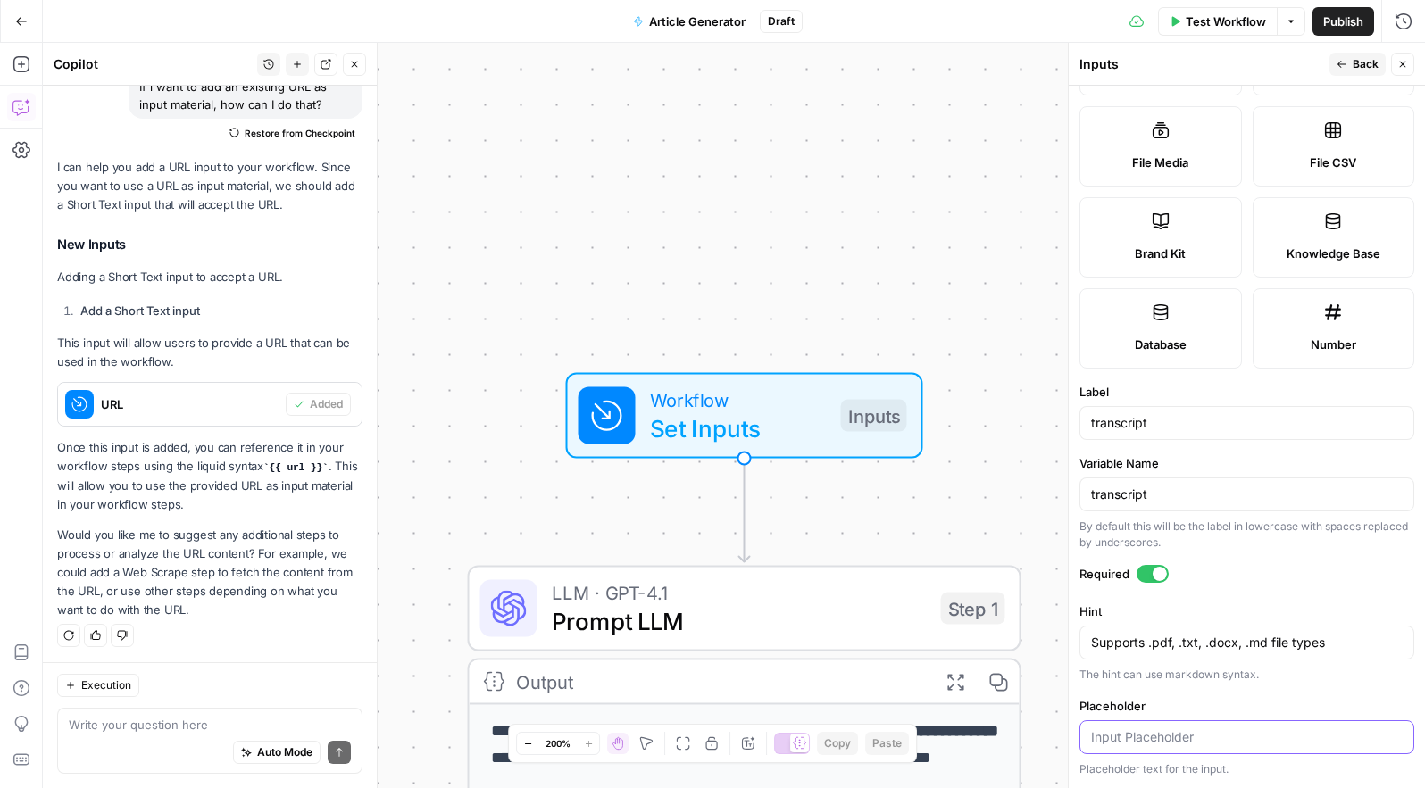
click at [1144, 743] on input "Placeholder" at bounding box center [1247, 737] width 312 height 18
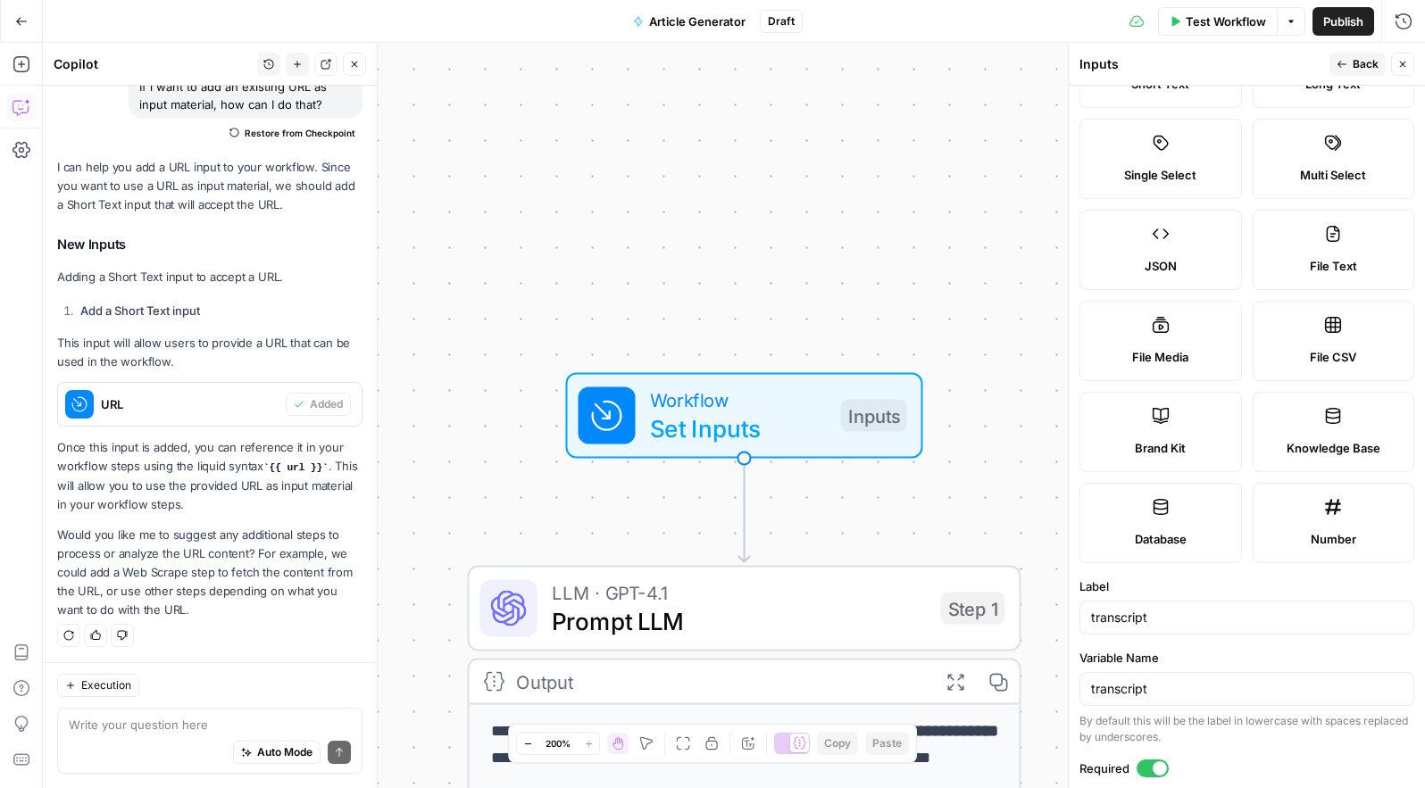
scroll to position [0, 0]
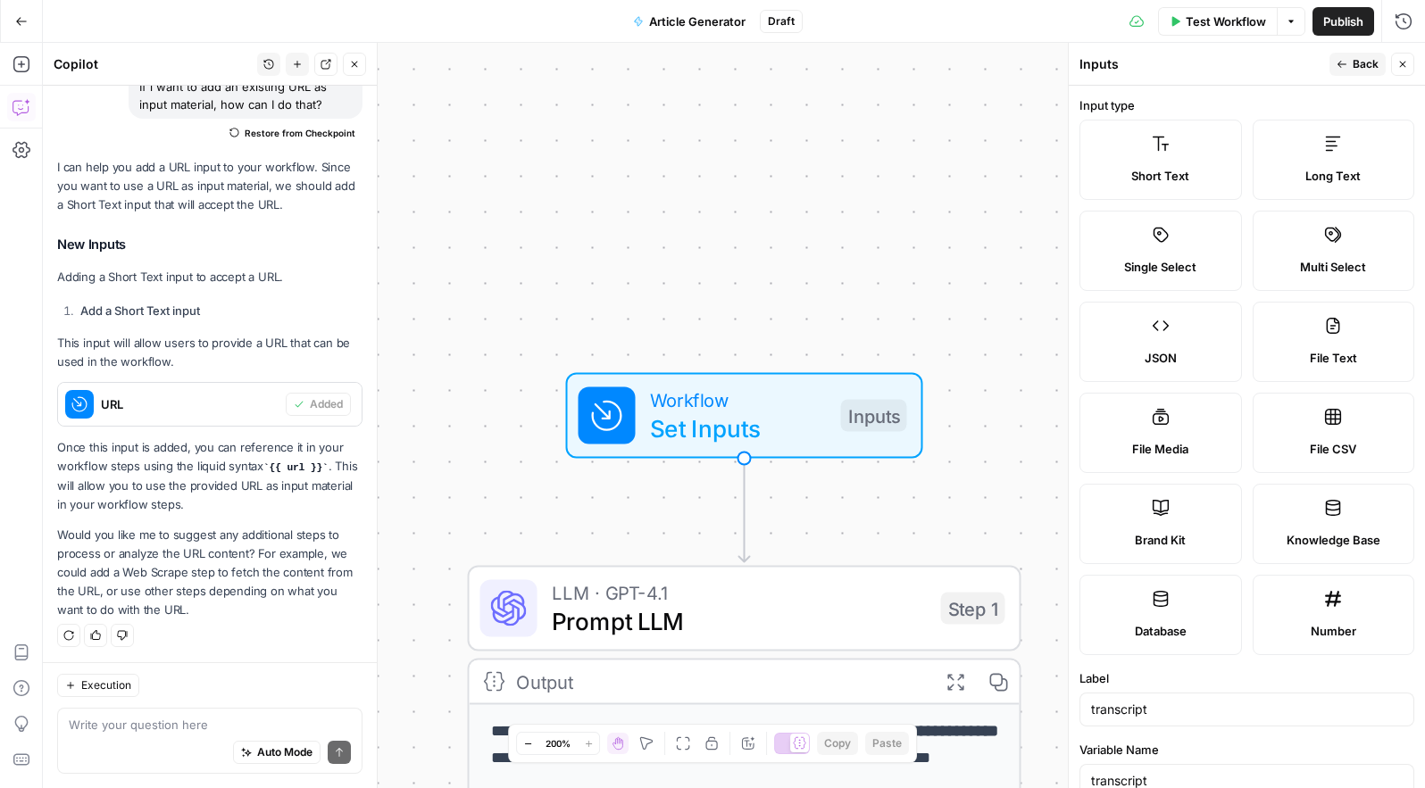
click at [1344, 59] on div "Publish P" at bounding box center [1342, 59] width 53 height 16
click at [1346, 58] on div "Publish P" at bounding box center [1341, 60] width 57 height 18
click at [1362, 67] on span "Back" at bounding box center [1365, 64] width 26 height 16
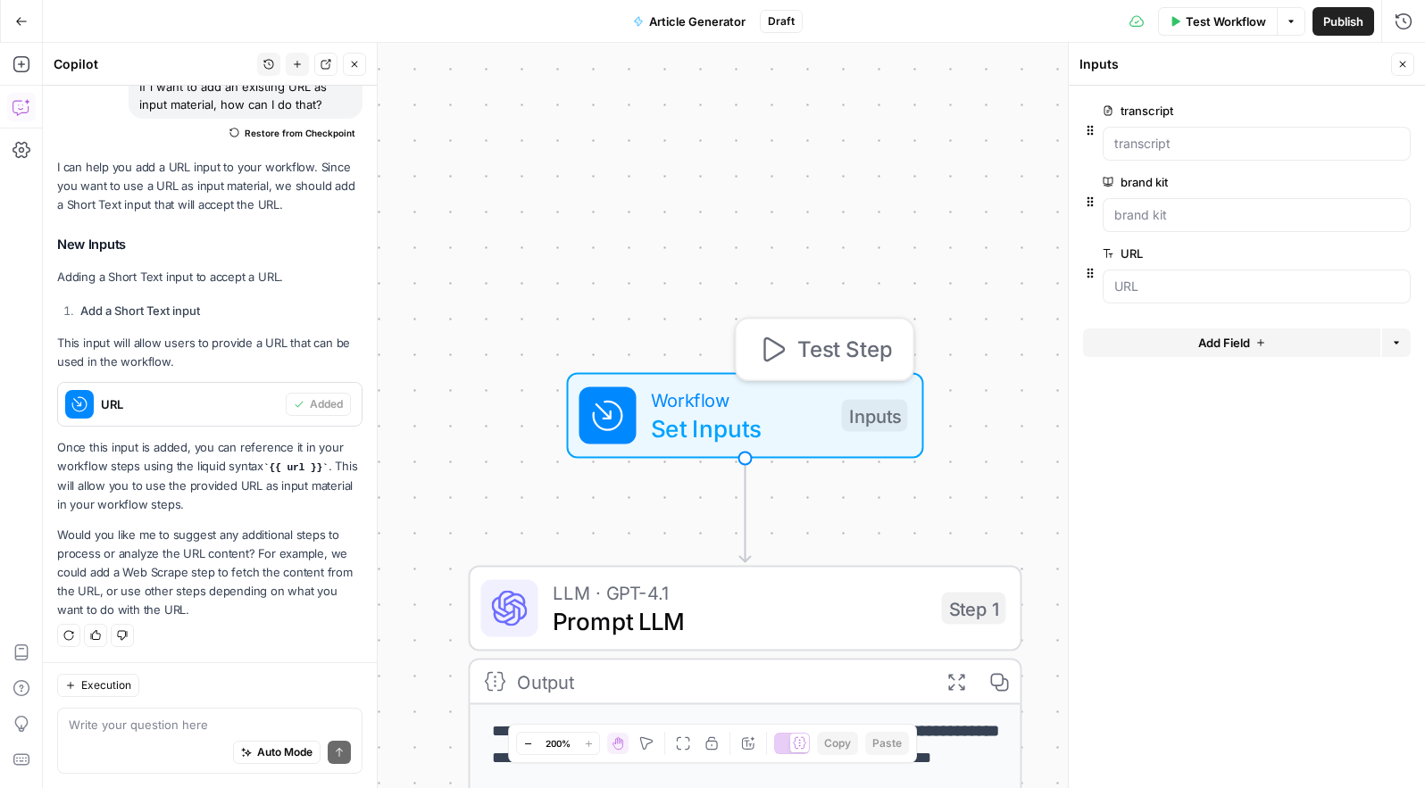
click at [836, 346] on span "Test Step" at bounding box center [844, 350] width 95 height 32
click at [828, 345] on span "Test Step" at bounding box center [844, 350] width 95 height 32
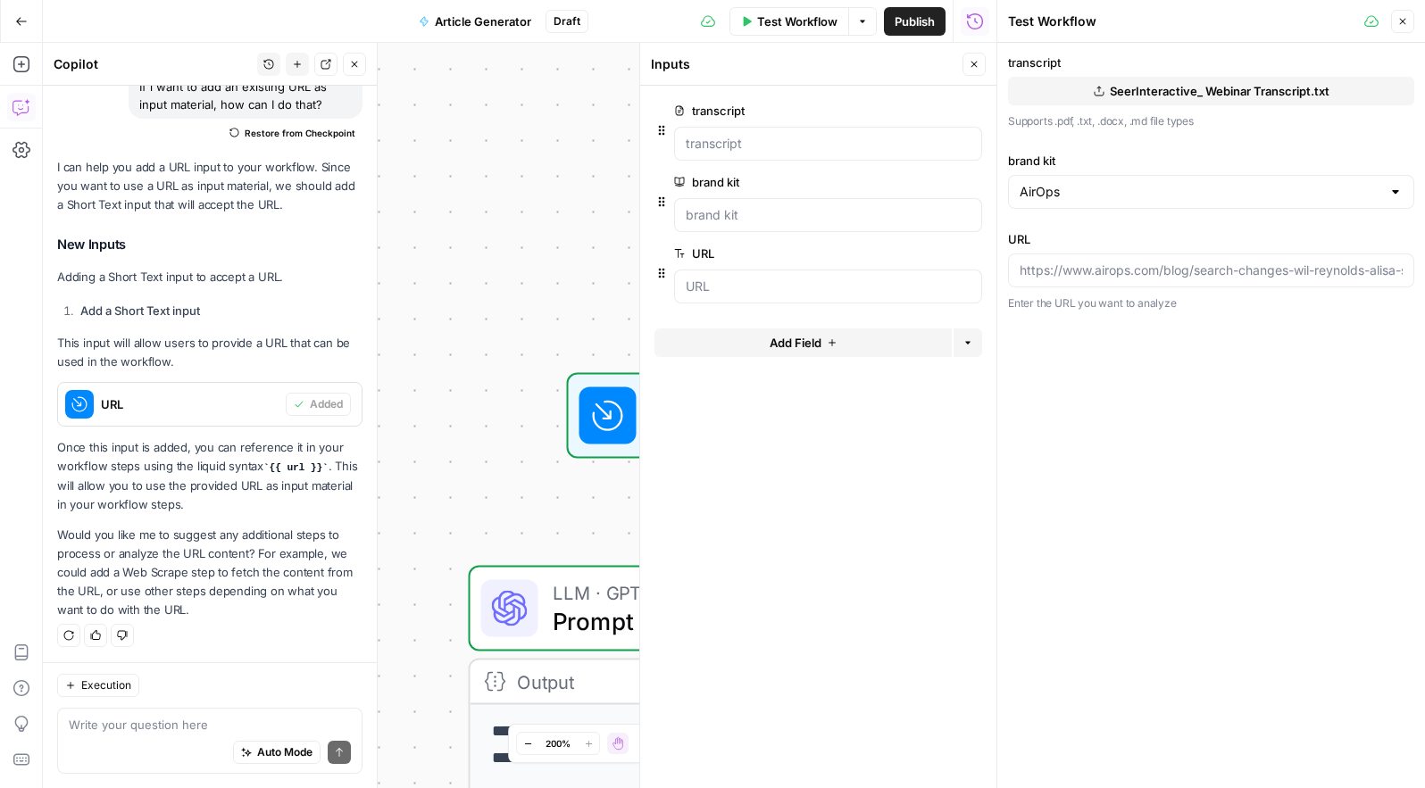
click at [1128, 204] on div "AirOps" at bounding box center [1211, 192] width 406 height 34
type input "AirOps"
click at [1086, 368] on div "transcript SeerInteractive_ Webinar Transcript.txt Supports .pdf, .txt, .docx, …" at bounding box center [1211, 415] width 428 height 745
click at [1322, 132] on div "transcript SeerInteractive_ Webinar Transcript.txt Supports .pdf, .txt, .docx, …" at bounding box center [1211, 183] width 406 height 258
click at [861, 26] on button "Options" at bounding box center [862, 21] width 29 height 29
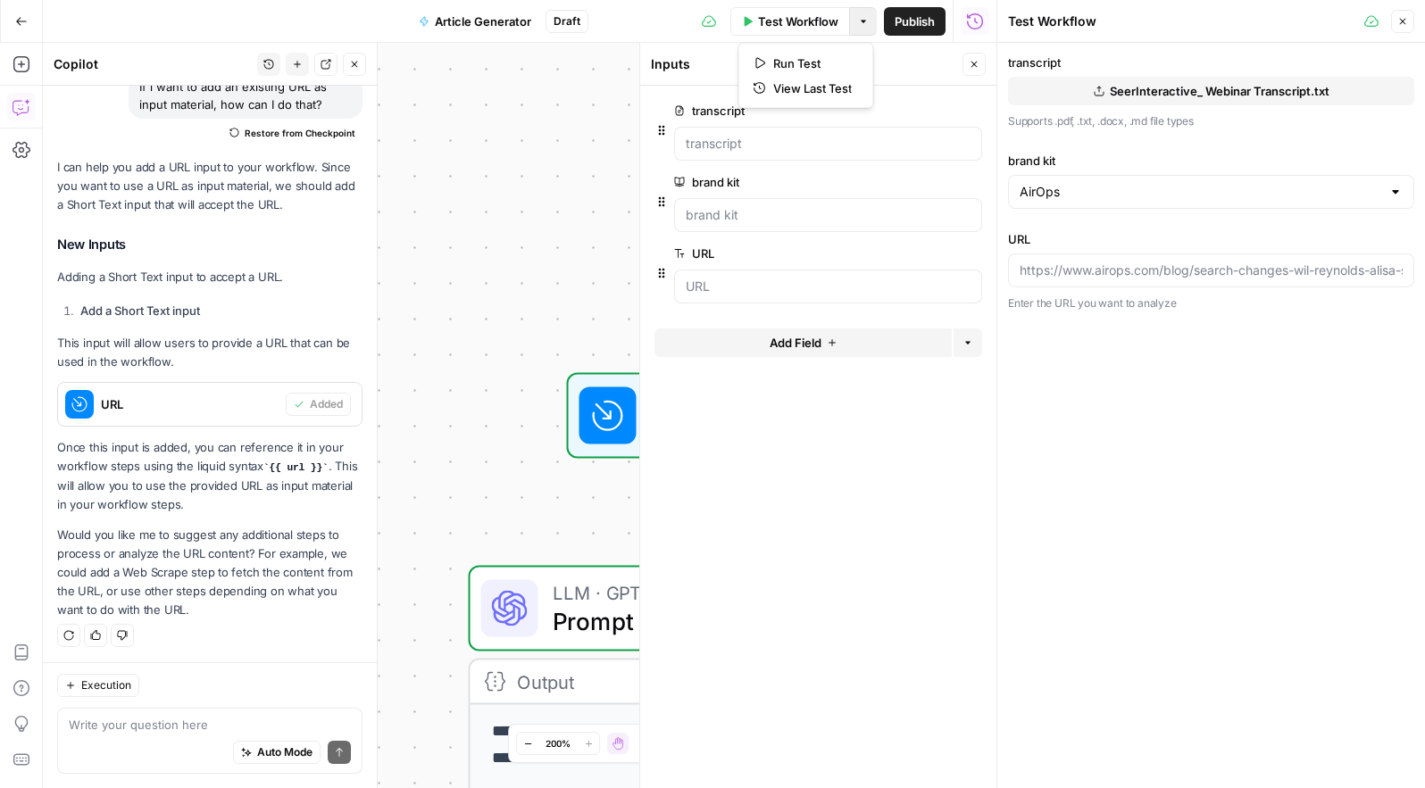
click at [1104, 364] on div "transcript SeerInteractive_ Webinar Transcript.txt Supports .pdf, .txt, .docx, …" at bounding box center [1211, 415] width 428 height 745
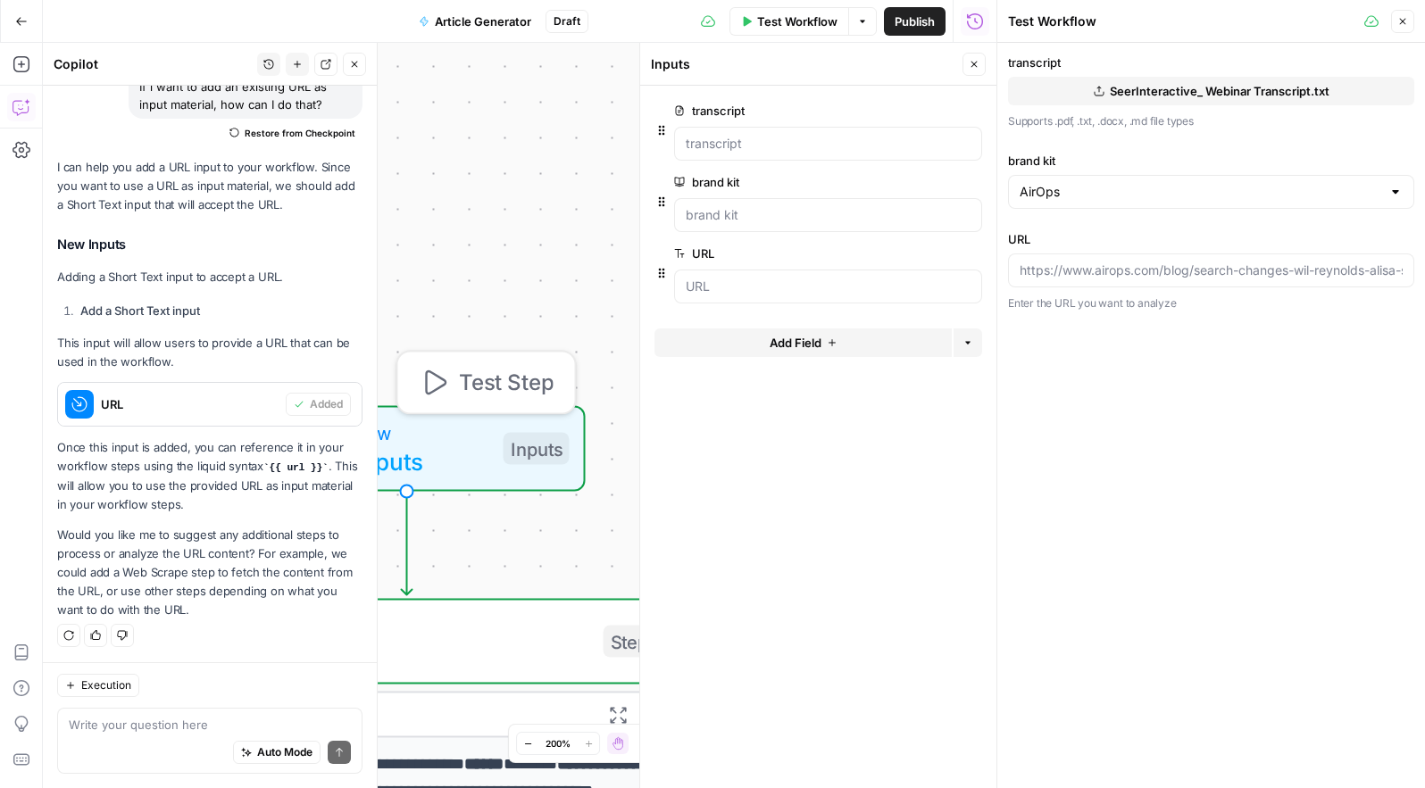
click at [545, 379] on span "Test Step" at bounding box center [506, 383] width 95 height 32
click at [537, 375] on span "Test Step" at bounding box center [506, 383] width 95 height 32
click at [439, 371] on icon "button" at bounding box center [434, 383] width 29 height 29
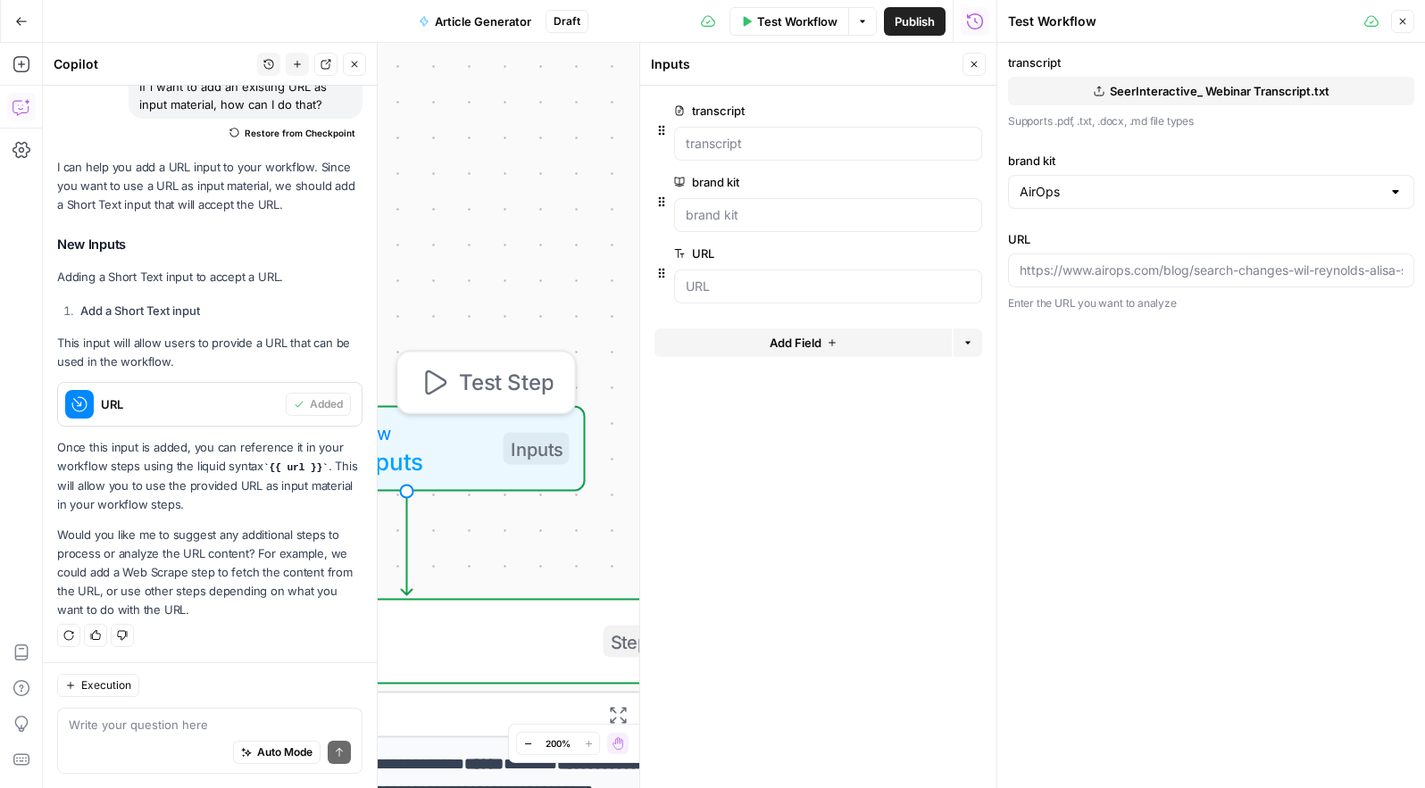
click at [439, 371] on icon "button" at bounding box center [434, 383] width 29 height 29
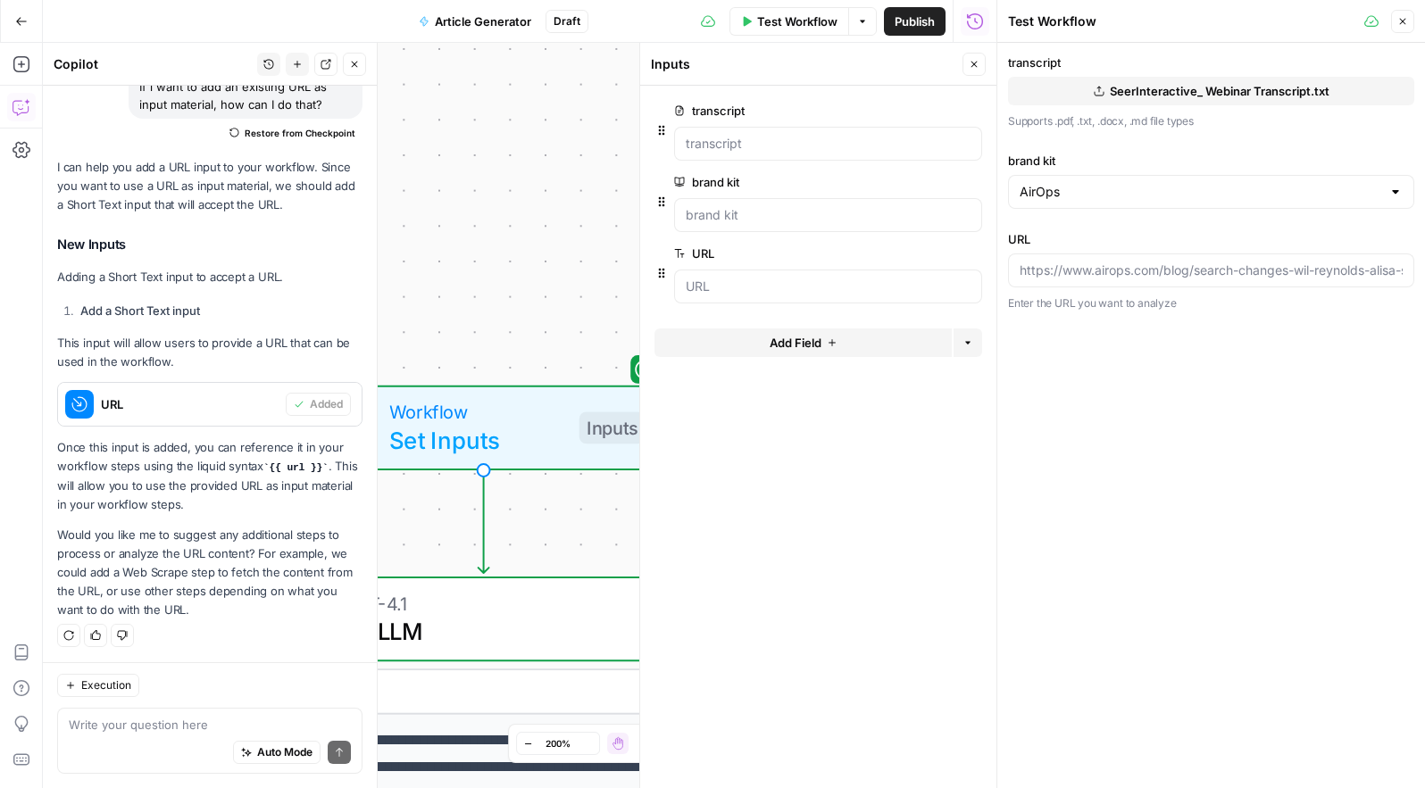
click at [487, 217] on div "**********" at bounding box center [519, 415] width 953 height 745
click at [1404, 18] on icon "button" at bounding box center [1402, 21] width 11 height 11
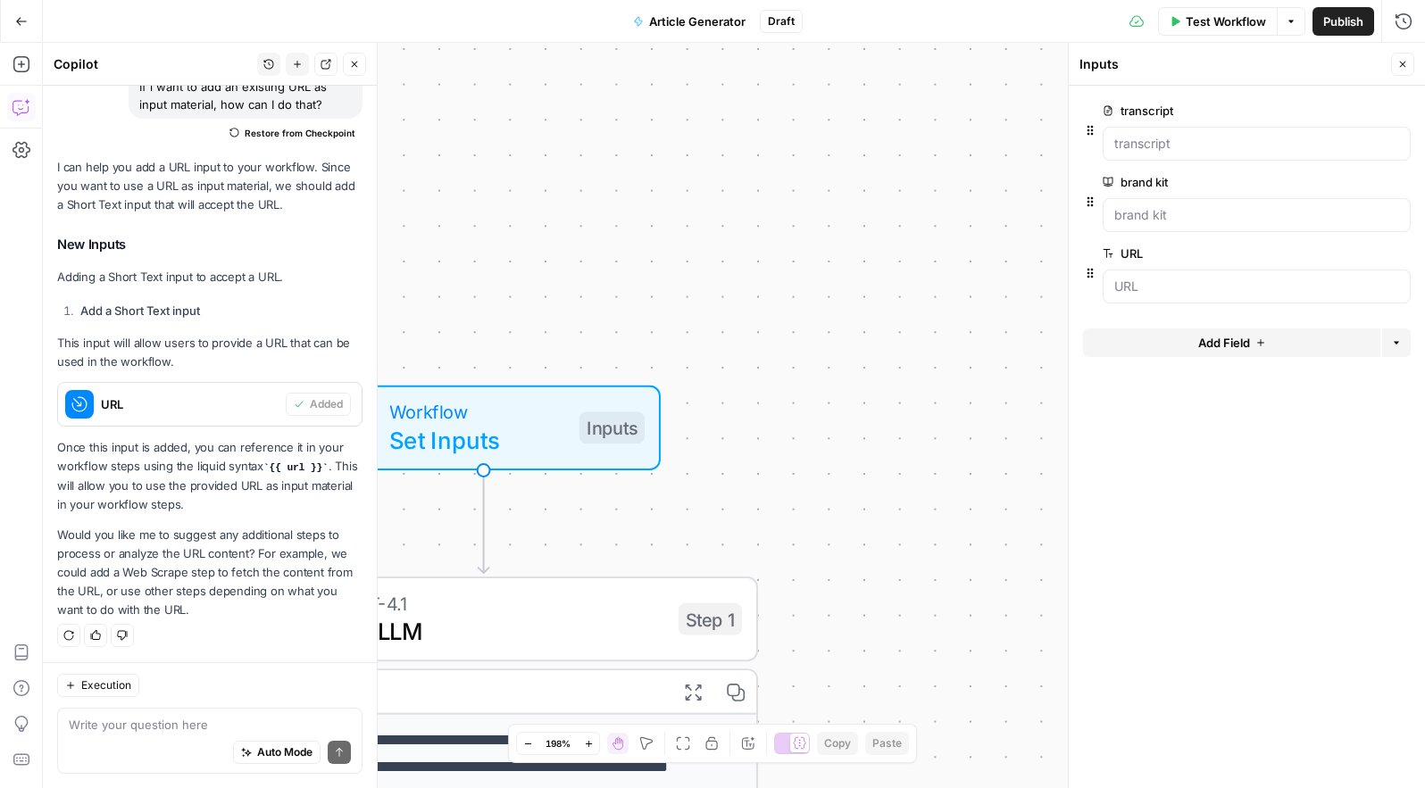
click at [1002, 243] on div "**********" at bounding box center [734, 415] width 1382 height 745
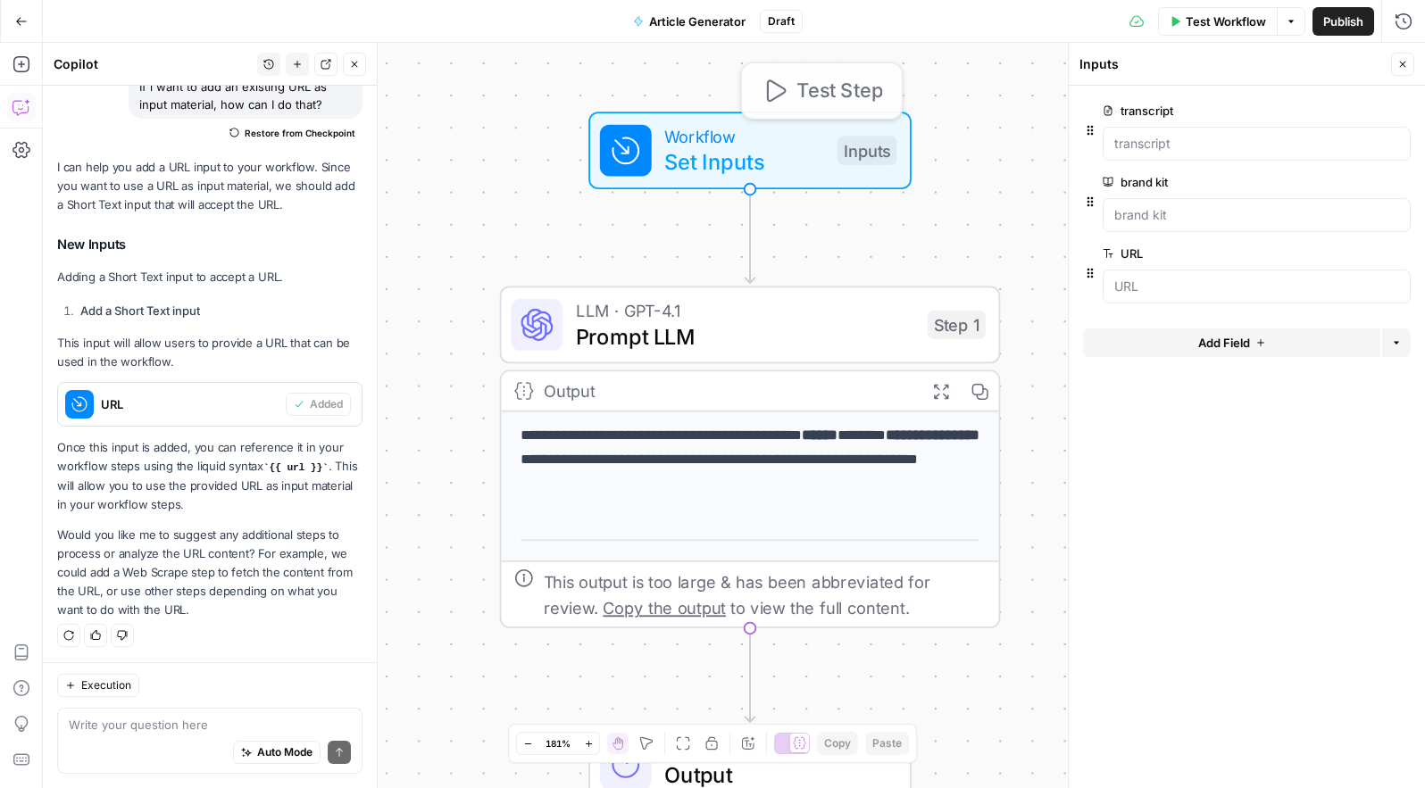
click at [968, 139] on div "Workflow Set Inputs Inputs Test Step" at bounding box center [750, 151] width 501 height 78
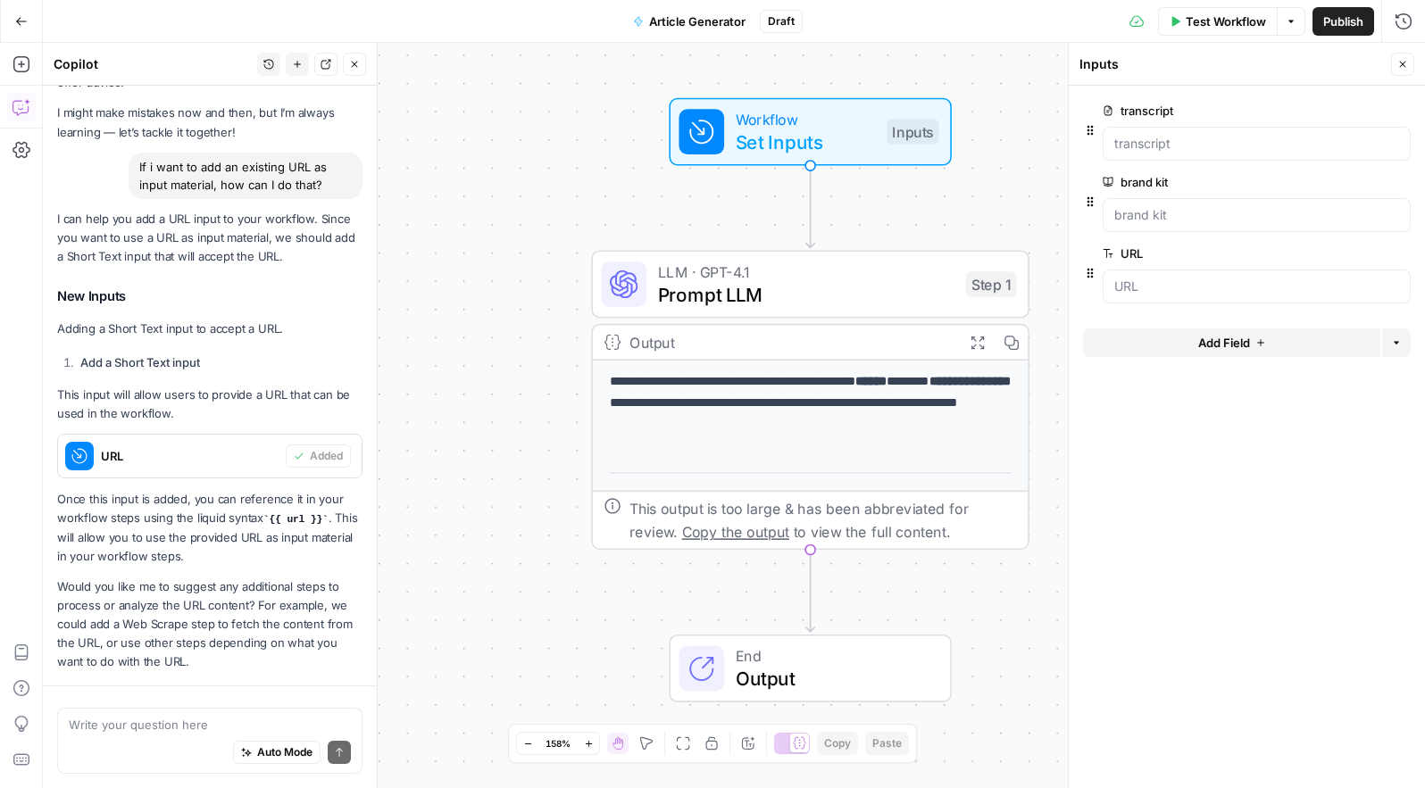
scroll to position [156, 0]
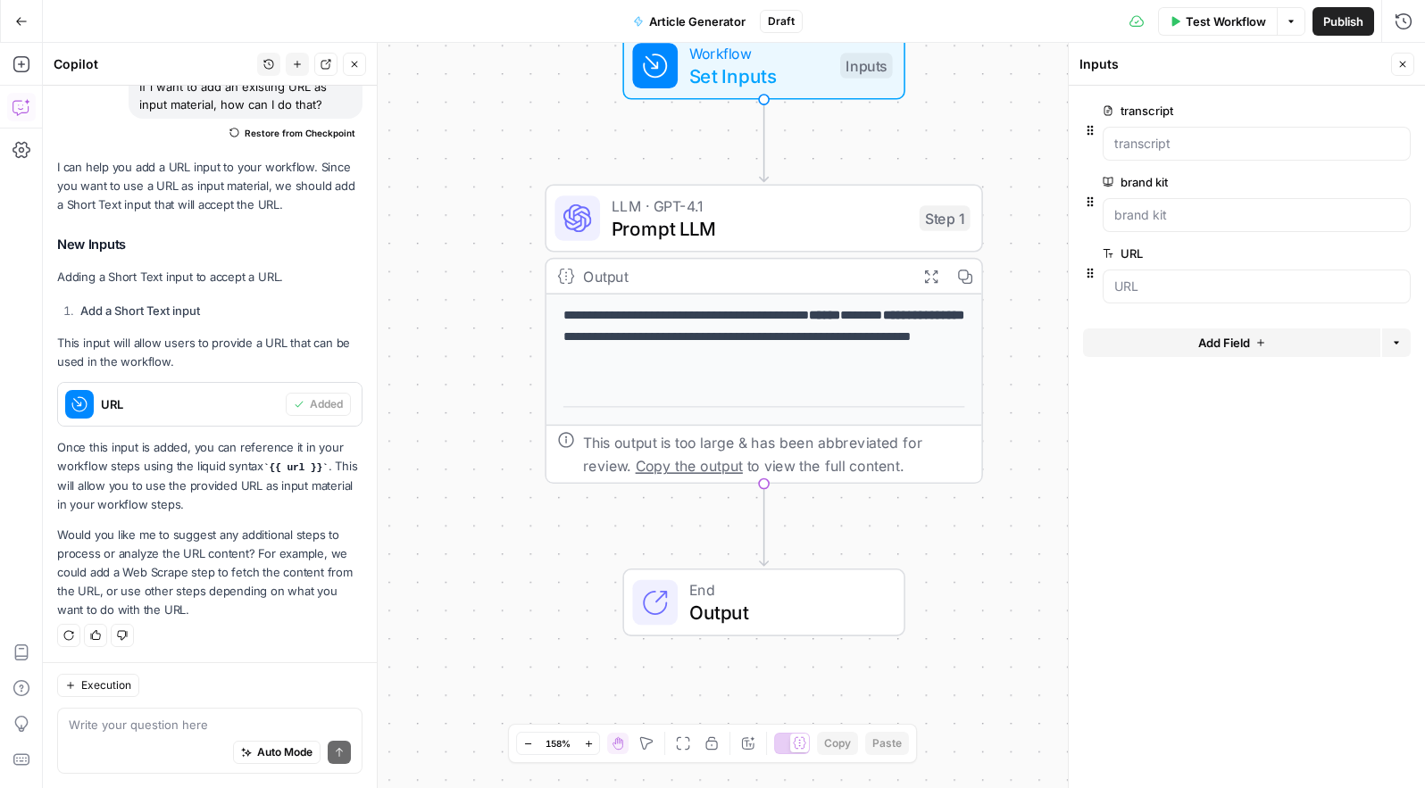
drag, startPoint x: 782, startPoint y: 508, endPoint x: 742, endPoint y: 578, distance: 80.4
click at [742, 578] on span "End" at bounding box center [785, 589] width 192 height 22
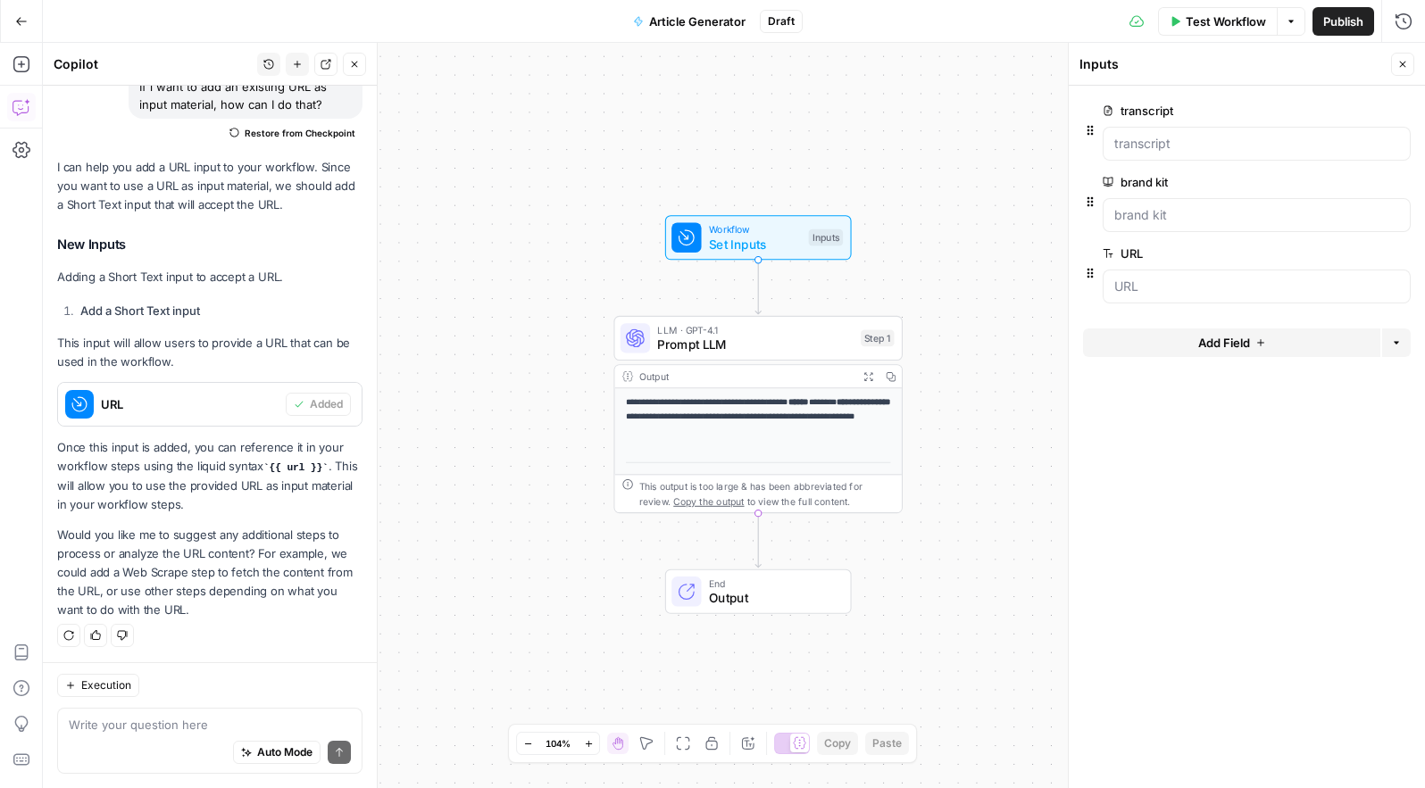
click at [948, 324] on div "**********" at bounding box center [734, 415] width 1382 height 745
click at [804, 406] on strong "******" at bounding box center [798, 402] width 21 height 8
click at [781, 346] on span "Prompt LLM" at bounding box center [755, 345] width 196 height 19
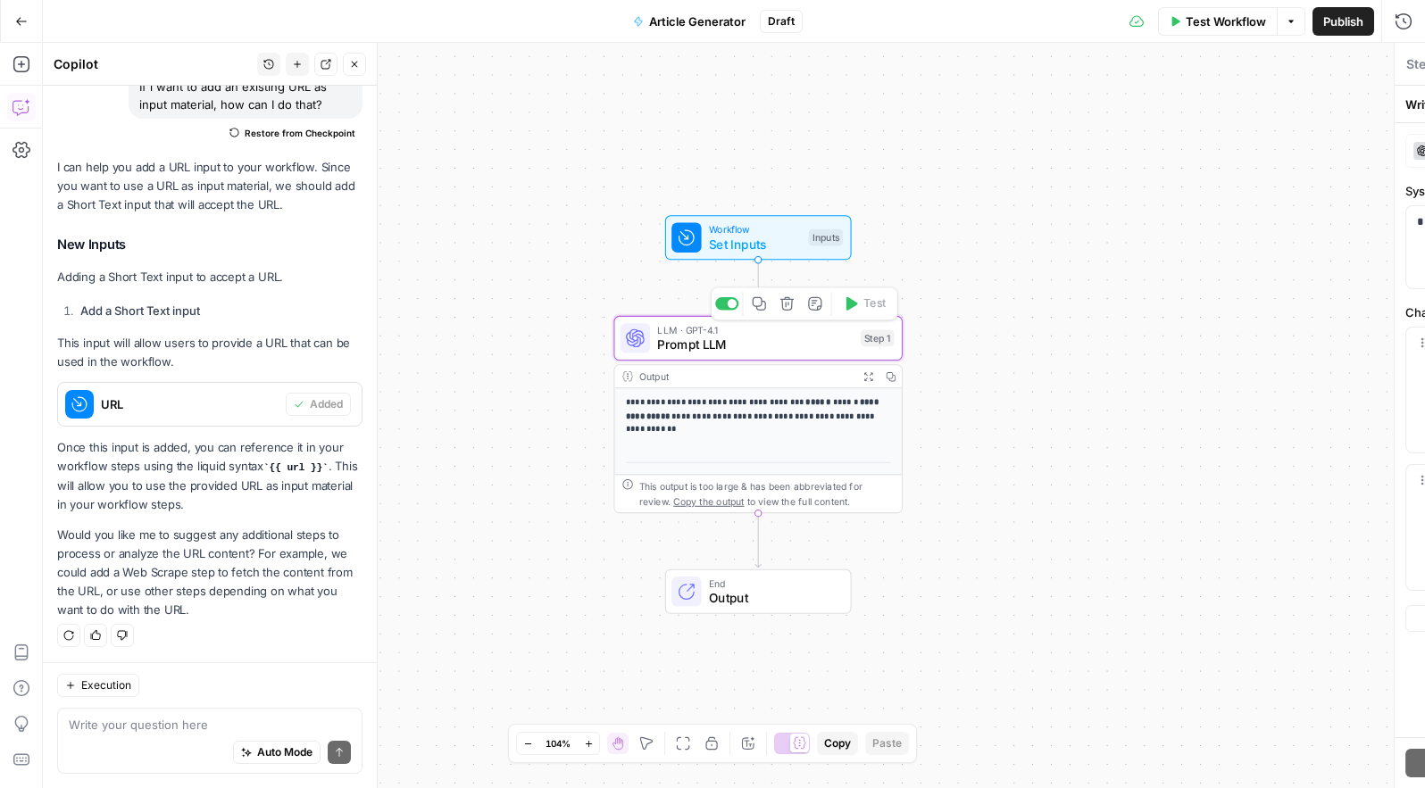
type textarea "Prompt LLM"
click at [781, 346] on span "Prompt LLM" at bounding box center [755, 345] width 196 height 19
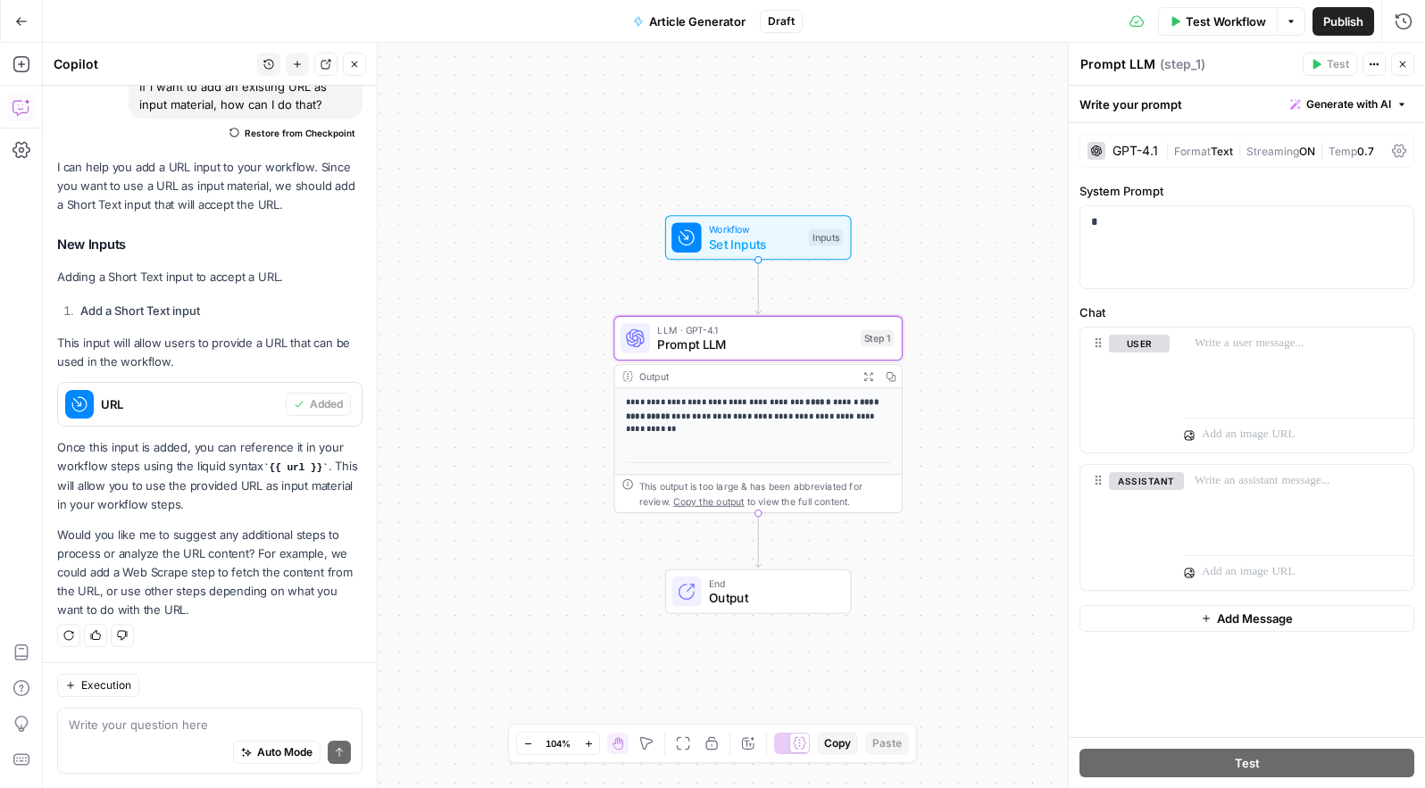
click at [1144, 154] on div "GPT-4.1" at bounding box center [1135, 151] width 46 height 12
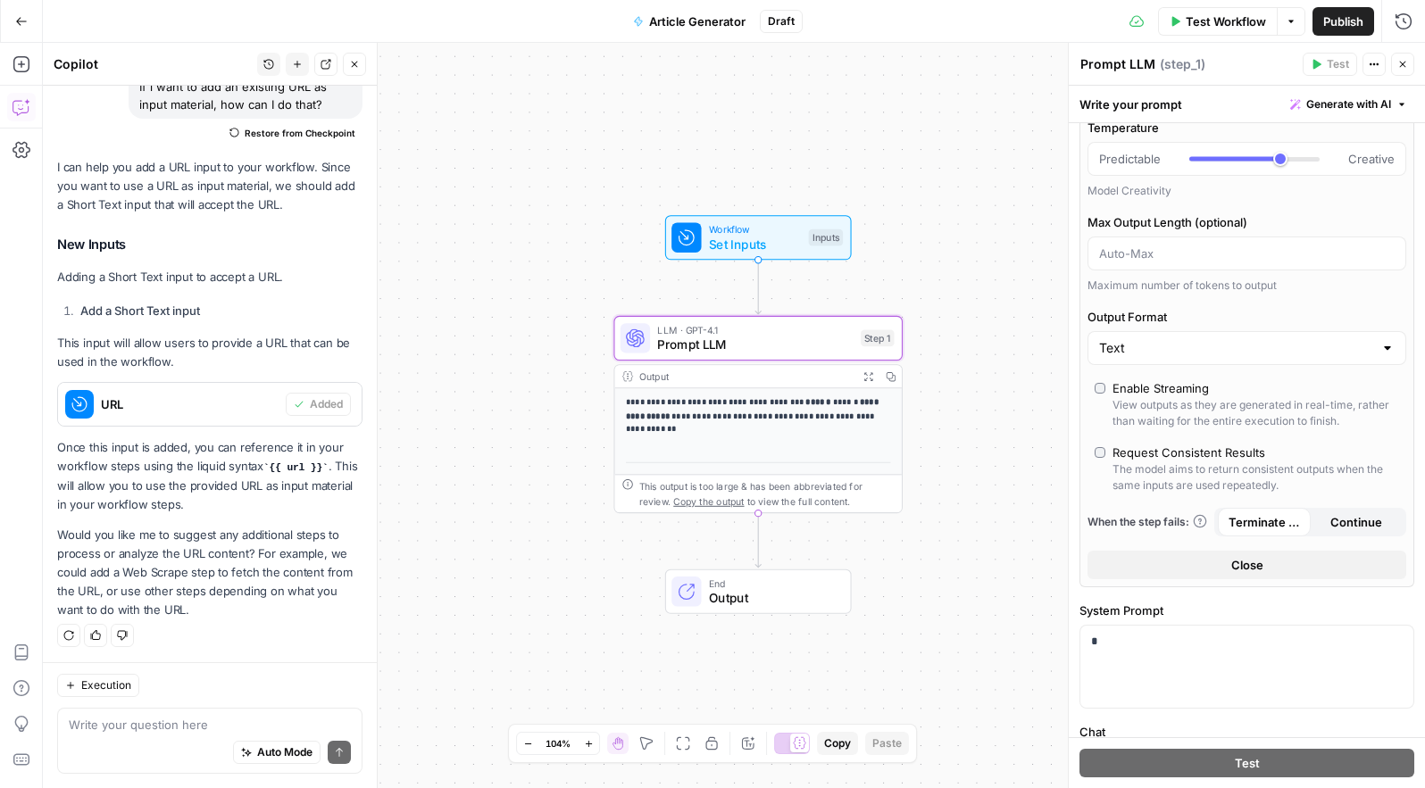
scroll to position [0, 0]
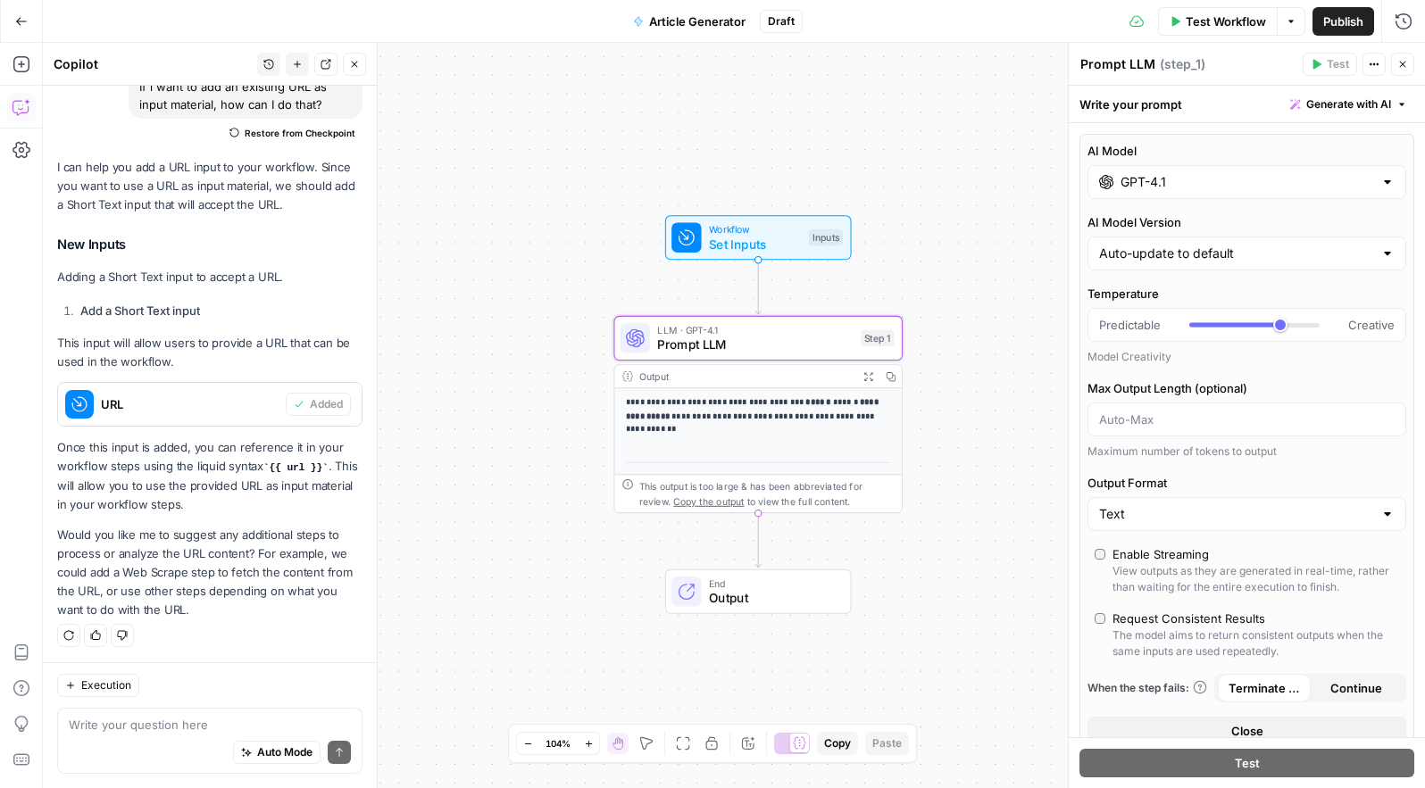
click at [1254, 155] on label "AI Model" at bounding box center [1246, 151] width 319 height 18
click at [1254, 173] on input "GPT-4.1" at bounding box center [1246, 182] width 253 height 18
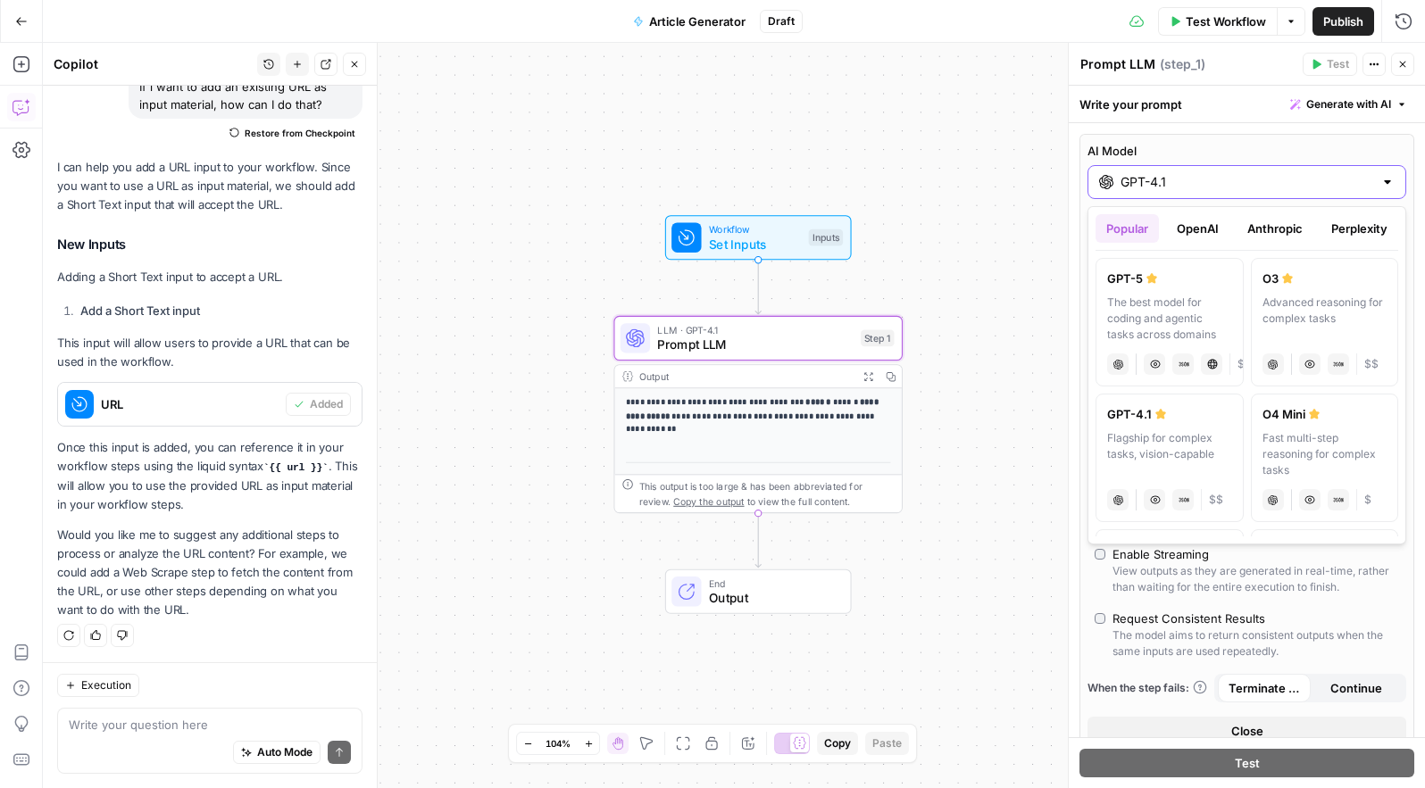
click at [1254, 147] on label "AI Model" at bounding box center [1246, 151] width 319 height 18
click at [1254, 173] on input "GPT-4.1" at bounding box center [1246, 182] width 253 height 18
click at [1254, 147] on label "AI Model" at bounding box center [1246, 151] width 319 height 18
click at [1254, 173] on input "GPT-4.1" at bounding box center [1246, 182] width 253 height 18
click at [1387, 182] on div at bounding box center [1387, 182] width 14 height 18
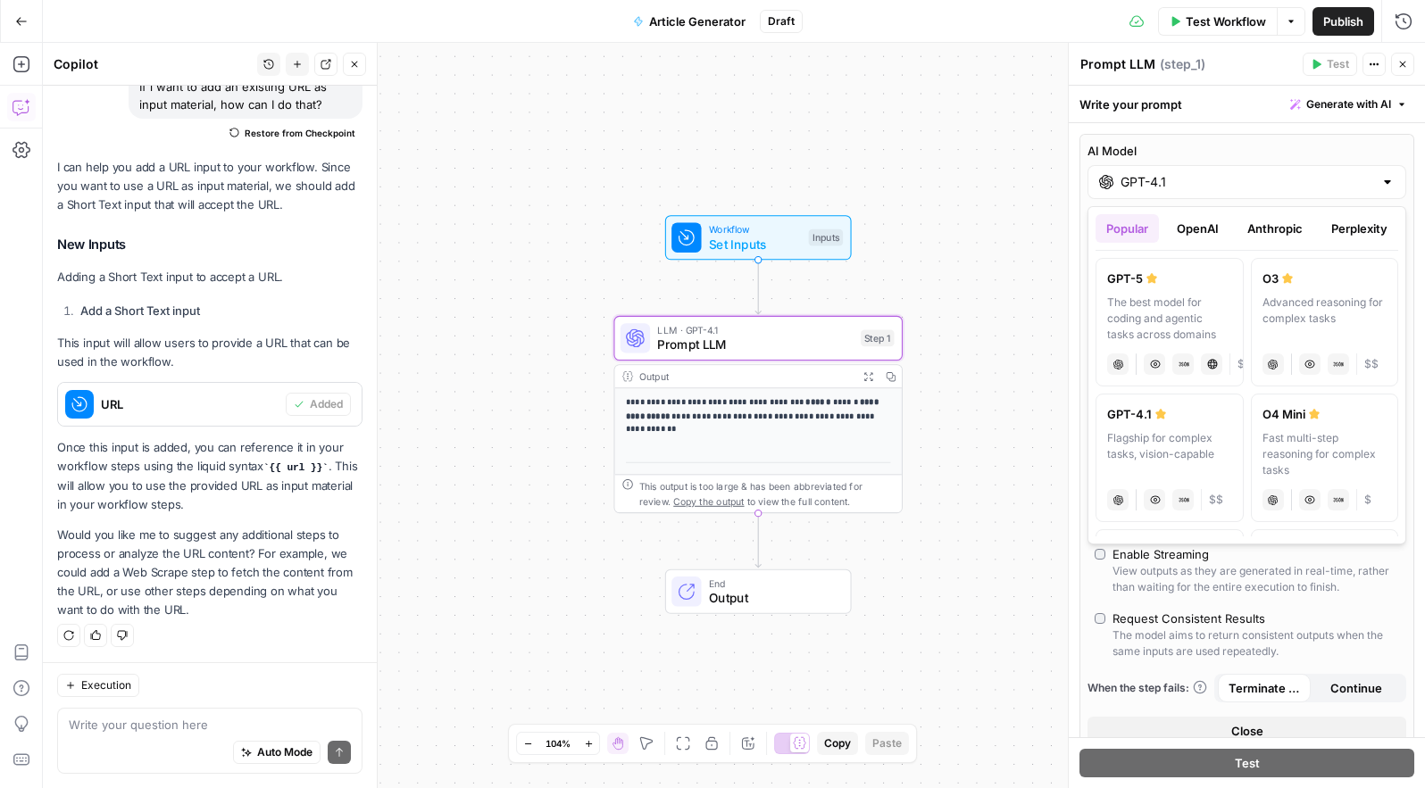
click at [1278, 234] on button "Anthropic" at bounding box center [1274, 228] width 77 height 29
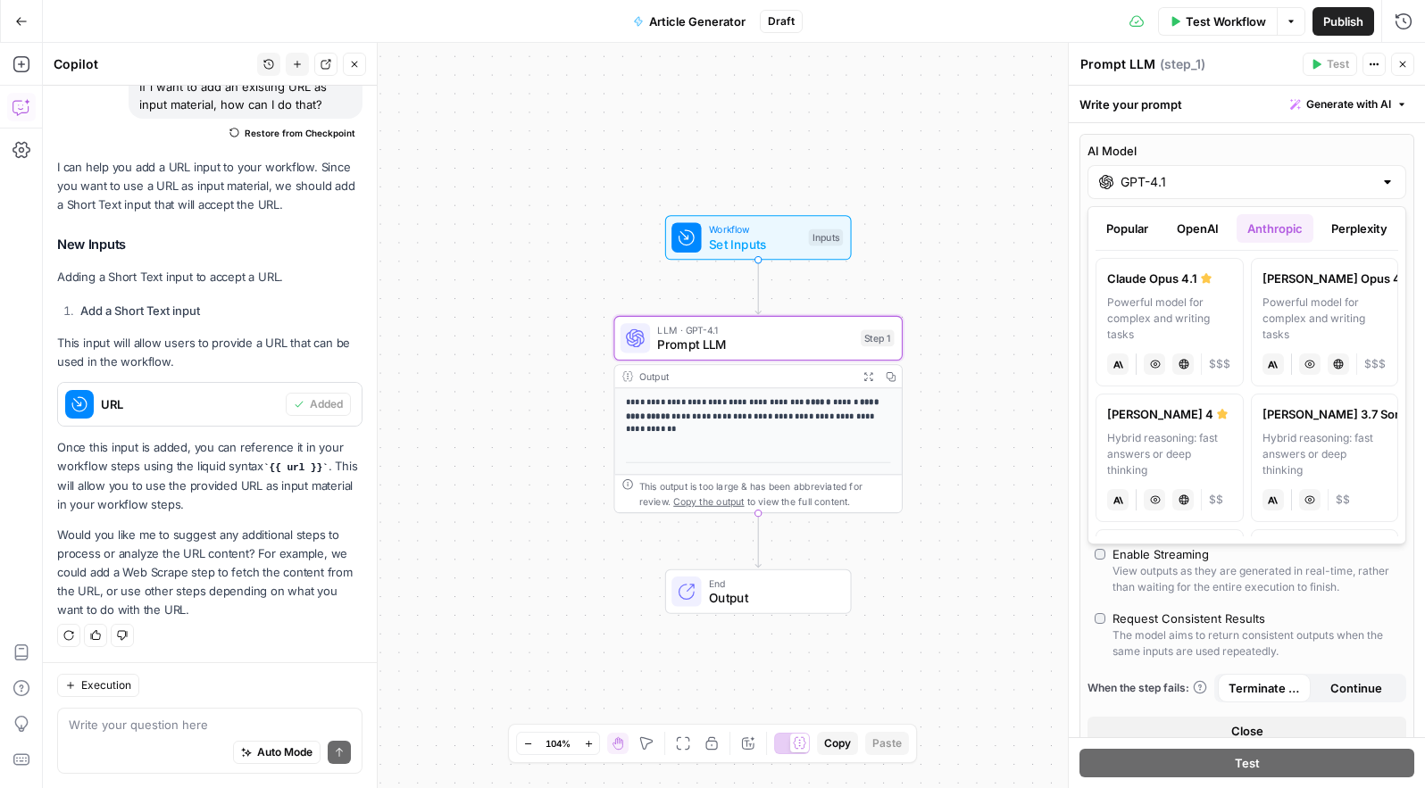
click at [1174, 433] on div "Hybrid reasoning: fast answers or deep thinking" at bounding box center [1169, 454] width 125 height 48
type input "[PERSON_NAME] 4"
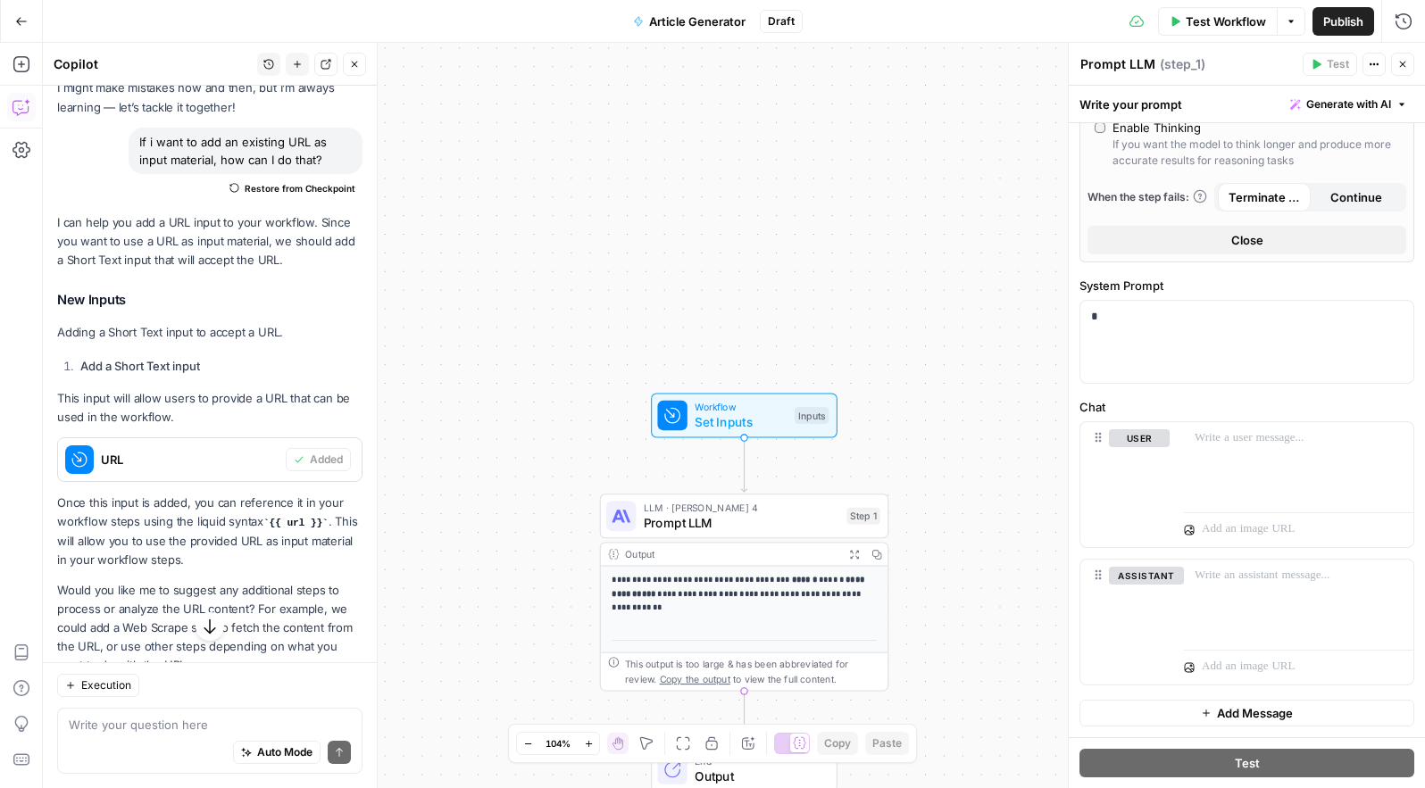
scroll to position [156, 0]
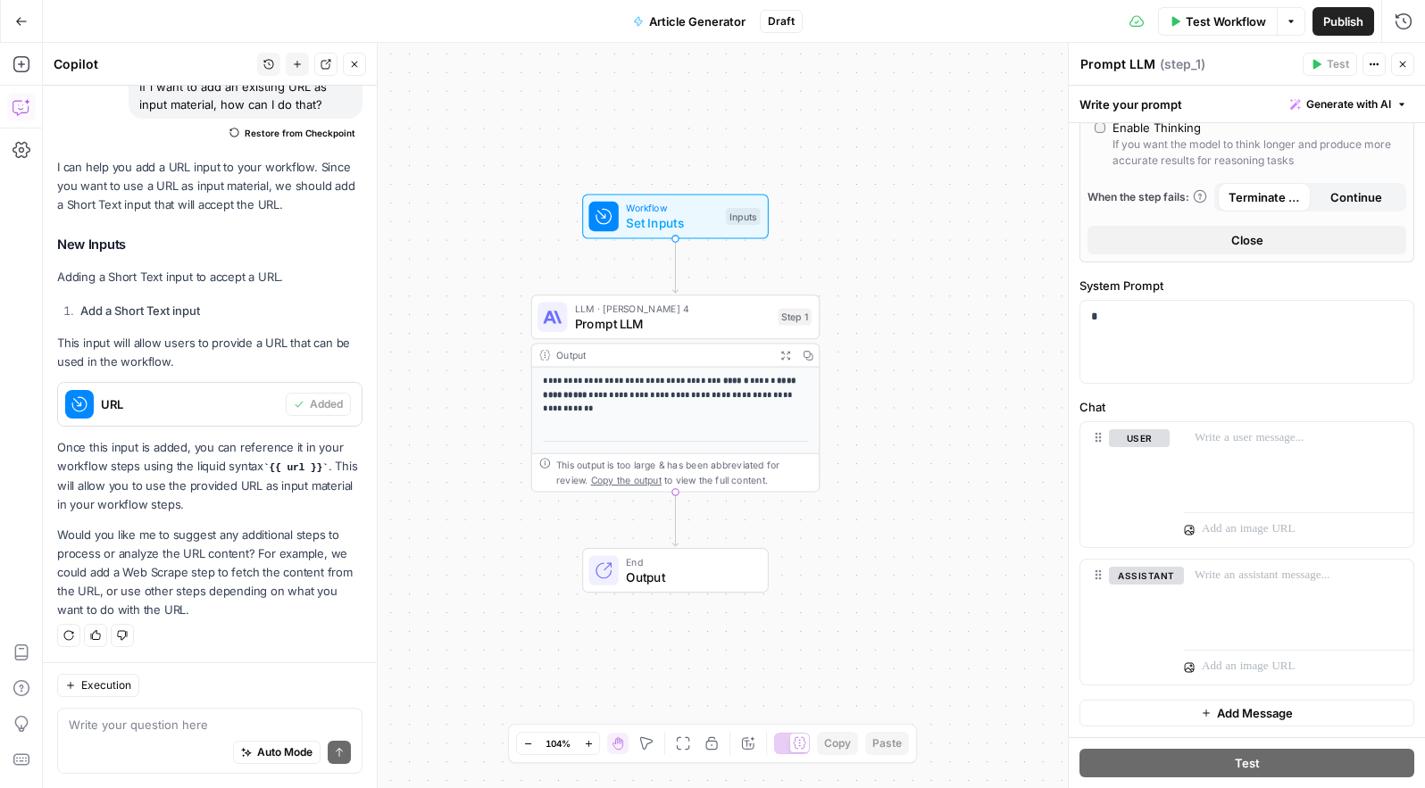
click at [643, 216] on span "Set Inputs" at bounding box center [672, 222] width 92 height 19
